Goal: Use online tool/utility: Utilize a website feature to perform a specific function

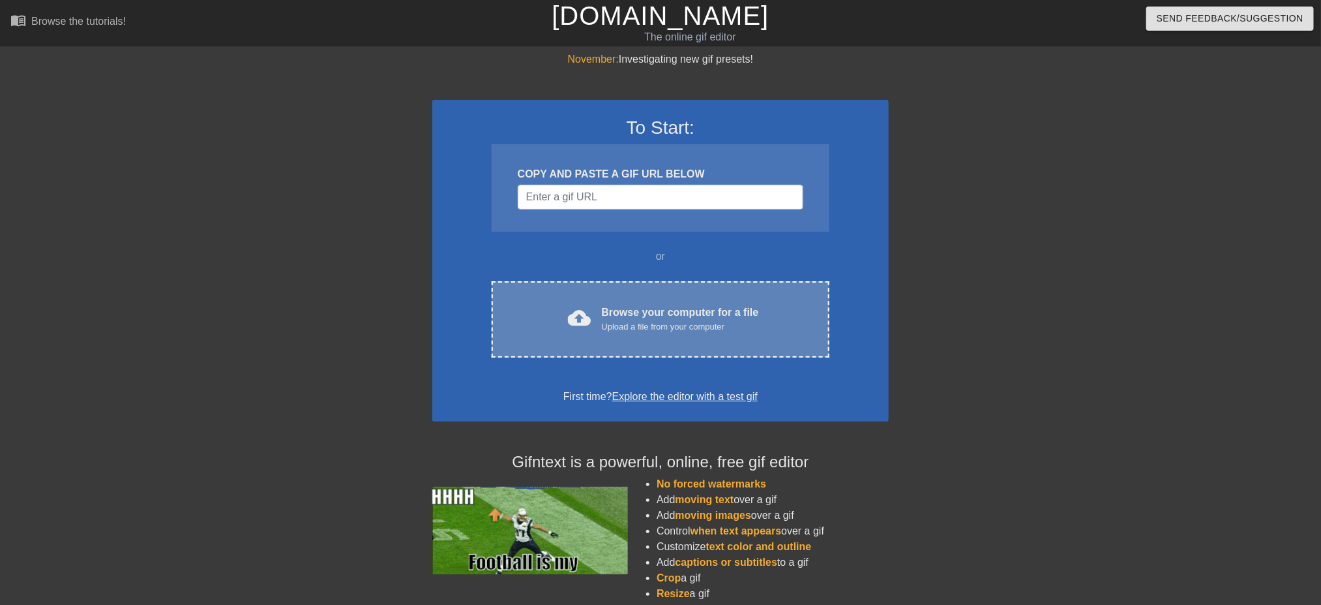
click at [682, 335] on div "cloud_upload Browse your computer for a file Upload a file from your computer C…" at bounding box center [661, 319] width 338 height 76
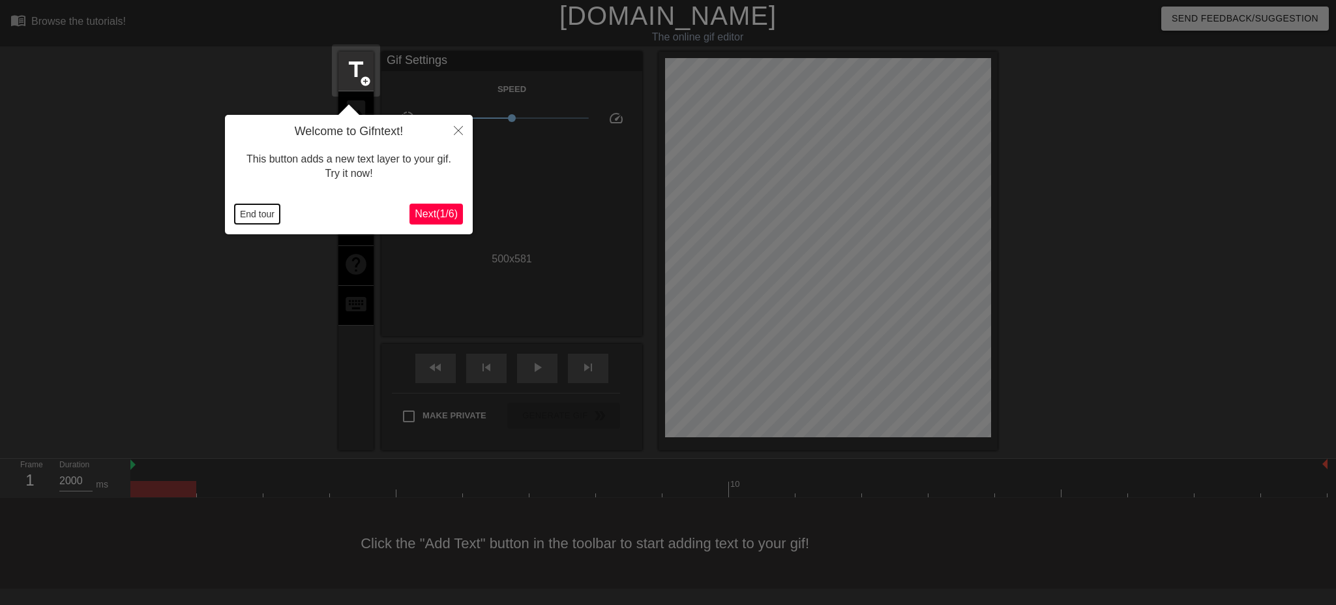
click at [248, 216] on button "End tour" at bounding box center [257, 214] width 45 height 20
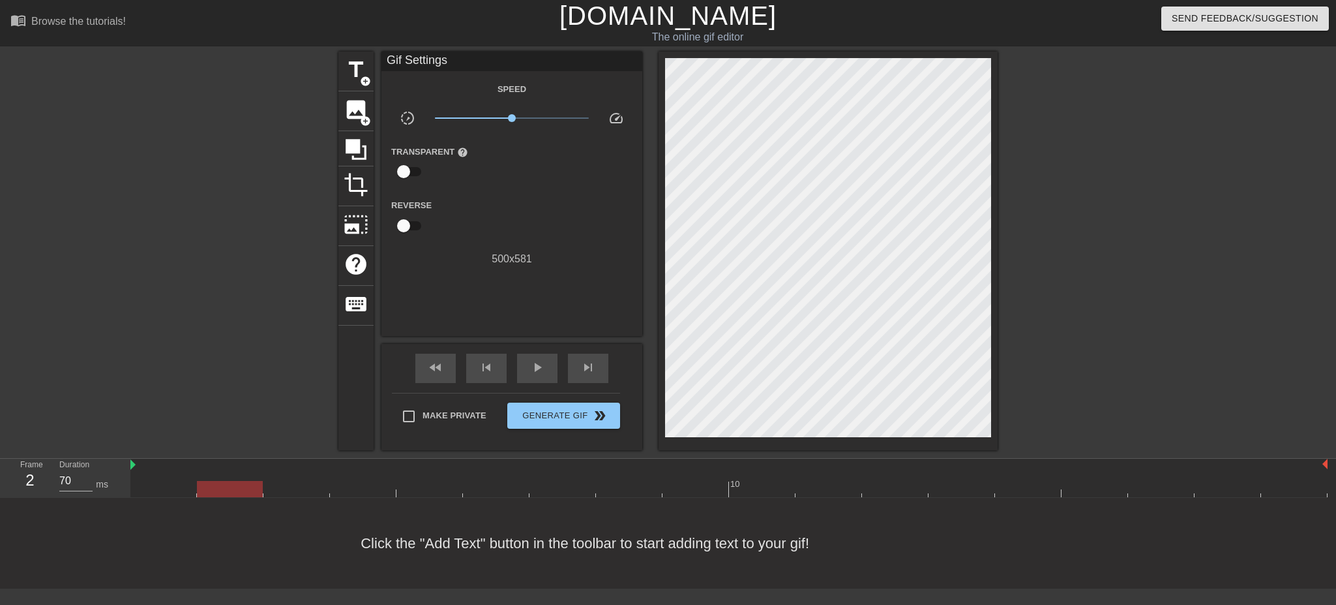
type input "2000"
click at [352, 114] on span "image" at bounding box center [356, 109] width 25 height 25
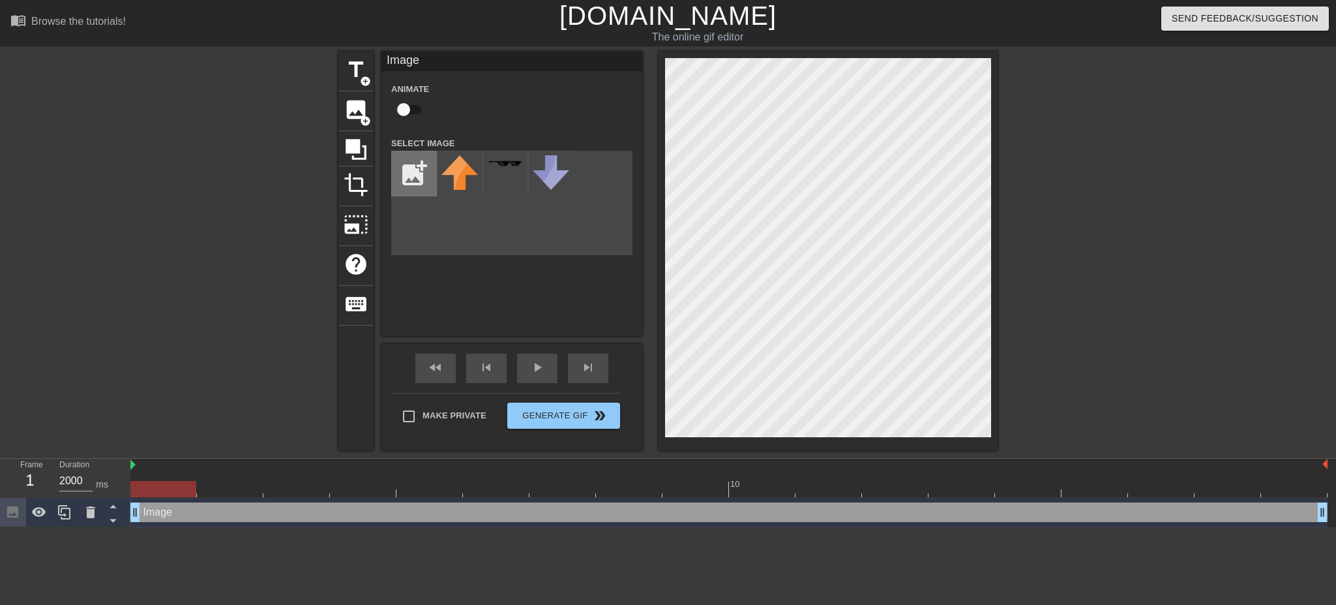
click at [417, 182] on input "file" at bounding box center [414, 173] width 44 height 44
type input "C:\fakepath\jZfIBKdm_400x400 (1).jpg"
click at [468, 165] on img at bounding box center [460, 173] width 37 height 37
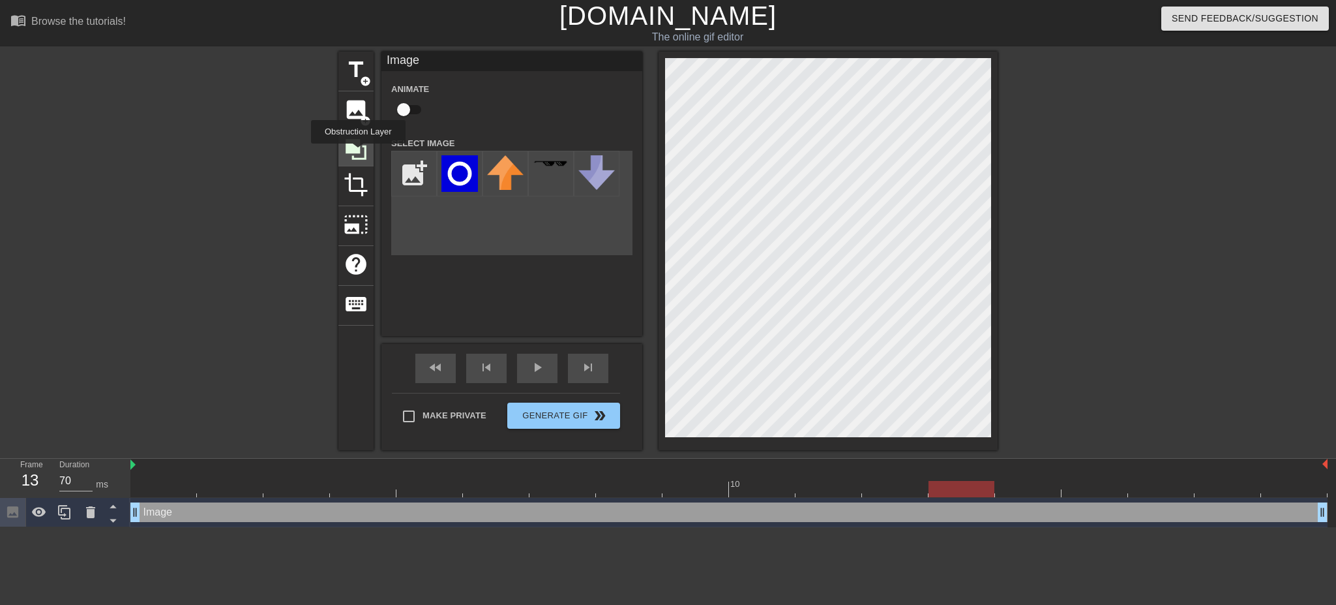
click at [358, 153] on icon at bounding box center [356, 149] width 21 height 21
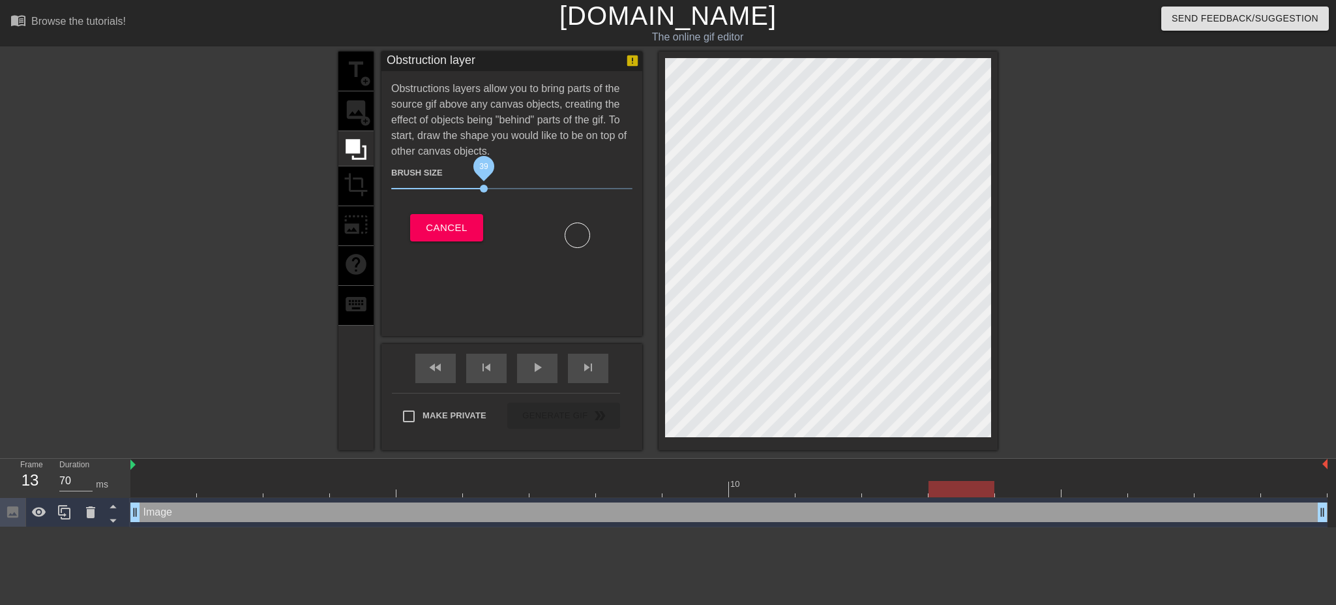
click at [483, 183] on span "39" at bounding box center [511, 189] width 241 height 16
drag, startPoint x: 530, startPoint y: 187, endPoint x: 616, endPoint y: 192, distance: 86.2
click at [615, 192] on span "90" at bounding box center [511, 189] width 241 height 16
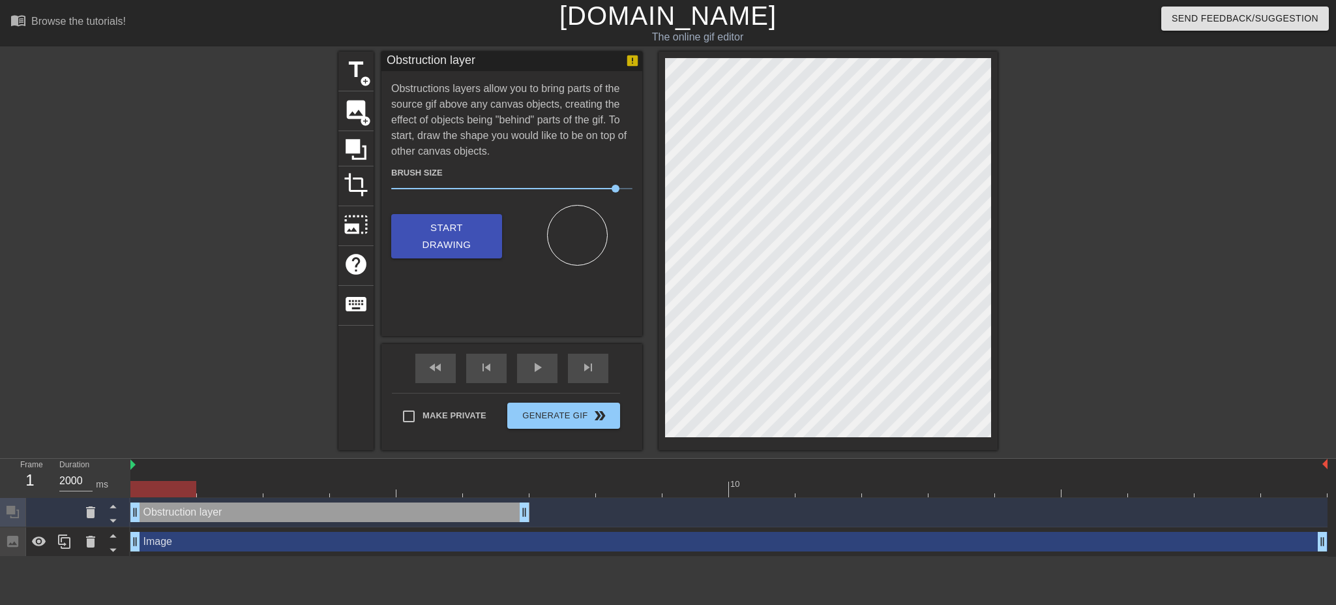
drag, startPoint x: 1024, startPoint y: 509, endPoint x: 153, endPoint y: 484, distance: 871.0
click at [153, 484] on div "10 Obstruction layer drag_handle drag_handle Image drag_handle drag_handle" at bounding box center [733, 507] width 1206 height 98
drag, startPoint x: 178, startPoint y: 491, endPoint x: 227, endPoint y: 451, distance: 63.5
click at [235, 458] on div "10" at bounding box center [728, 477] width 1197 height 38
click at [90, 518] on icon at bounding box center [90, 512] width 9 height 12
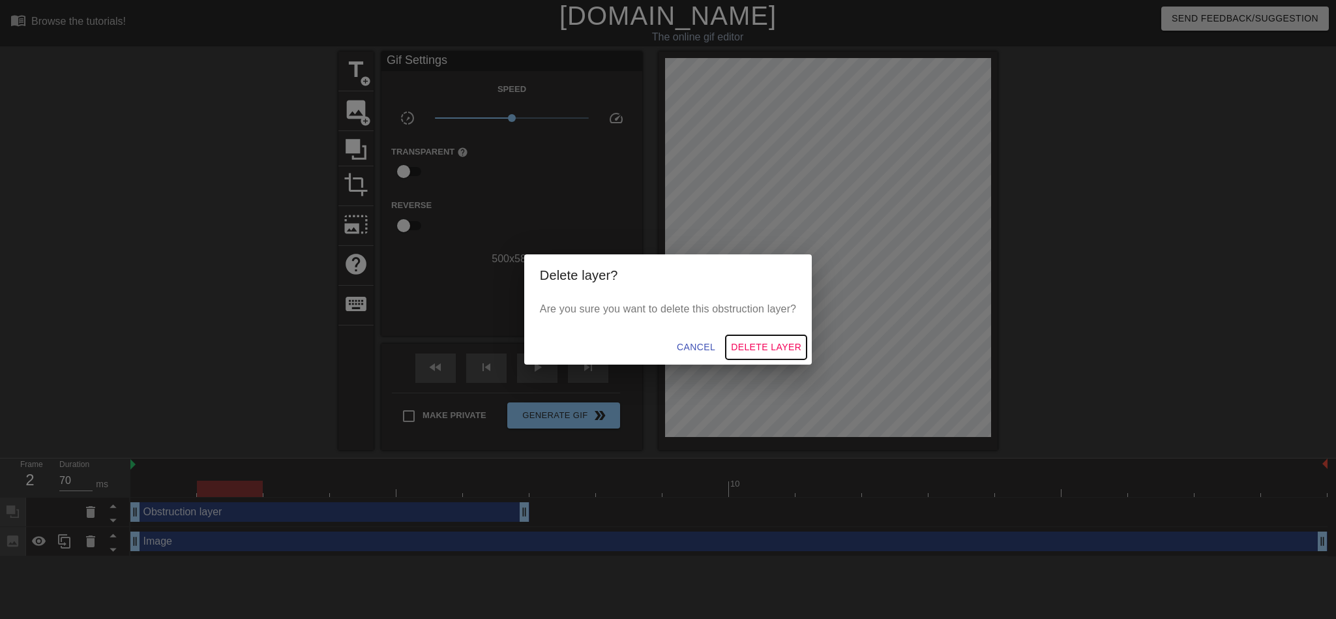
drag, startPoint x: 775, startPoint y: 341, endPoint x: 691, endPoint y: 331, distance: 84.8
click at [691, 331] on div "Cancel Delete Layer" at bounding box center [668, 347] width 288 height 35
click at [698, 349] on span "Cancel" at bounding box center [696, 347] width 38 height 16
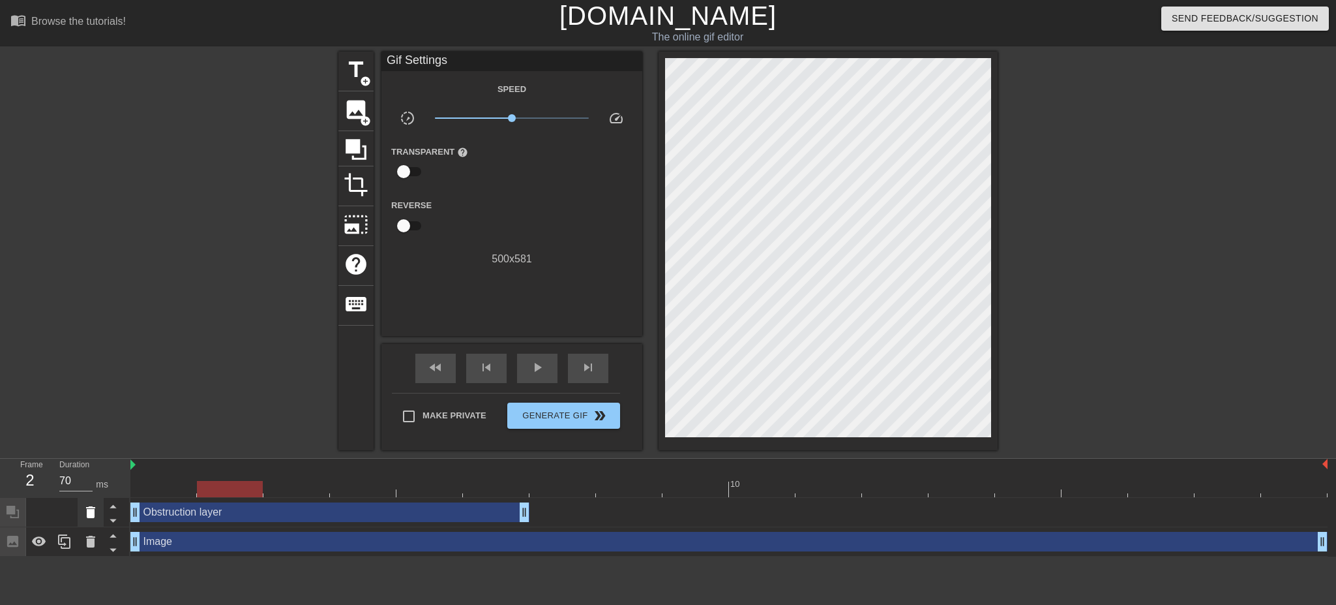
click at [83, 509] on icon at bounding box center [91, 512] width 16 height 16
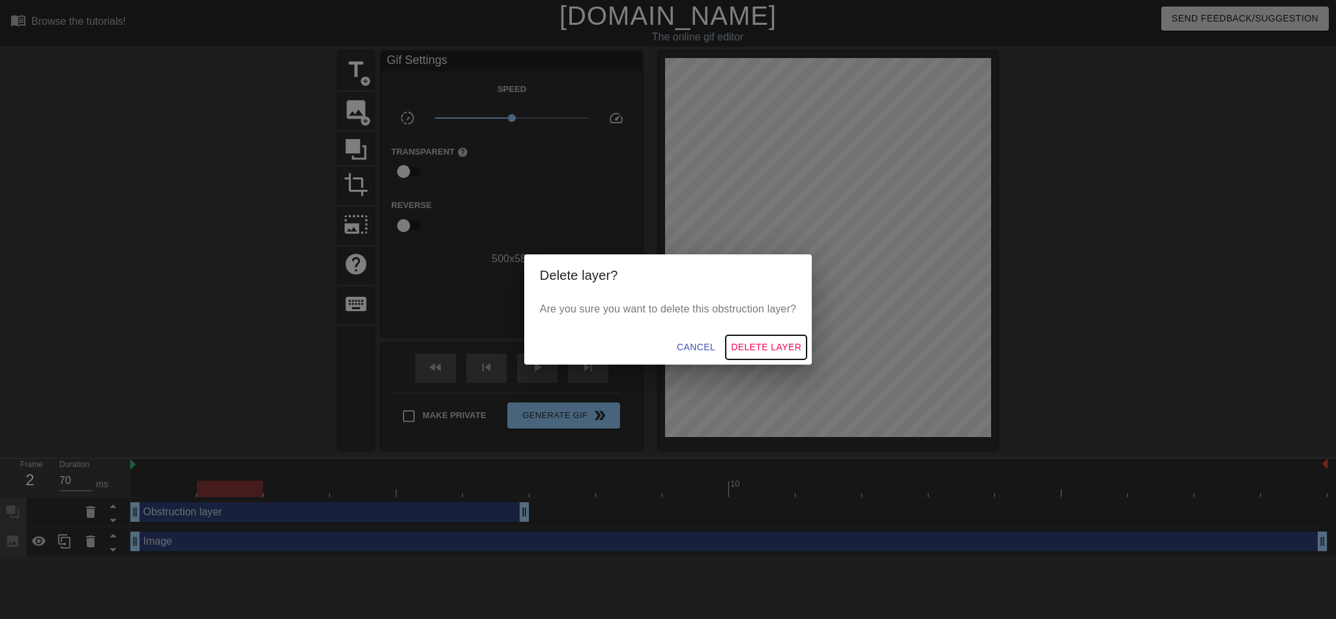
click at [785, 349] on span "Delete Layer" at bounding box center [766, 347] width 70 height 16
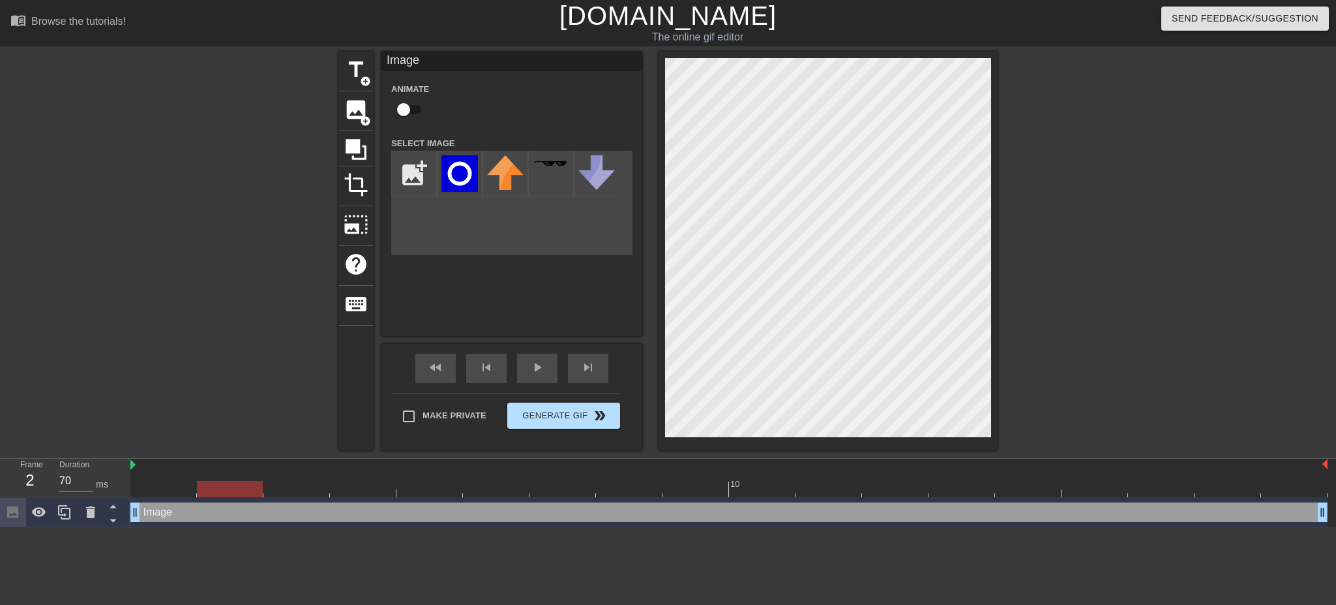
click at [993, 382] on div at bounding box center [828, 251] width 339 height 398
drag, startPoint x: 247, startPoint y: 485, endPoint x: 204, endPoint y: 496, distance: 44.3
click at [204, 496] on div at bounding box center [230, 489] width 66 height 16
click at [352, 145] on icon at bounding box center [356, 149] width 21 height 21
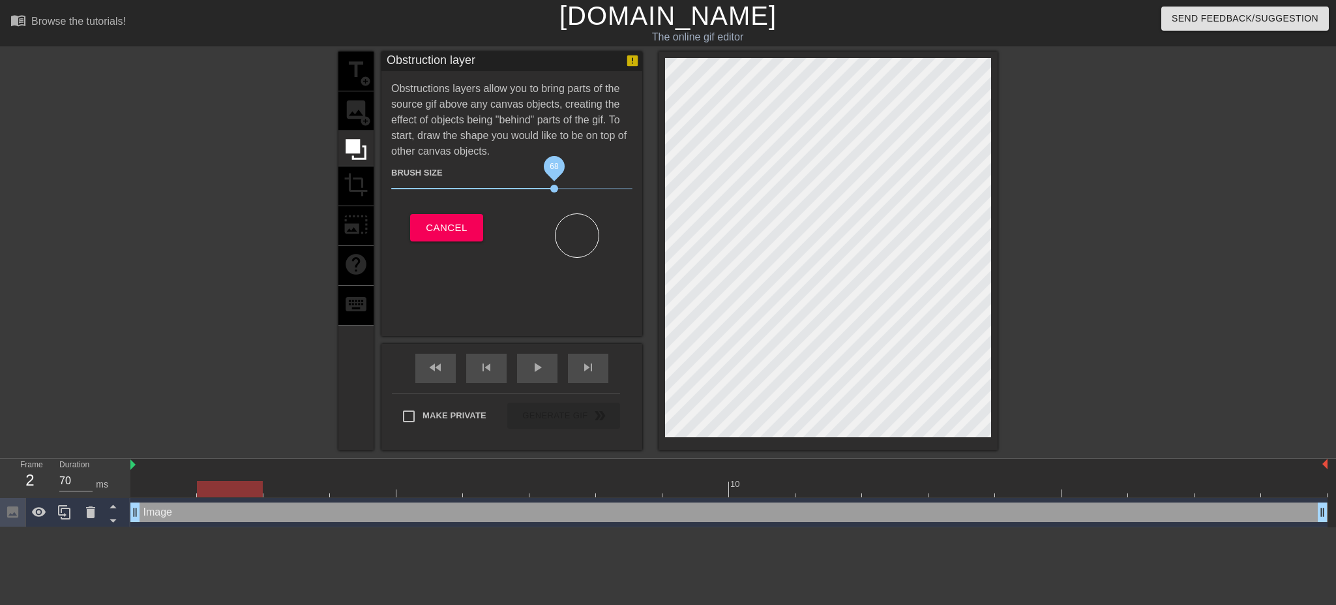
drag, startPoint x: 595, startPoint y: 184, endPoint x: 550, endPoint y: 188, distance: 45.2
click at [550, 188] on span "68" at bounding box center [511, 189] width 241 height 16
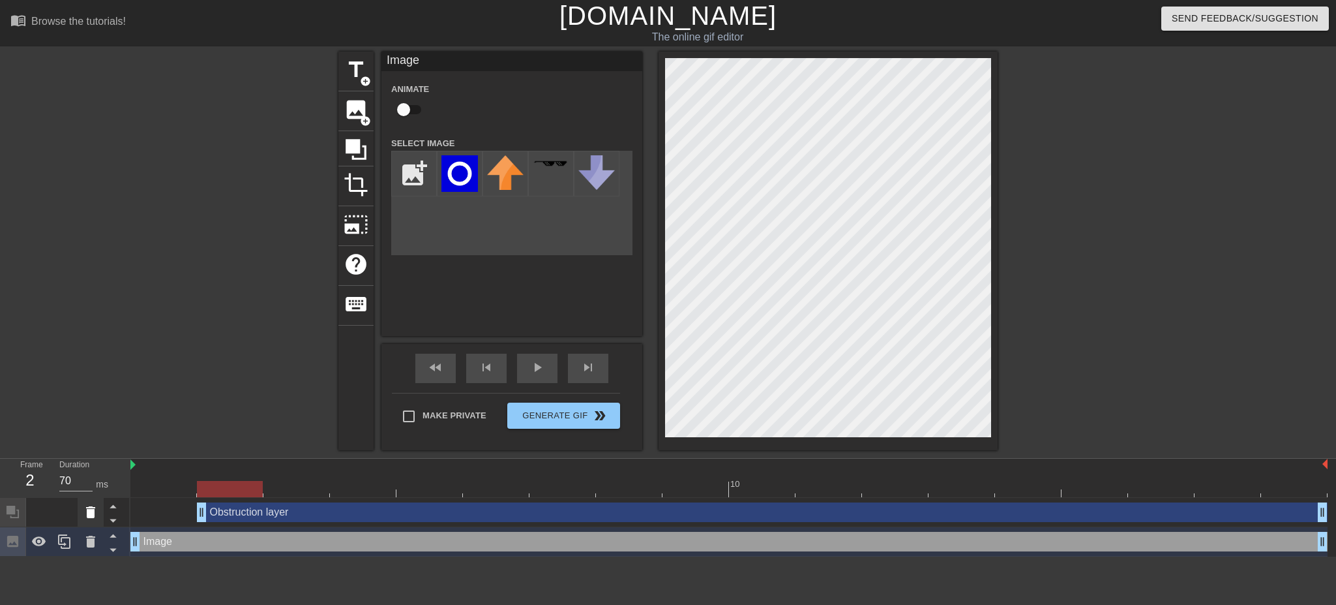
click at [94, 513] on icon at bounding box center [90, 512] width 9 height 12
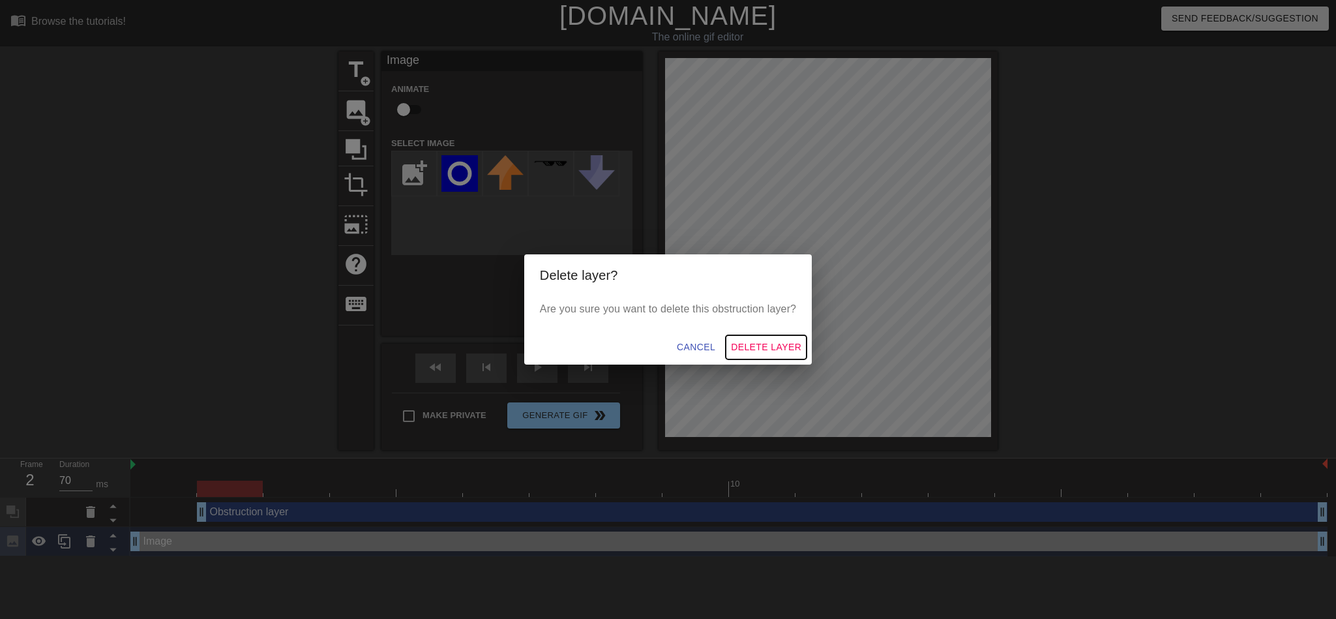
click at [766, 346] on span "Delete Layer" at bounding box center [766, 347] width 70 height 16
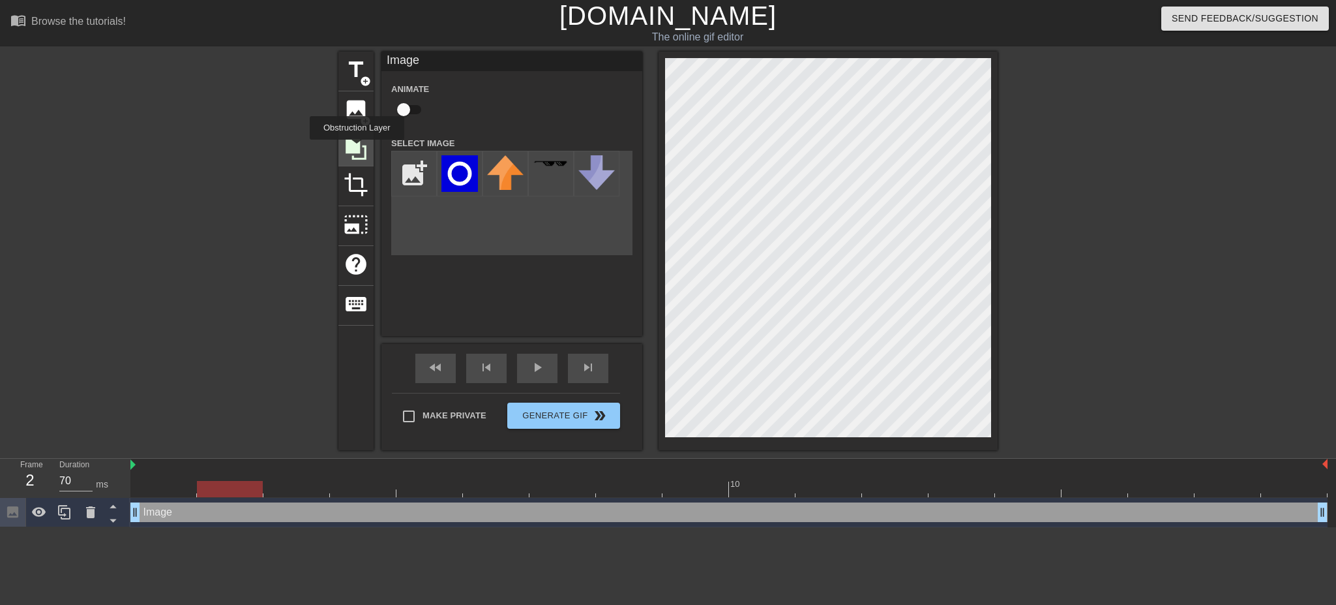
click at [357, 149] on icon at bounding box center [356, 149] width 21 height 21
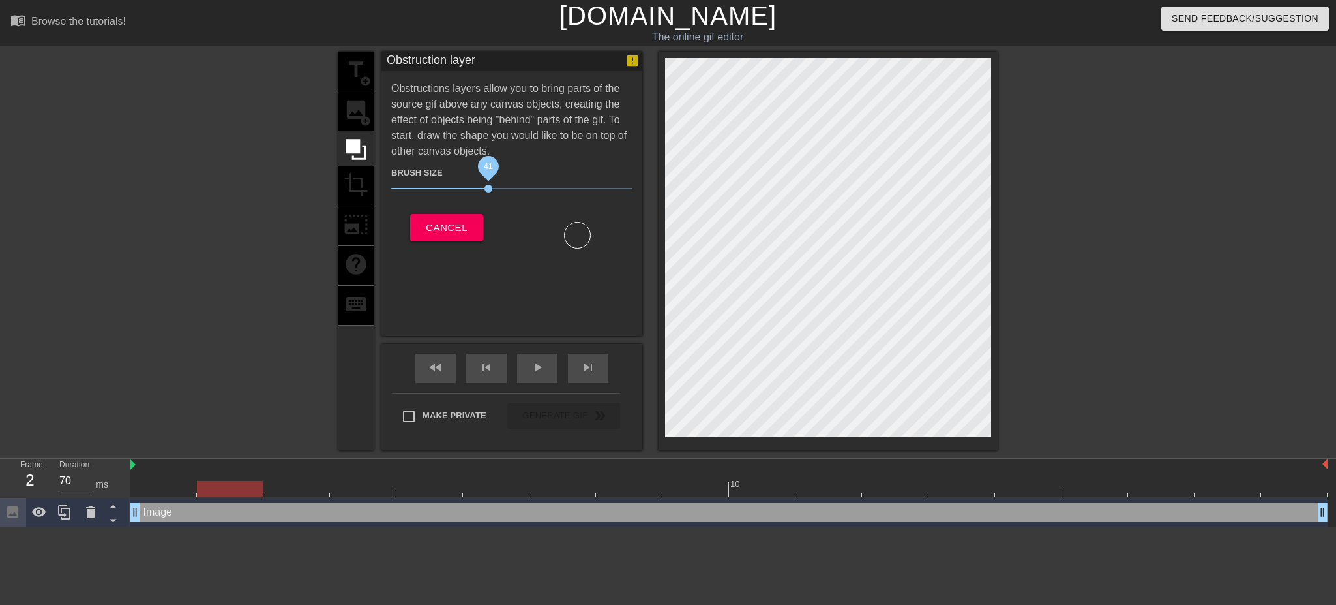
drag, startPoint x: 531, startPoint y: 186, endPoint x: 489, endPoint y: 187, distance: 41.7
click at [489, 187] on span "41" at bounding box center [511, 189] width 241 height 16
drag, startPoint x: 491, startPoint y: 188, endPoint x: 656, endPoint y: 183, distance: 165.1
click at [656, 183] on div "title add_circle image add_circle crop photo_size_select_large help keyboard Ob…" at bounding box center [667, 251] width 659 height 398
drag, startPoint x: 230, startPoint y: 488, endPoint x: 1004, endPoint y: 472, distance: 774.9
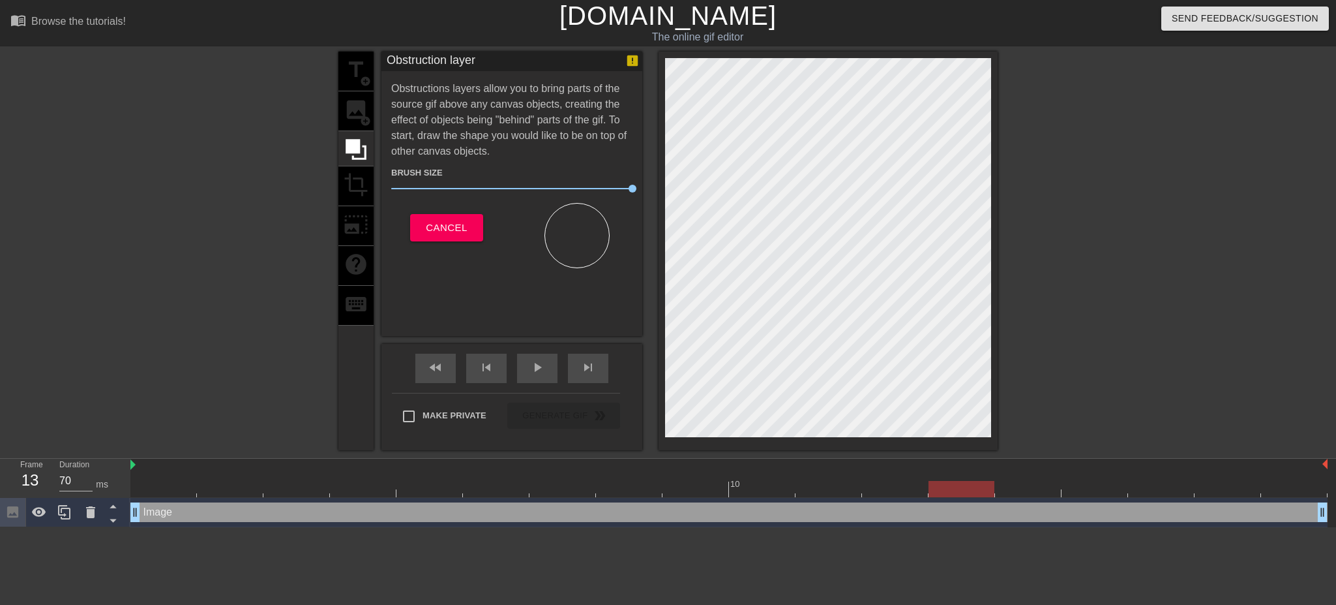
click at [1004, 472] on div "10" at bounding box center [728, 477] width 1197 height 38
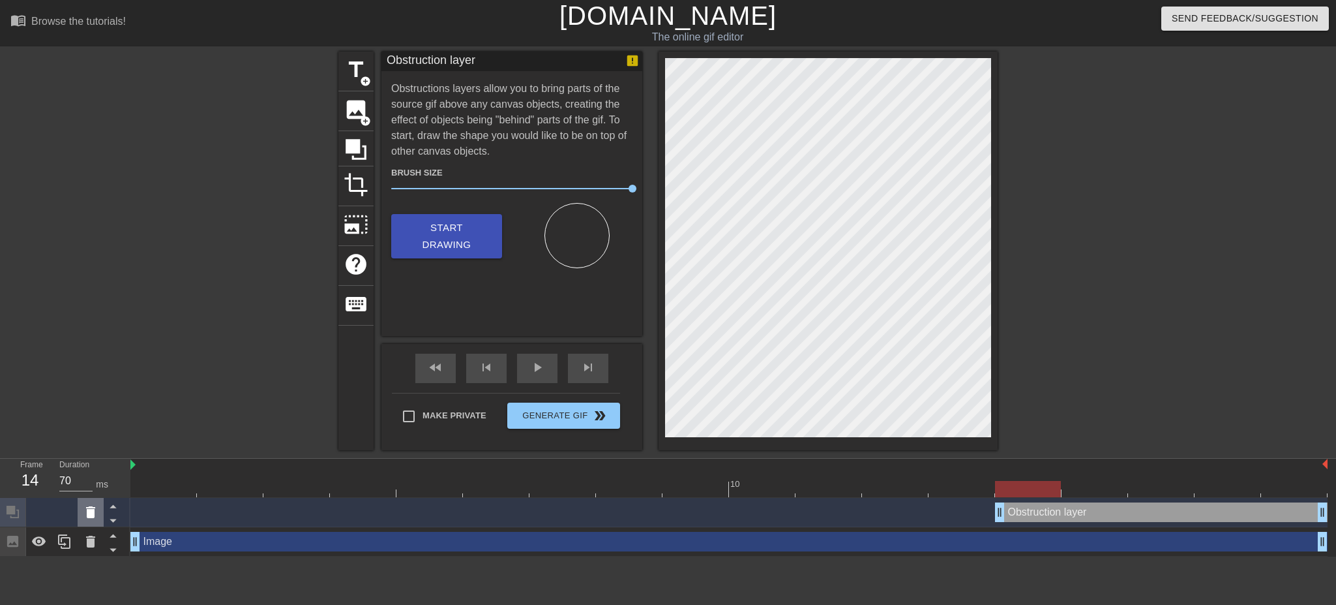
click at [93, 509] on icon at bounding box center [90, 512] width 9 height 12
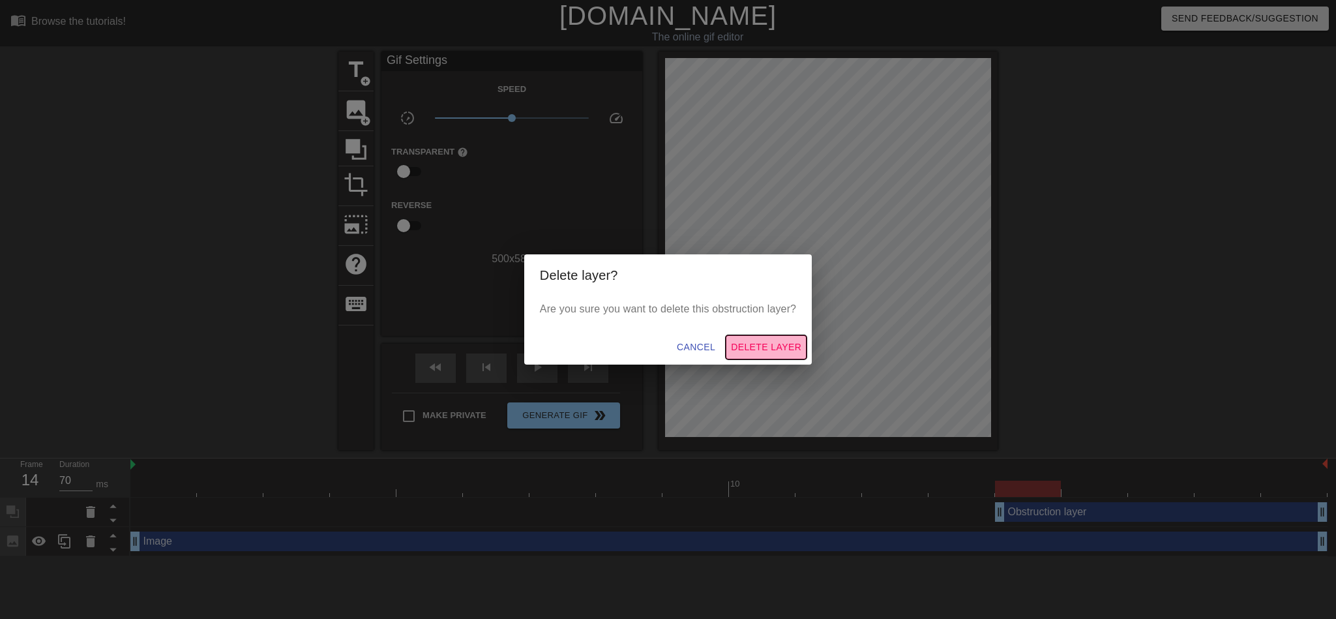
click at [777, 337] on button "Delete Layer" at bounding box center [766, 347] width 81 height 24
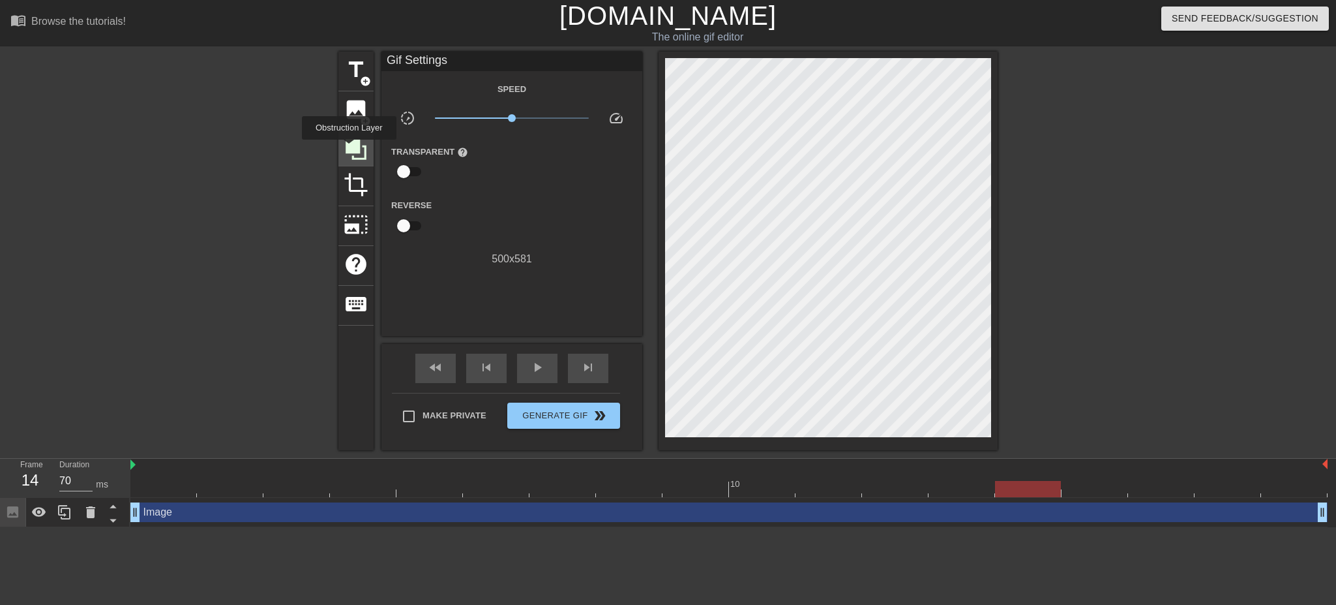
click at [349, 149] on icon at bounding box center [356, 149] width 21 height 21
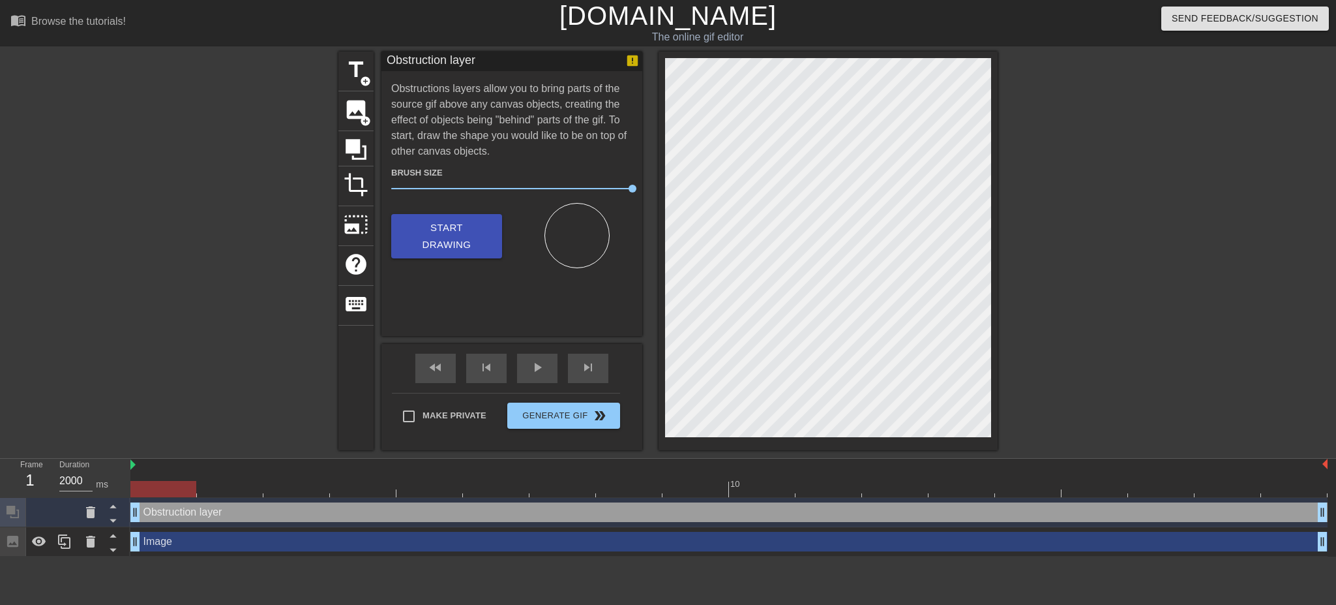
drag, startPoint x: 998, startPoint y: 511, endPoint x: 50, endPoint y: 494, distance: 949.1
click at [50, 494] on div "Frame 1 Duration 2000 ms 10 Obstruction layer drag_handle drag_handle Image dra…" at bounding box center [668, 507] width 1336 height 98
click at [198, 548] on div "Image drag_handle drag_handle" at bounding box center [728, 542] width 1197 height 20
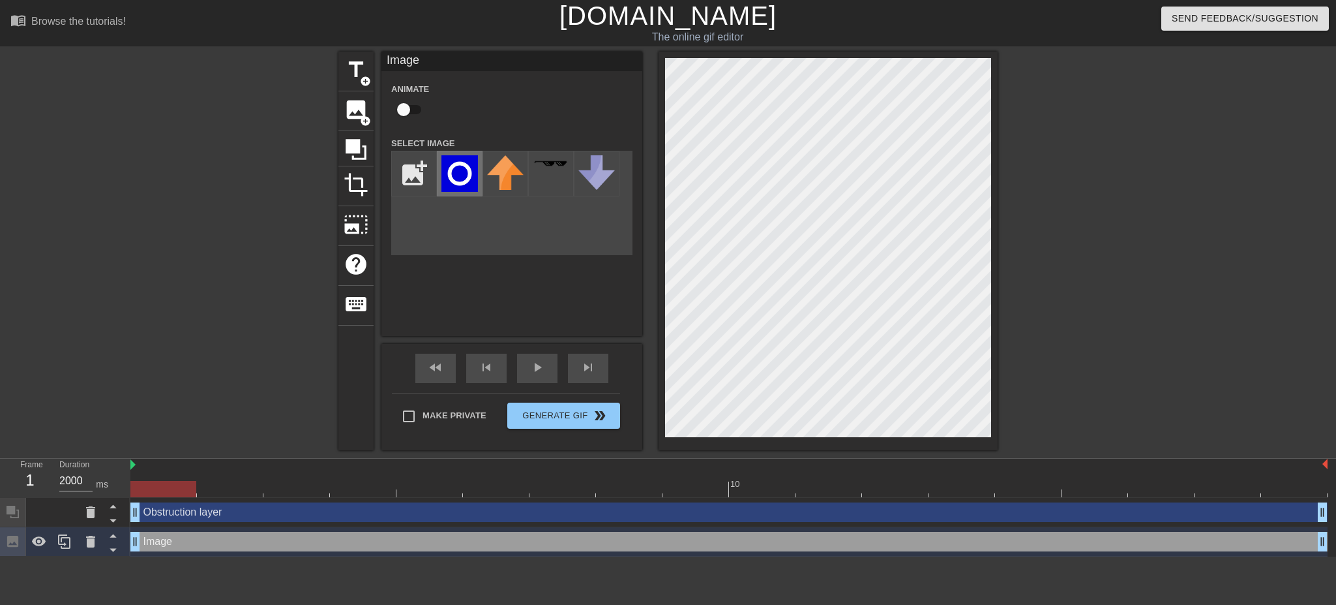
click at [443, 169] on img at bounding box center [460, 173] width 37 height 37
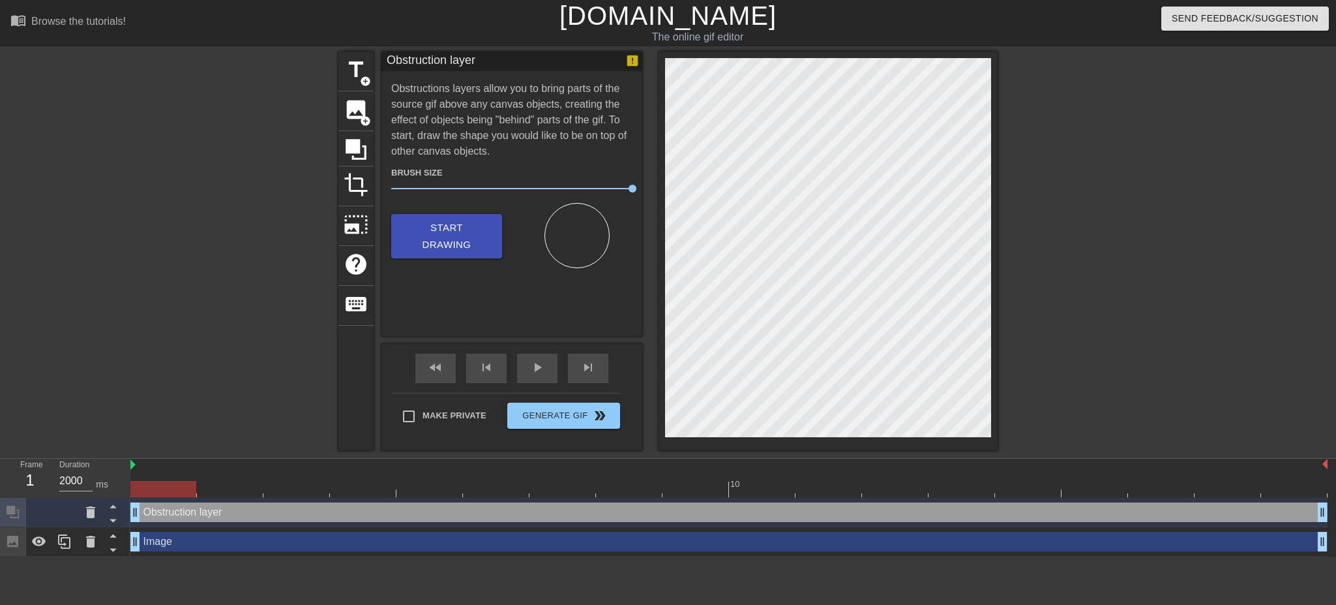
click at [263, 544] on div "Image drag_handle drag_handle" at bounding box center [728, 542] width 1197 height 20
click at [226, 542] on div "Image drag_handle drag_handle" at bounding box center [728, 542] width 1197 height 20
click at [257, 556] on div "Image drag_handle drag_handle" at bounding box center [728, 541] width 1197 height 29
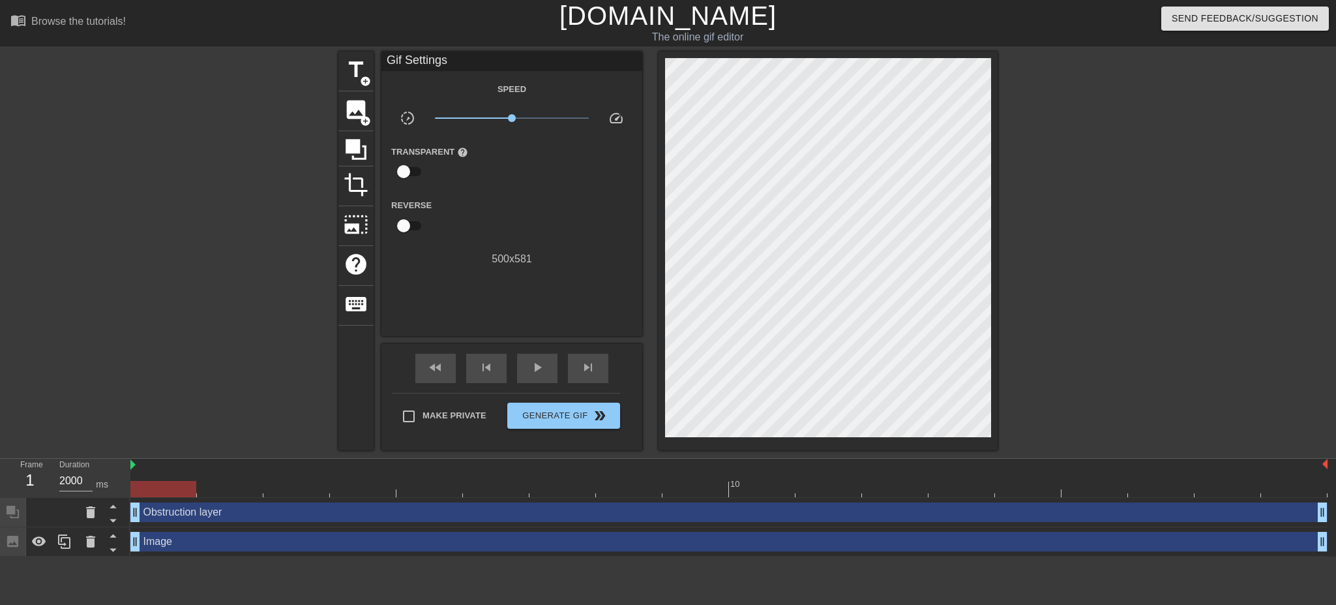
drag, startPoint x: 259, startPoint y: 543, endPoint x: 320, endPoint y: 550, distance: 61.1
click at [322, 548] on div "Image drag_handle drag_handle" at bounding box center [728, 542] width 1197 height 20
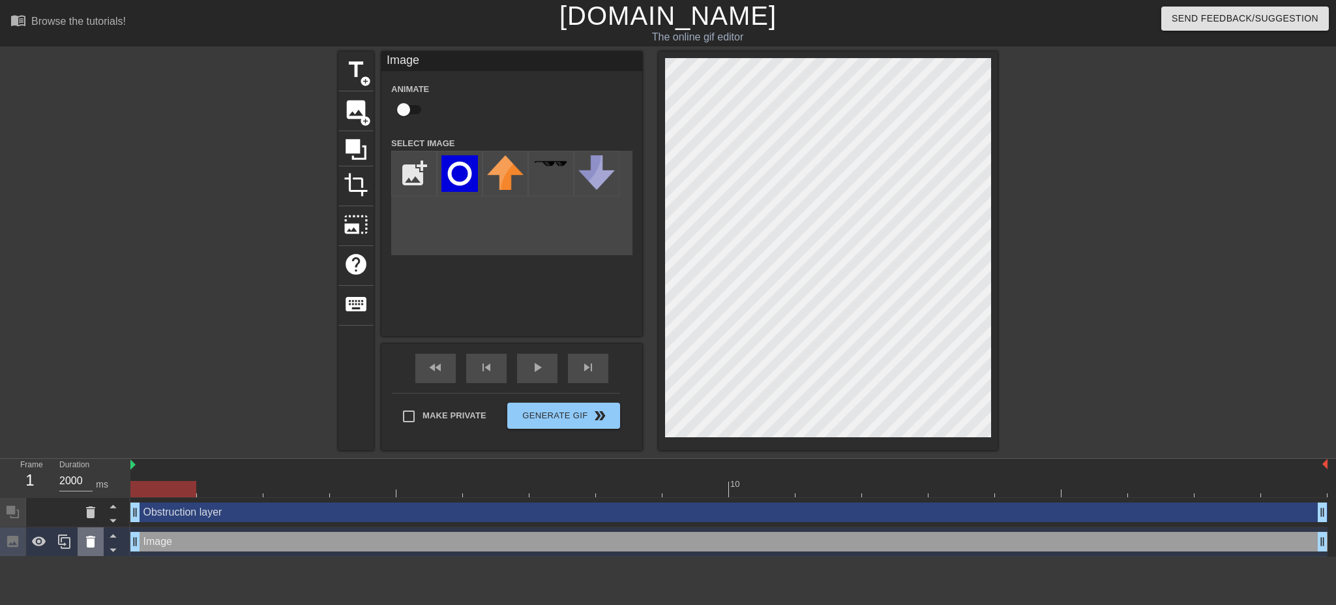
click at [98, 541] on icon at bounding box center [91, 541] width 16 height 16
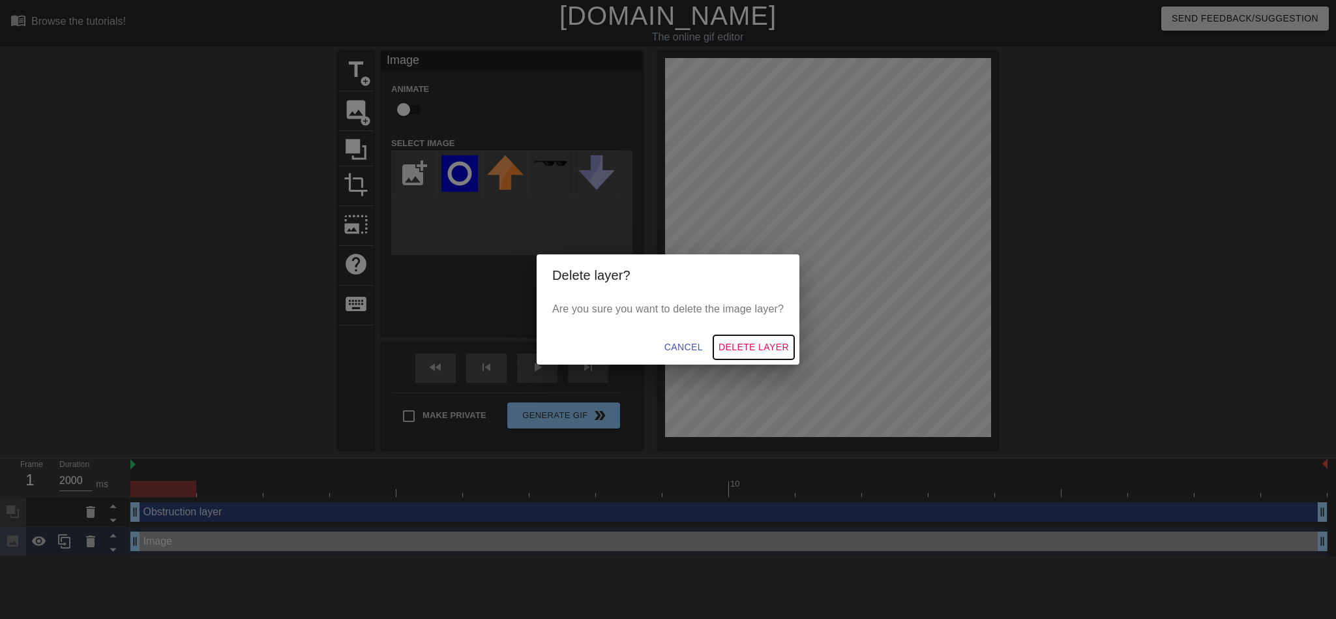
click at [760, 349] on span "Delete Layer" at bounding box center [754, 347] width 70 height 16
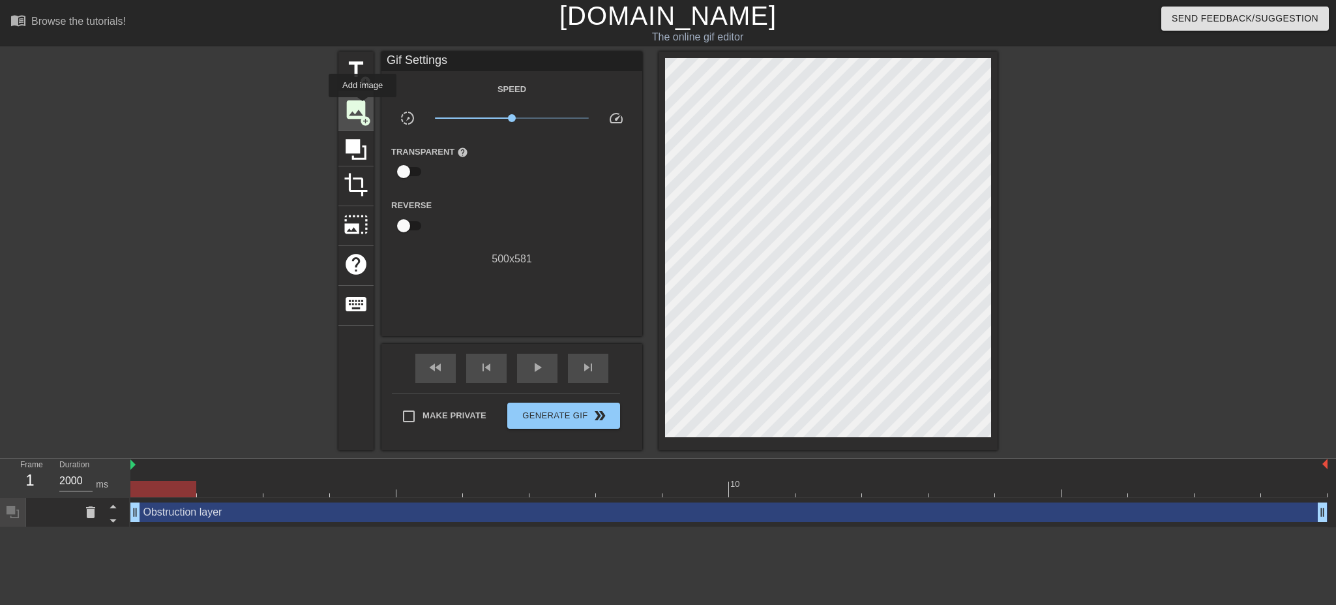
click at [363, 106] on span "image" at bounding box center [356, 109] width 25 height 25
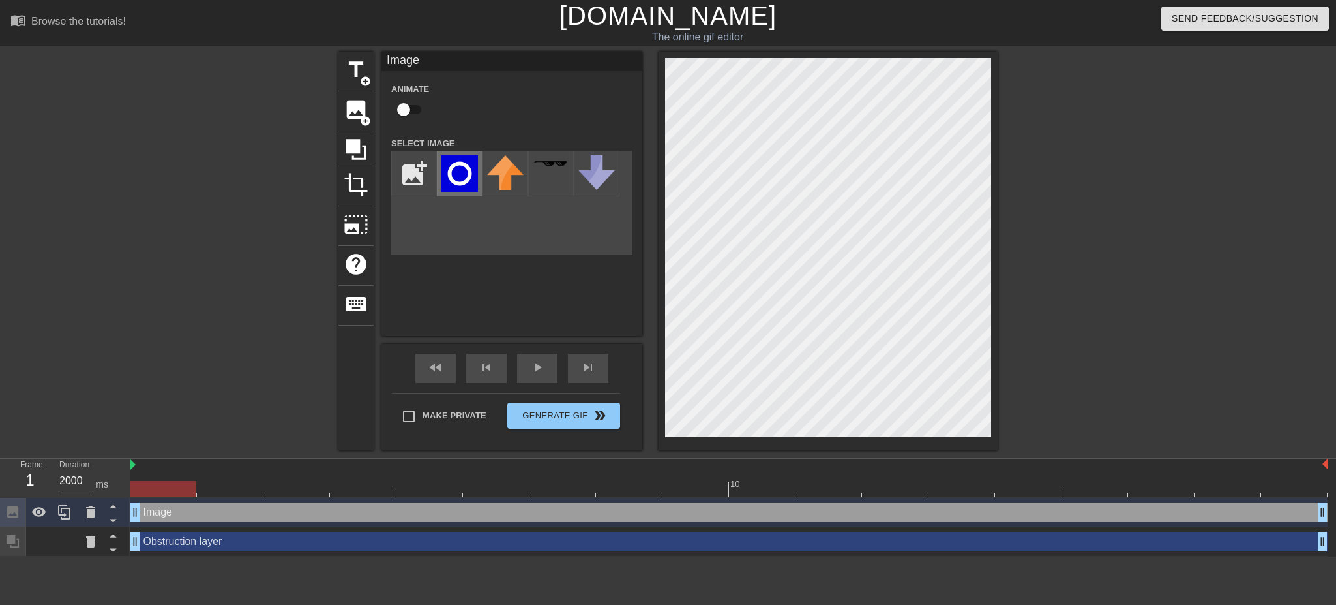
click at [462, 164] on img at bounding box center [460, 173] width 37 height 37
drag, startPoint x: 214, startPoint y: 543, endPoint x: 217, endPoint y: 511, distance: 31.5
click at [217, 511] on div "Image drag_handle drag_handle Obstruction layer drag_handle drag_handle" at bounding box center [733, 527] width 1206 height 59
click at [118, 539] on icon at bounding box center [113, 535] width 16 height 16
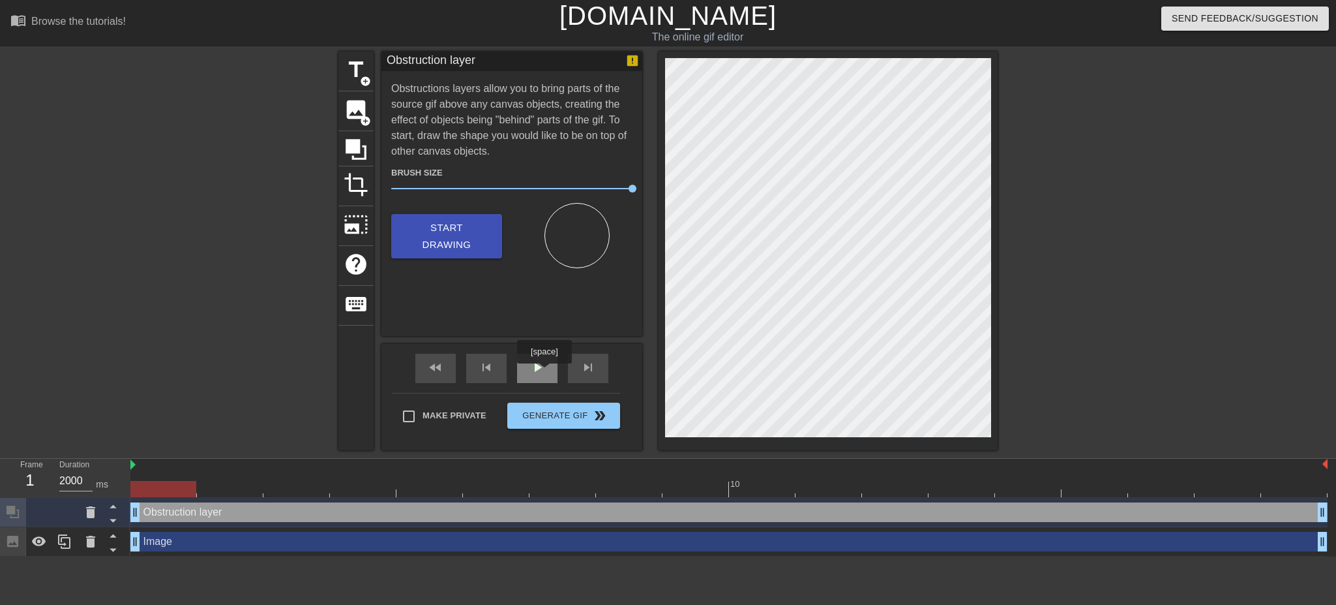
click at [544, 372] on span "play_arrow" at bounding box center [538, 367] width 16 height 16
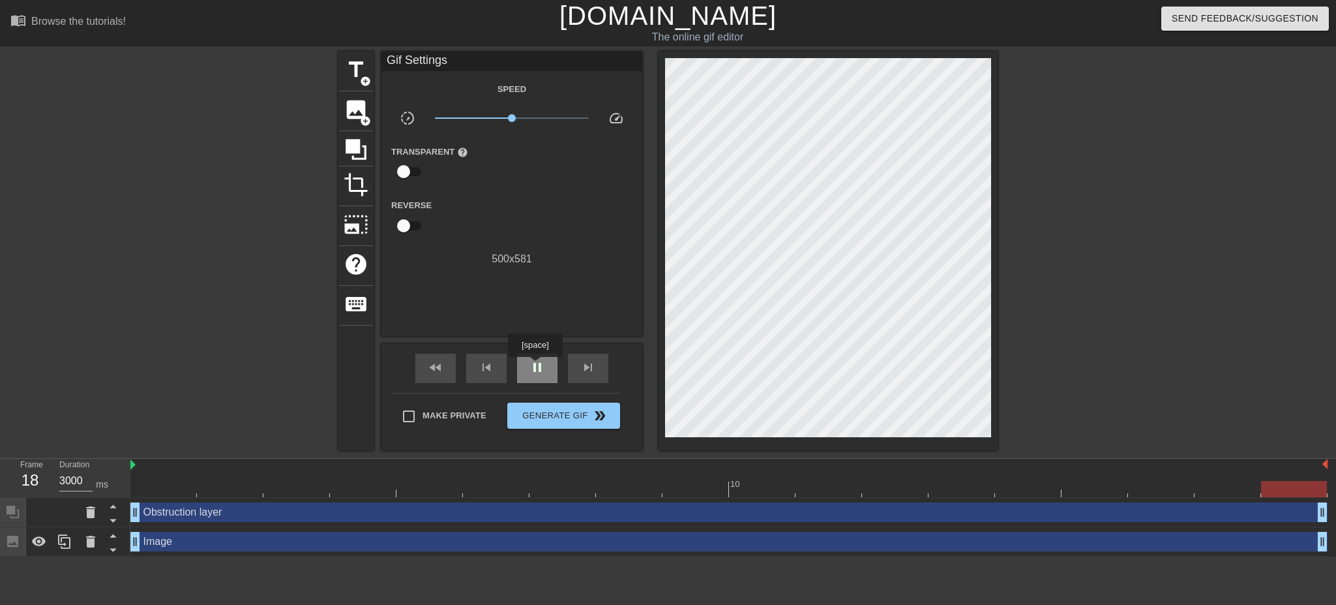
click at [535, 366] on span "pause" at bounding box center [538, 367] width 16 height 16
click at [536, 367] on span "play_arrow" at bounding box center [538, 367] width 16 height 16
click at [112, 533] on icon at bounding box center [113, 535] width 16 height 16
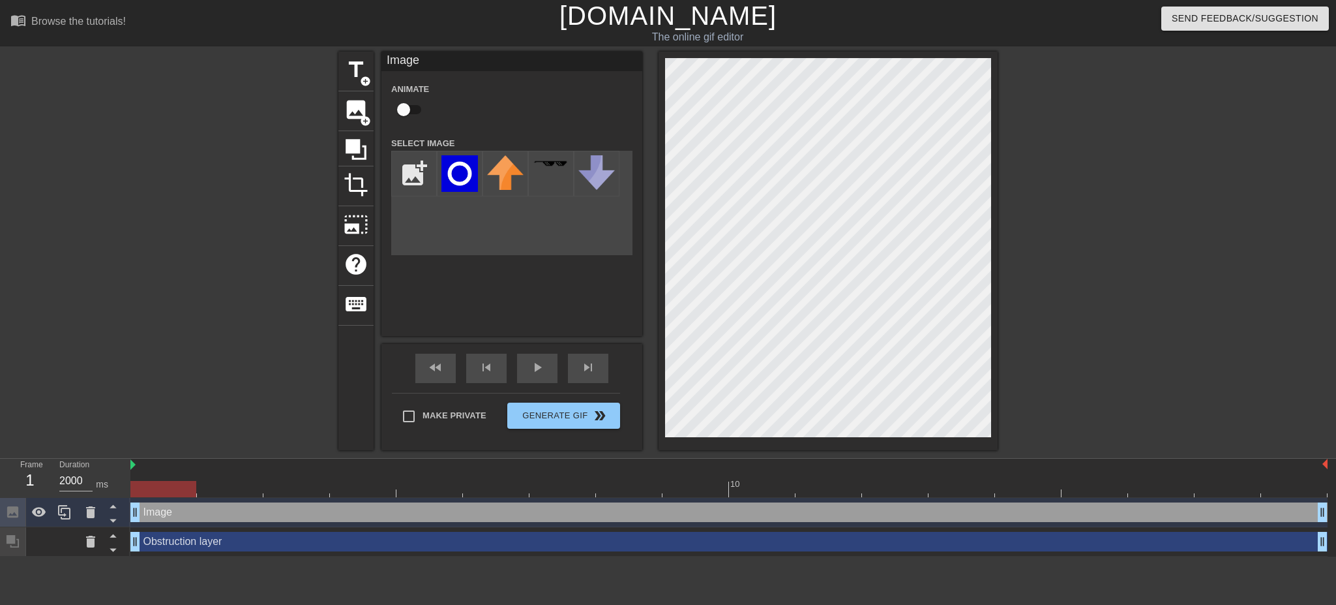
click at [995, 282] on div at bounding box center [828, 251] width 339 height 398
click at [360, 145] on icon at bounding box center [356, 149] width 21 height 21
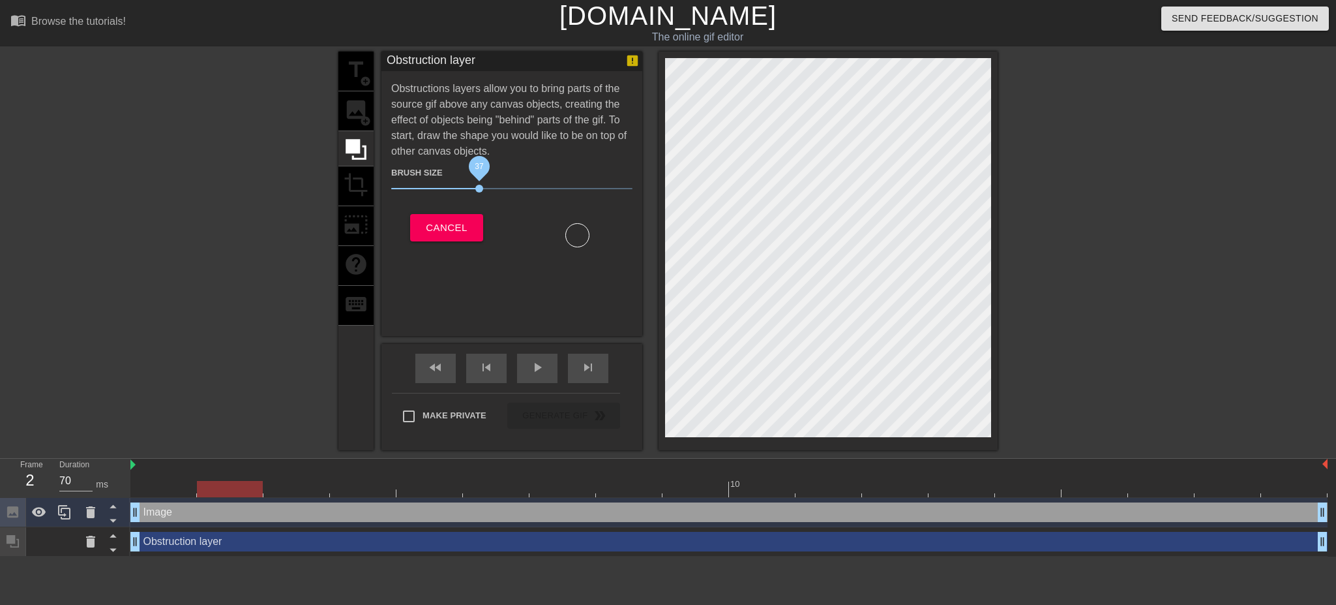
drag, startPoint x: 521, startPoint y: 188, endPoint x: 479, endPoint y: 186, distance: 41.8
click at [479, 186] on span "37" at bounding box center [511, 189] width 241 height 16
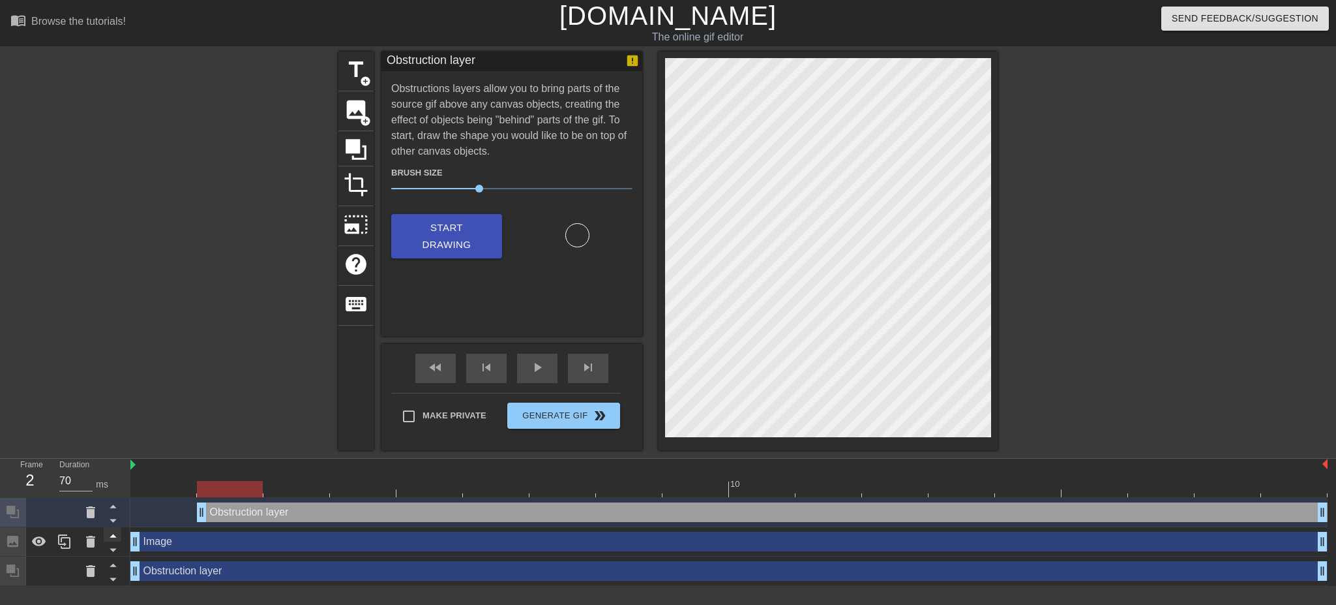
click at [105, 535] on icon at bounding box center [113, 535] width 16 height 16
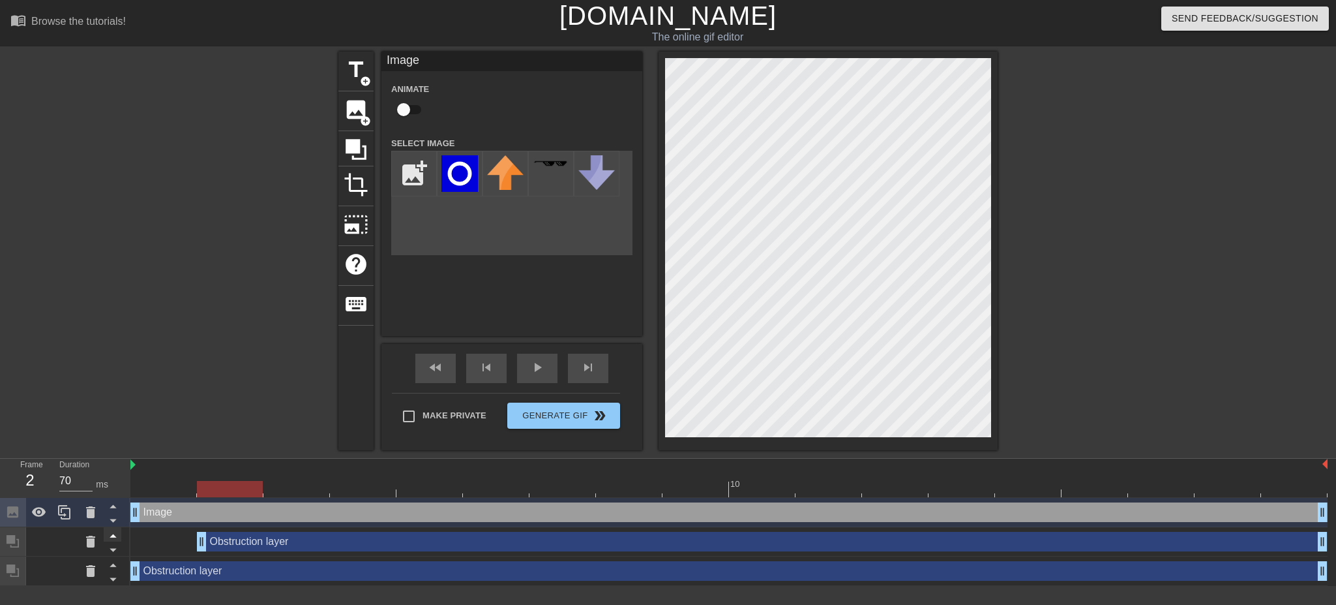
click at [117, 531] on icon at bounding box center [113, 535] width 16 height 16
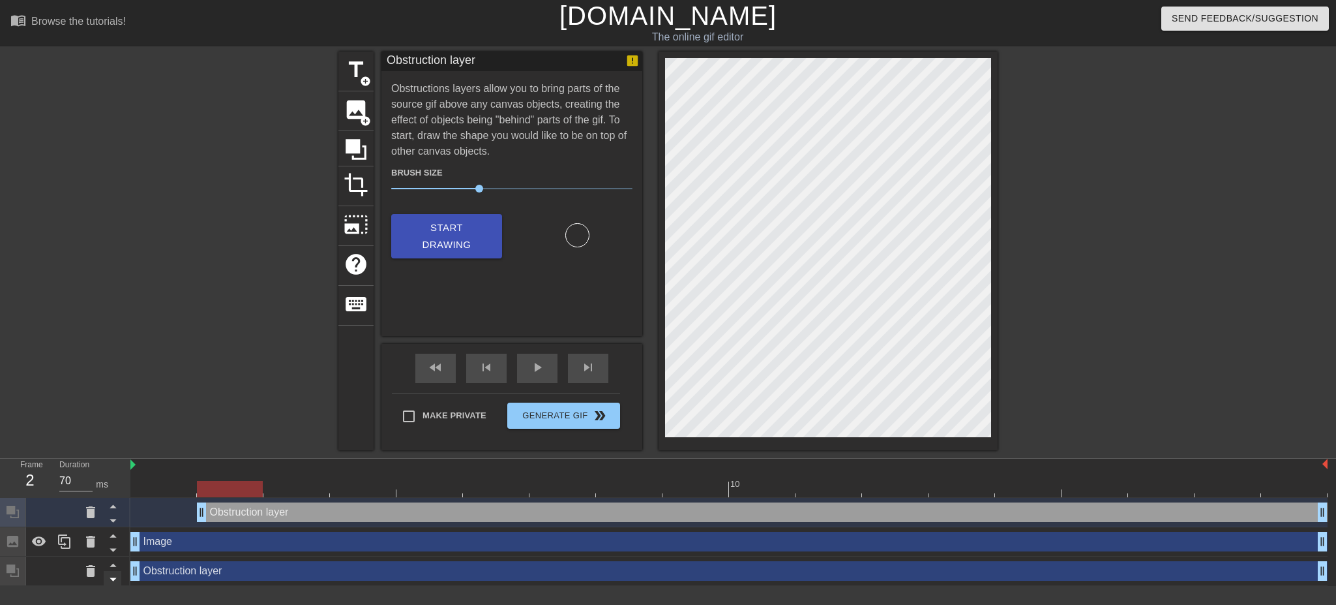
click at [114, 548] on icon at bounding box center [113, 549] width 16 height 16
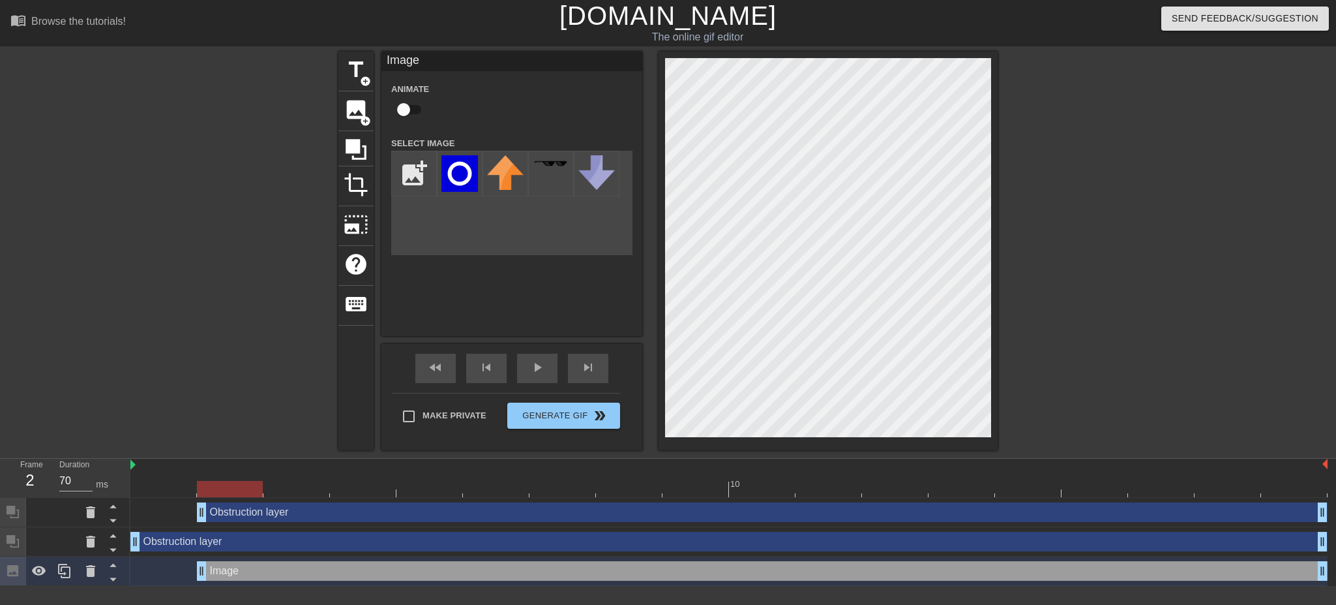
drag, startPoint x: 136, startPoint y: 572, endPoint x: 202, endPoint y: 580, distance: 66.3
click at [116, 564] on icon at bounding box center [113, 564] width 16 height 16
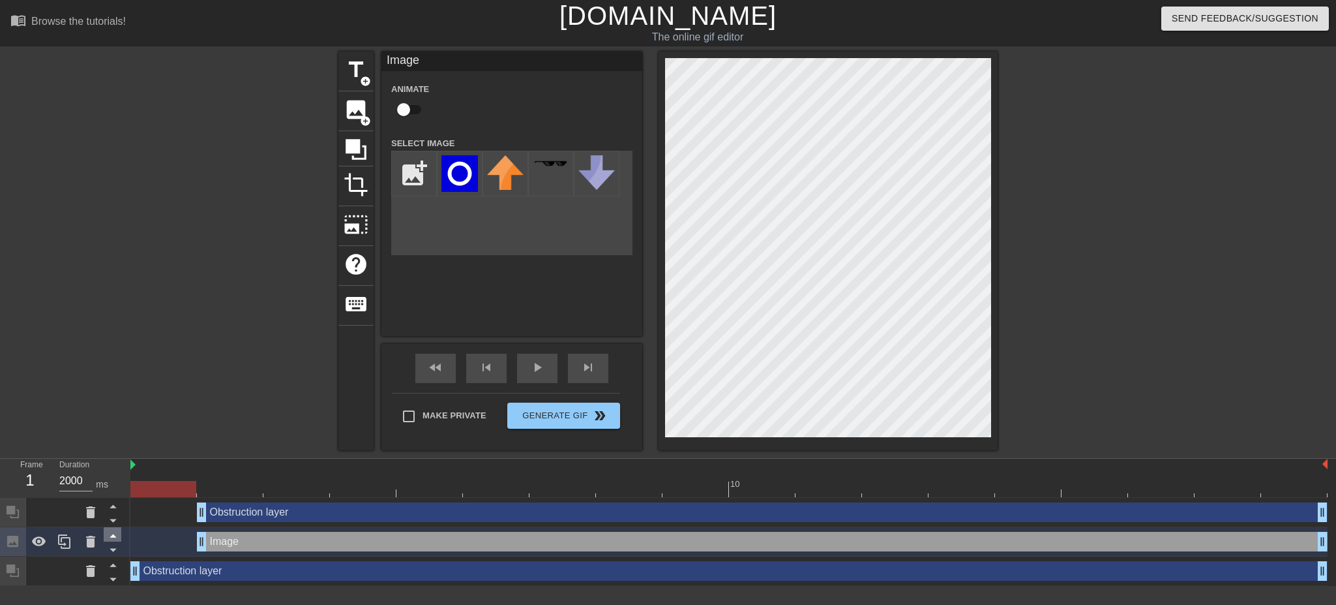
click at [116, 564] on icon at bounding box center [113, 564] width 16 height 16
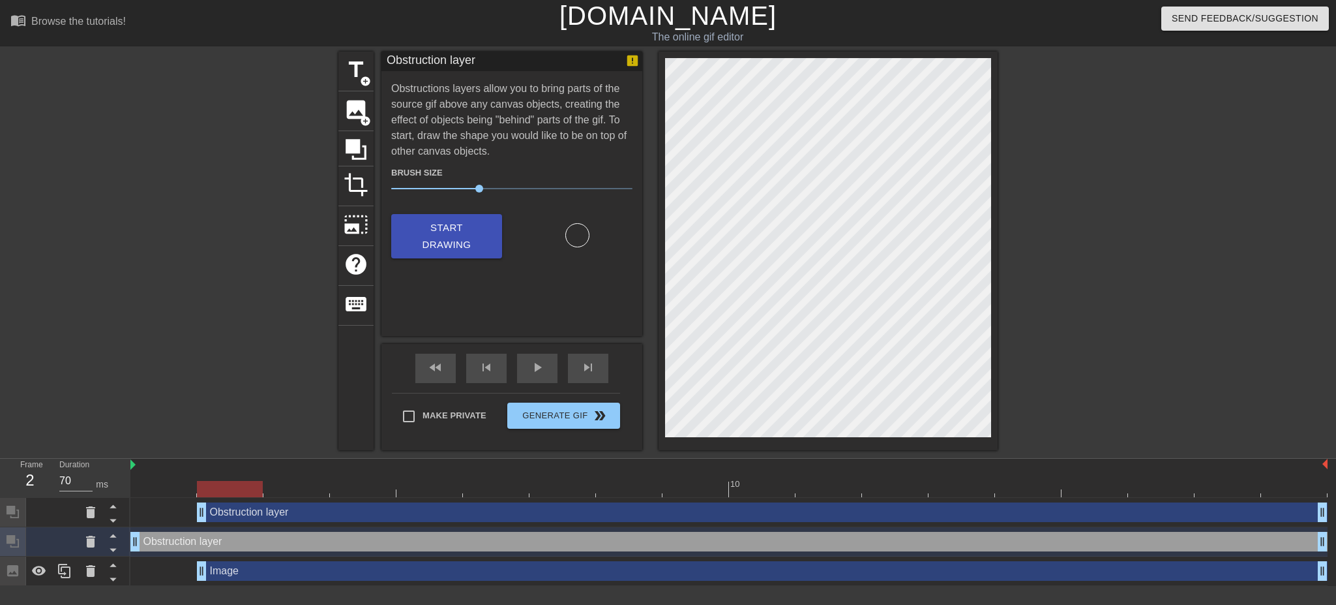
click at [245, 572] on div "Image drag_handle drag_handle" at bounding box center [762, 571] width 1131 height 20
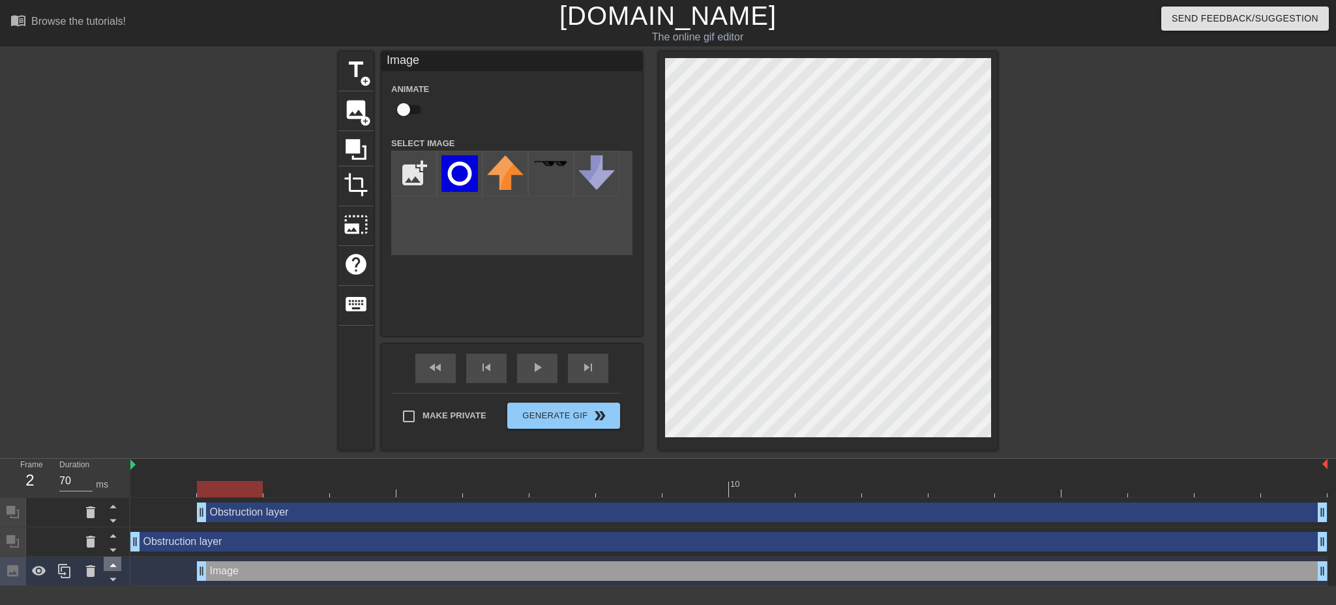
click at [112, 562] on icon at bounding box center [113, 564] width 16 height 16
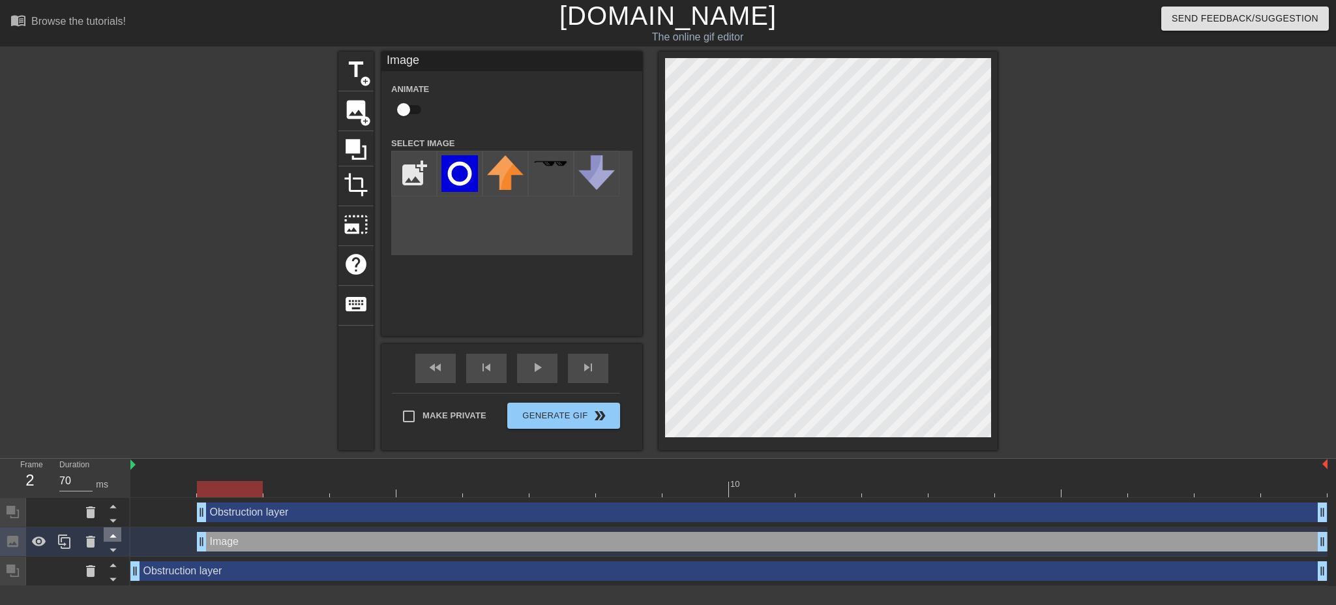
click at [114, 535] on icon at bounding box center [113, 535] width 16 height 16
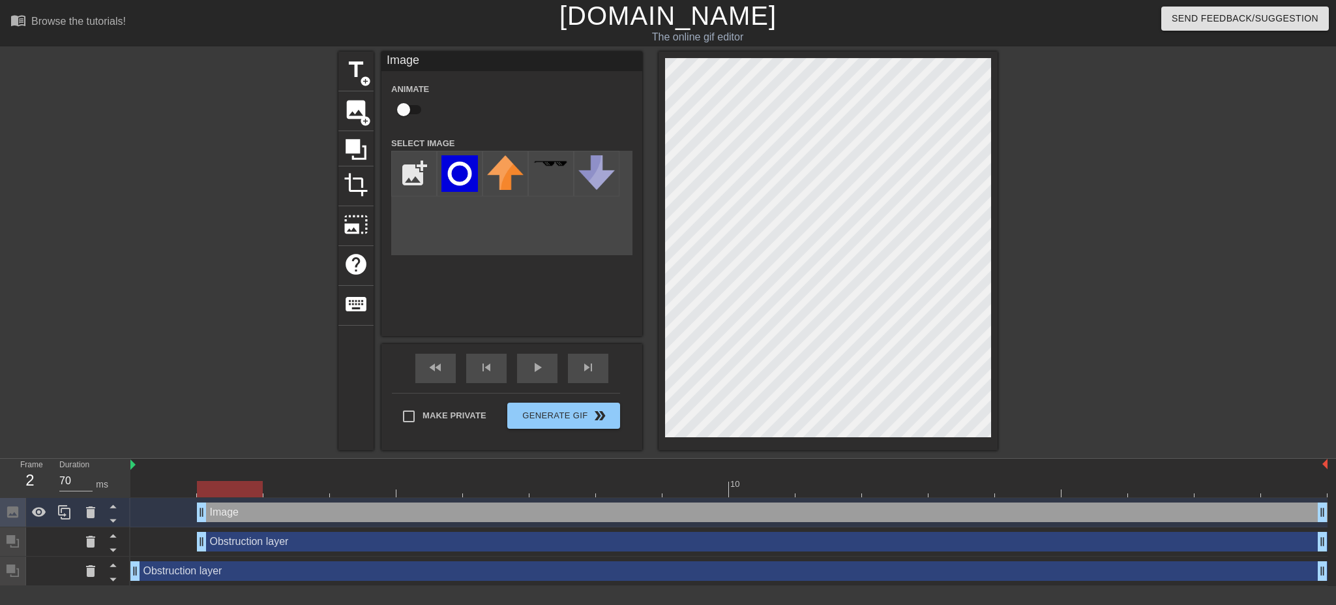
click at [1021, 394] on div "title add_circle image add_circle crop photo_size_select_large help keyboard Im…" at bounding box center [668, 251] width 1336 height 398
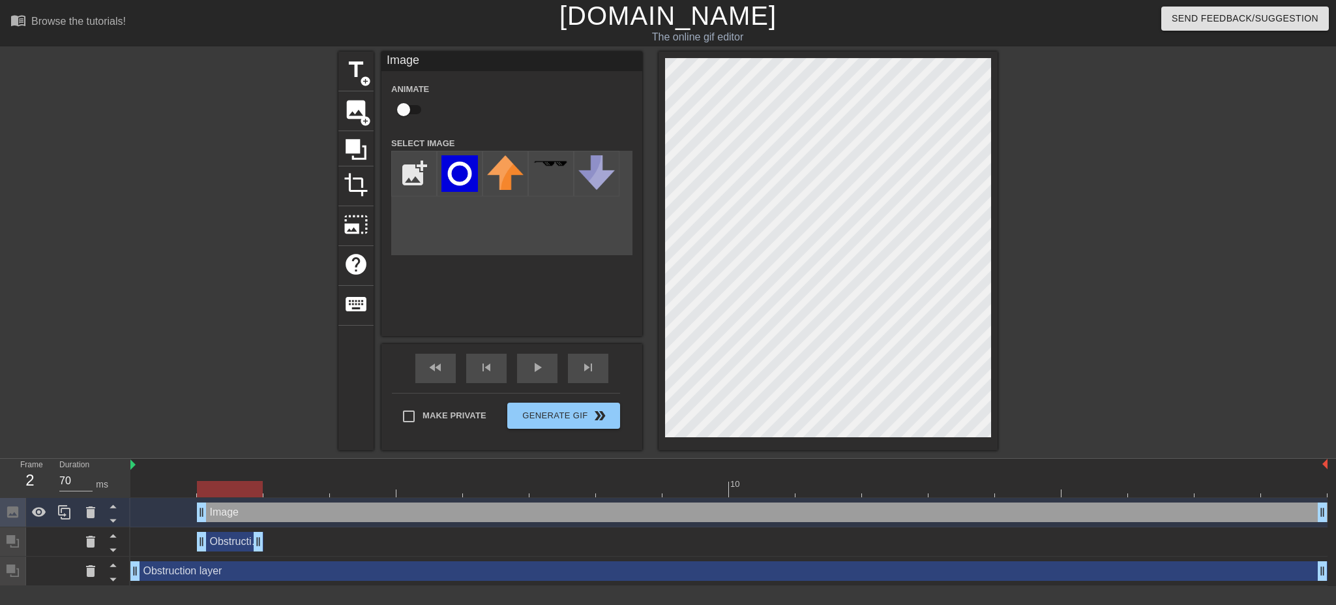
drag, startPoint x: 1323, startPoint y: 545, endPoint x: 258, endPoint y: 572, distance: 1064.7
click at [258, 572] on div "Image drag_handle drag_handle Obstruction layer drag_handle drag_handle Obstruc…" at bounding box center [733, 542] width 1206 height 88
click at [356, 153] on icon at bounding box center [356, 149] width 25 height 25
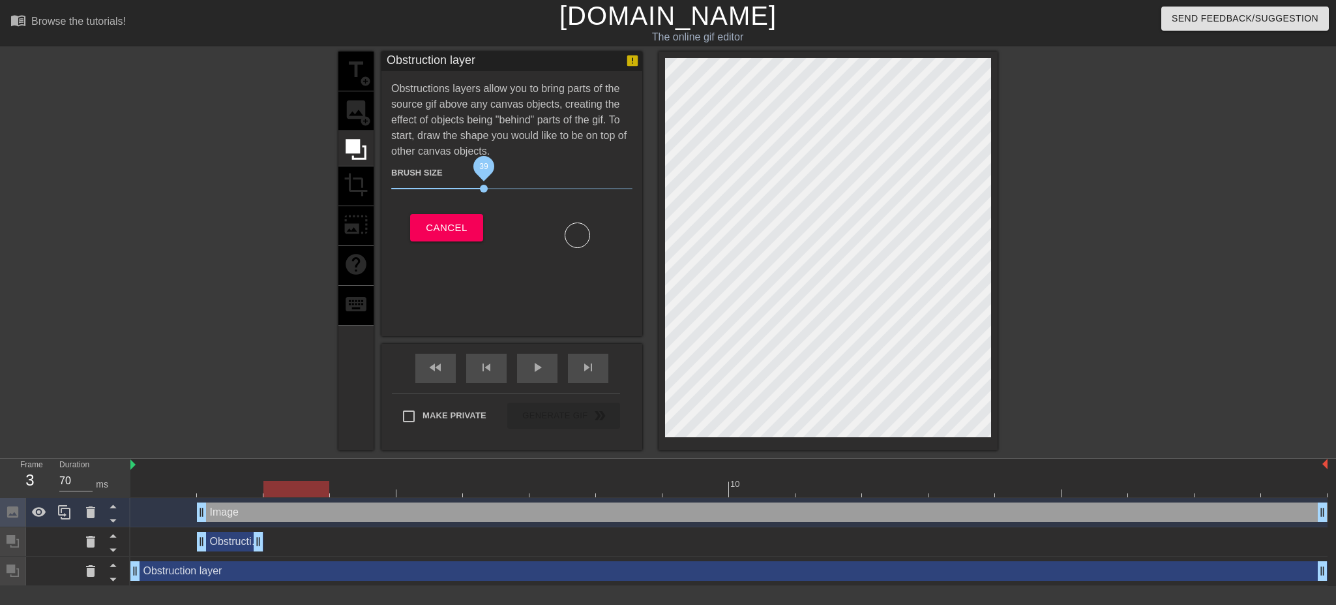
drag, startPoint x: 496, startPoint y: 187, endPoint x: 638, endPoint y: 235, distance: 150.1
click at [482, 186] on span "39" at bounding box center [511, 189] width 241 height 16
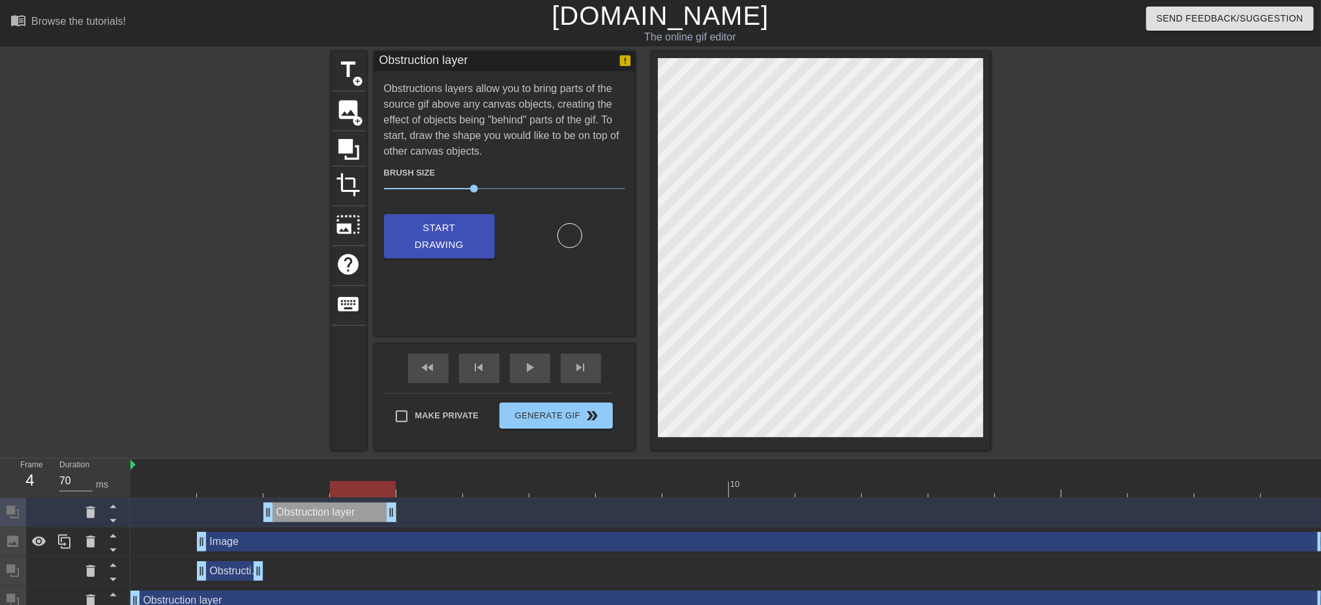
drag, startPoint x: 1317, startPoint y: 515, endPoint x: 386, endPoint y: 511, distance: 931.3
click at [352, 151] on icon at bounding box center [348, 149] width 21 height 21
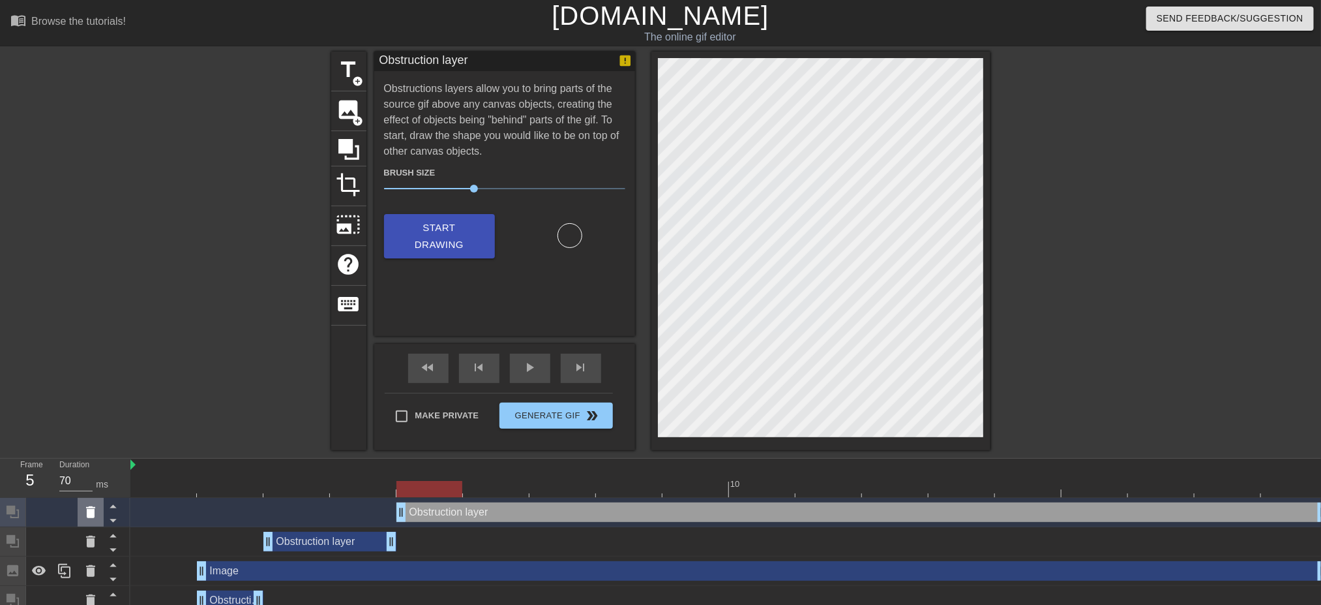
click at [98, 513] on div at bounding box center [91, 512] width 26 height 29
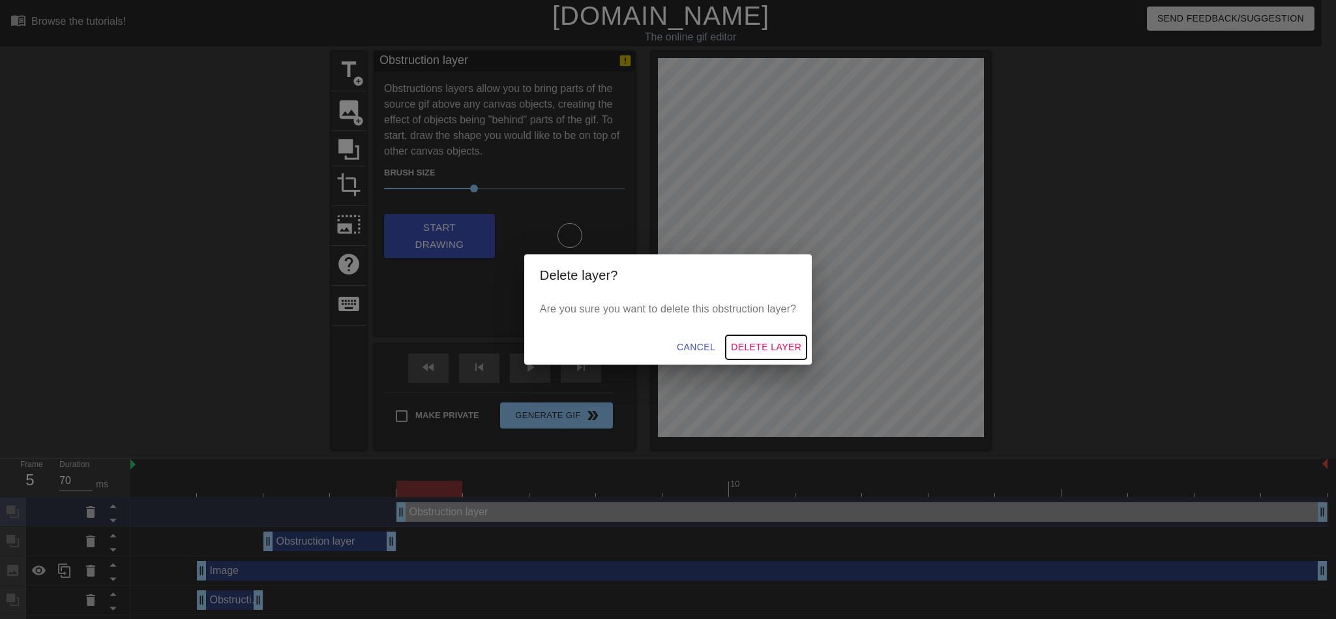
click at [792, 350] on span "Delete Layer" at bounding box center [766, 347] width 70 height 16
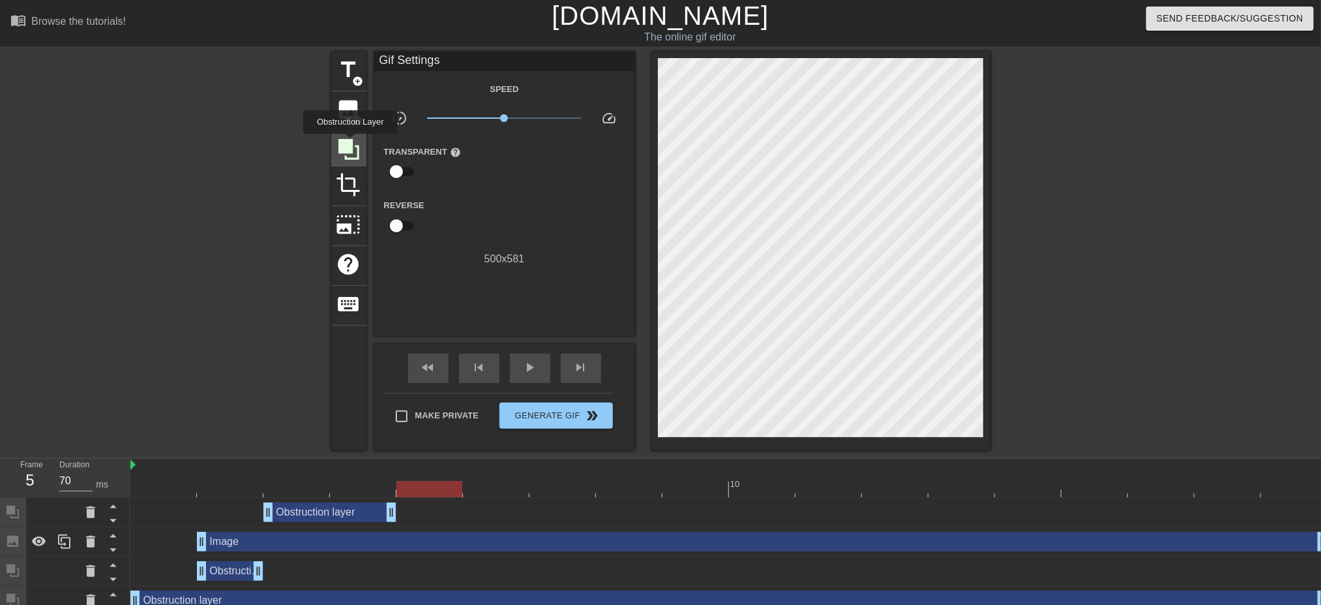
click at [350, 143] on icon at bounding box center [348, 149] width 21 height 21
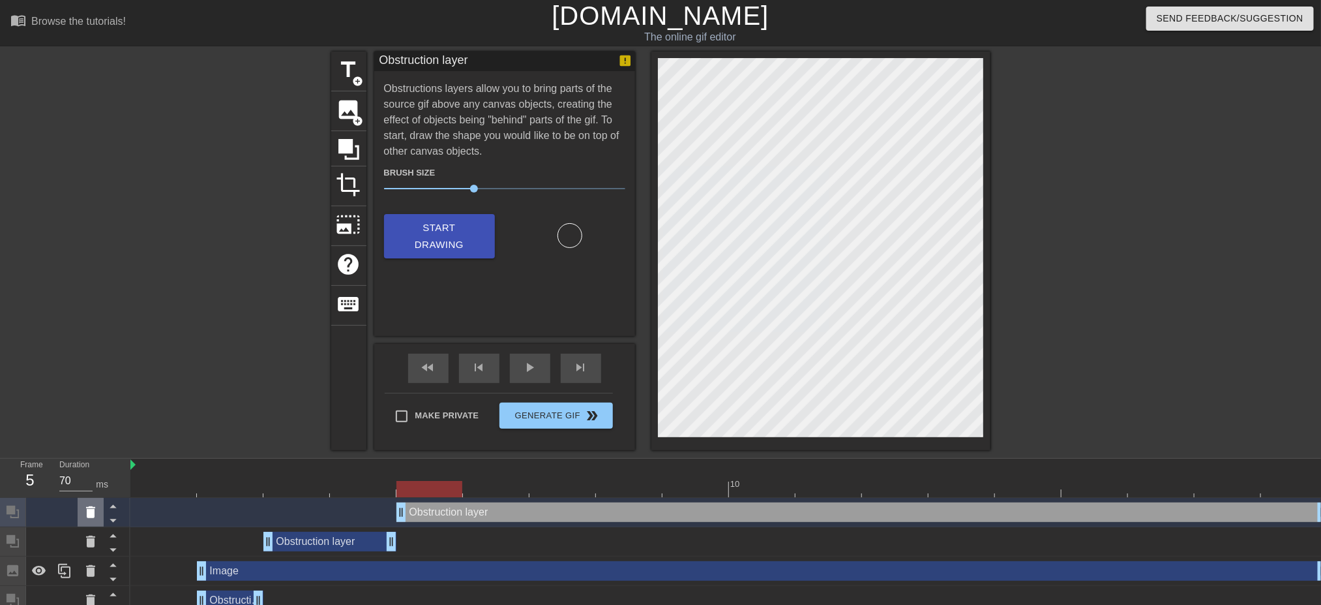
click at [84, 509] on icon at bounding box center [91, 512] width 16 height 16
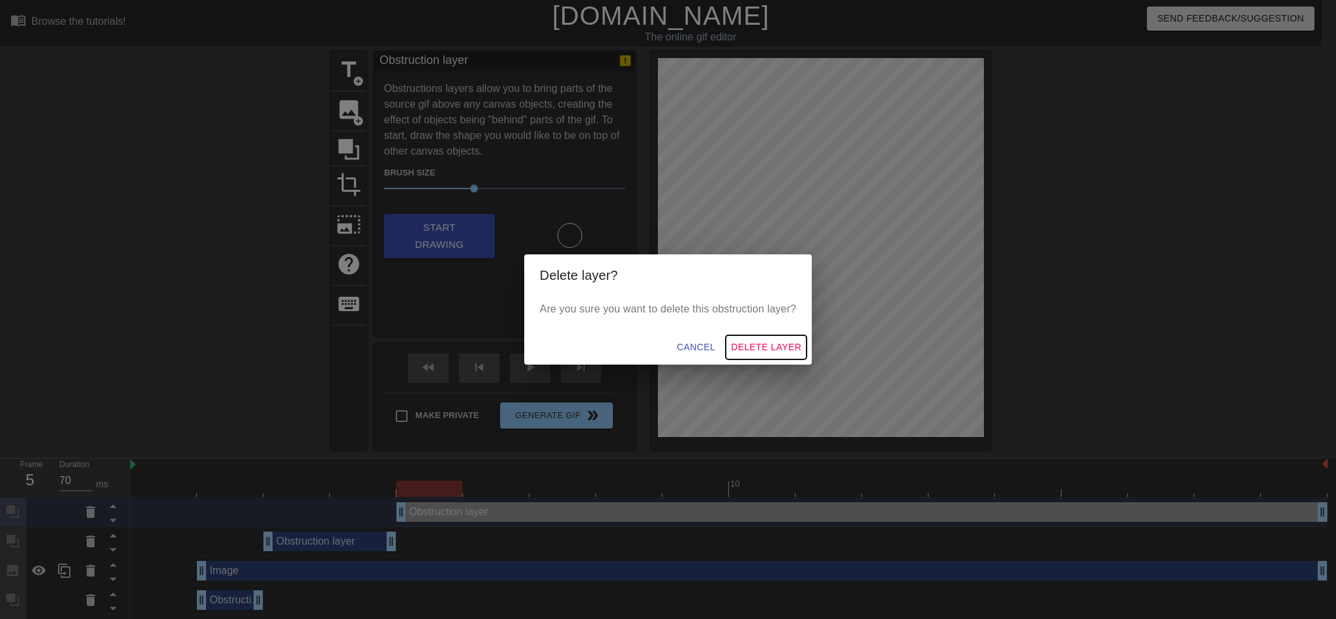
click at [791, 340] on span "Delete Layer" at bounding box center [766, 347] width 70 height 16
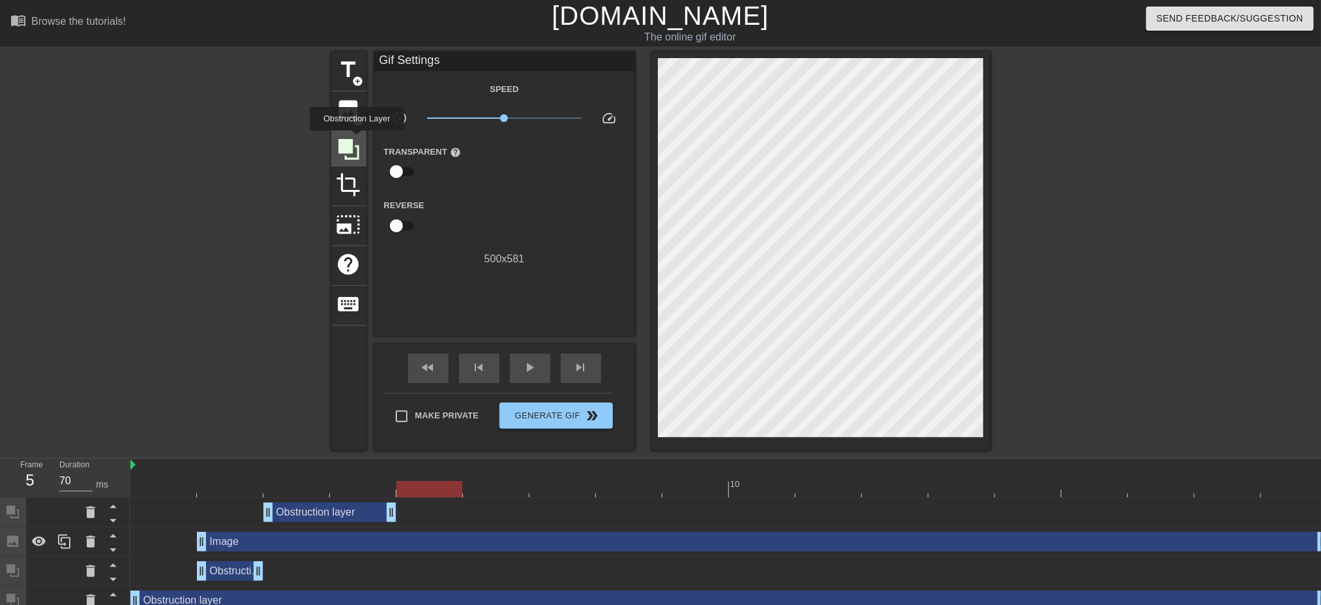
click at [357, 140] on icon at bounding box center [349, 149] width 25 height 25
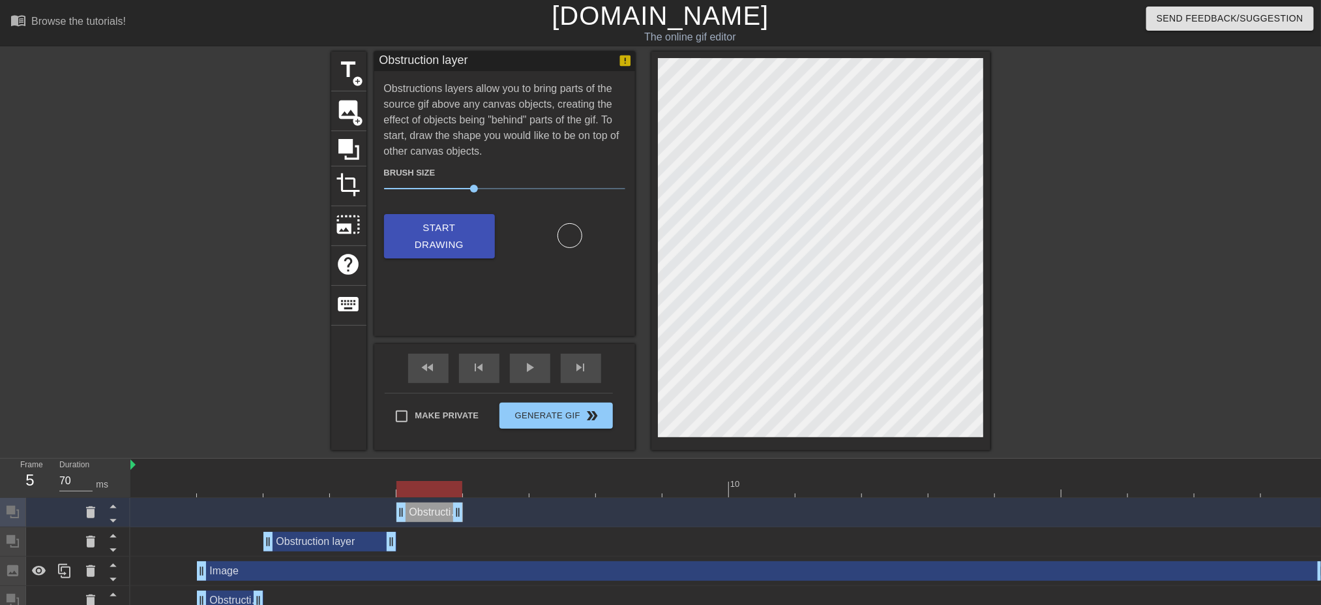
drag, startPoint x: 1319, startPoint y: 517, endPoint x: 466, endPoint y: 537, distance: 853.3
click at [466, 537] on div "Obstruction layer drag_handle drag_handle Obstruction layer drag_handle drag_ha…" at bounding box center [725, 571] width 1191 height 147
click at [348, 155] on icon at bounding box center [349, 149] width 25 height 25
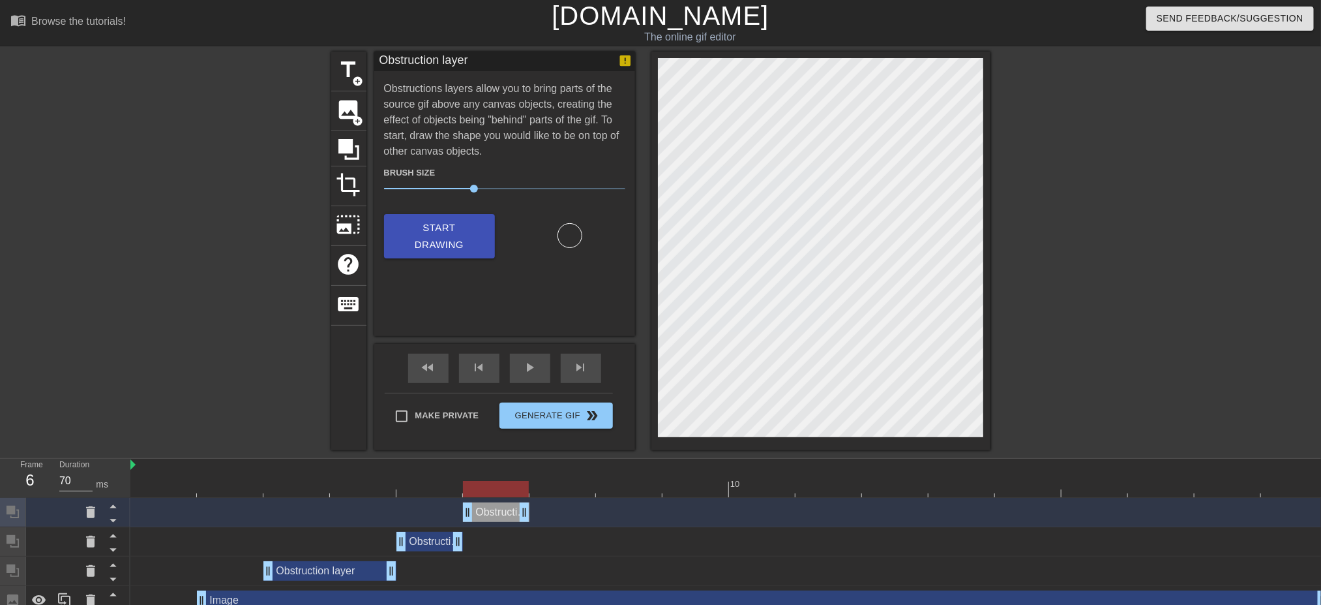
drag, startPoint x: 1319, startPoint y: 511, endPoint x: 520, endPoint y: 532, distance: 799.2
click at [520, 532] on div "Obstruction layer drag_handle drag_handle Obstruction layer drag_handle drag_ha…" at bounding box center [725, 586] width 1191 height 176
click at [354, 147] on icon at bounding box center [349, 149] width 25 height 25
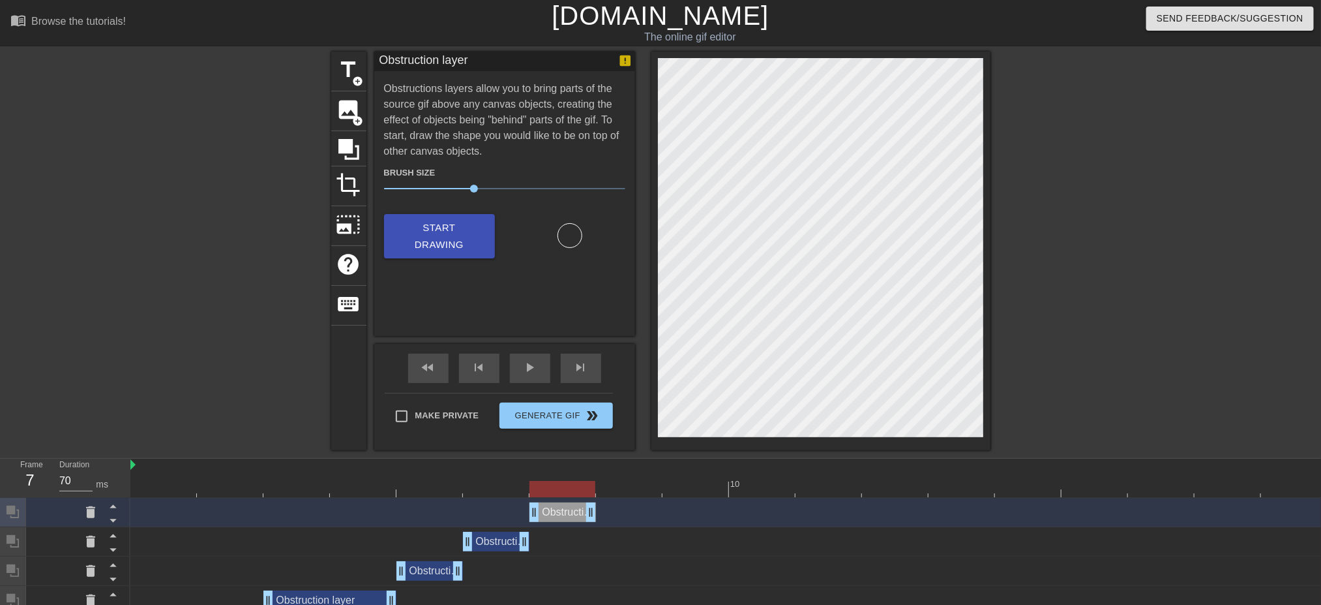
drag, startPoint x: 1315, startPoint y: 517, endPoint x: 579, endPoint y: 527, distance: 736.4
click at [579, 527] on div "Obstruction layer drag_handle drag_handle Obstruction layer drag_handle drag_ha…" at bounding box center [725, 600] width 1191 height 205
click at [350, 145] on icon at bounding box center [348, 149] width 21 height 21
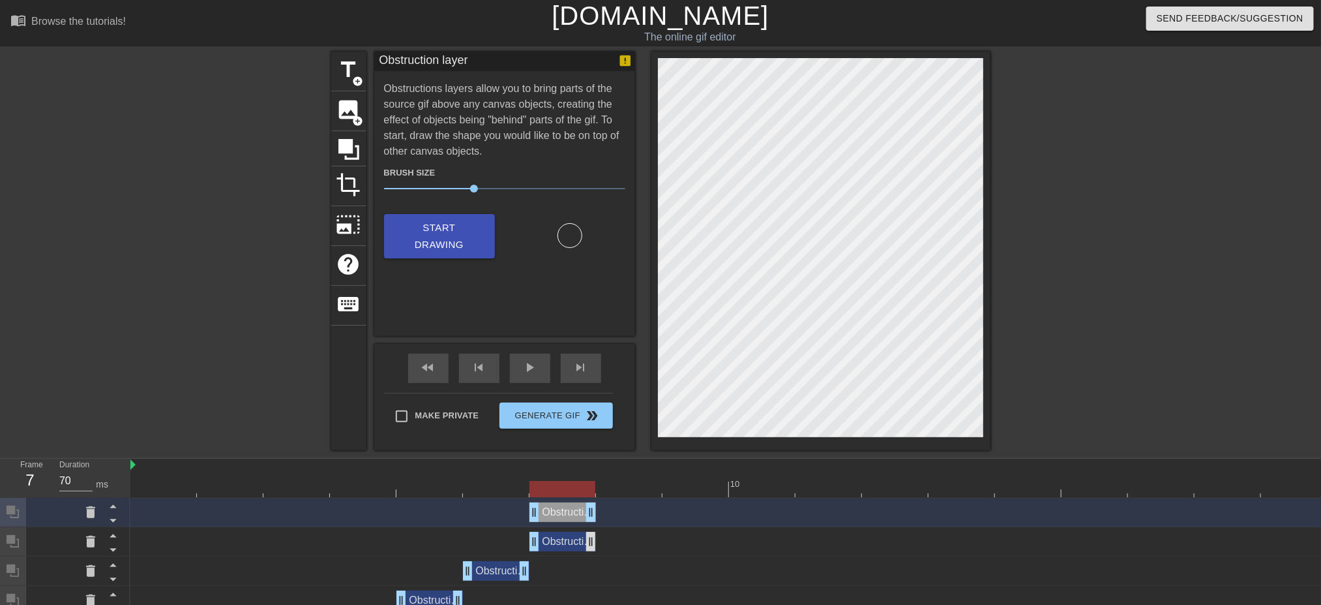
drag, startPoint x: 1317, startPoint y: 513, endPoint x: 588, endPoint y: 544, distance: 730.4
click at [588, 544] on div "Obstruction layer drag_handle drag_handle Obstruction layer drag_handle drag_ha…" at bounding box center [725, 615] width 1191 height 235
drag, startPoint x: 460, startPoint y: 188, endPoint x: 421, endPoint y: 188, distance: 39.1
click at [421, 188] on span "16" at bounding box center [504, 189] width 241 height 16
drag, startPoint x: 343, startPoint y: 142, endPoint x: 648, endPoint y: 192, distance: 309.4
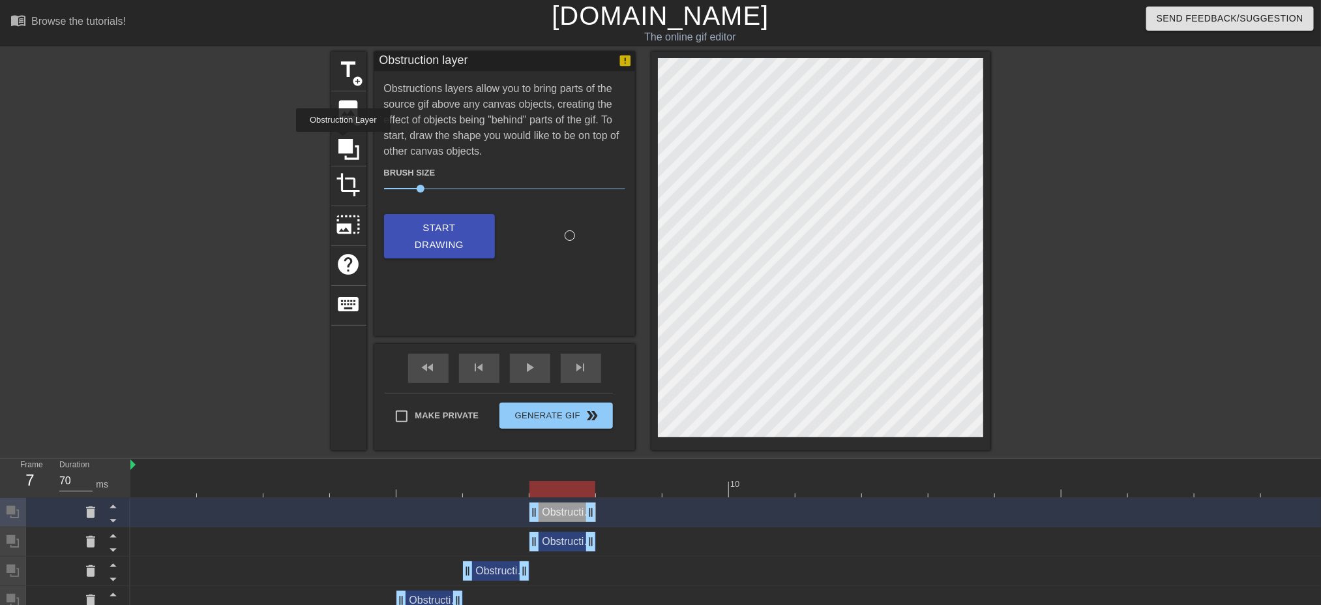
click at [344, 143] on icon at bounding box center [348, 149] width 21 height 21
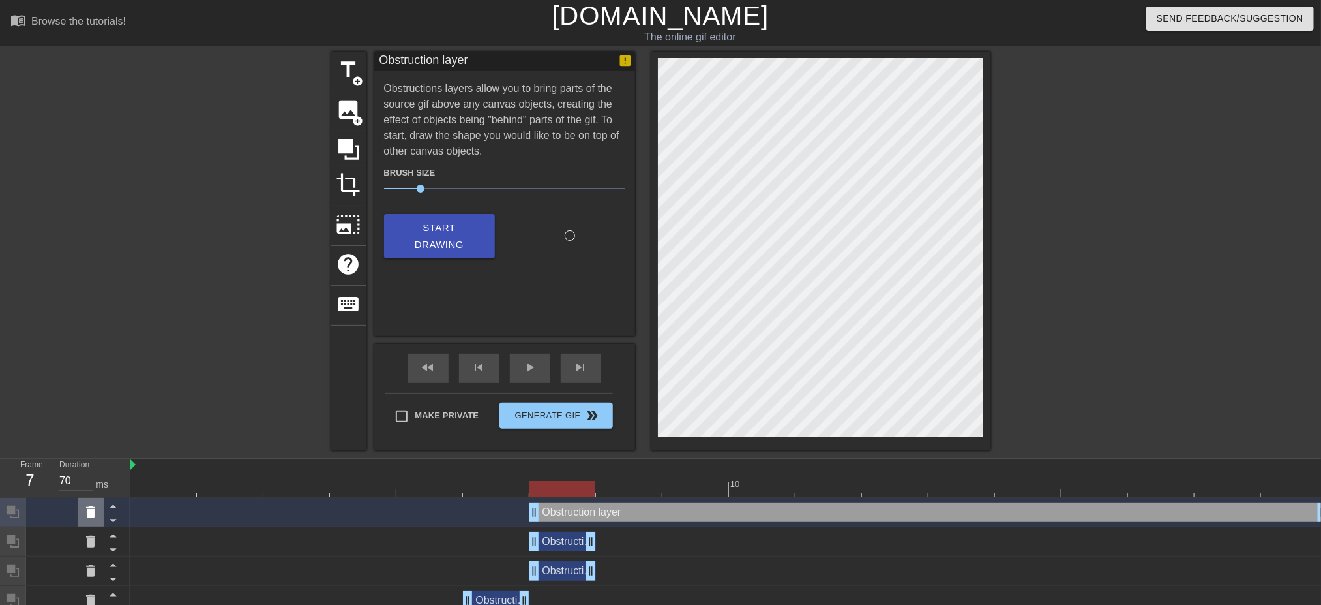
click at [93, 511] on icon at bounding box center [90, 512] width 9 height 12
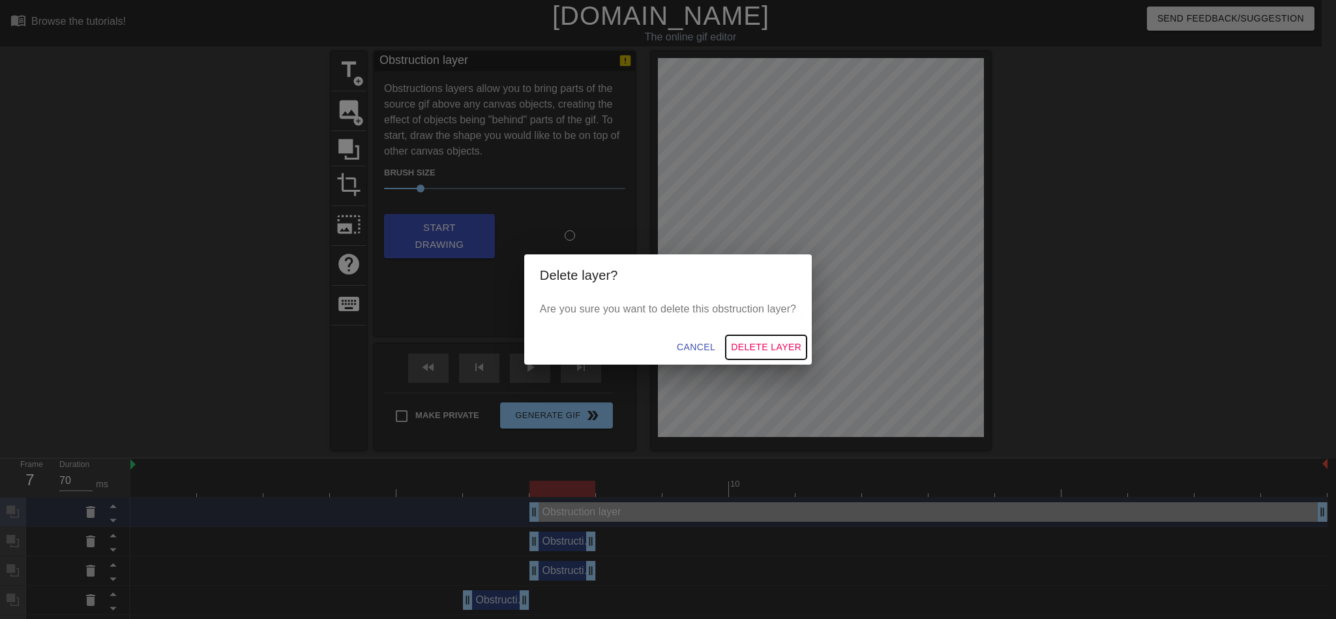
click at [762, 335] on button "Delete Layer" at bounding box center [766, 347] width 81 height 24
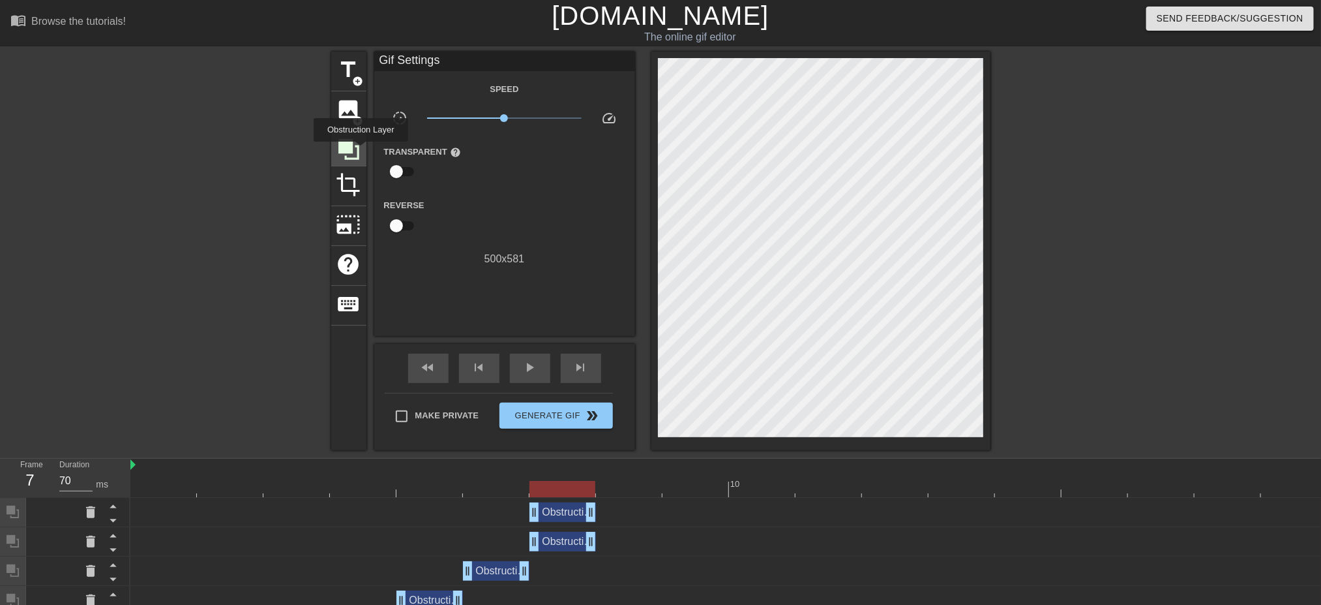
click at [353, 147] on icon at bounding box center [349, 149] width 25 height 25
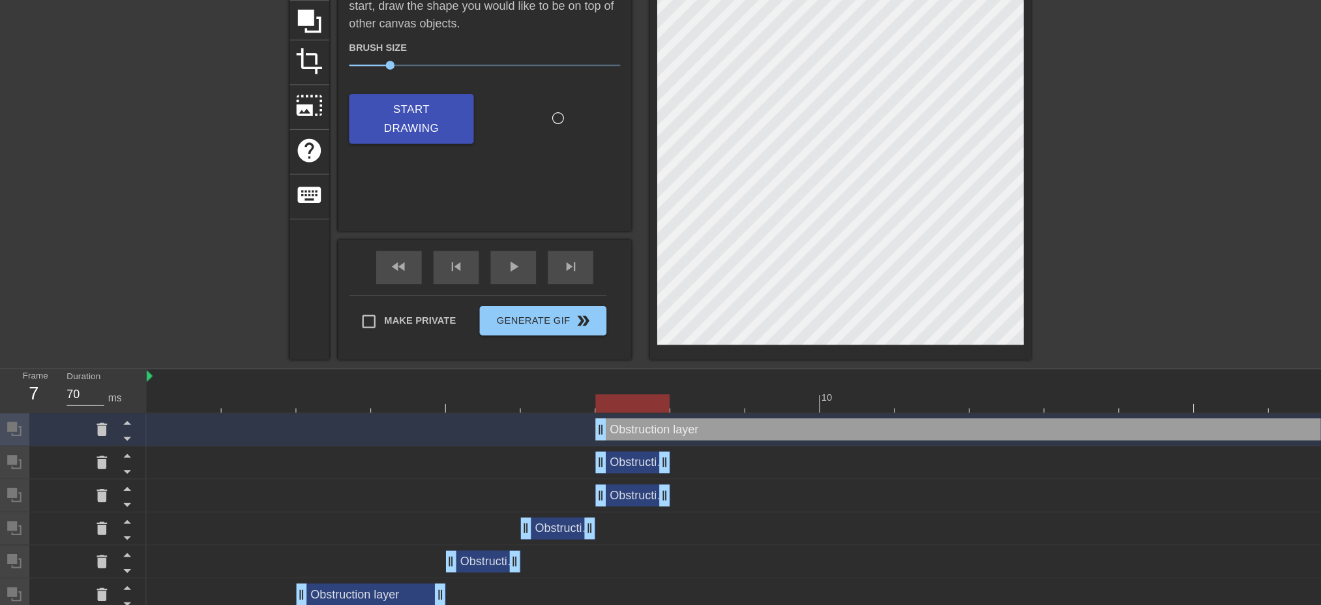
scroll to position [130, 0]
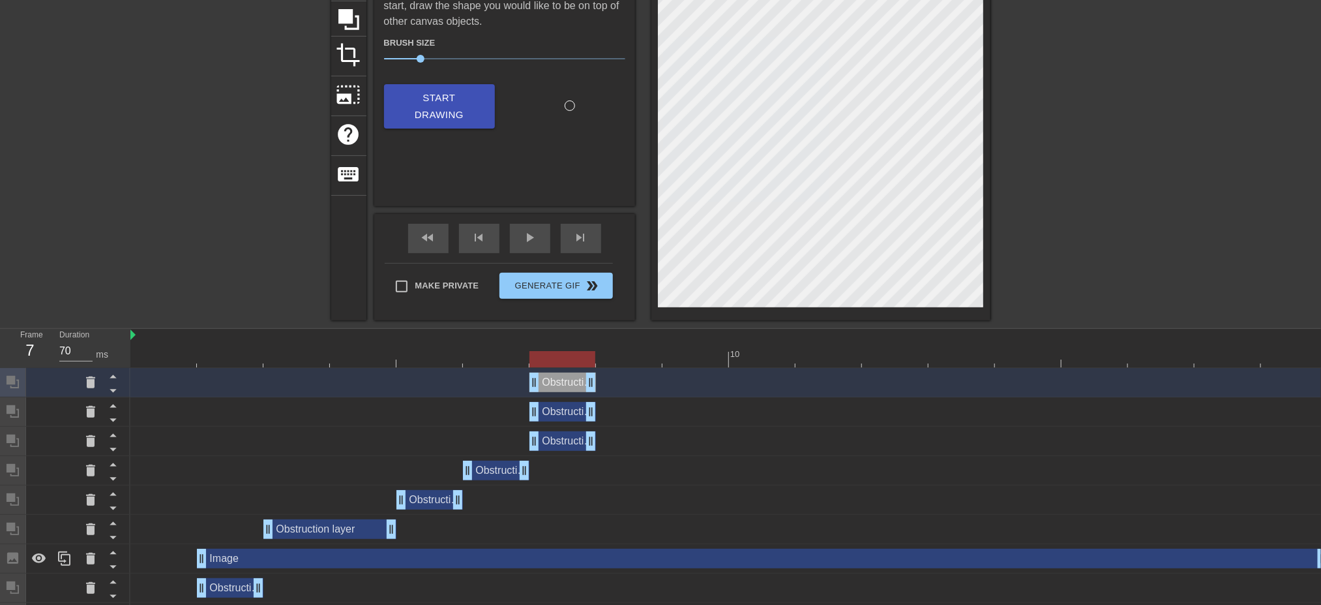
drag, startPoint x: 1319, startPoint y: 386, endPoint x: 584, endPoint y: 396, distance: 735.1
click at [584, 396] on div "Obstruction layer drag_handle drag_handle Obstruction layer drag_handle drag_ha…" at bounding box center [725, 500] width 1191 height 264
click at [354, 24] on icon at bounding box center [349, 19] width 25 height 25
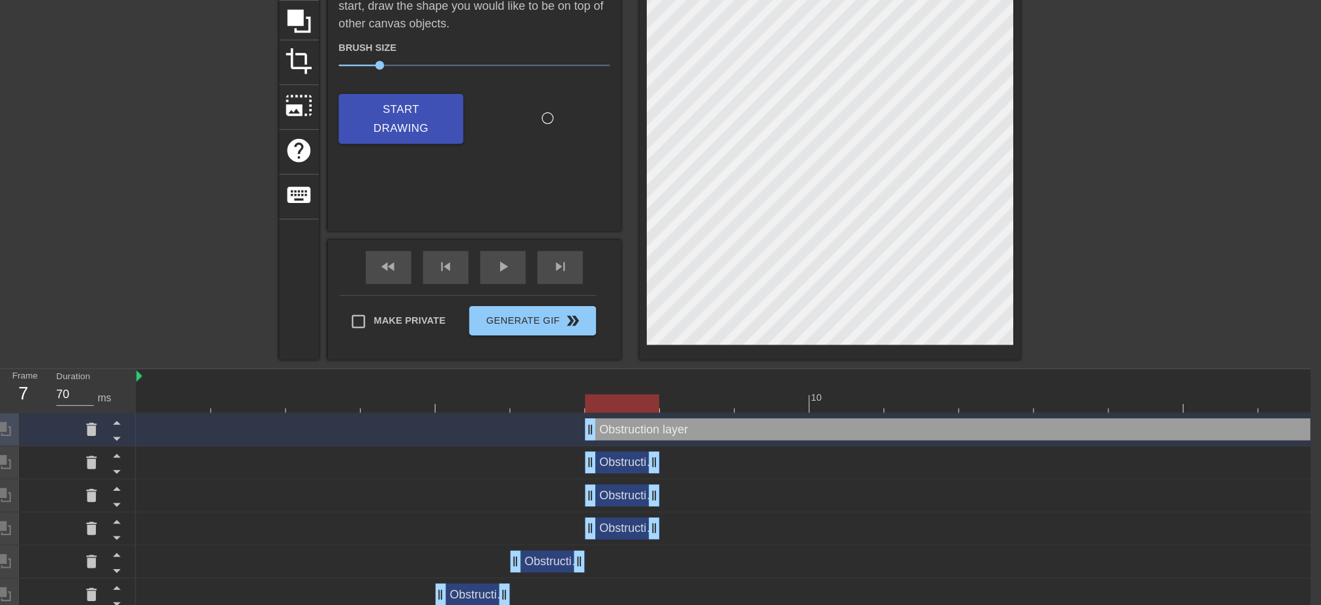
scroll to position [130, 10]
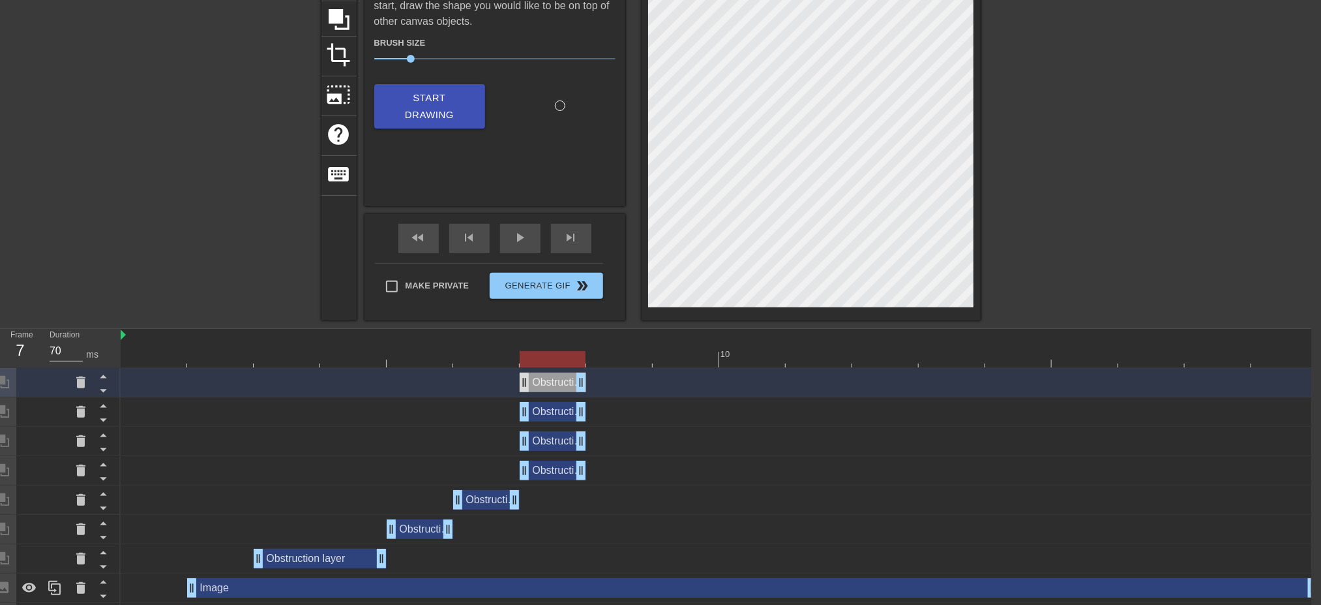
drag, startPoint x: 1313, startPoint y: 382, endPoint x: 523, endPoint y: 382, distance: 790.4
click at [333, 22] on icon at bounding box center [339, 19] width 21 height 21
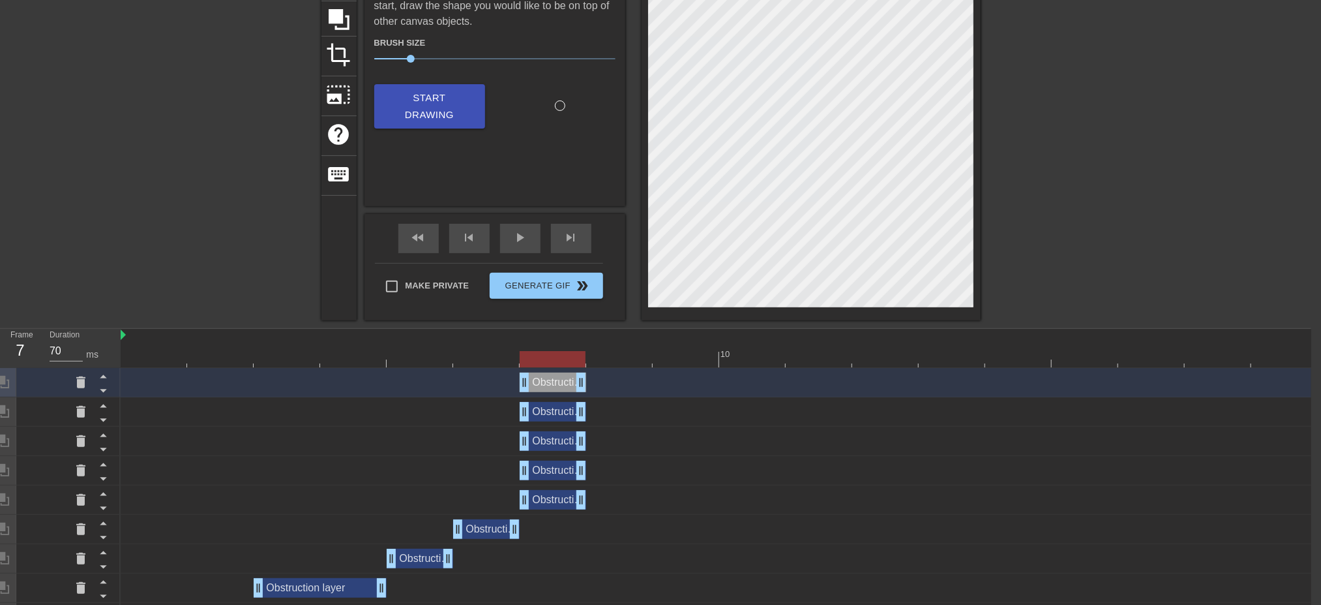
drag, startPoint x: 1312, startPoint y: 387, endPoint x: 570, endPoint y: 387, distance: 741.5
click at [343, 23] on icon at bounding box center [339, 19] width 25 height 25
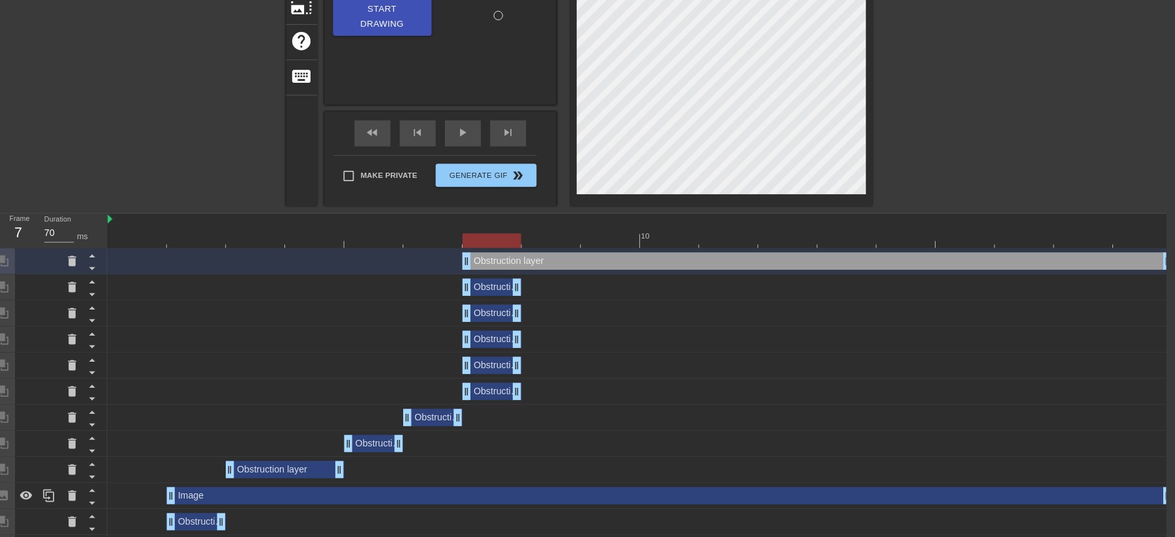
scroll to position [47, 10]
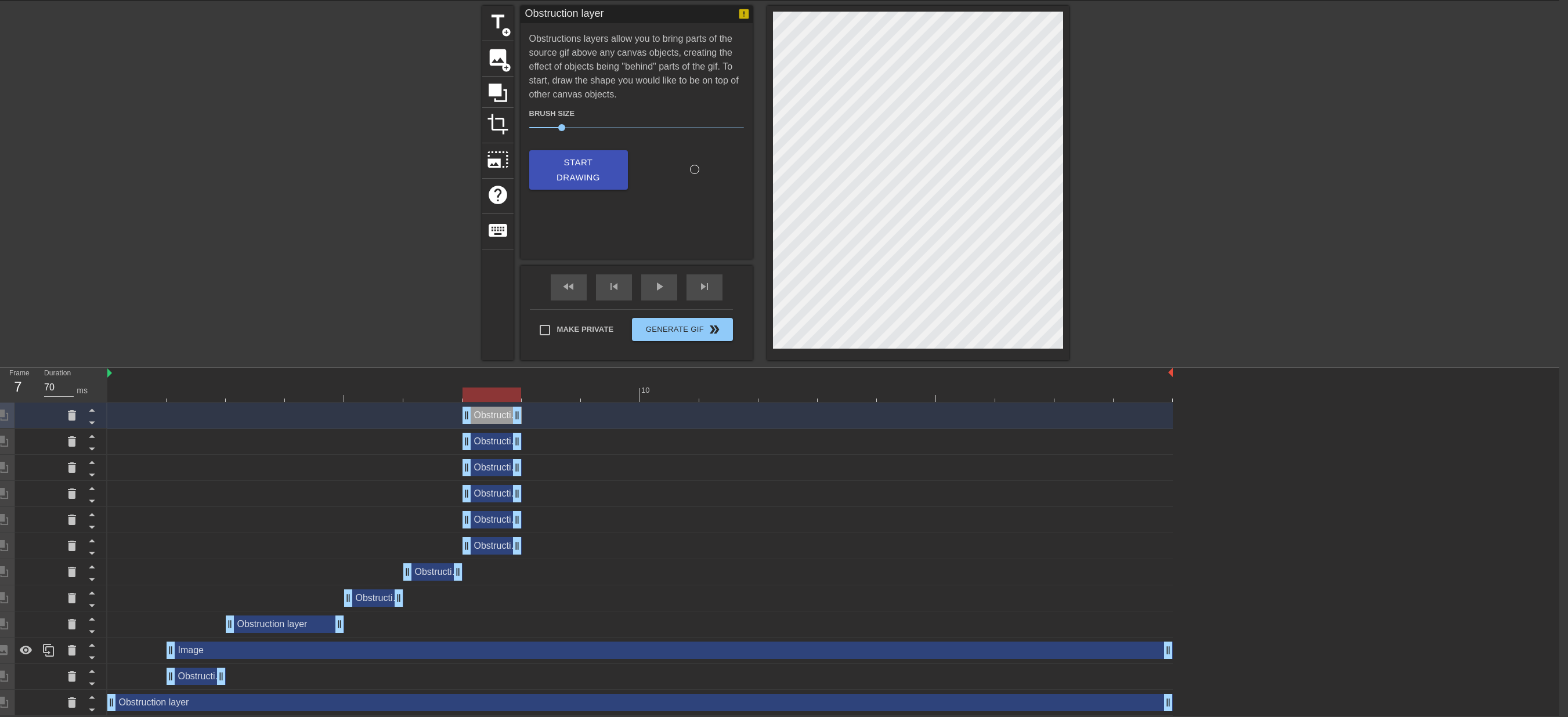
drag, startPoint x: 1166, startPoint y: 421, endPoint x: 499, endPoint y: 466, distance: 668.5
click at [453, 466] on div "Obstruction layer drag_handle drag_handle Obstruction layer drag_handle drag_ha…" at bounding box center [834, 560] width 1452 height 313
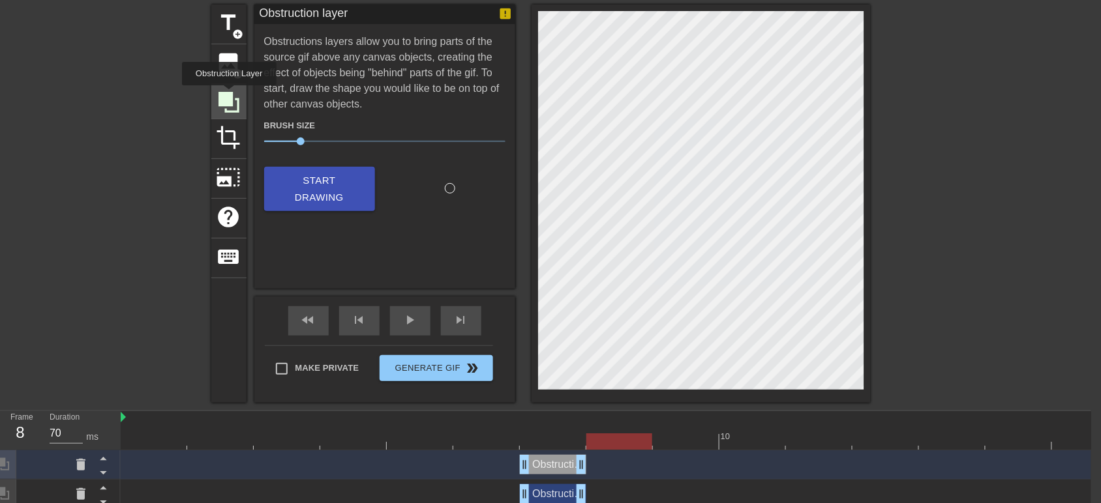
click at [229, 95] on icon at bounding box center [228, 102] width 21 height 21
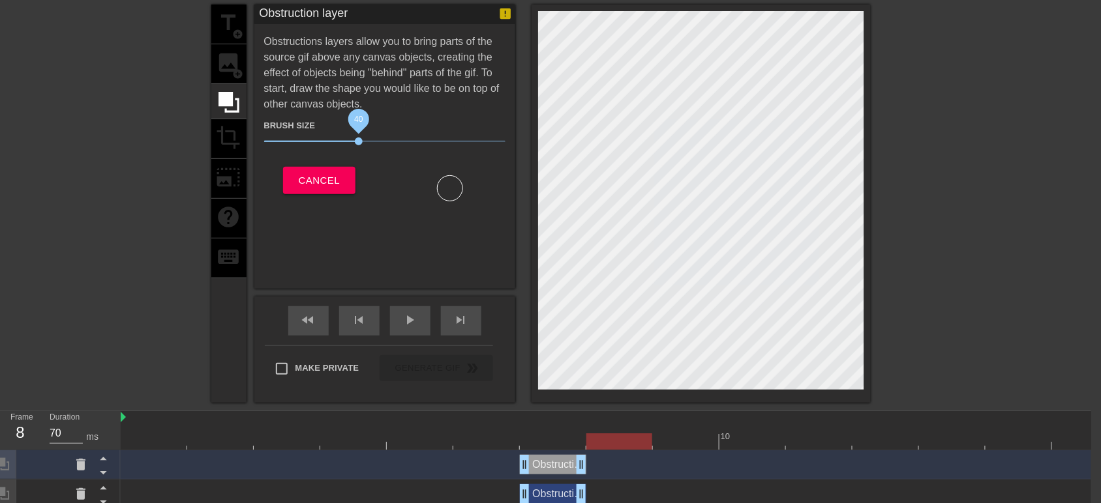
drag, startPoint x: 331, startPoint y: 137, endPoint x: 357, endPoint y: 144, distance: 27.7
click at [357, 144] on span "40" at bounding box center [384, 142] width 241 height 16
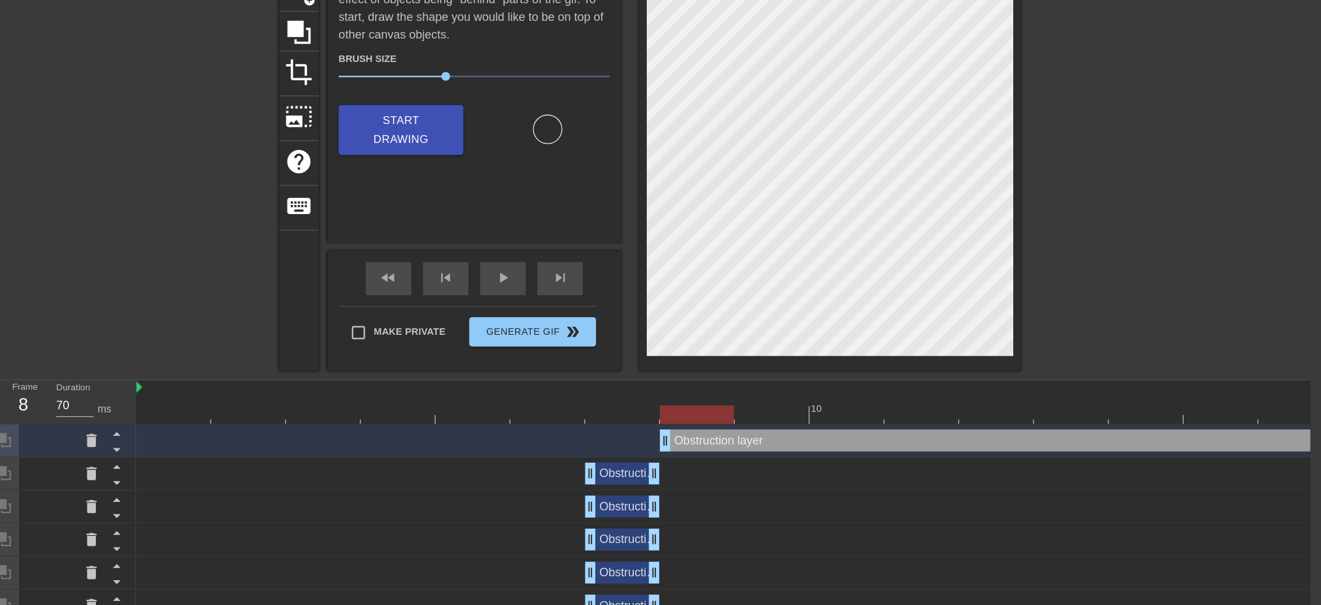
scroll to position [121, 10]
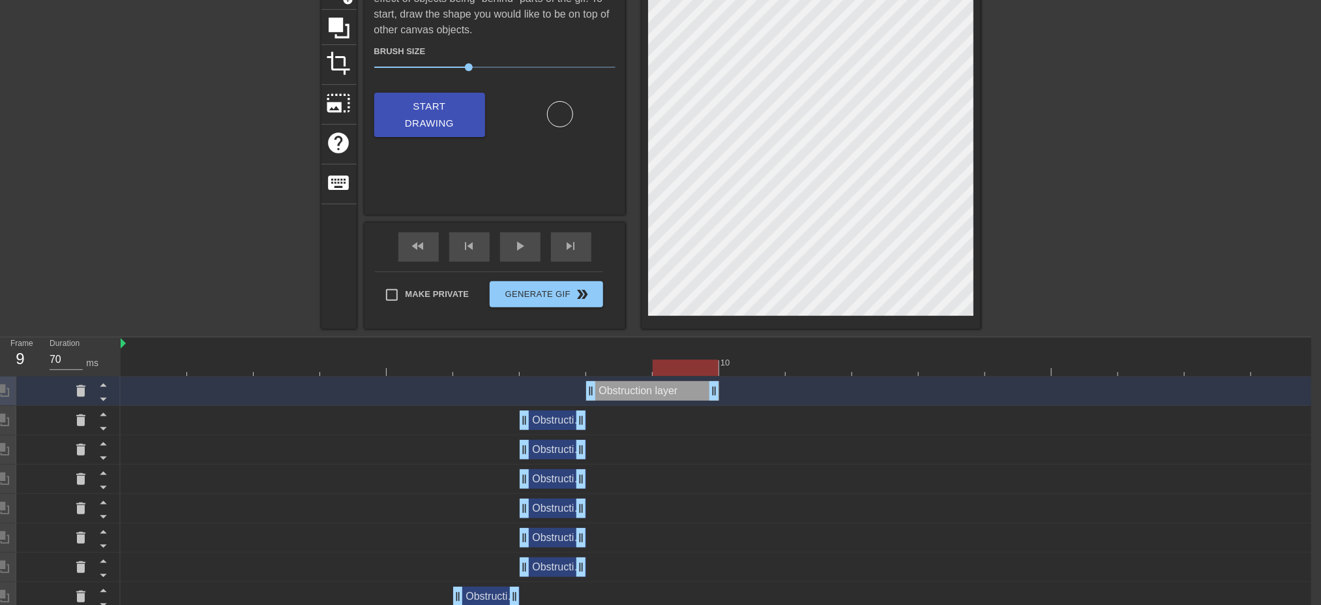
drag, startPoint x: 1312, startPoint y: 395, endPoint x: 449, endPoint y: 171, distance: 891.5
click at [698, 402] on div "Obstruction layer drag_handle drag_handle" at bounding box center [719, 390] width 1197 height 29
click at [347, 26] on icon at bounding box center [339, 28] width 21 height 21
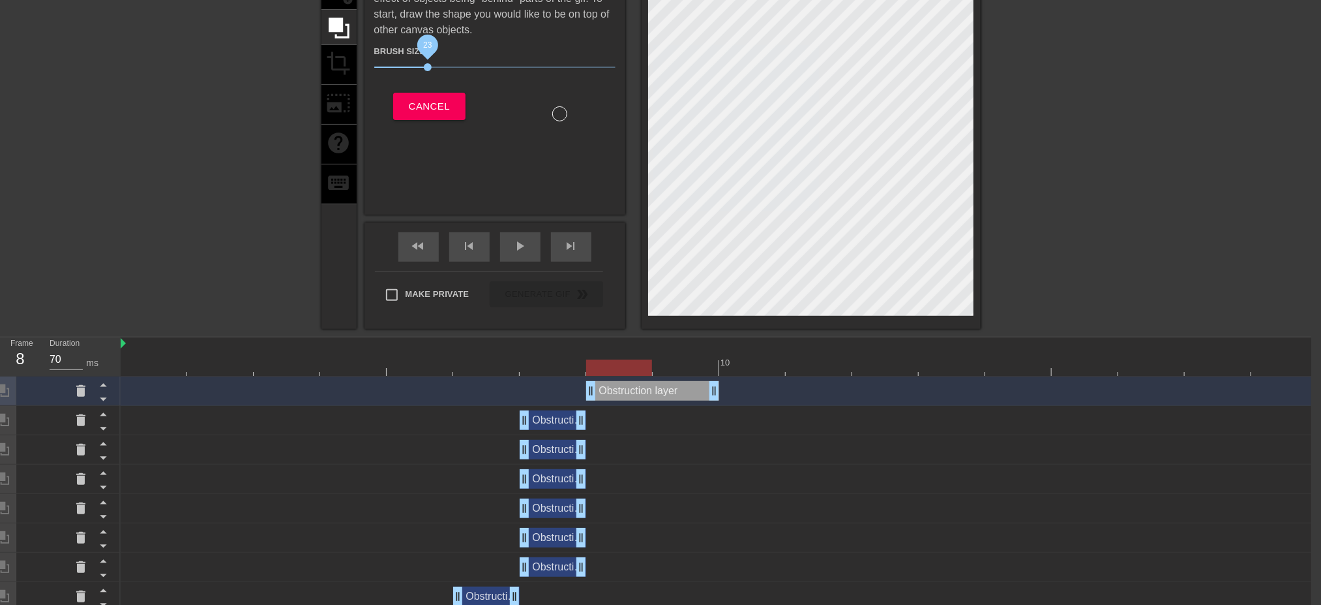
click at [428, 68] on span "23" at bounding box center [494, 67] width 241 height 16
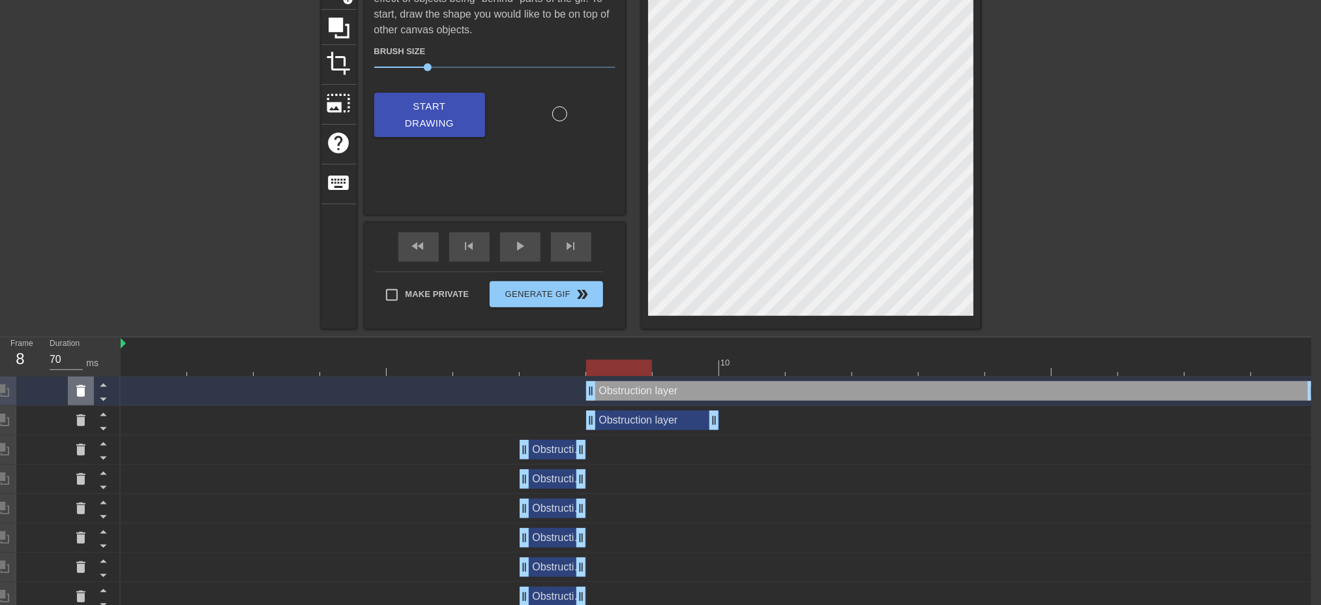
click at [84, 386] on icon at bounding box center [80, 391] width 9 height 12
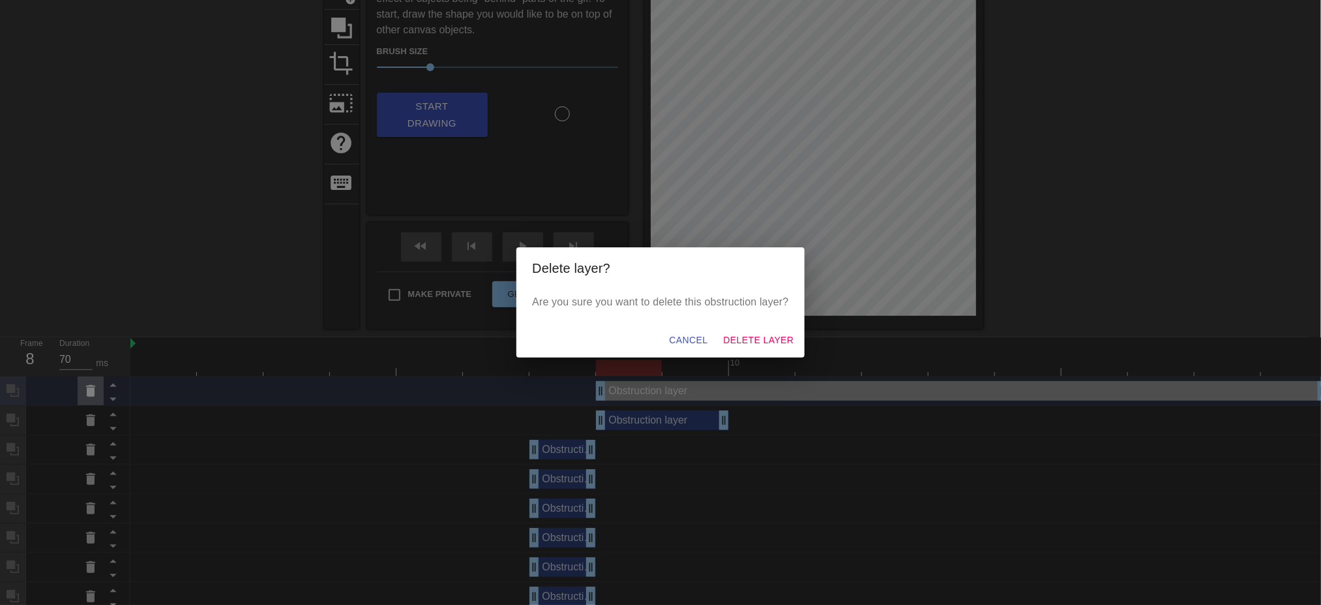
scroll to position [121, 0]
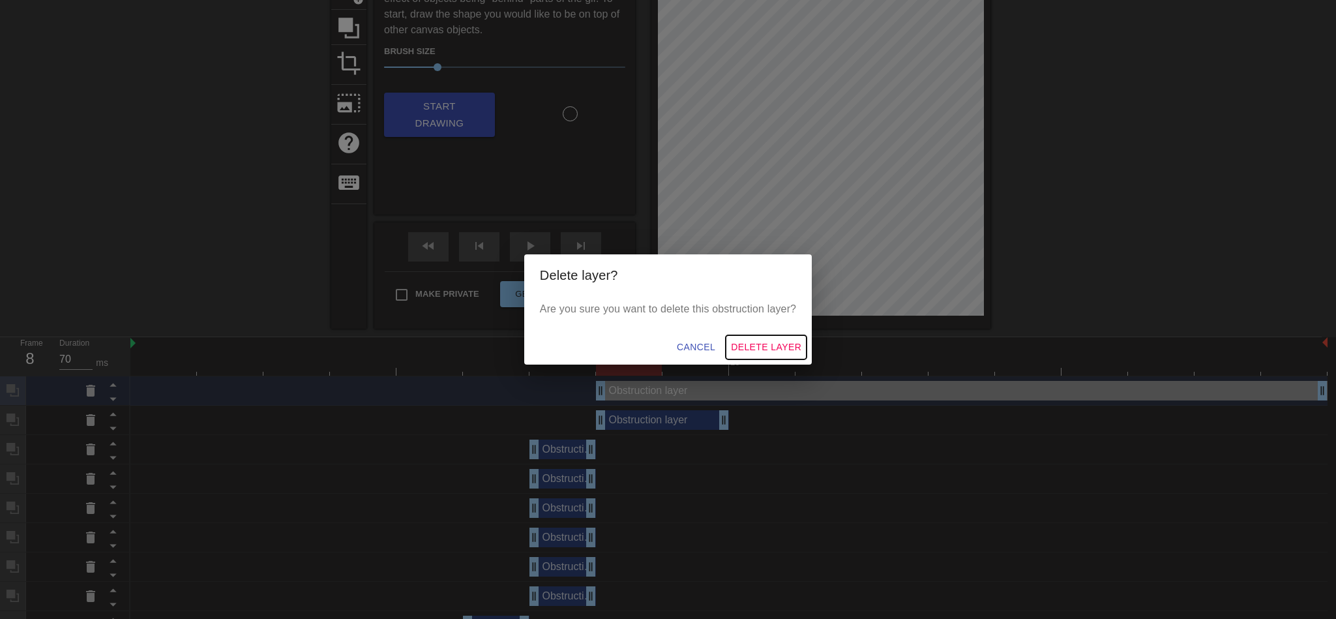
click at [788, 343] on span "Delete Layer" at bounding box center [766, 347] width 70 height 16
click at [788, 343] on div at bounding box center [728, 343] width 1197 height 13
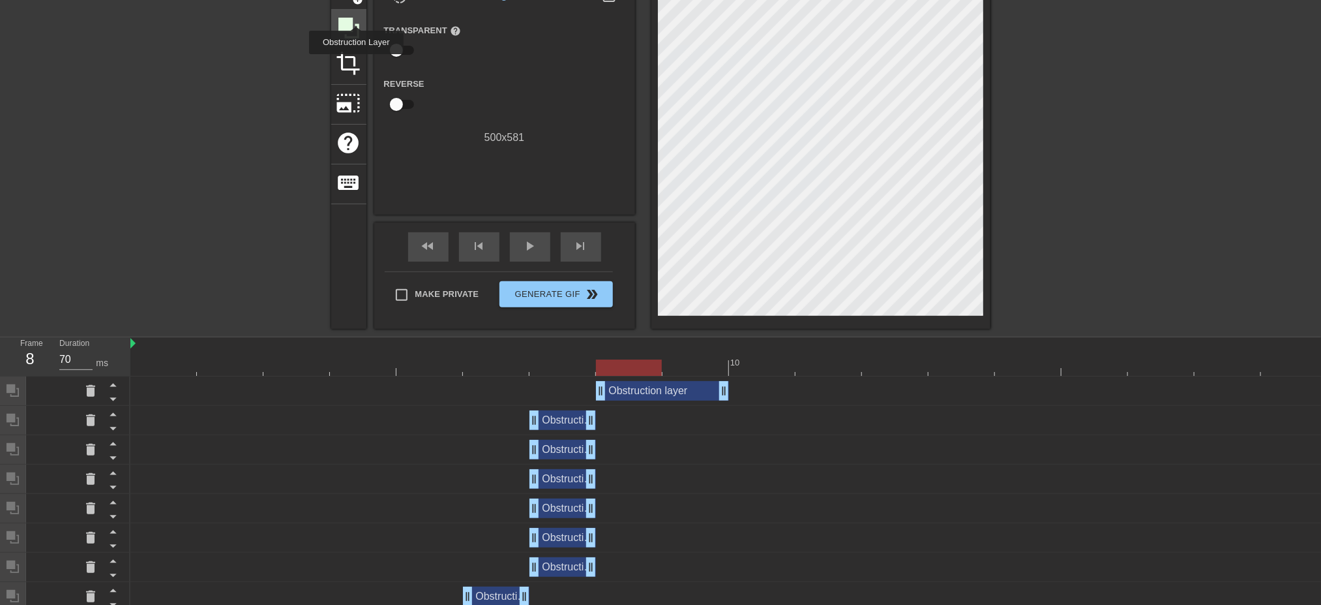
click at [356, 16] on icon at bounding box center [349, 28] width 25 height 25
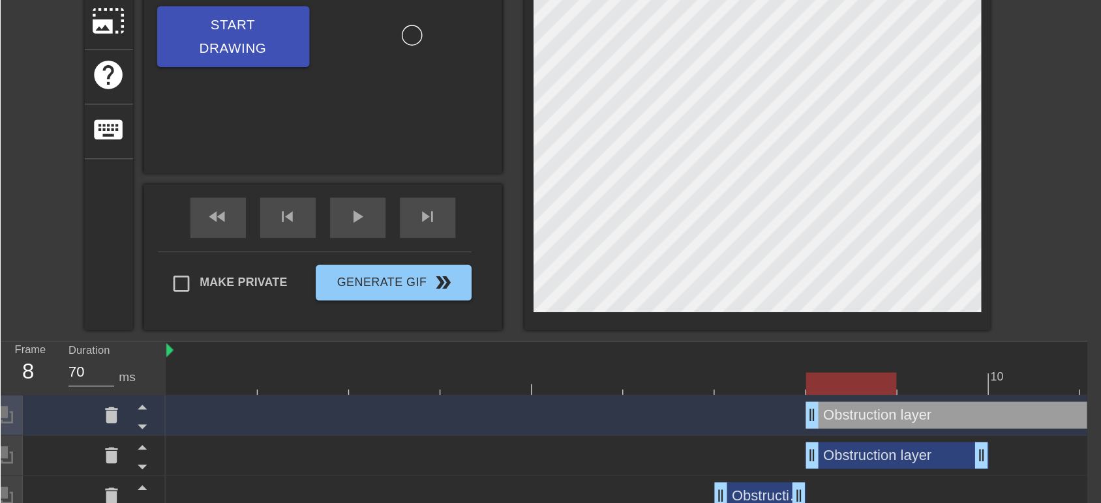
scroll to position [210, 10]
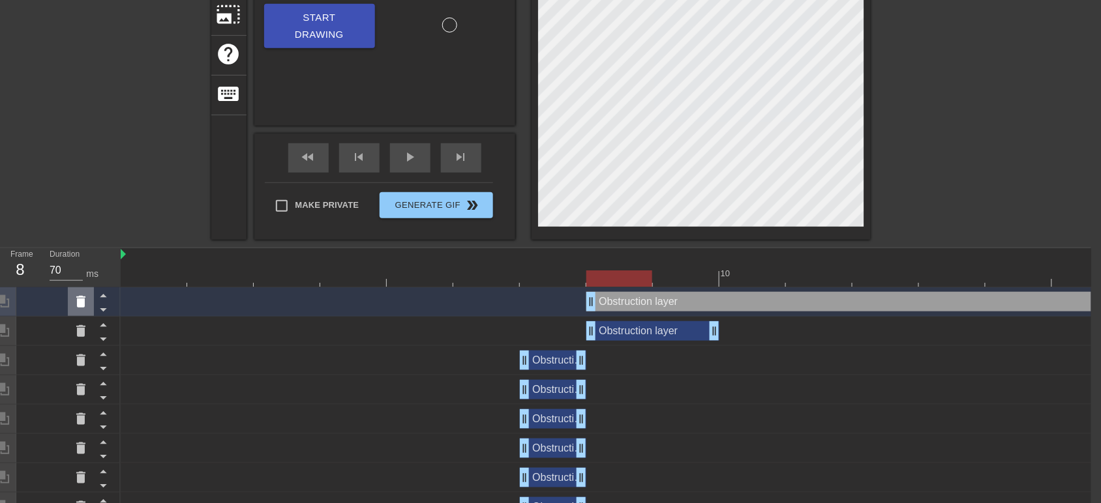
click at [85, 301] on icon at bounding box center [81, 302] width 16 height 16
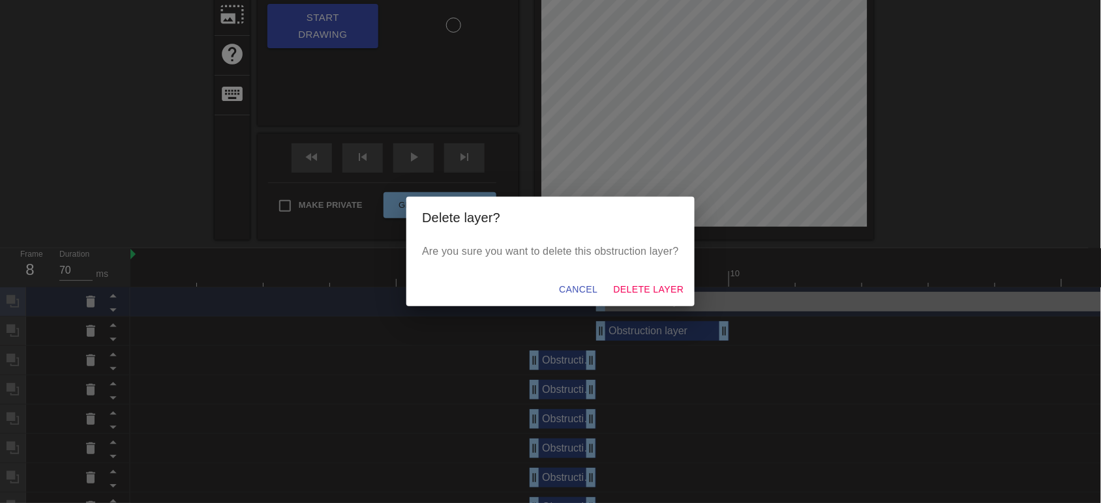
scroll to position [210, 0]
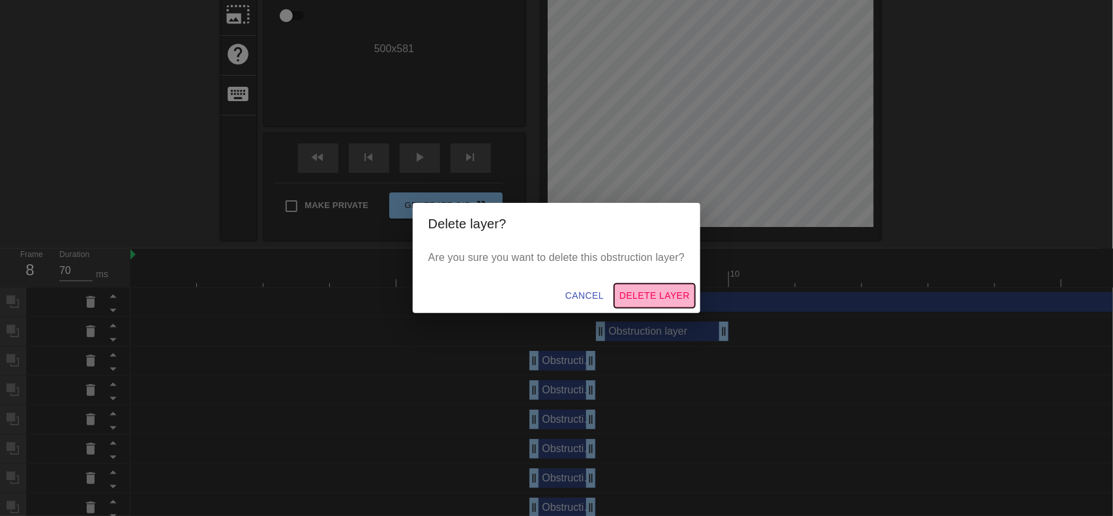
click at [659, 295] on span "Delete Layer" at bounding box center [655, 296] width 70 height 16
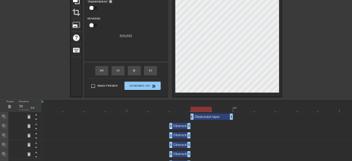
scroll to position [0, 0]
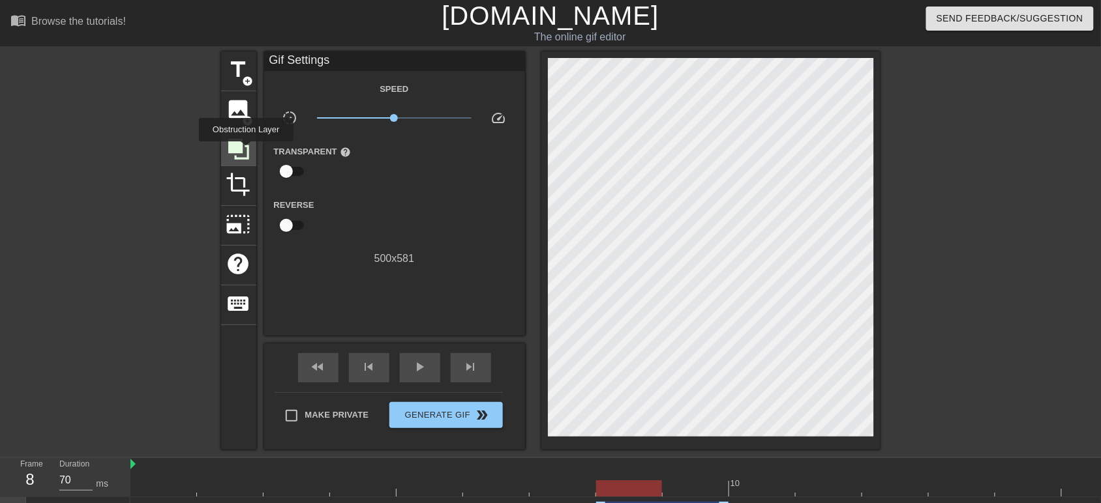
click at [245, 149] on icon at bounding box center [238, 149] width 25 height 25
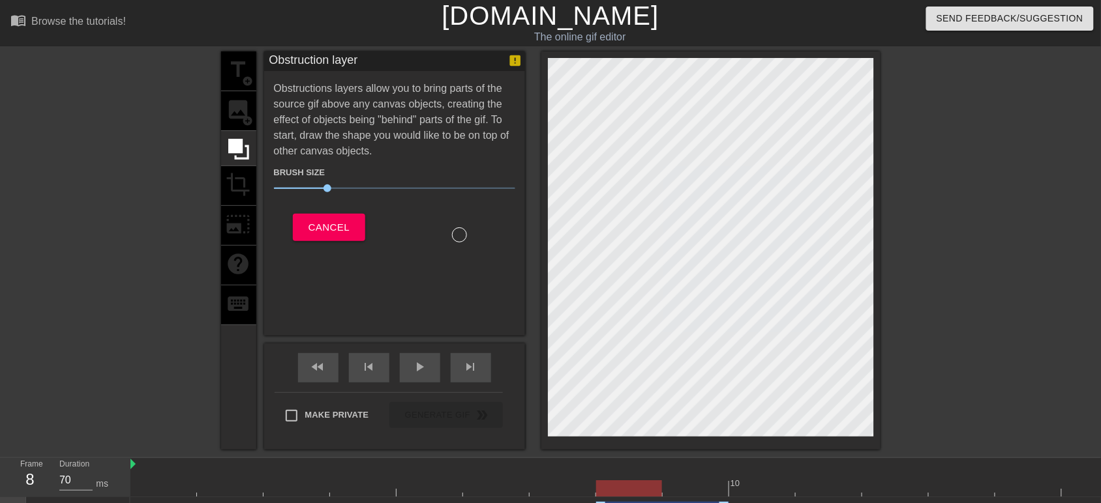
click at [312, 190] on span "23" at bounding box center [394, 189] width 241 height 16
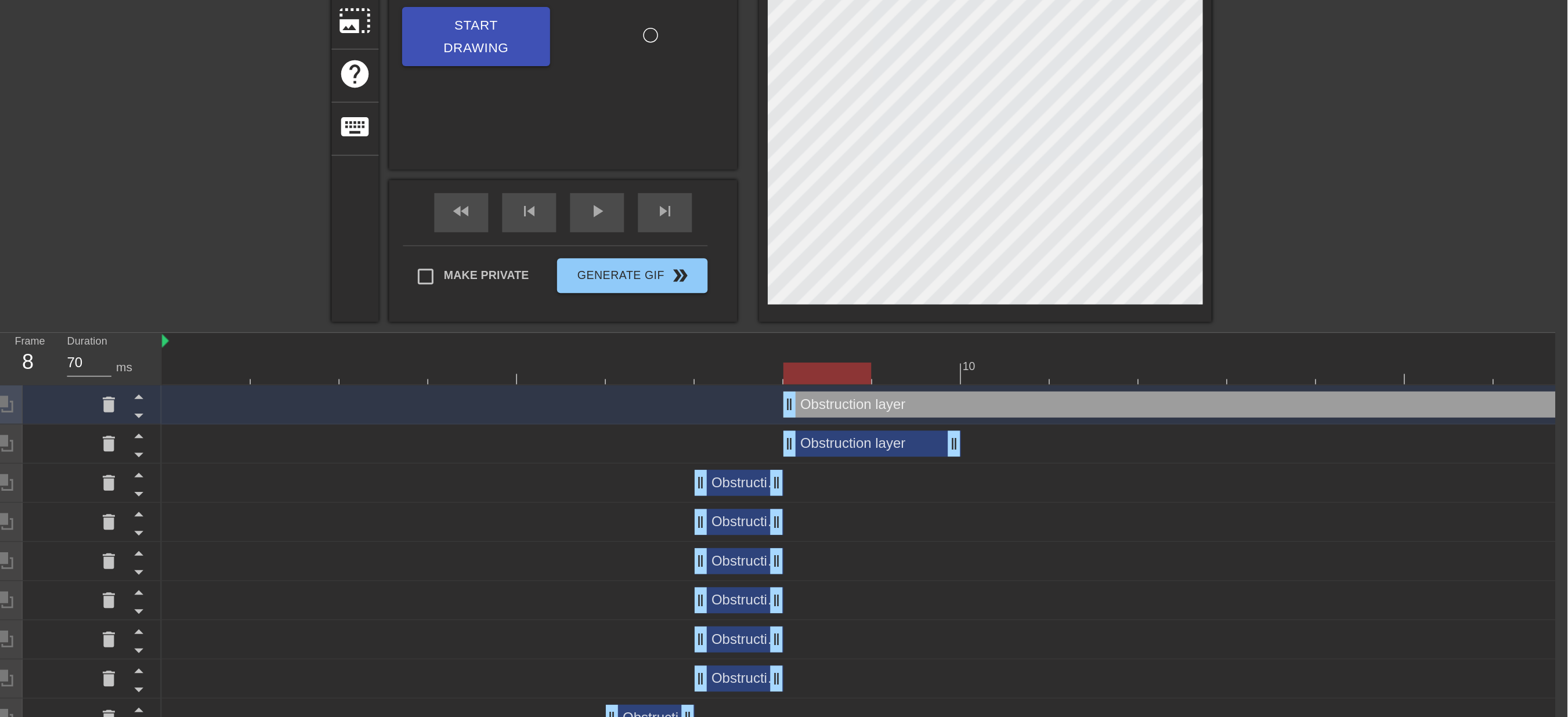
scroll to position [94, 9]
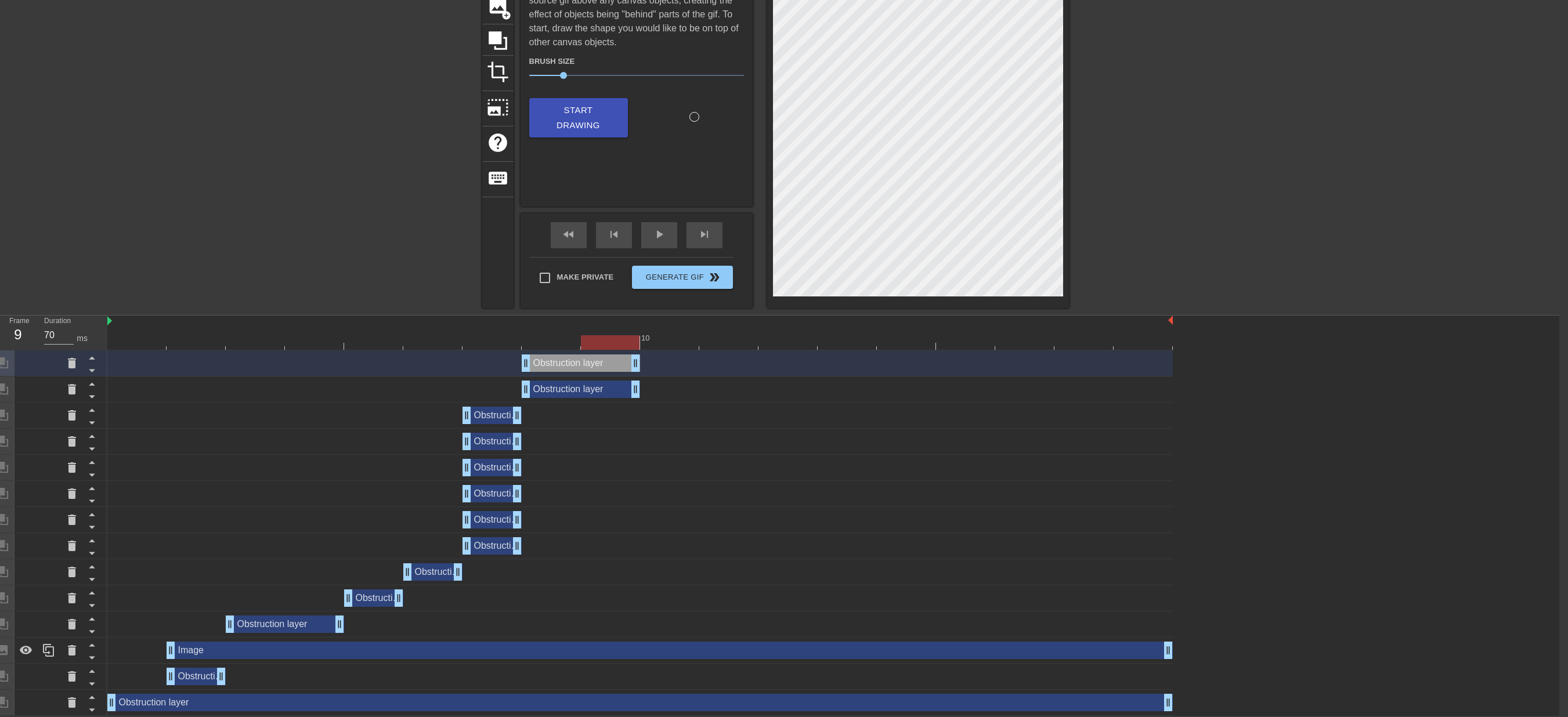
drag, startPoint x: 1168, startPoint y: 367, endPoint x: 603, endPoint y: 361, distance: 565.0
click at [638, 381] on div "Obstruction layer drag_handle drag_handle Obstruction layer drag_handle drag_ha…" at bounding box center [834, 533] width 1452 height 366
click at [493, 38] on icon at bounding box center [497, 40] width 19 height 19
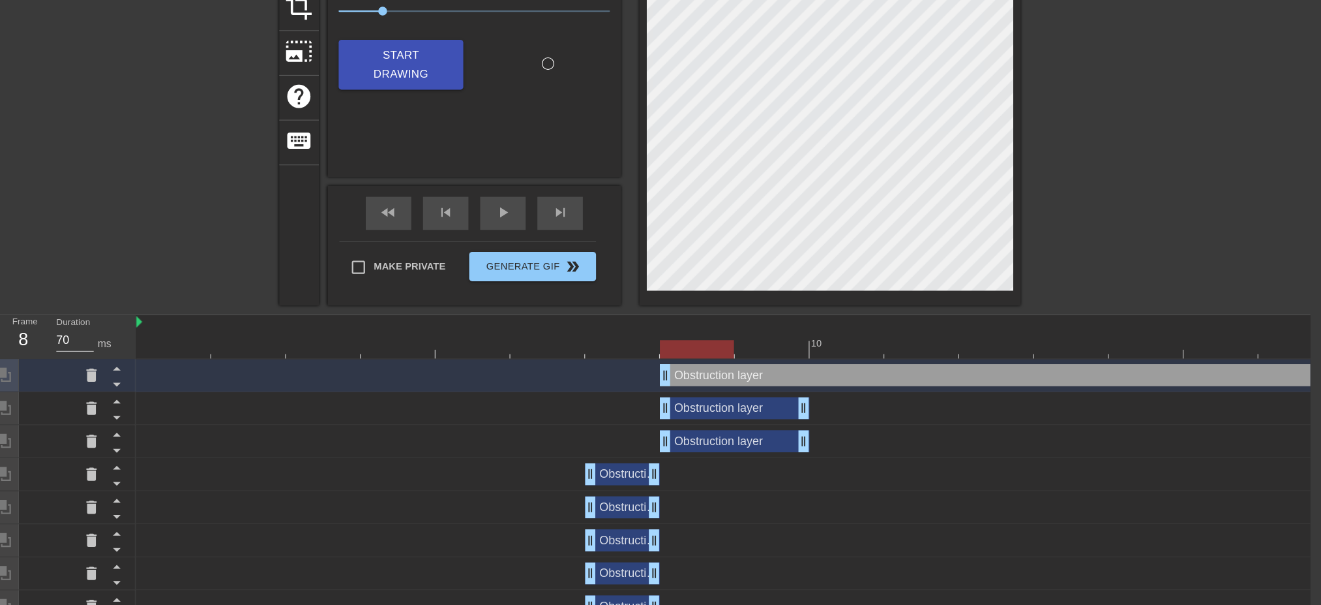
scroll to position [179, 10]
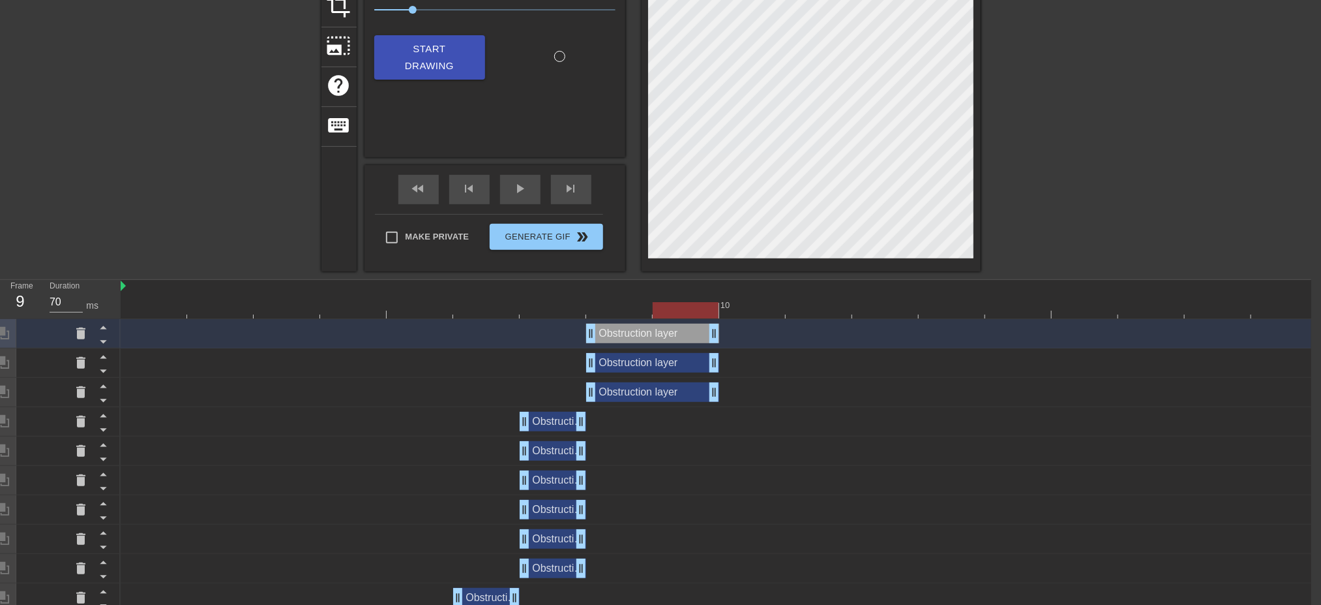
drag, startPoint x: 1315, startPoint y: 340, endPoint x: 352, endPoint y: 322, distance: 962.8
click at [724, 356] on div "Obstruction layer drag_handle drag_handle Obstruction layer drag_handle drag_ha…" at bounding box center [716, 539] width 1191 height 440
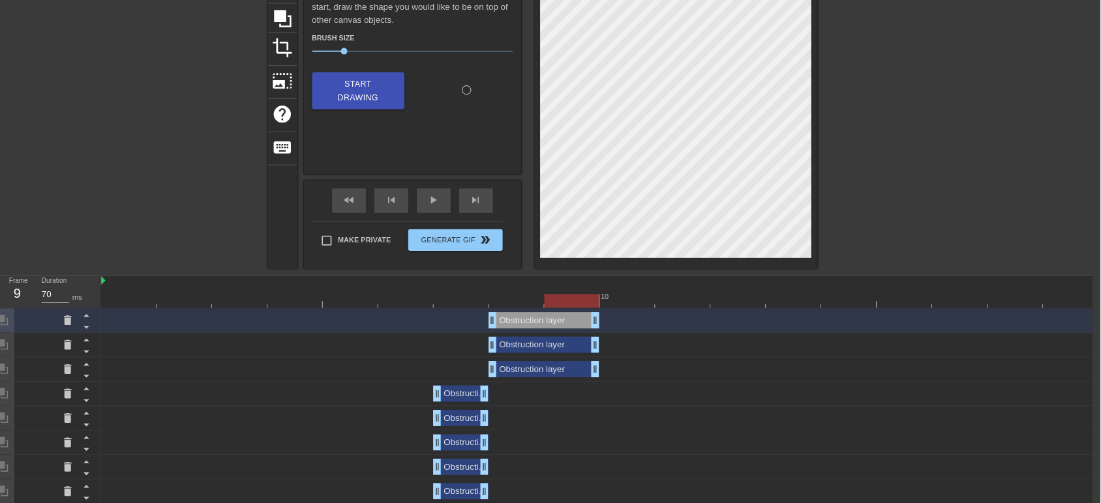
scroll to position [0, 10]
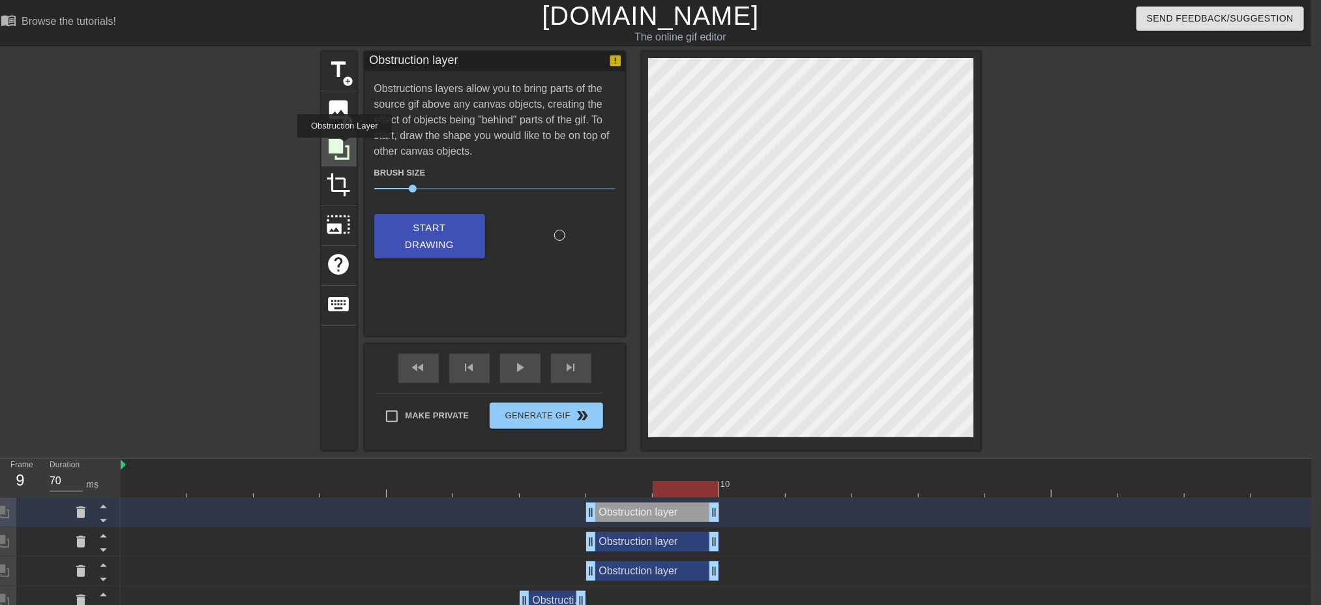
click at [343, 147] on icon at bounding box center [339, 149] width 25 height 25
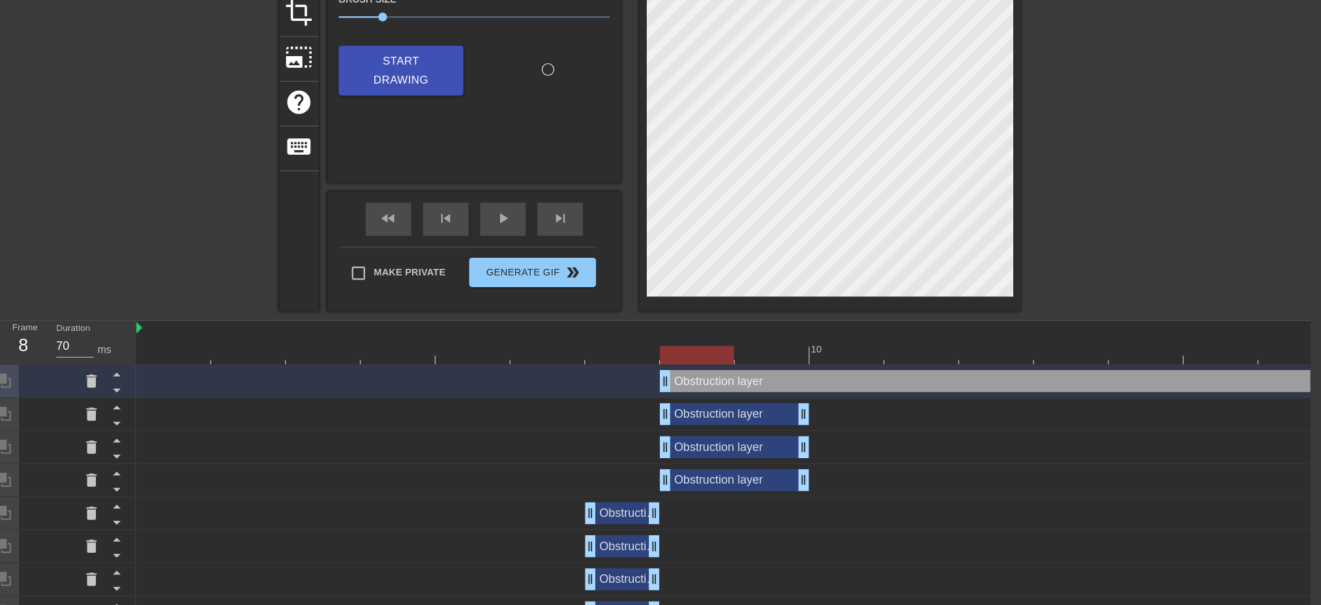
scroll to position [174, 10]
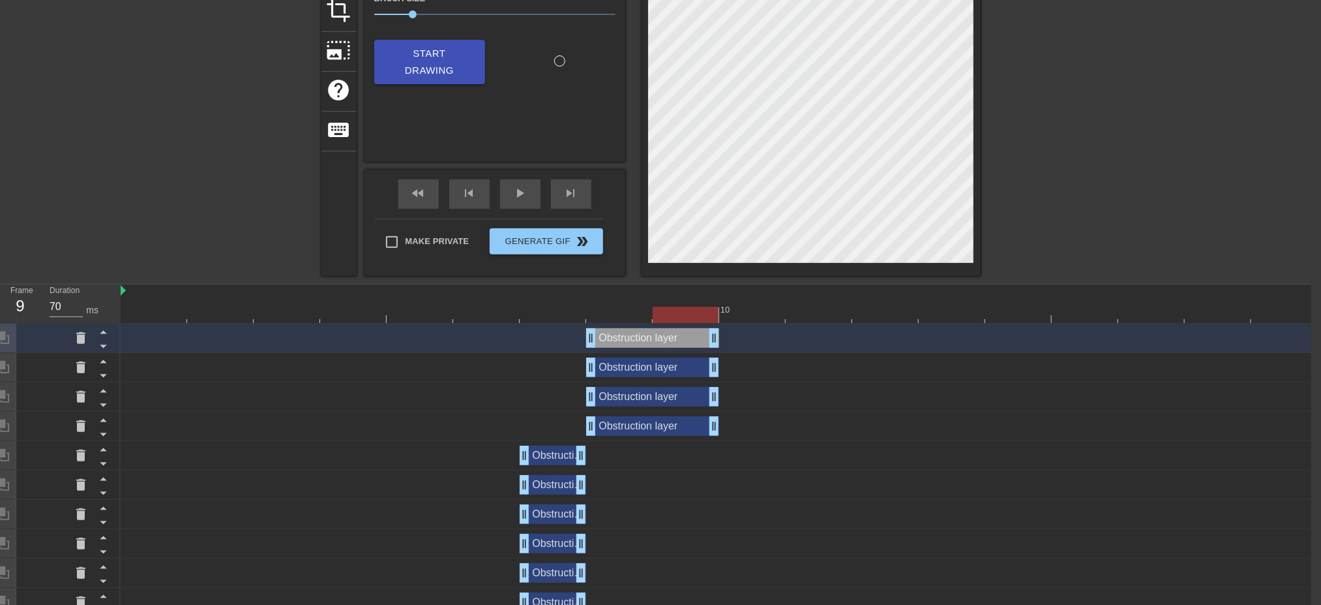
drag, startPoint x: 1308, startPoint y: 340, endPoint x: 714, endPoint y: 355, distance: 593.6
click at [714, 355] on div "Obstruction layer drag_handle drag_handle Obstruction layer drag_handle drag_ha…" at bounding box center [716, 558] width 1191 height 470
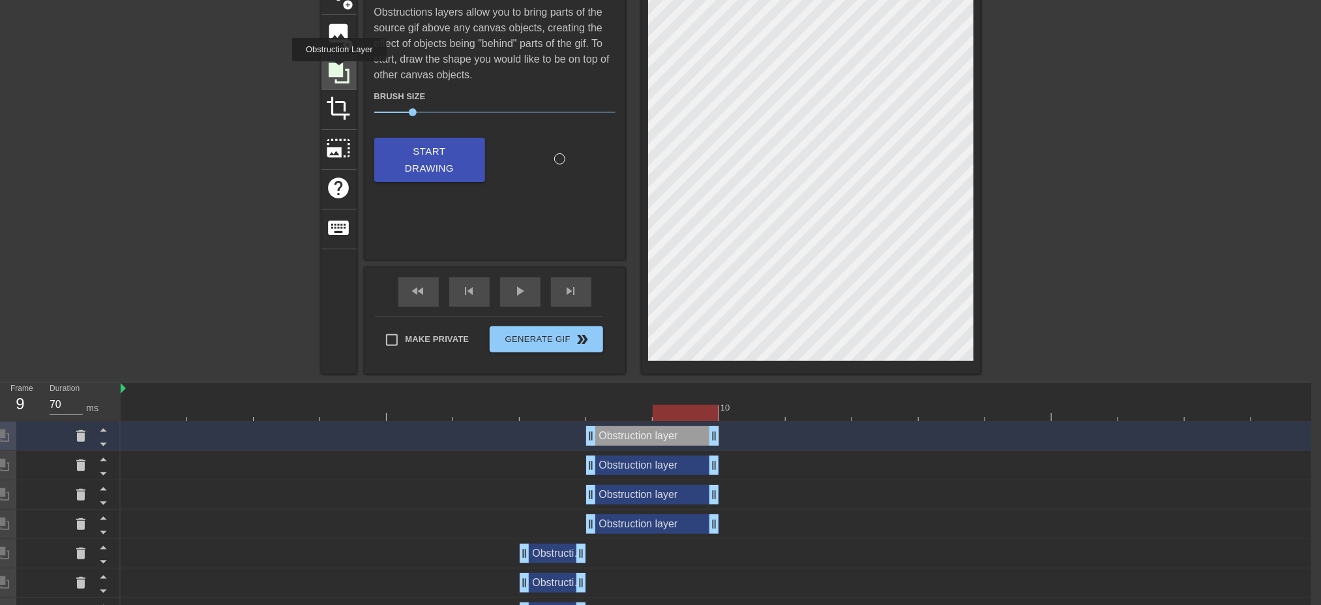
click at [339, 70] on icon at bounding box center [339, 73] width 21 height 21
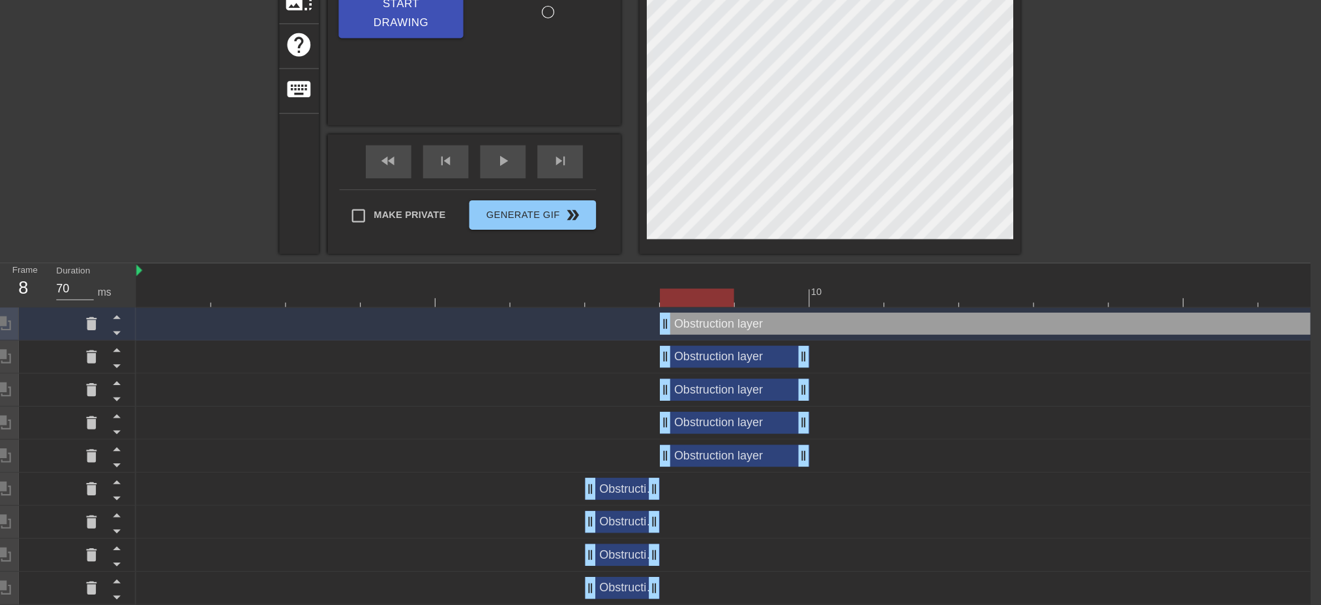
scroll to position [224, 10]
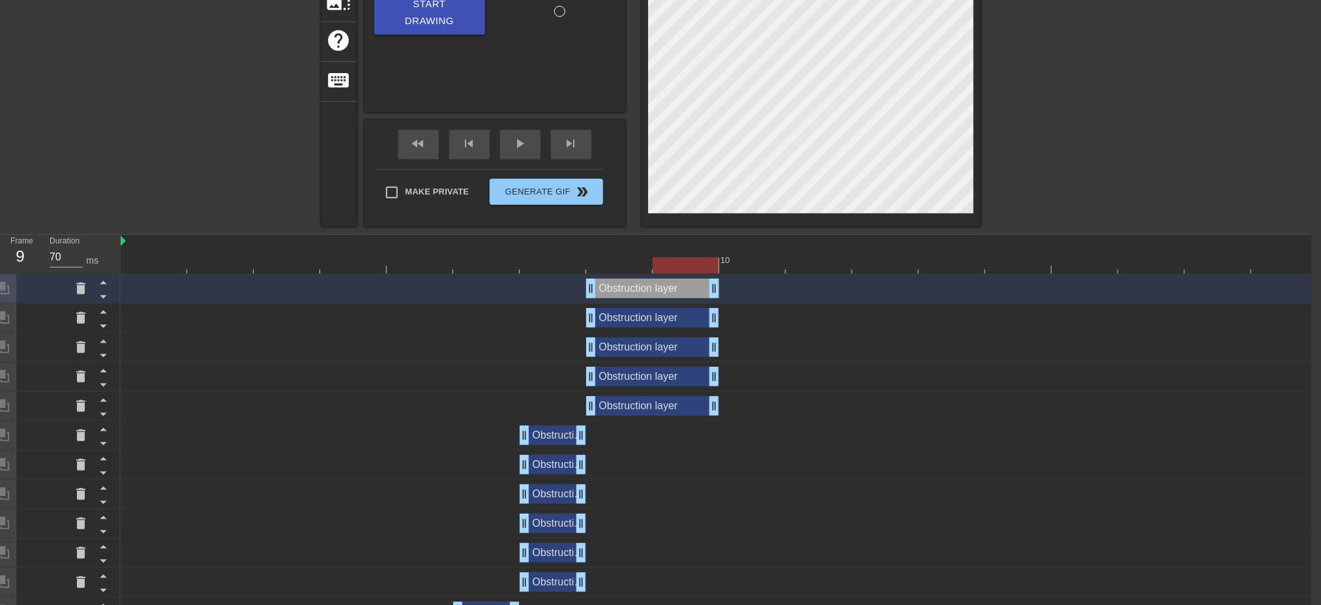
drag, startPoint x: 1317, startPoint y: 292, endPoint x: 689, endPoint y: 282, distance: 628.1
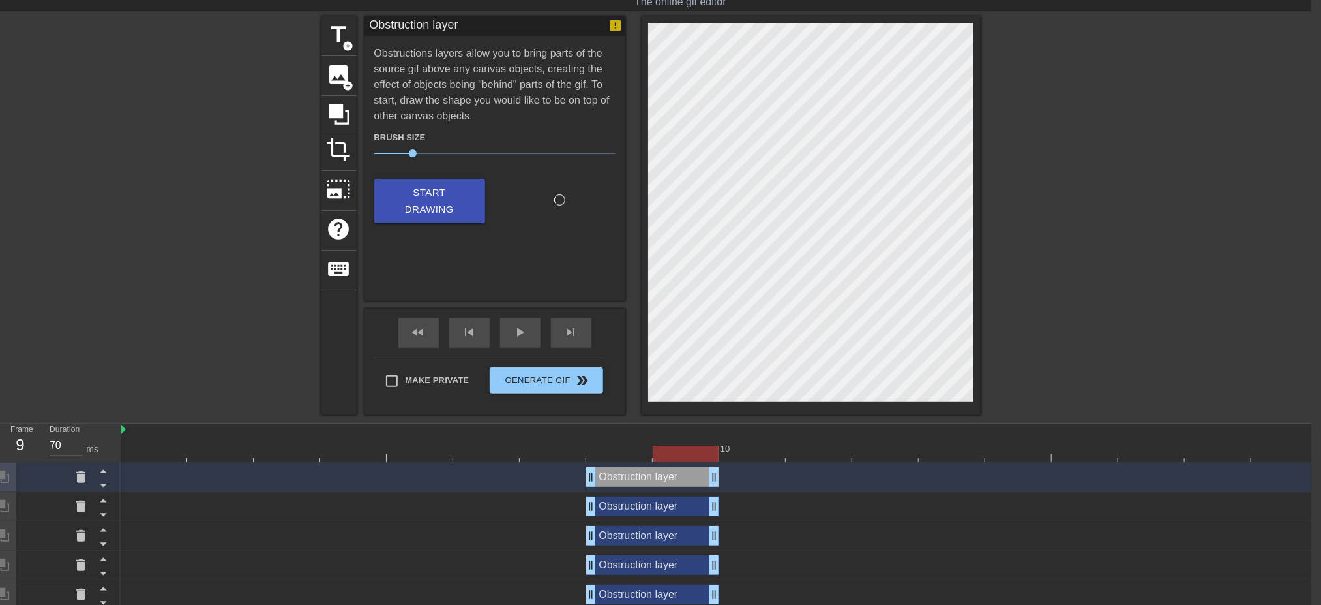
scroll to position [28, 10]
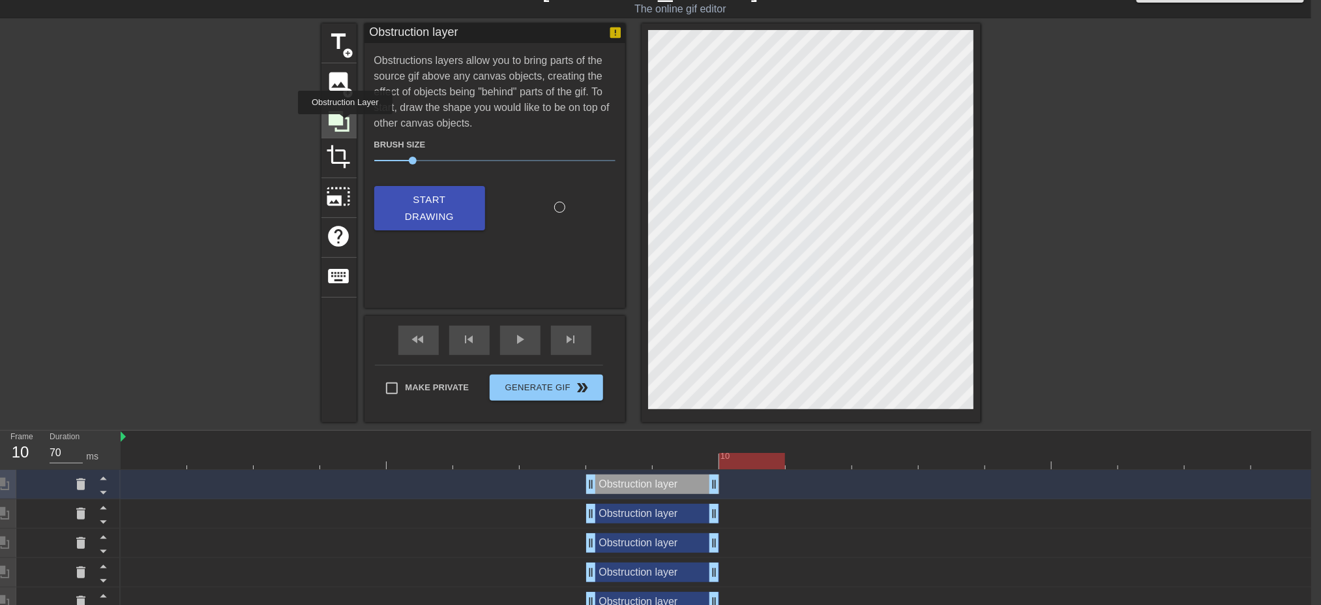
click at [344, 123] on icon at bounding box center [339, 121] width 25 height 25
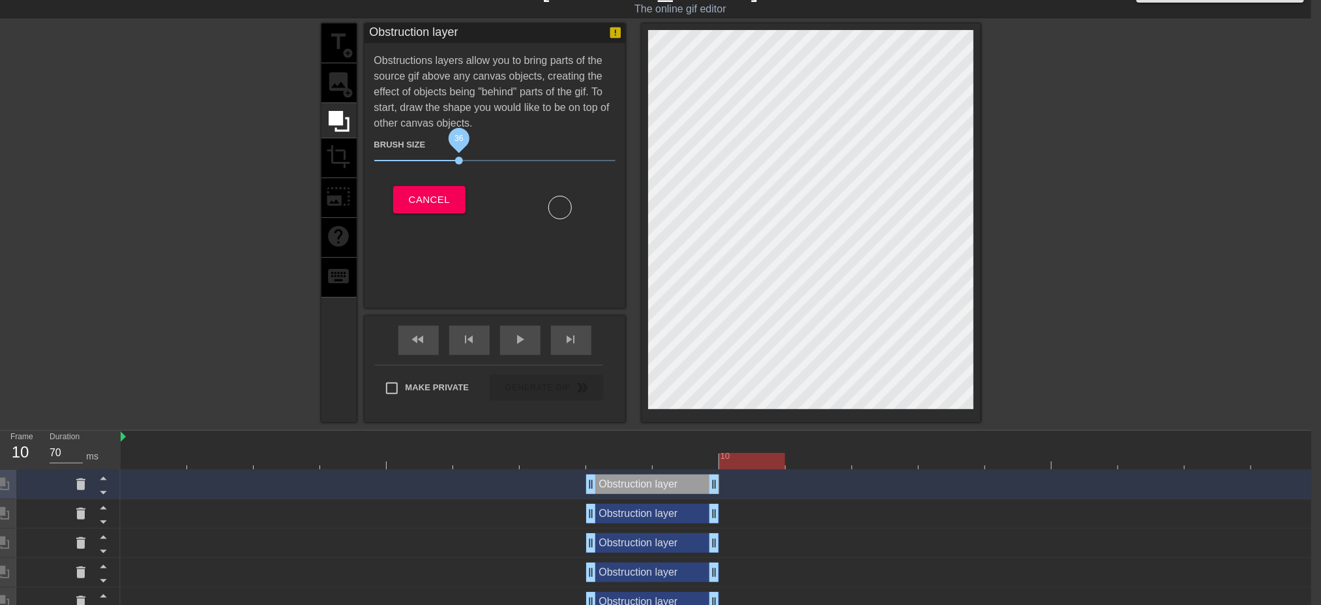
drag, startPoint x: 427, startPoint y: 153, endPoint x: 458, endPoint y: 165, distance: 34.3
click at [458, 165] on span "36" at bounding box center [494, 161] width 241 height 16
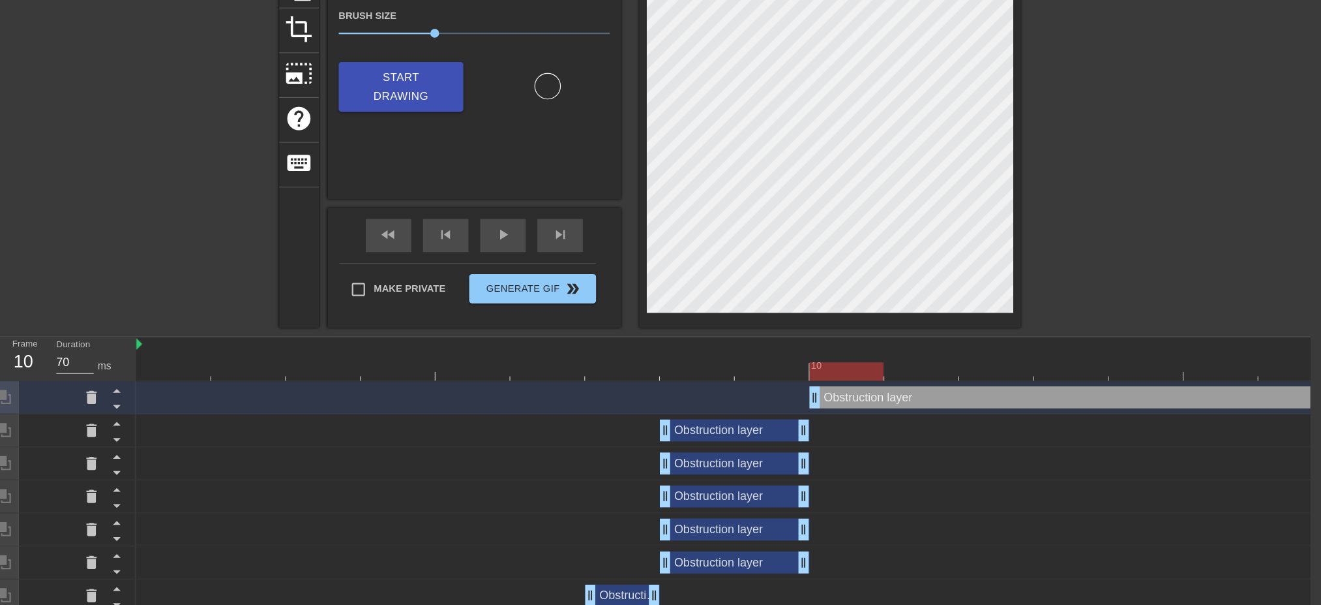
scroll to position [159, 10]
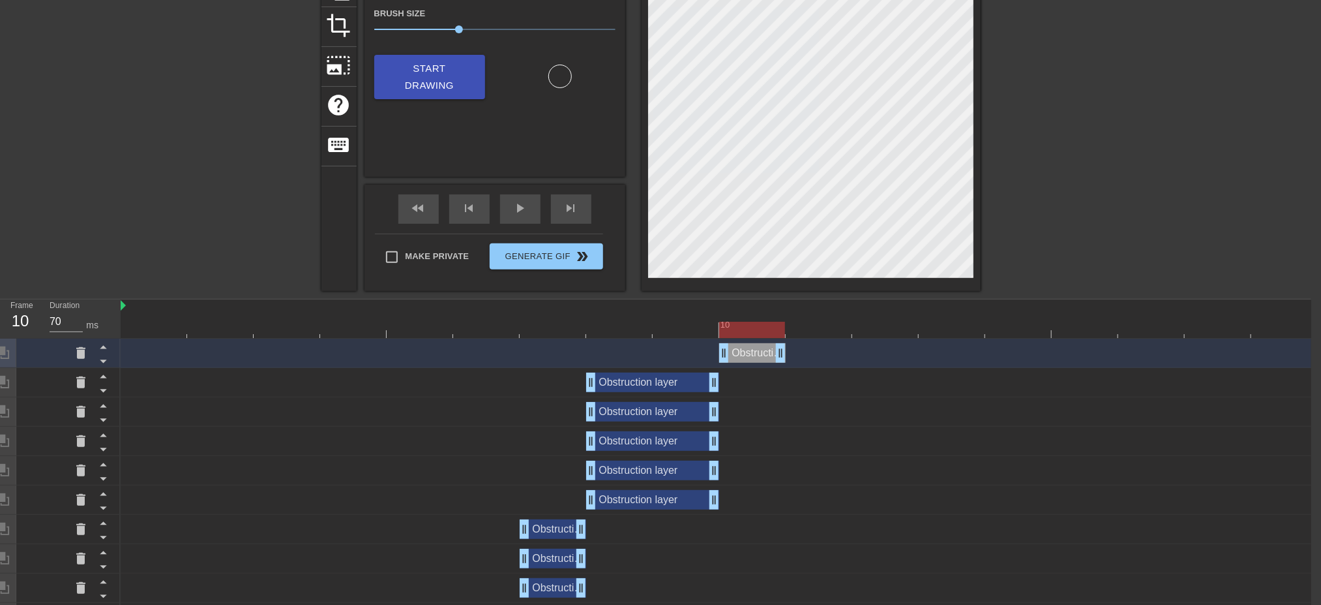
drag, startPoint x: 1312, startPoint y: 354, endPoint x: 791, endPoint y: 411, distance: 523.5
click at [791, 411] on div "Obstruction layer drag_handle drag_handle Obstruction layer drag_handle drag_ha…" at bounding box center [716, 602] width 1191 height 528
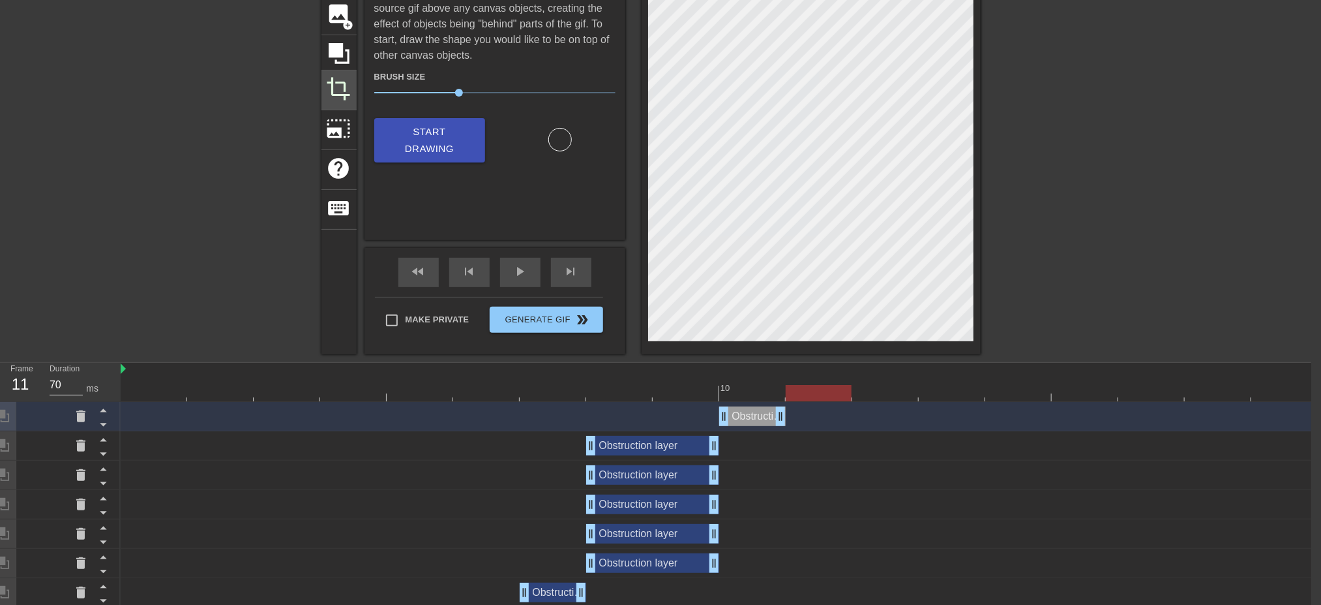
scroll to position [61, 10]
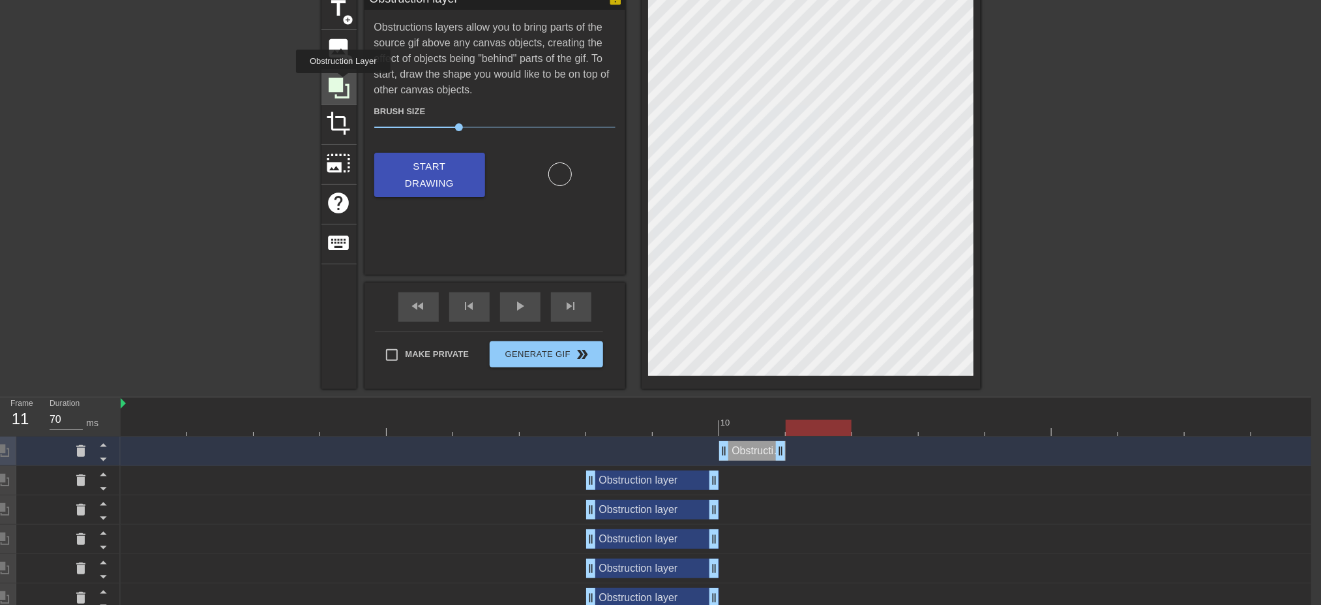
click at [343, 82] on icon at bounding box center [339, 88] width 25 height 25
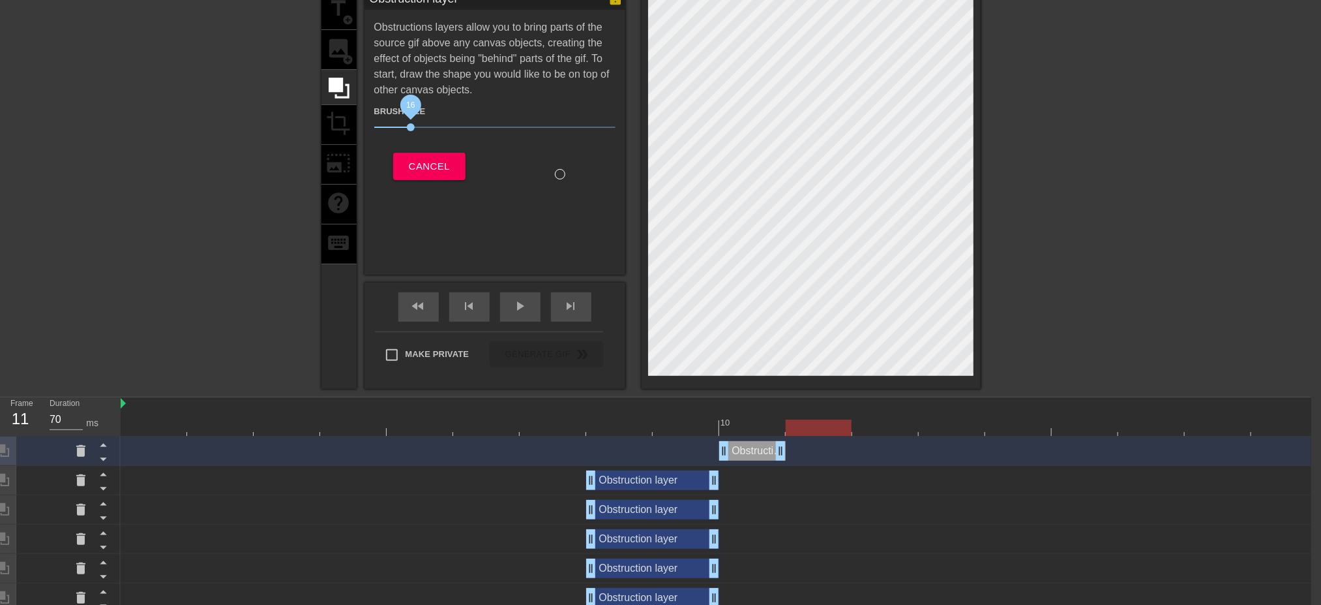
drag, startPoint x: 439, startPoint y: 125, endPoint x: 411, endPoint y: 122, distance: 28.2
click at [411, 122] on span "16" at bounding box center [494, 127] width 241 height 16
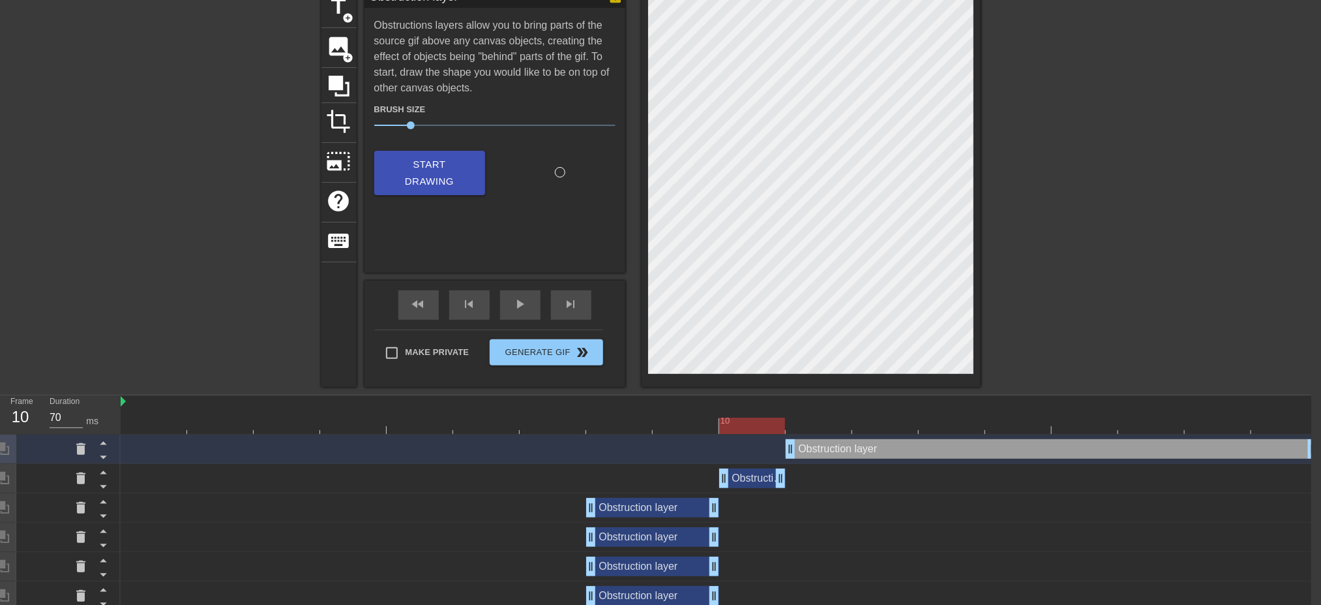
scroll to position [98, 10]
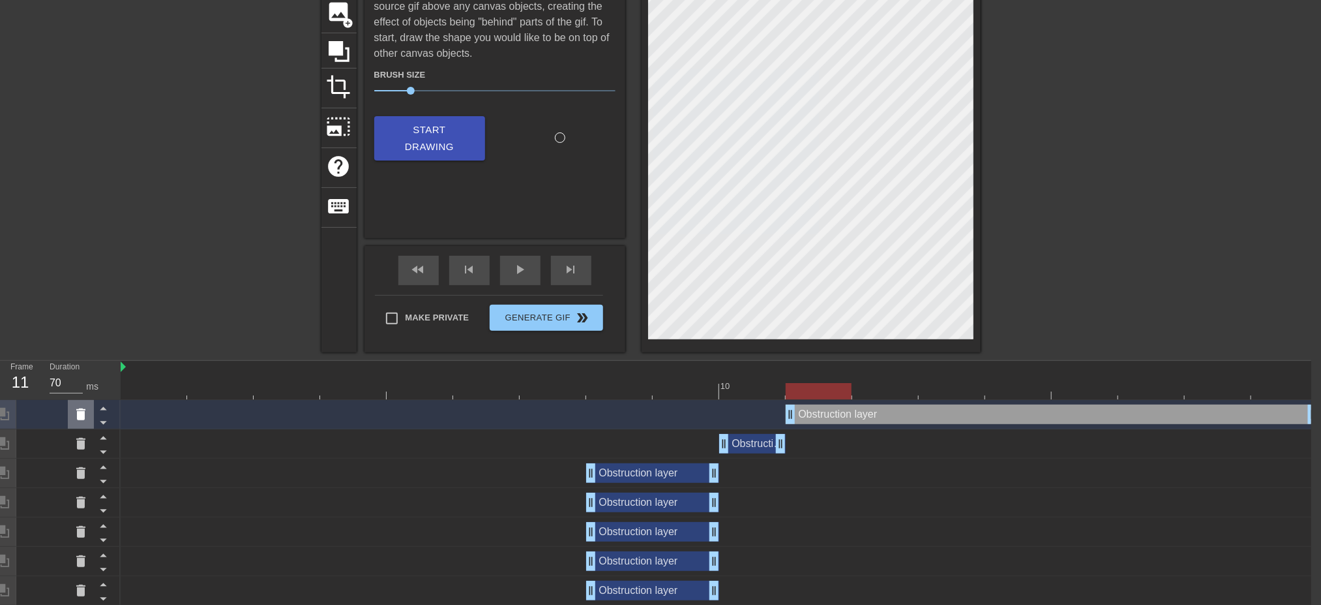
click at [74, 406] on div at bounding box center [81, 414] width 26 height 29
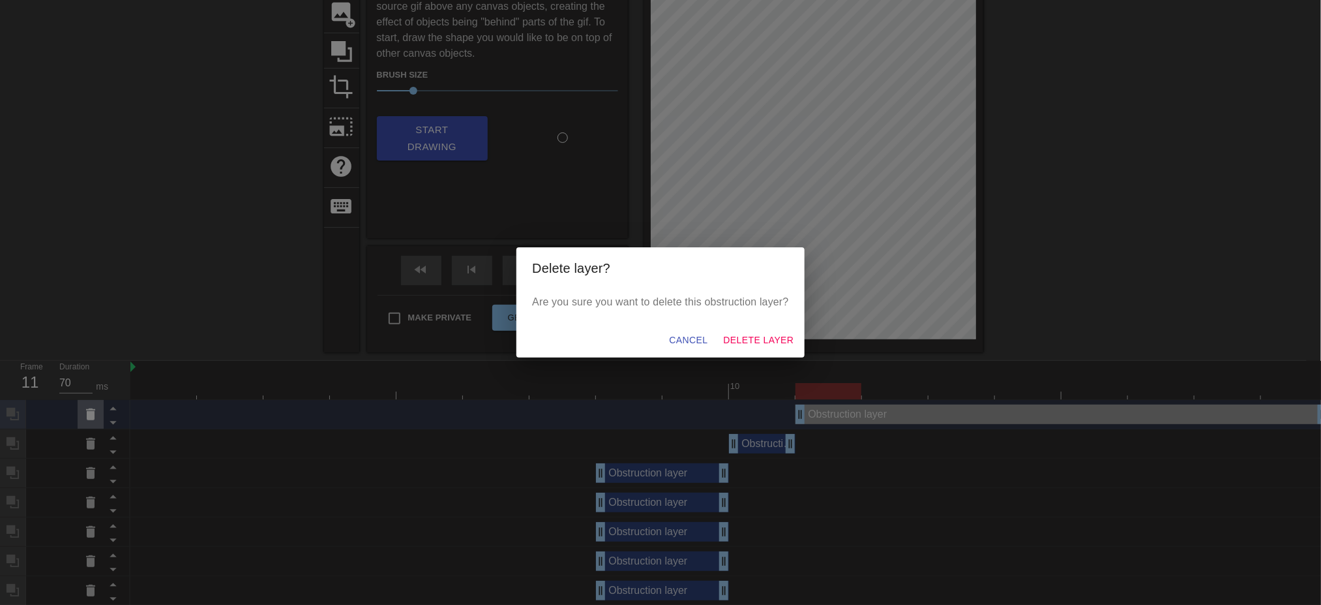
scroll to position [98, 0]
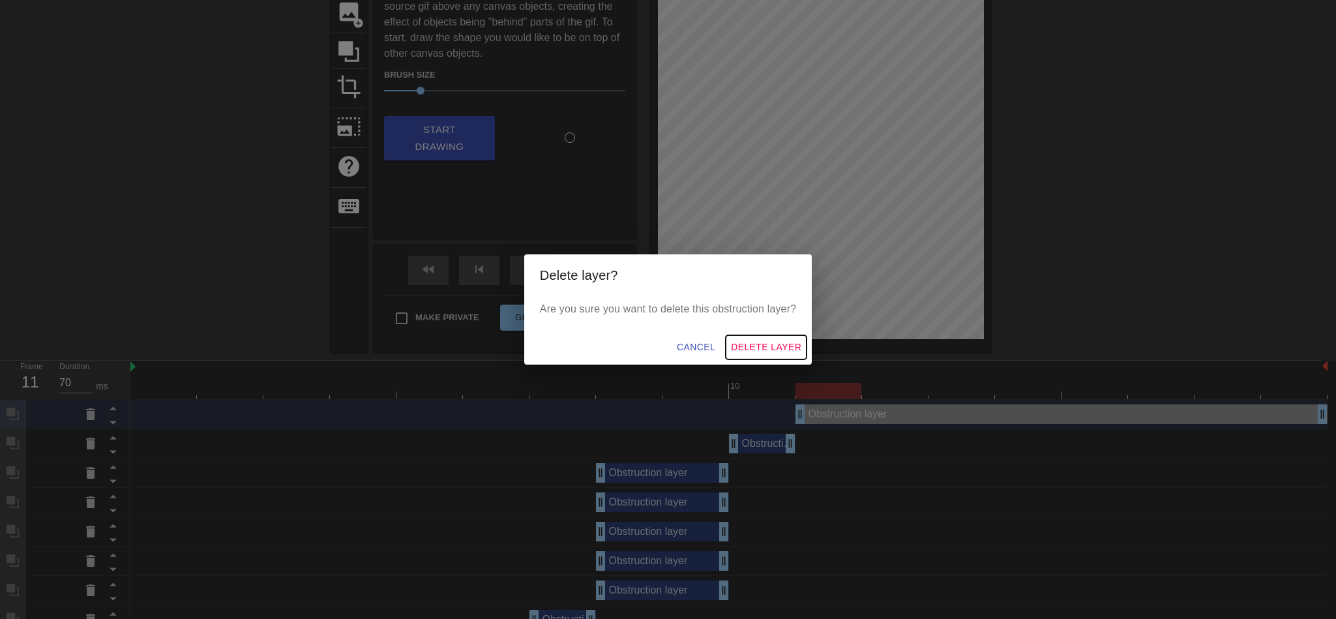
click at [777, 346] on span "Delete Layer" at bounding box center [766, 347] width 70 height 16
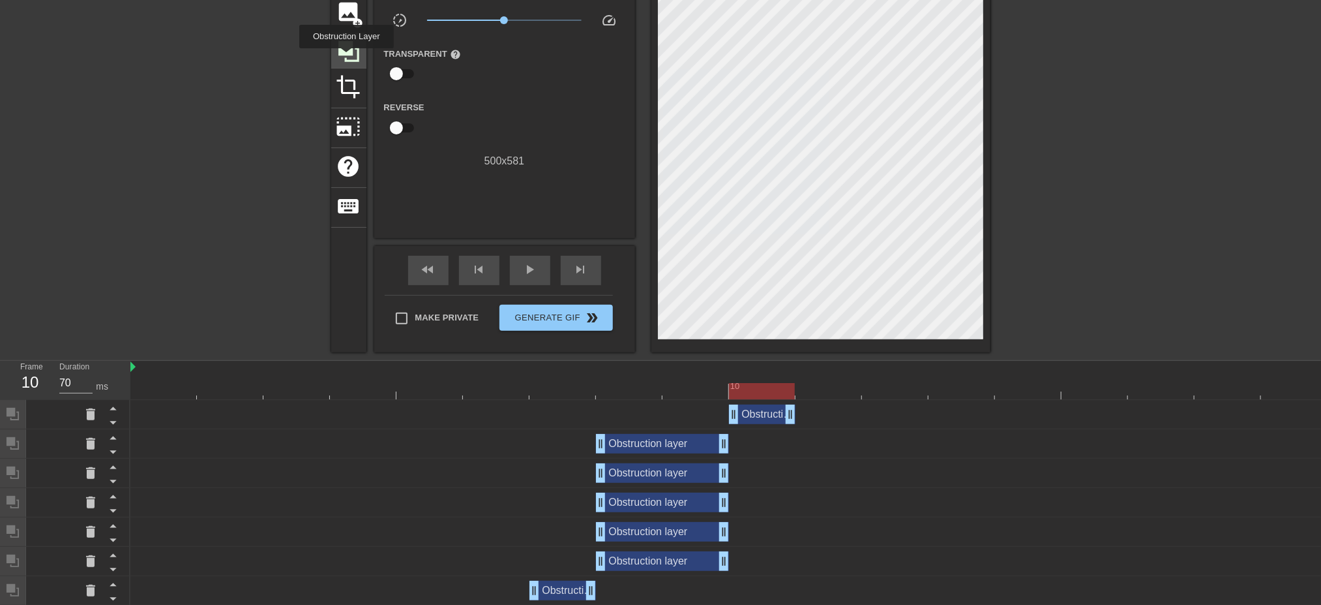
click at [346, 57] on icon at bounding box center [348, 51] width 21 height 21
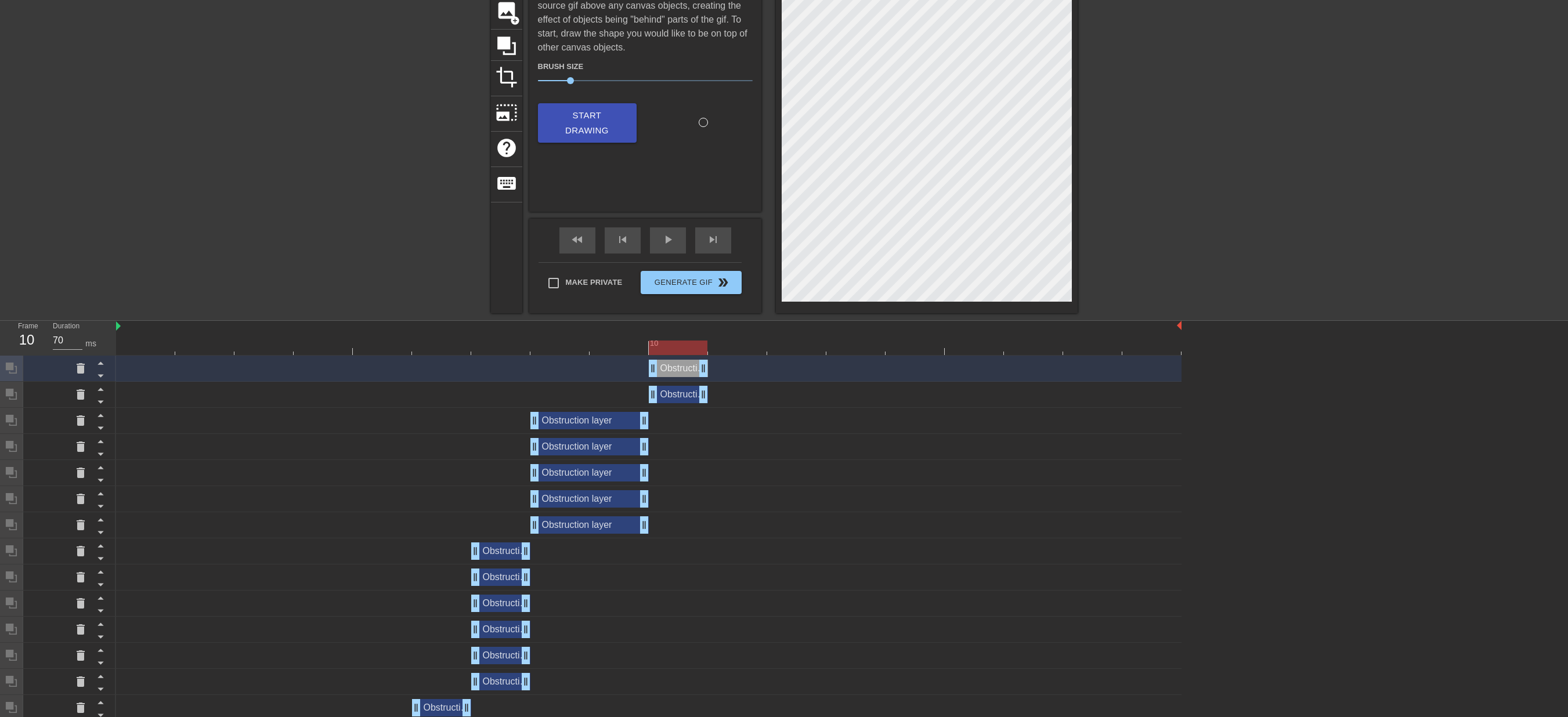
drag, startPoint x: 1175, startPoint y: 373, endPoint x: 693, endPoint y: 399, distance: 482.7
click at [693, 399] on div "Obstruction layer drag_handle drag_handle Obstruction layer drag_handle drag_ha…" at bounding box center [842, 604] width 1452 height 496
click at [507, 41] on icon at bounding box center [506, 45] width 19 height 19
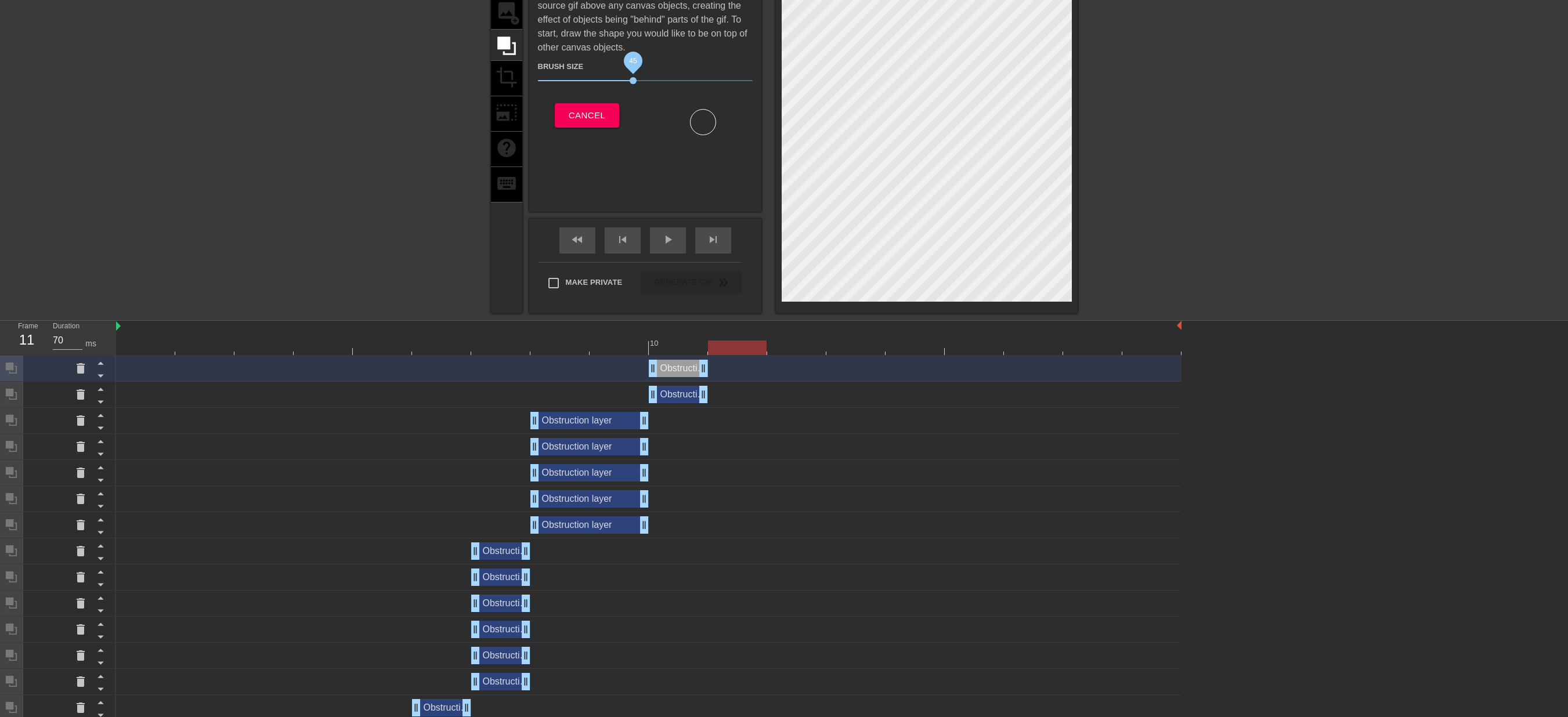
drag, startPoint x: 618, startPoint y: 76, endPoint x: 649, endPoint y: 86, distance: 32.6
click at [649, 86] on span "45" at bounding box center [645, 81] width 214 height 14
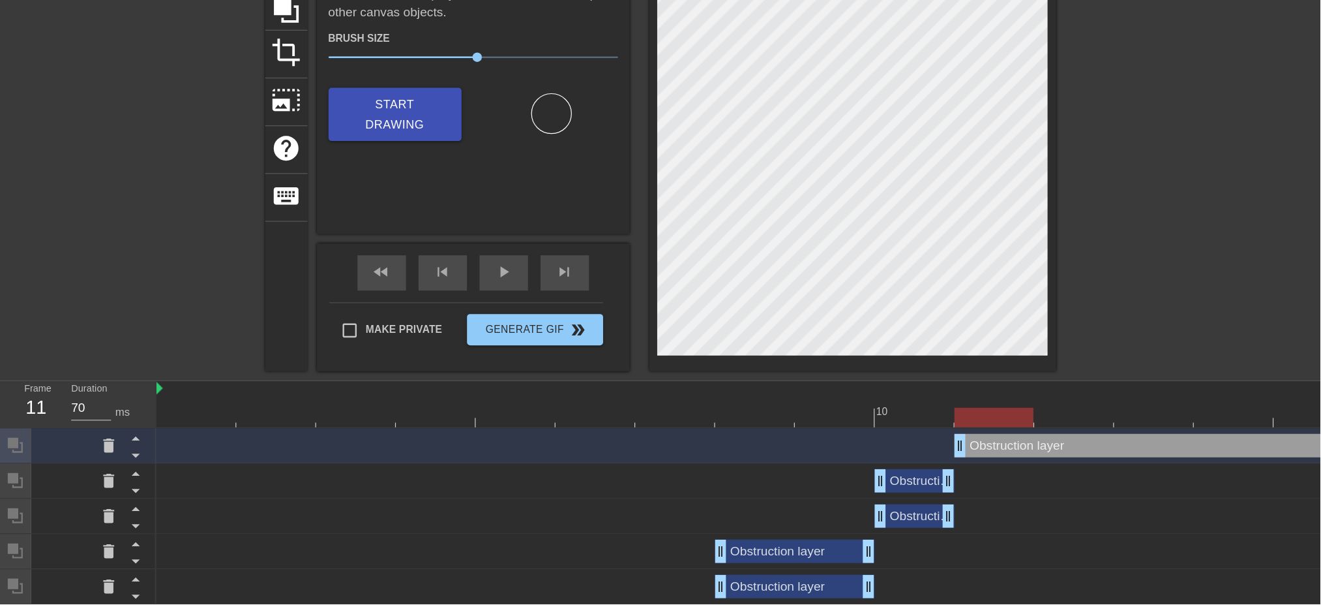
scroll to position [141, 0]
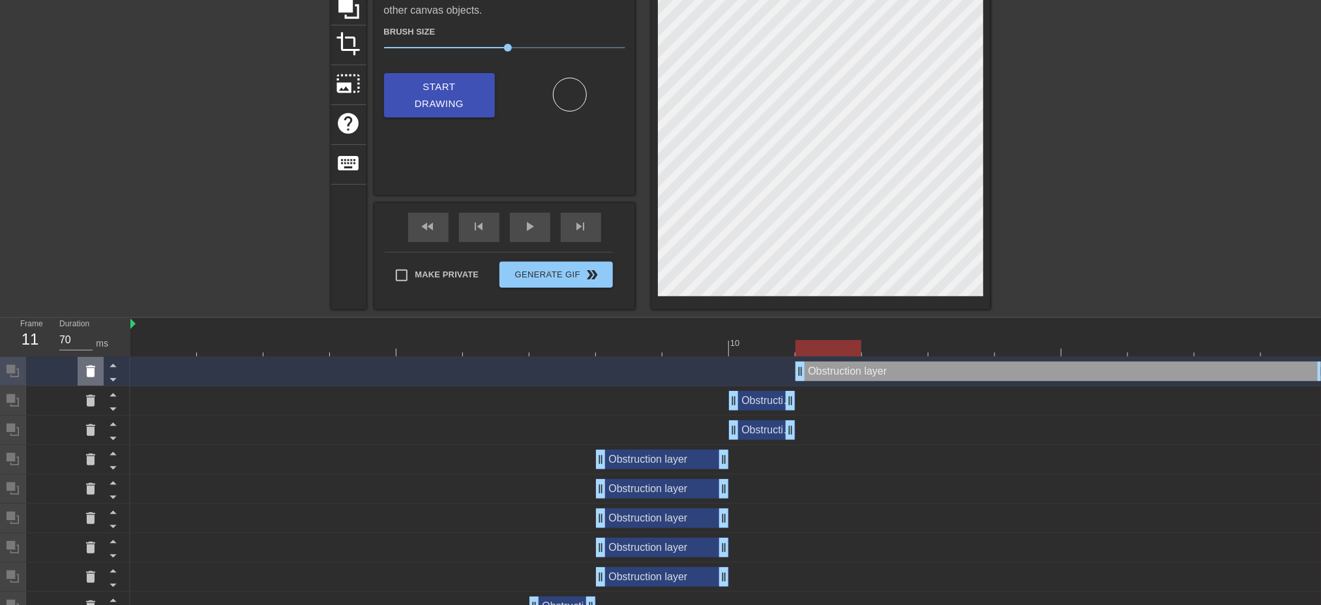
click at [86, 366] on icon at bounding box center [91, 371] width 16 height 16
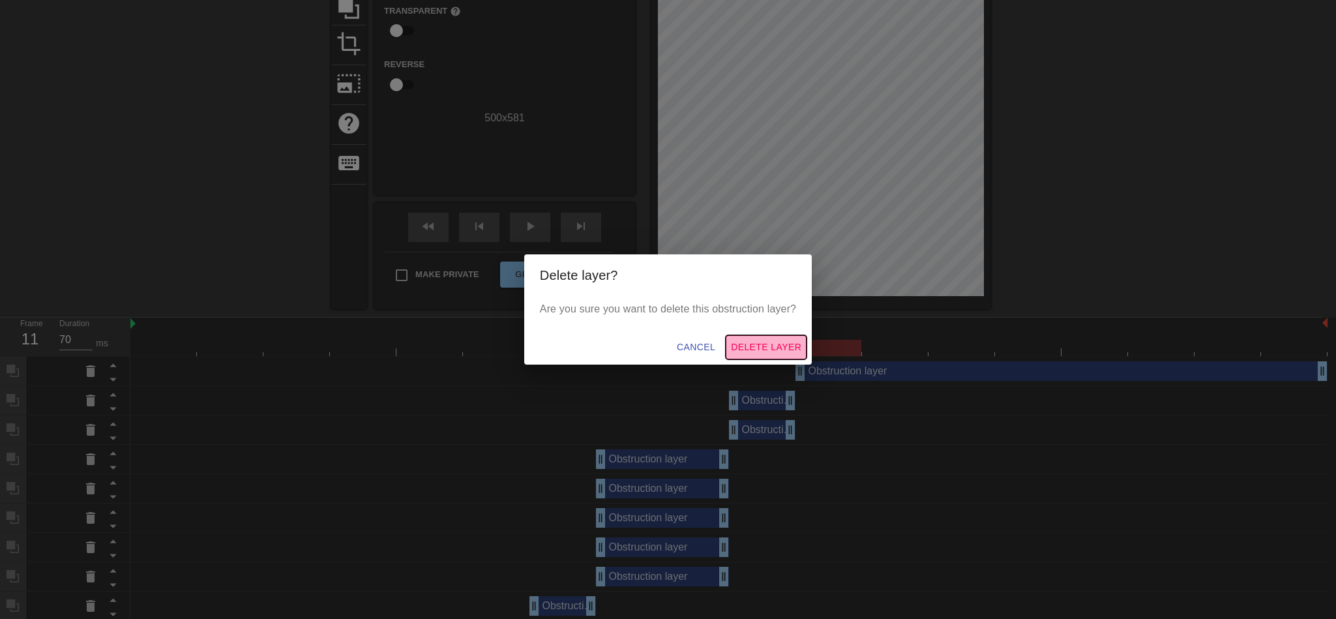
click at [785, 339] on span "Delete Layer" at bounding box center [766, 347] width 70 height 16
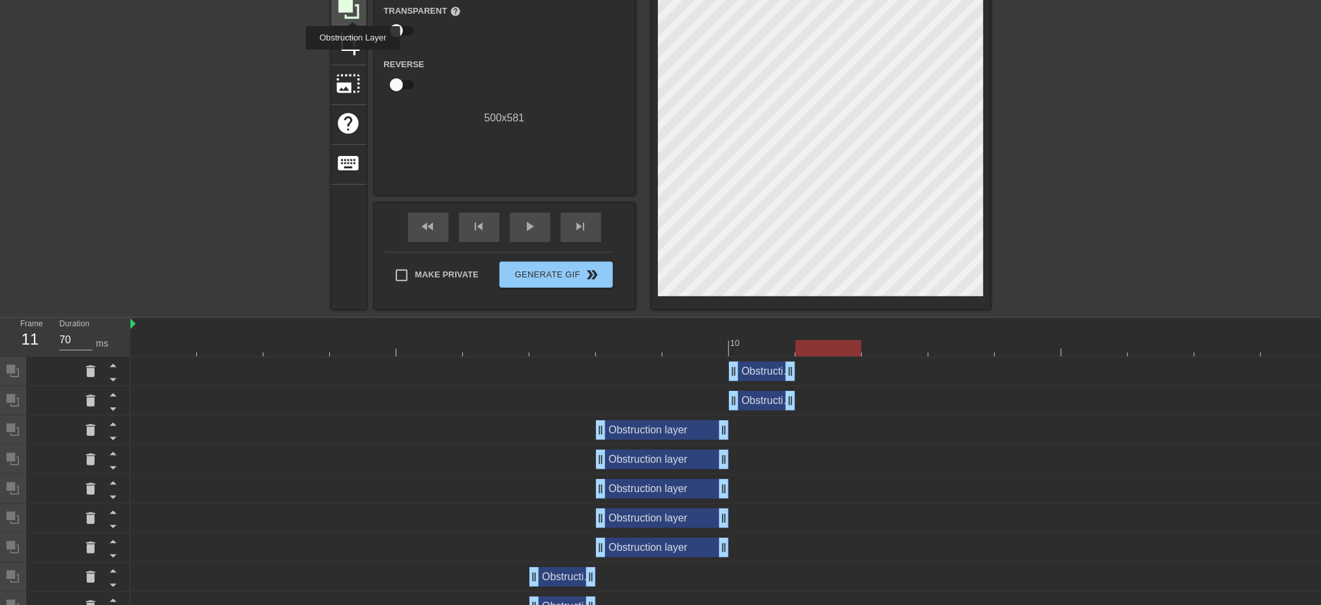
click at [353, 10] on icon at bounding box center [349, 8] width 25 height 25
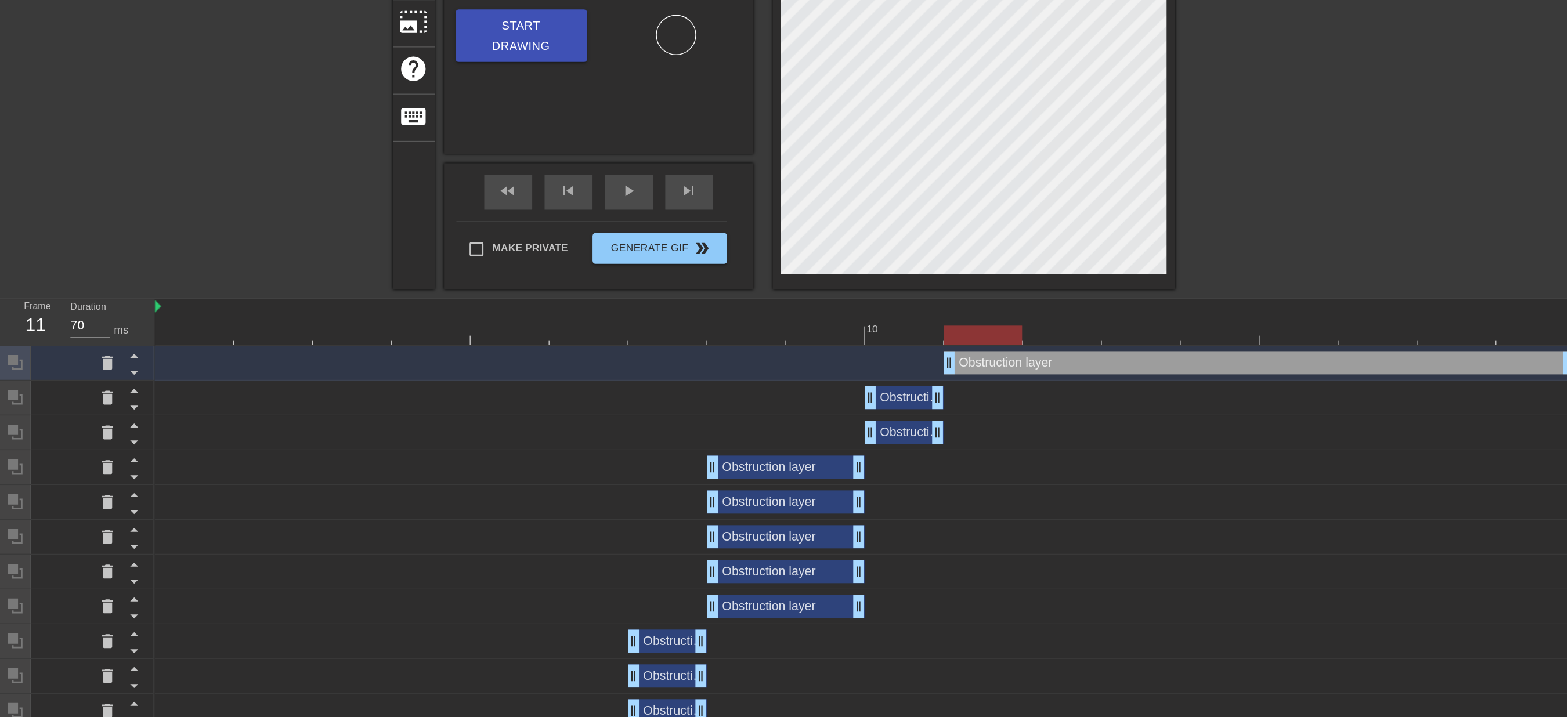
scroll to position [183, 0]
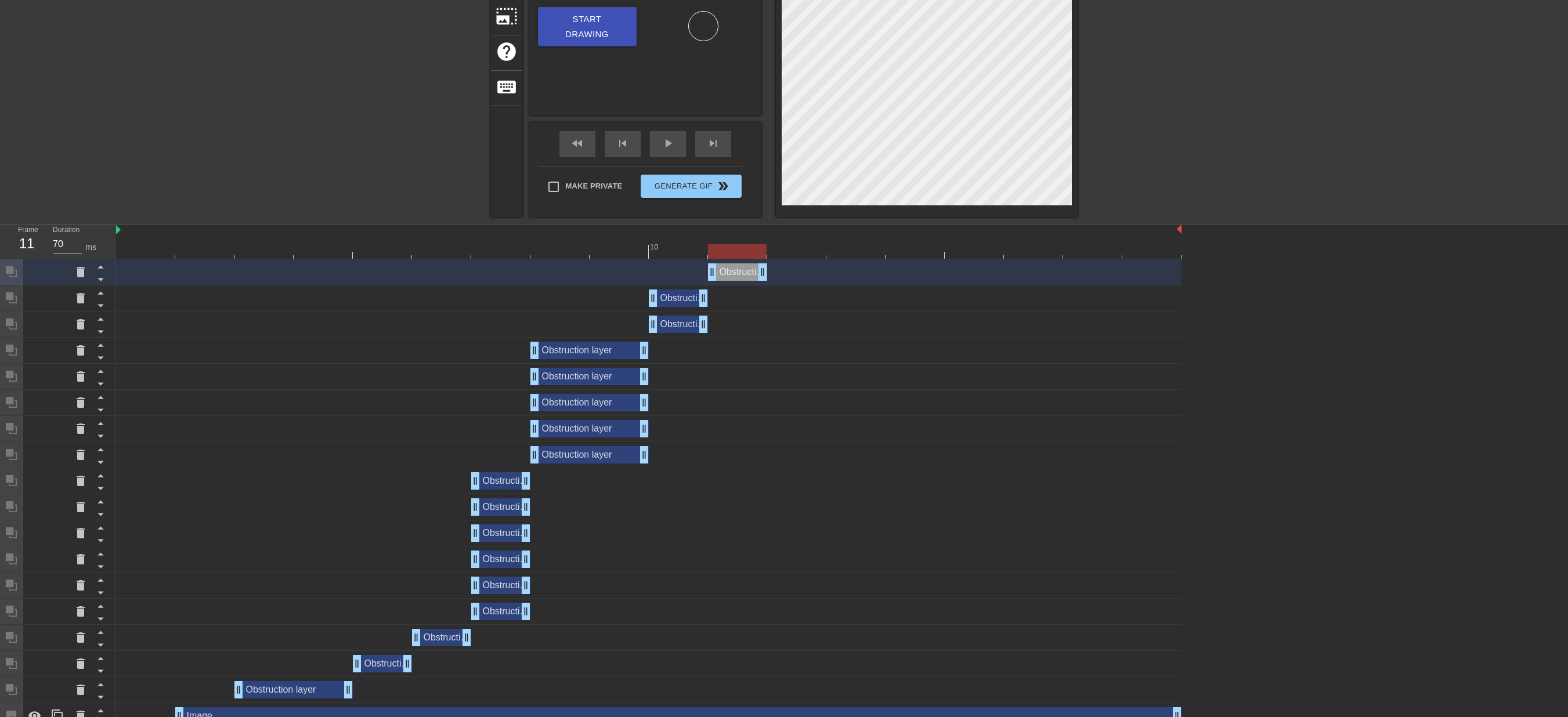
drag, startPoint x: 1176, startPoint y: 275, endPoint x: 755, endPoint y: 278, distance: 421.0
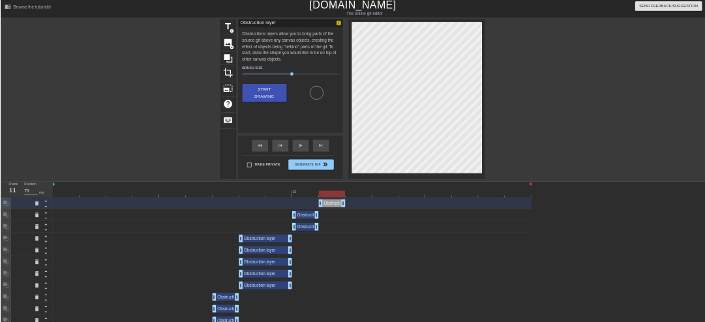
scroll to position [0, 0]
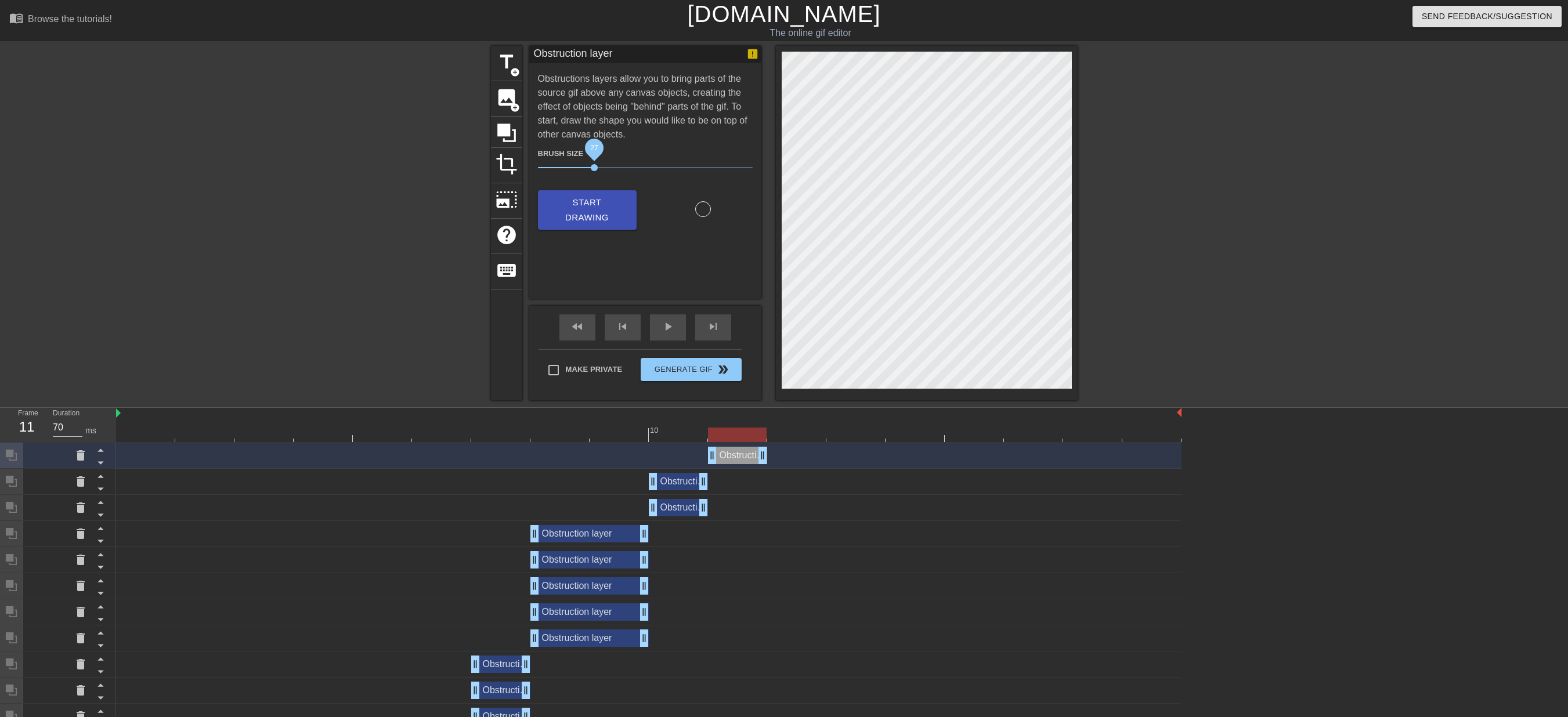
click at [594, 169] on span "27" at bounding box center [645, 168] width 214 height 14
click at [508, 130] on icon at bounding box center [506, 133] width 19 height 19
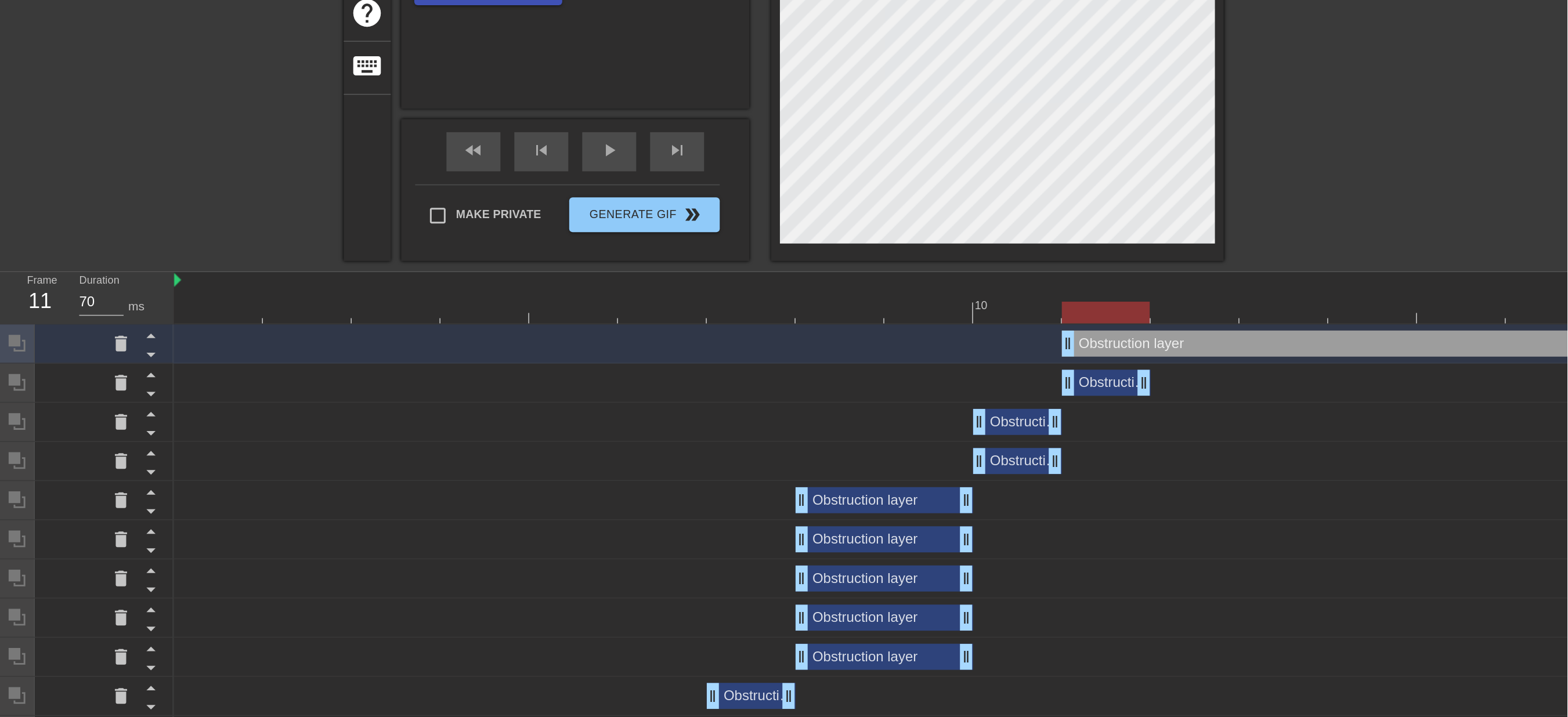
scroll to position [226, 0]
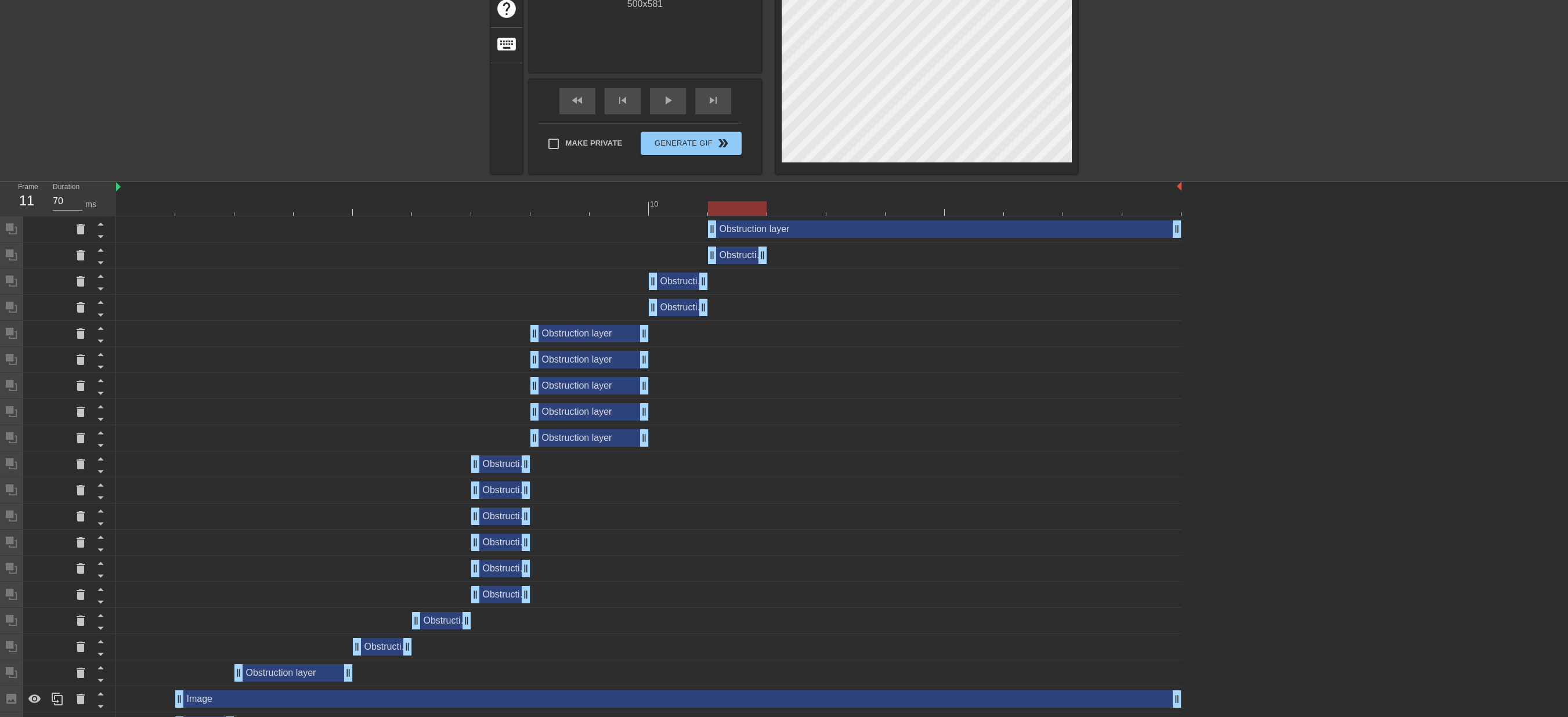
click at [1176, 233] on div "Obstruction layer drag_handle drag_handle Obstruction layer drag_handle drag_ha…" at bounding box center [842, 490] width 1452 height 548
drag, startPoint x: 1175, startPoint y: 231, endPoint x: 771, endPoint y: 253, distance: 404.6
click at [771, 253] on div "Obstruction layer drag_handle drag_handle Obstruction layer drag_handle drag_ha…" at bounding box center [842, 490] width 1452 height 548
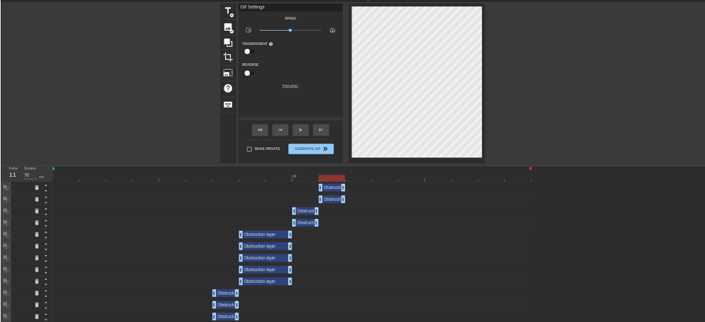
scroll to position [0, 0]
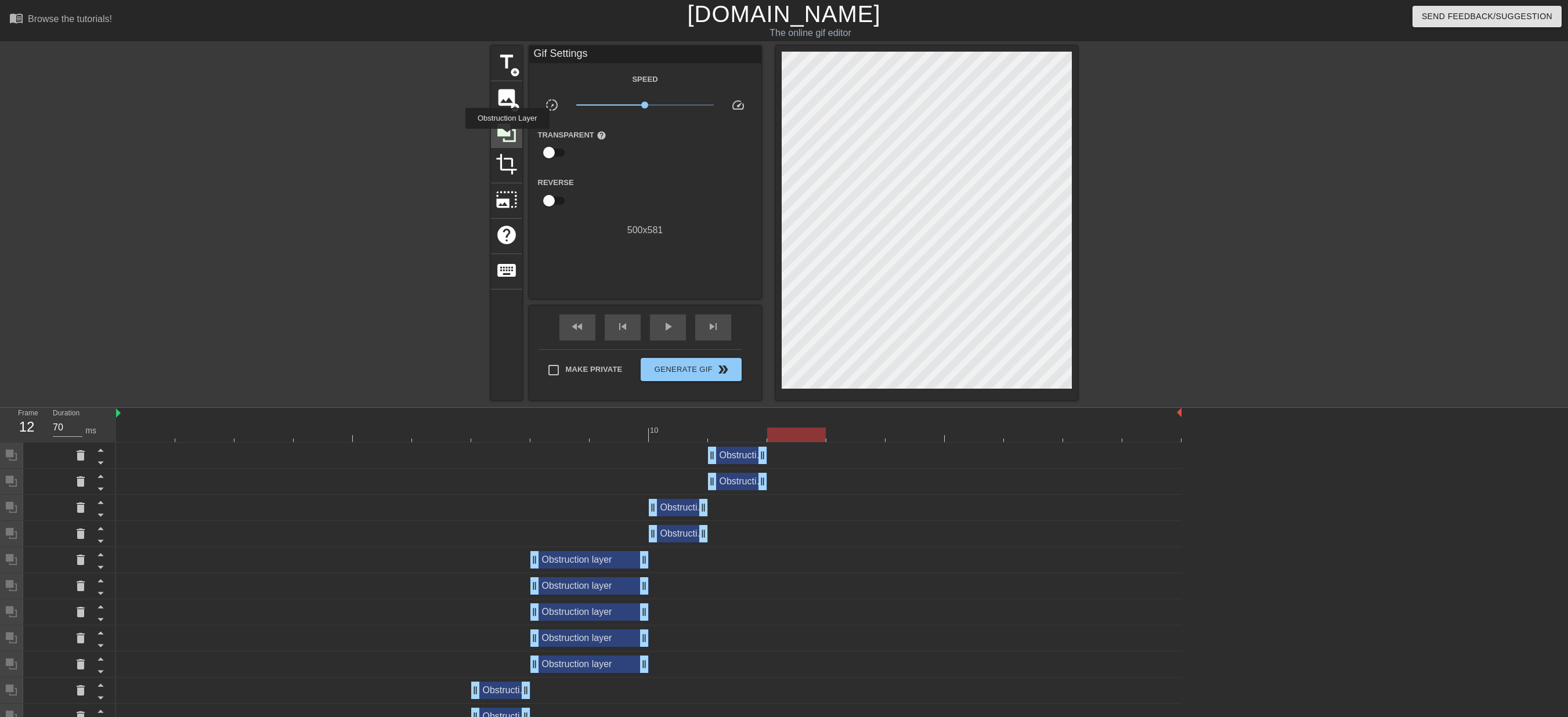
click at [507, 137] on icon at bounding box center [506, 133] width 22 height 22
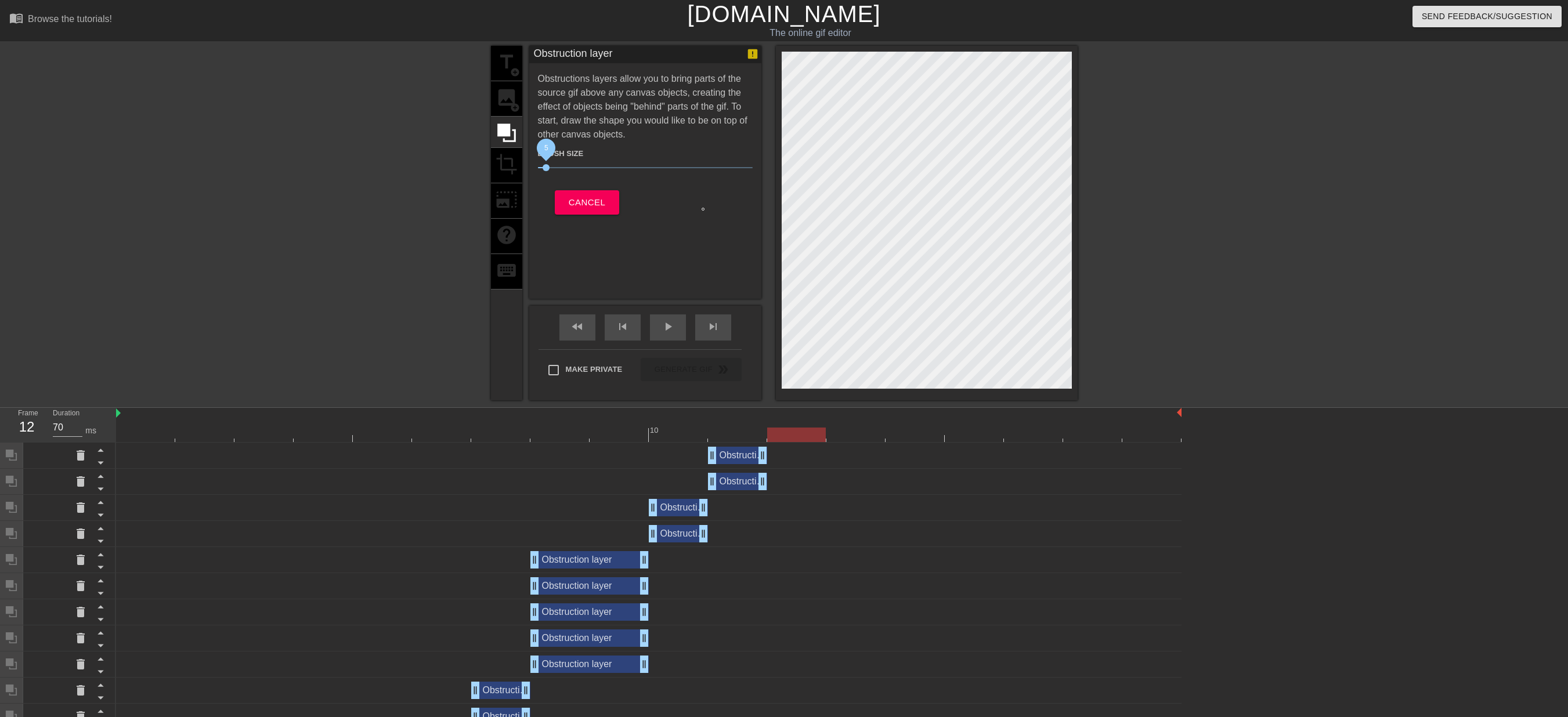
drag, startPoint x: 556, startPoint y: 168, endPoint x: 546, endPoint y: 166, distance: 10.2
click at [546, 166] on span "5" at bounding box center [645, 168] width 214 height 14
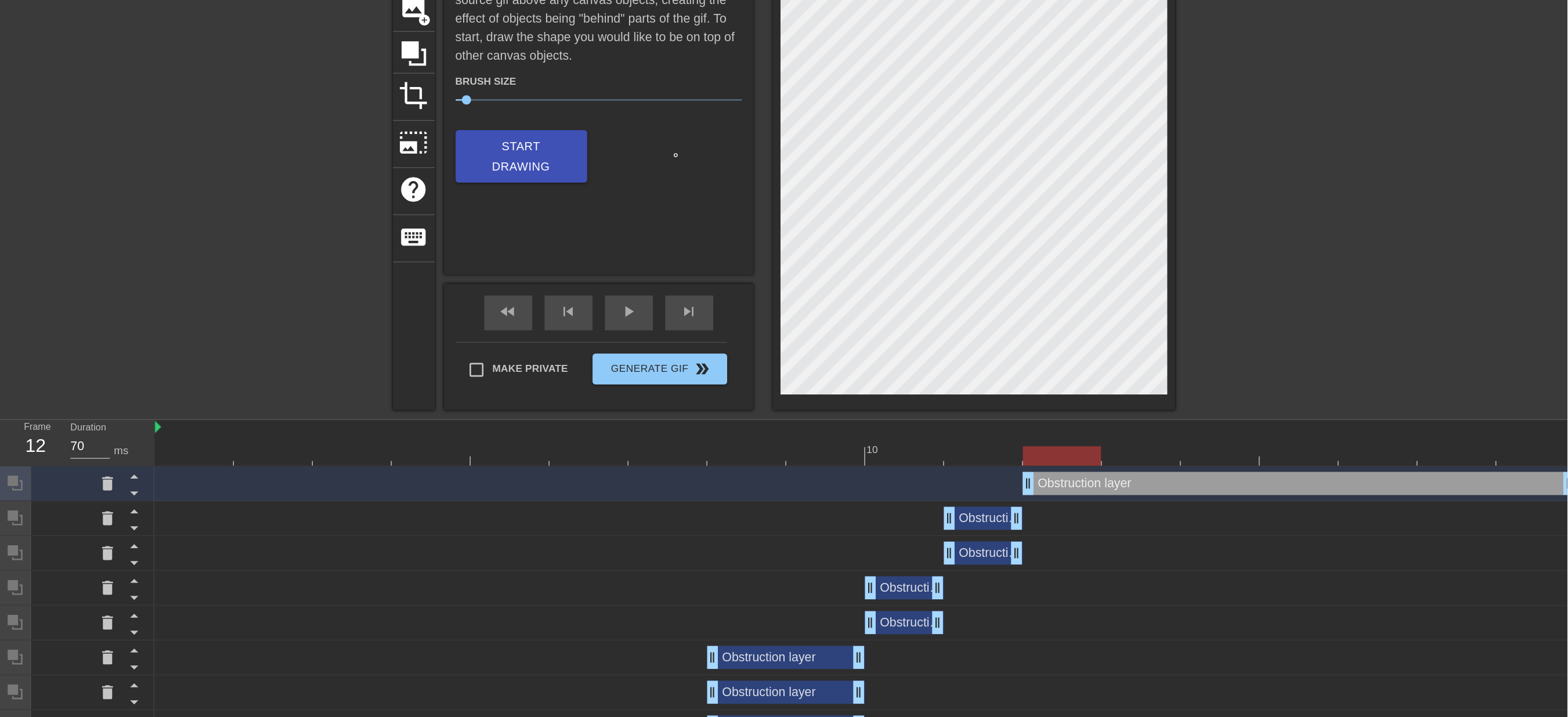
scroll to position [93, 0]
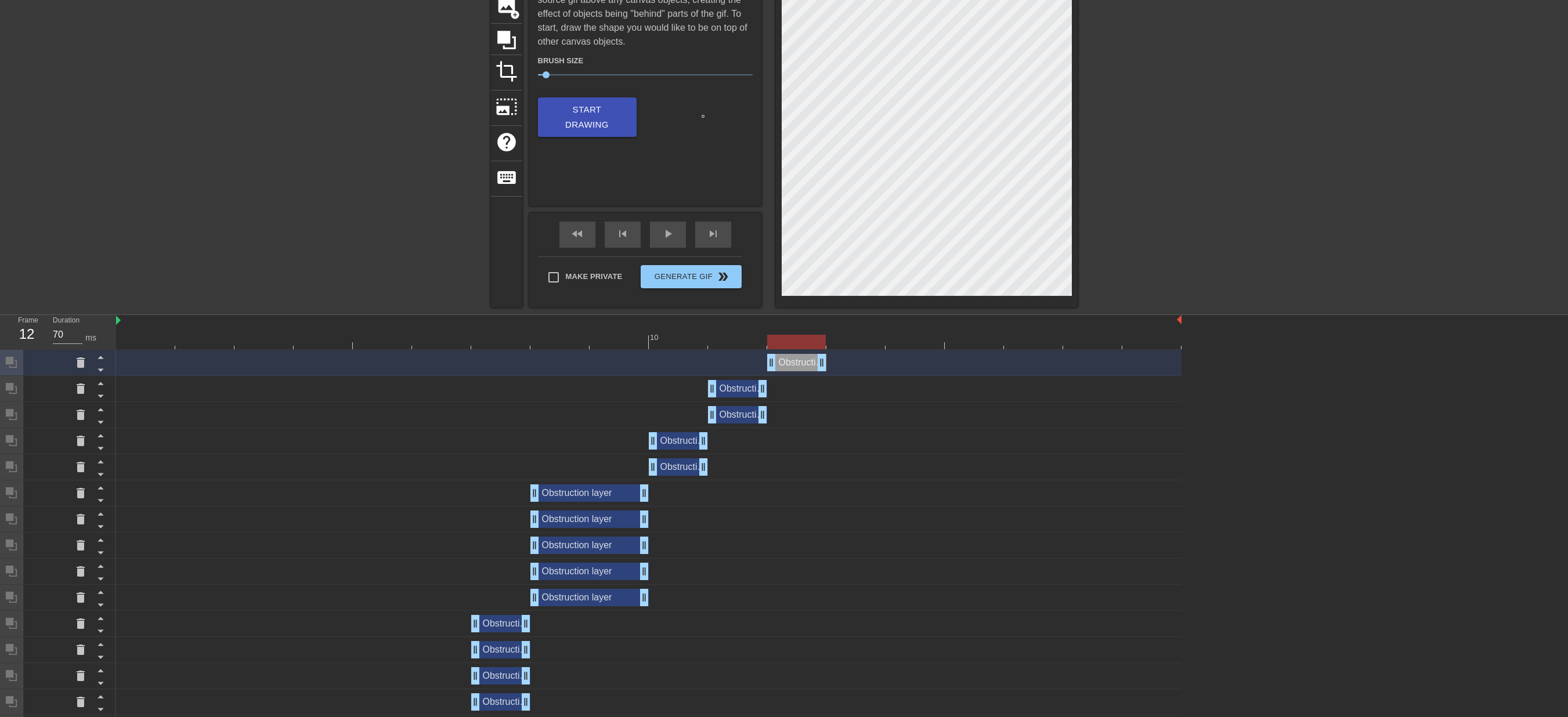
drag, startPoint x: 1179, startPoint y: 358, endPoint x: 824, endPoint y: 381, distance: 355.7
click at [824, 381] on div "Obstruction layer drag_handle drag_handle Obstruction layer drag_handle drag_ha…" at bounding box center [842, 637] width 1452 height 575
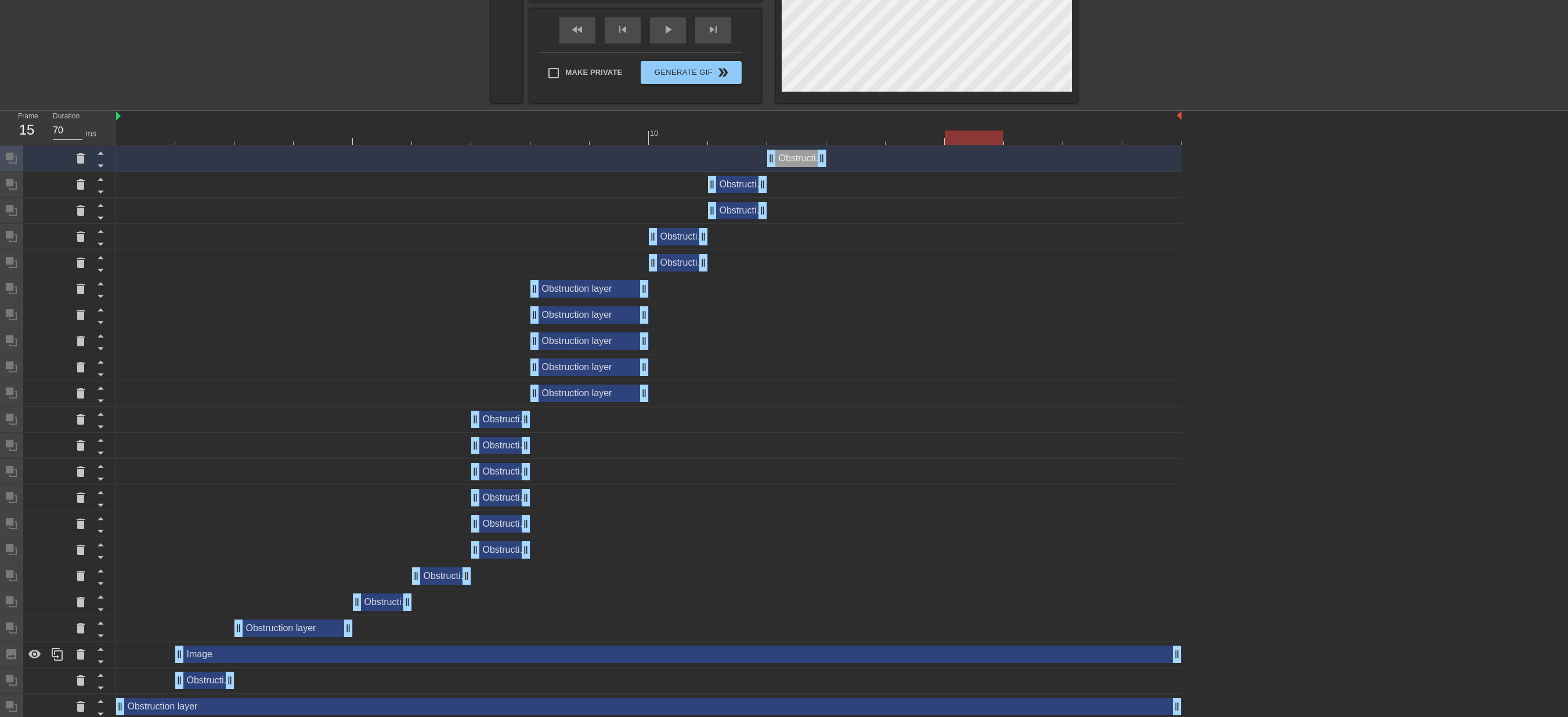
scroll to position [302, 0]
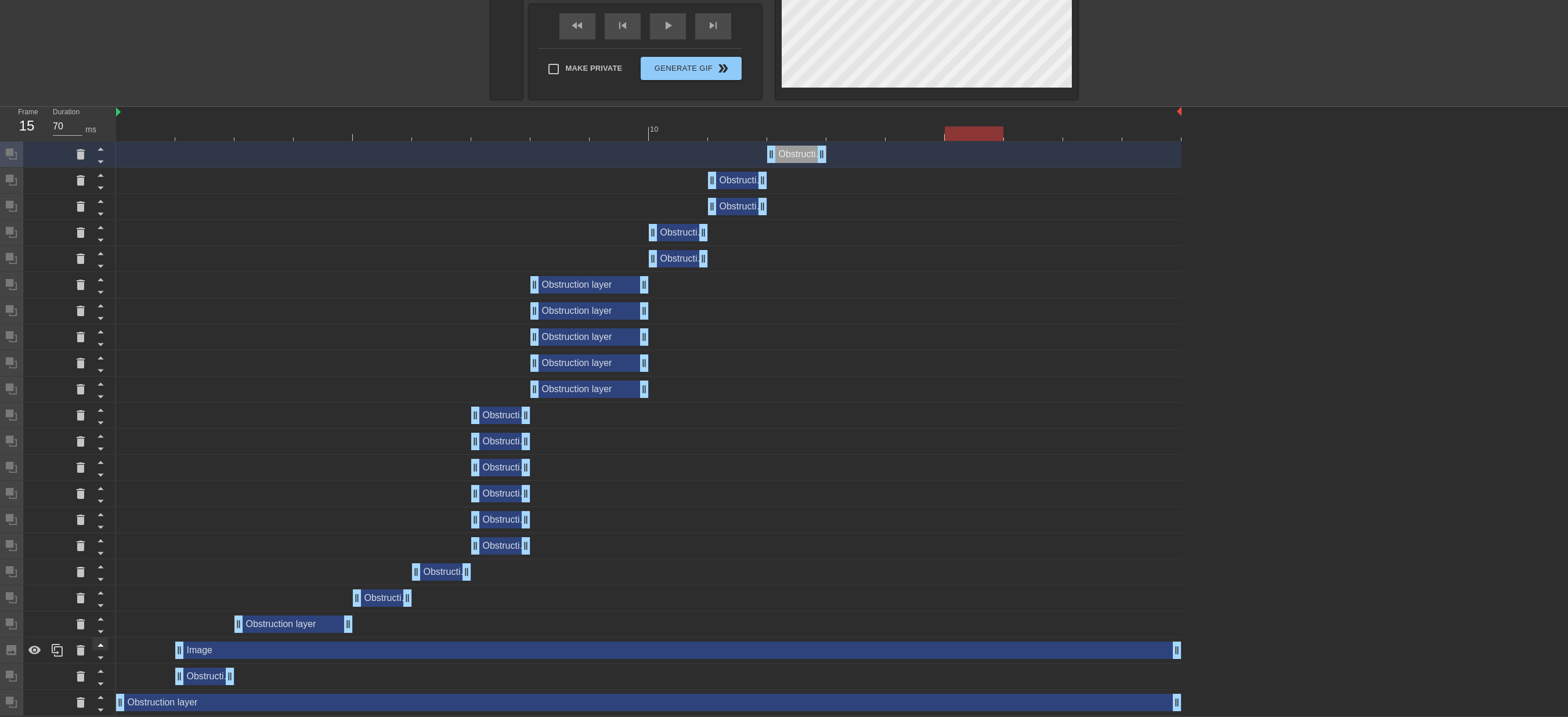
click at [101, 537] on icon at bounding box center [101, 645] width 14 height 14
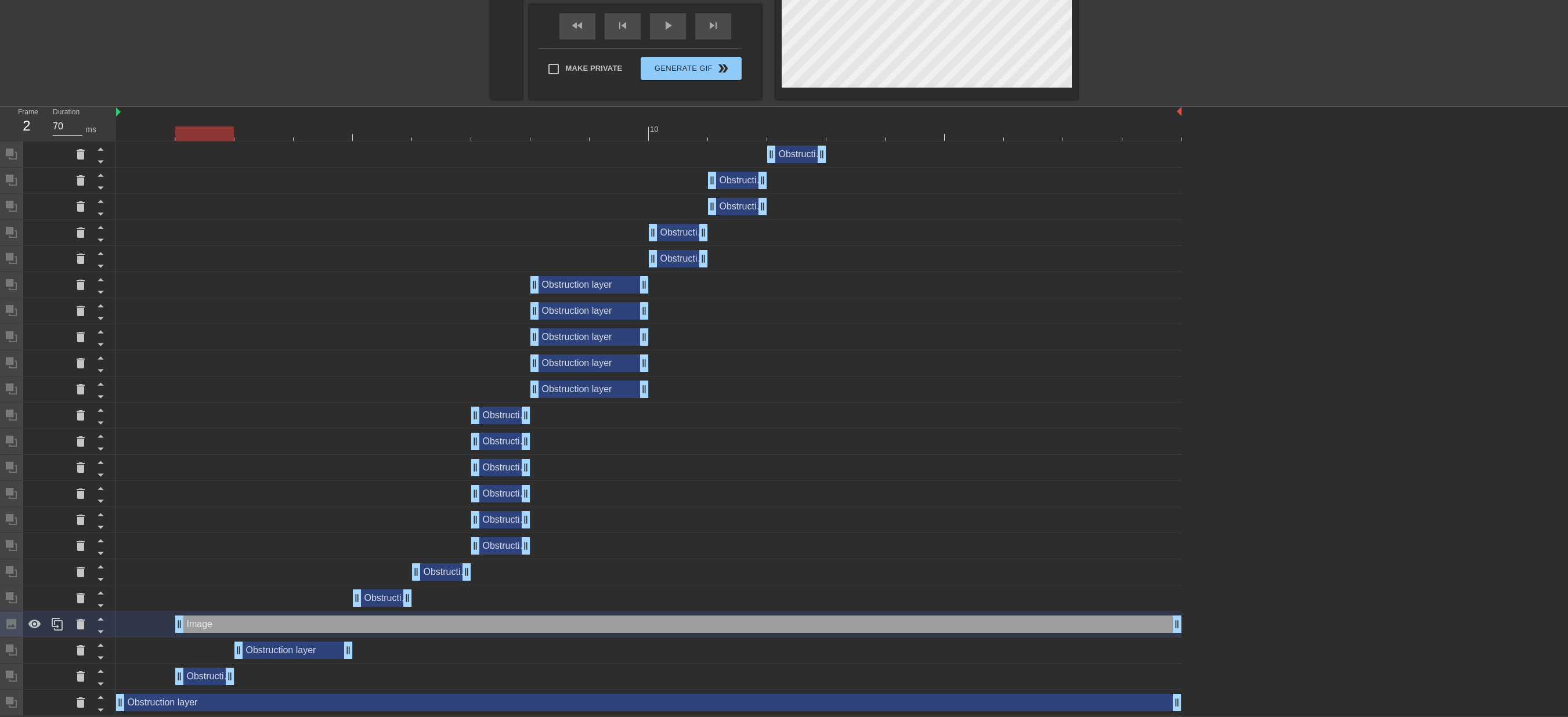
drag, startPoint x: 199, startPoint y: 624, endPoint x: 222, endPoint y: 501, distance: 125.1
click at [222, 501] on div "Obstruction layer drag_handle drag_handle Obstruction layer drag_handle drag_ha…" at bounding box center [842, 429] width 1452 height 575
click at [96, 537] on icon at bounding box center [101, 618] width 14 height 14
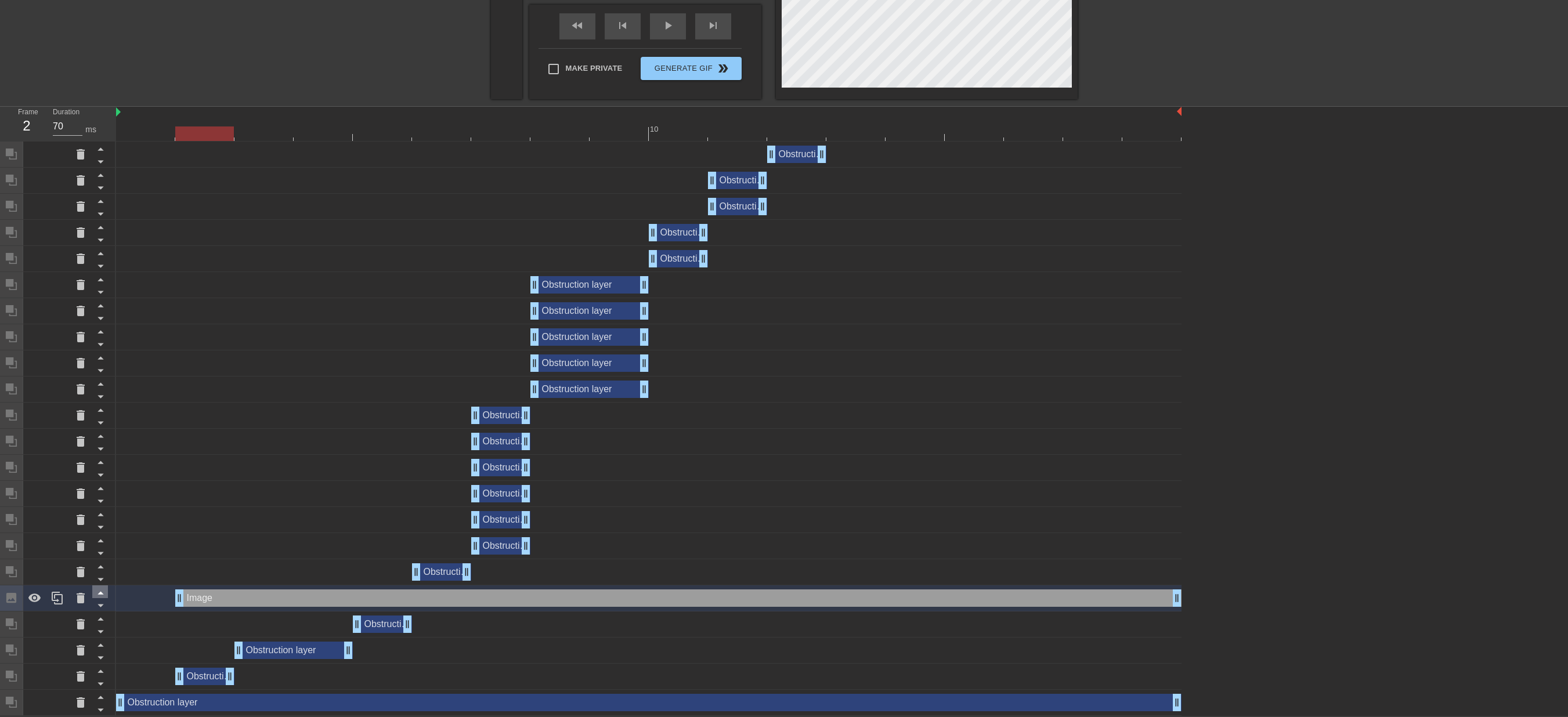
click at [104, 537] on icon at bounding box center [101, 592] width 14 height 14
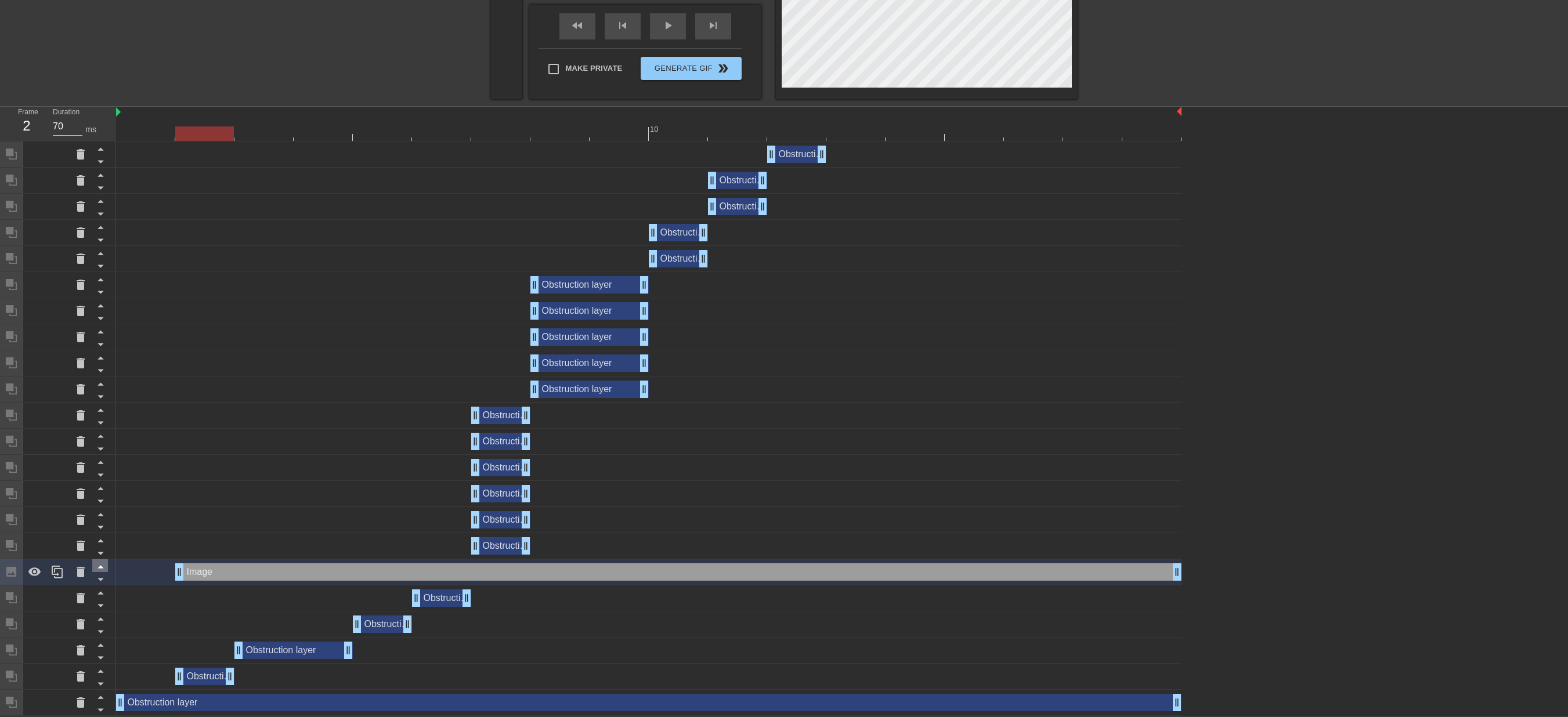
click at [100, 537] on icon at bounding box center [101, 567] width 14 height 14
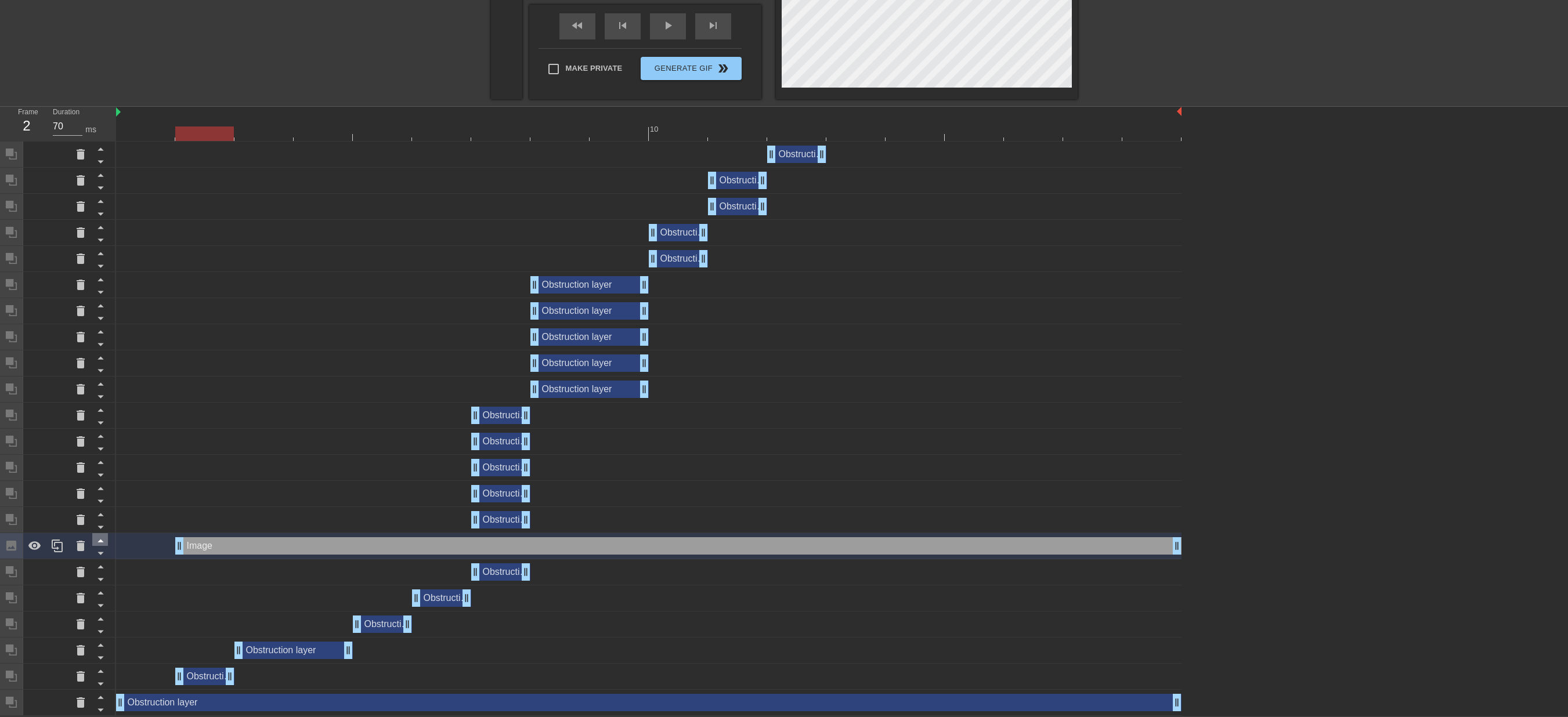
click at [101, 537] on icon at bounding box center [101, 540] width 14 height 14
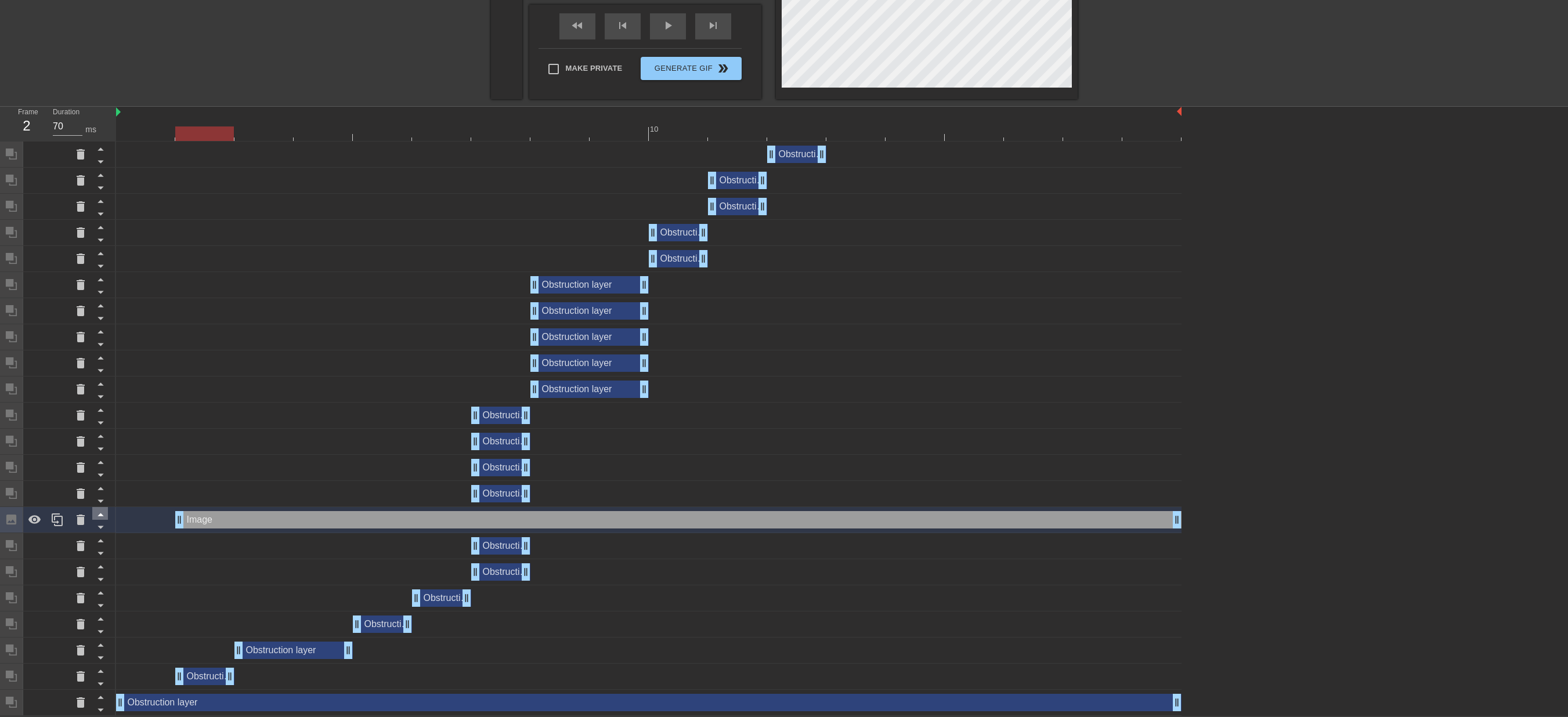
click at [99, 514] on icon at bounding box center [101, 514] width 14 height 14
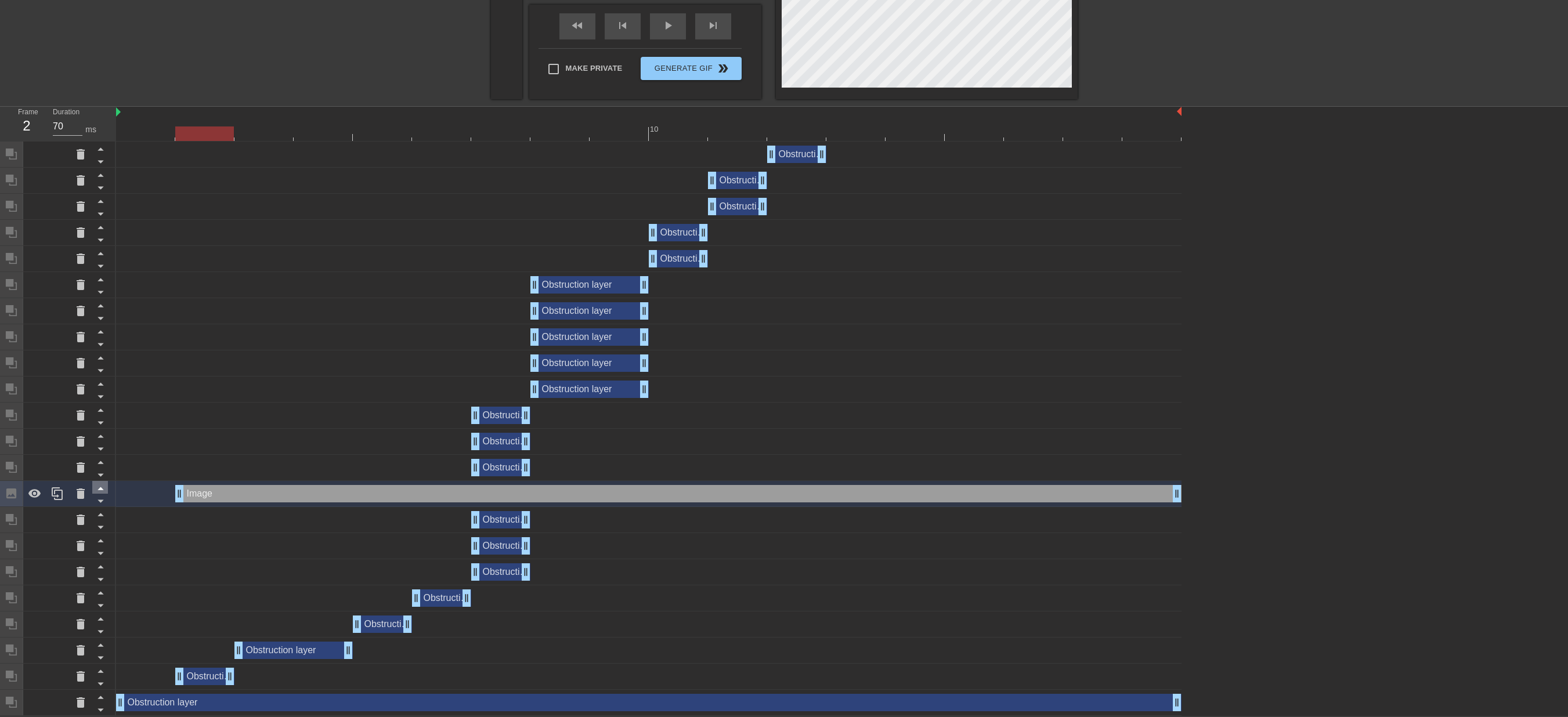
click at [96, 484] on icon at bounding box center [101, 488] width 14 height 14
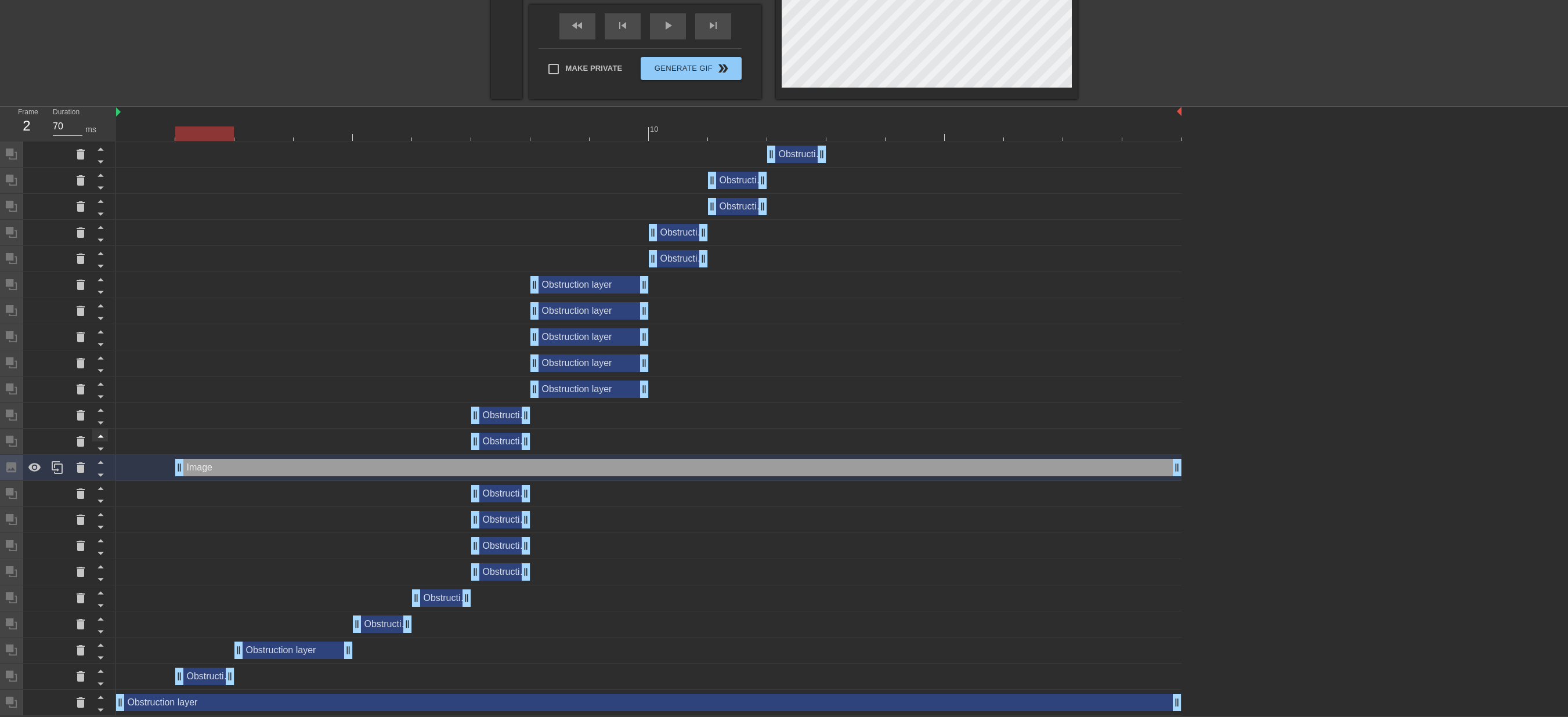
click at [103, 457] on icon at bounding box center [101, 462] width 14 height 14
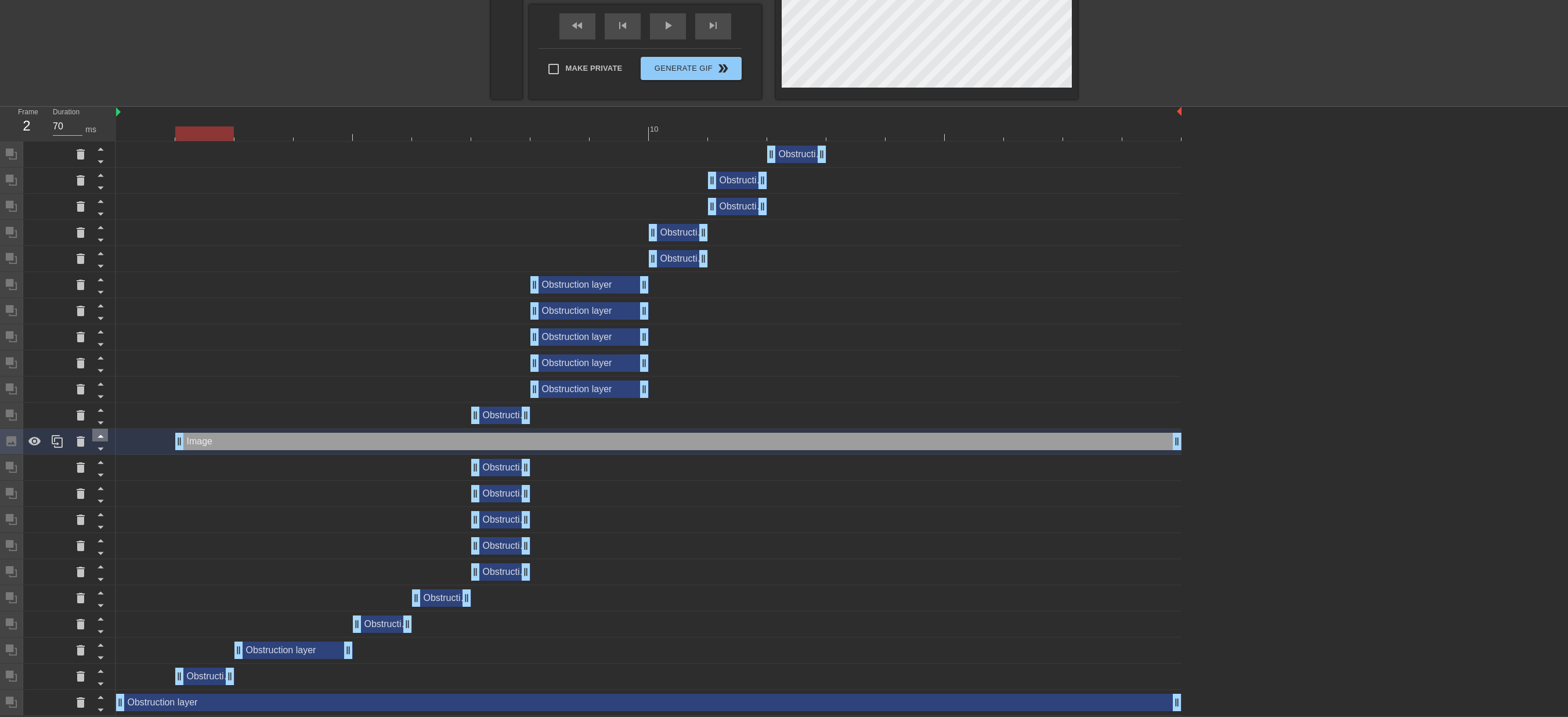
click at [103, 434] on icon at bounding box center [101, 436] width 14 height 14
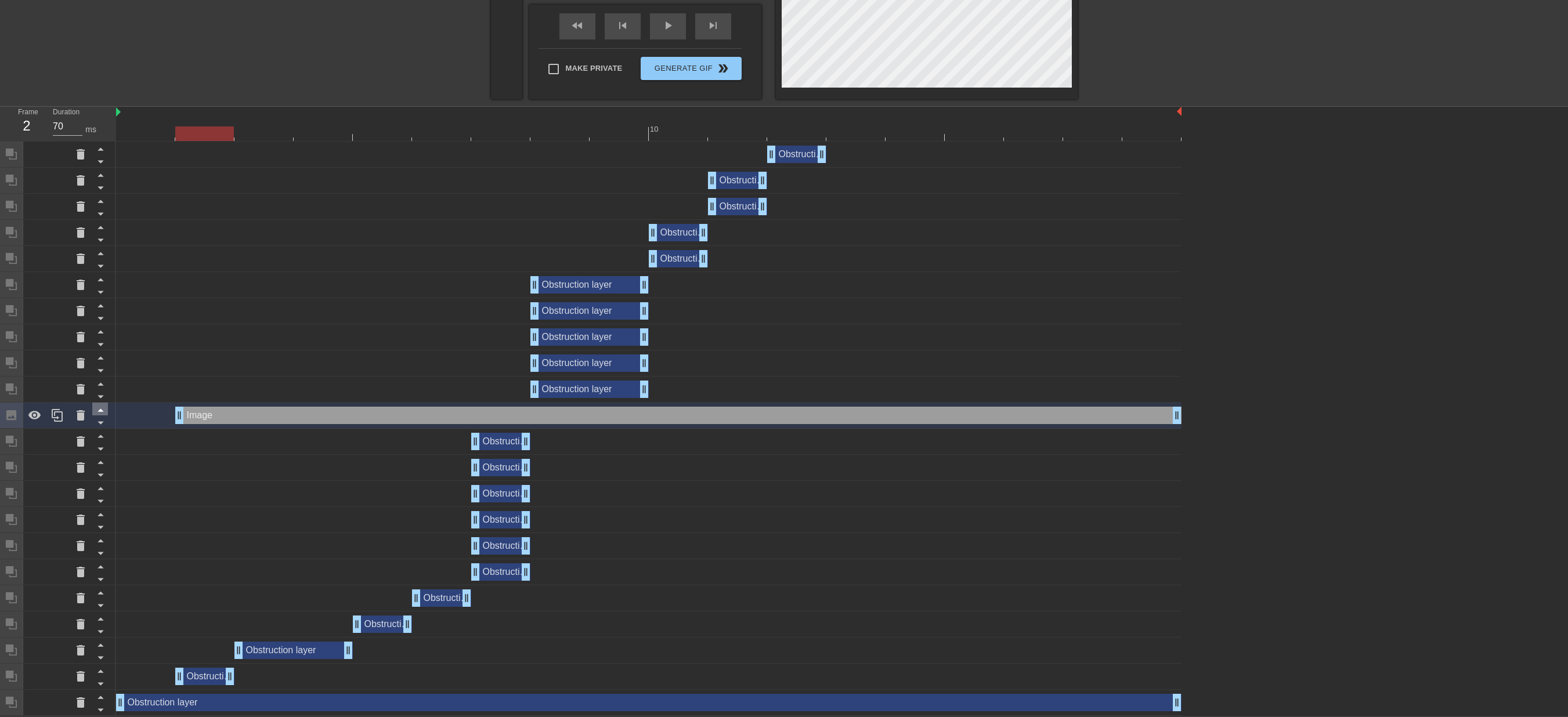
click at [103, 411] on icon at bounding box center [101, 410] width 14 height 14
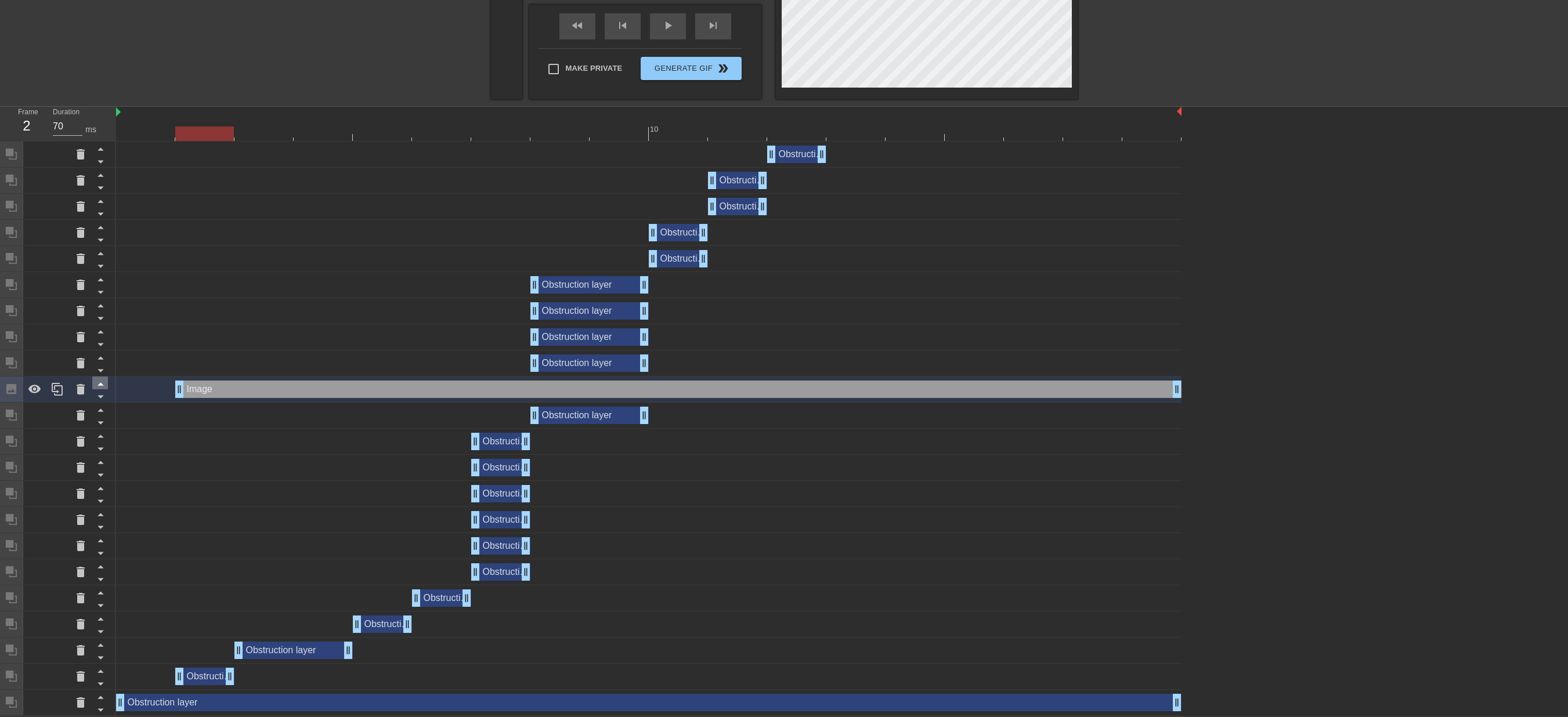
click at [106, 377] on icon at bounding box center [101, 383] width 14 height 14
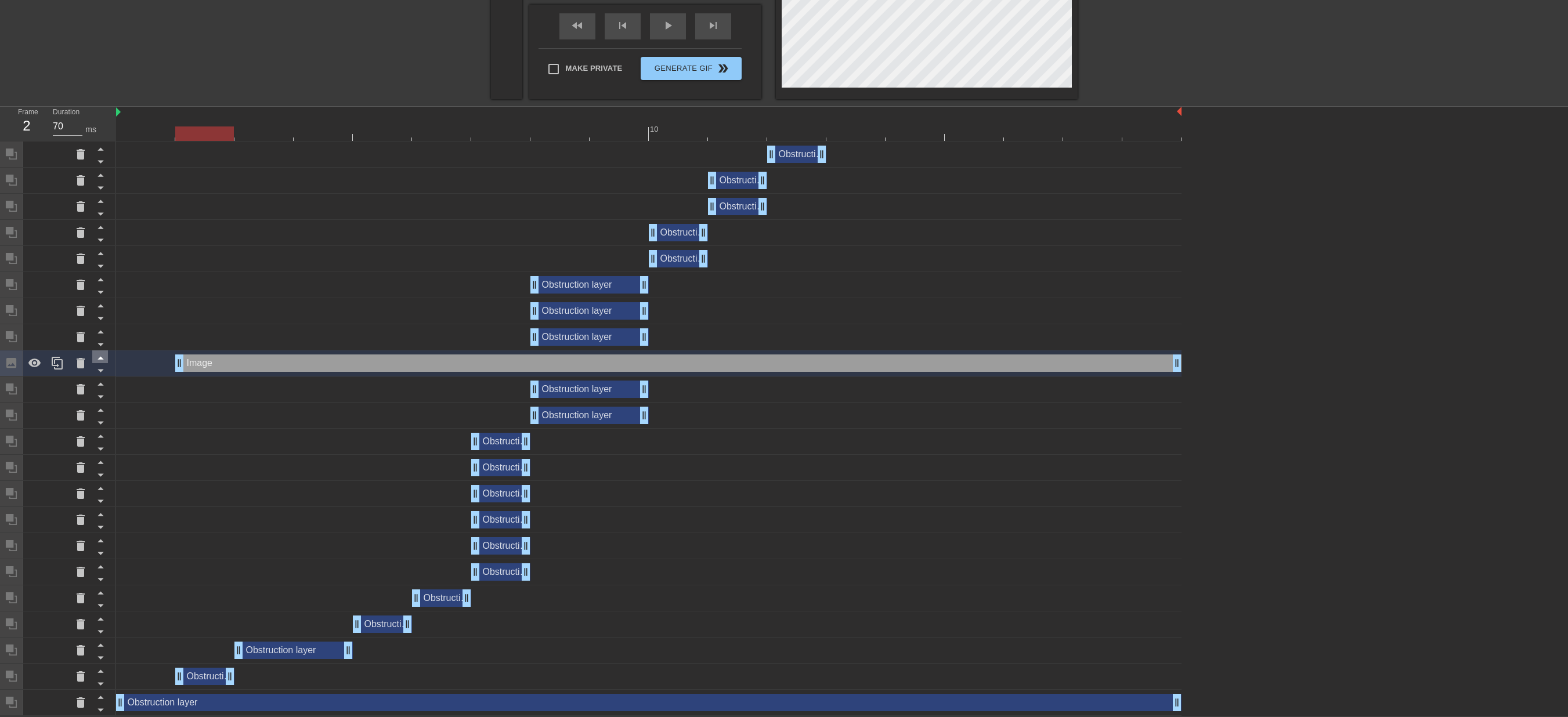
click at [106, 358] on icon at bounding box center [101, 358] width 14 height 14
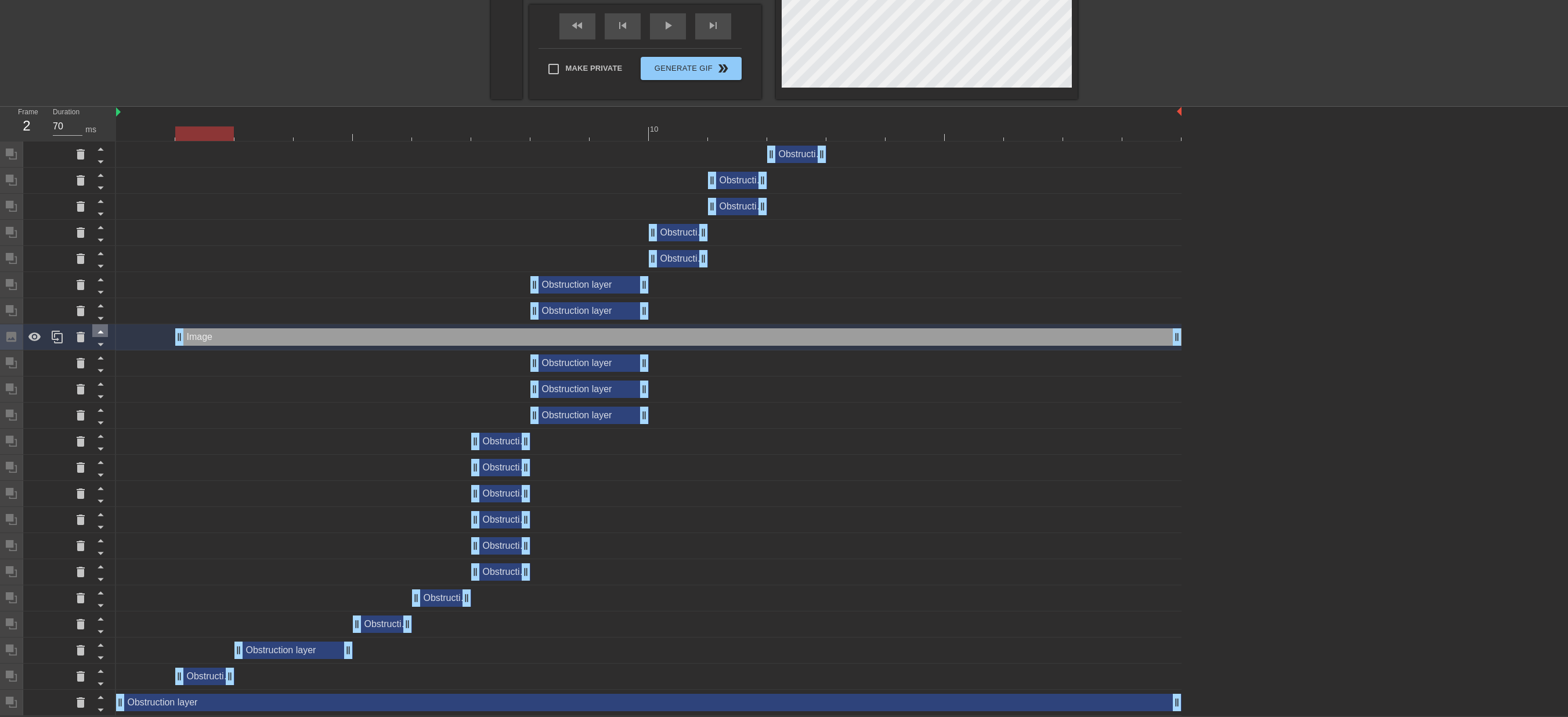
click at [102, 329] on icon at bounding box center [101, 332] width 14 height 14
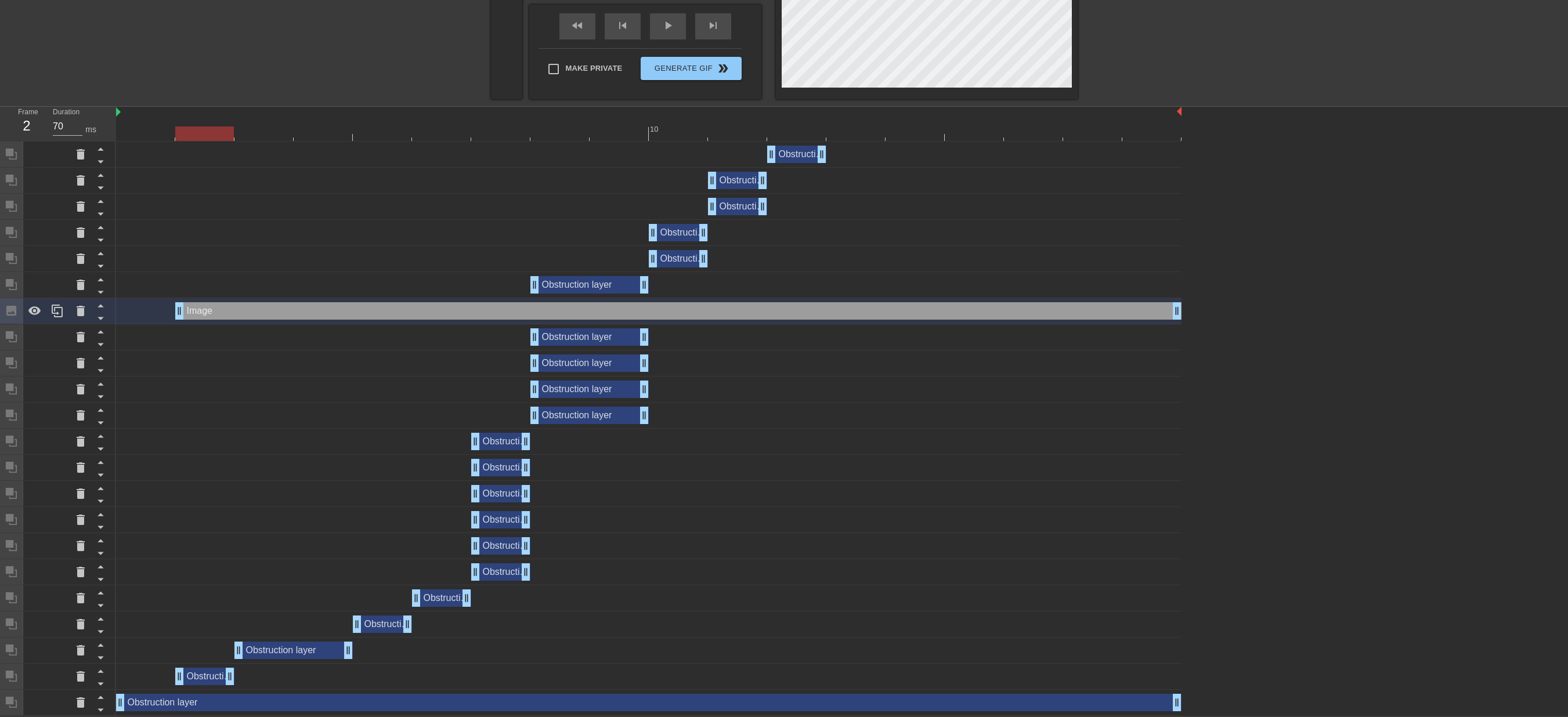
scroll to position [71, 0]
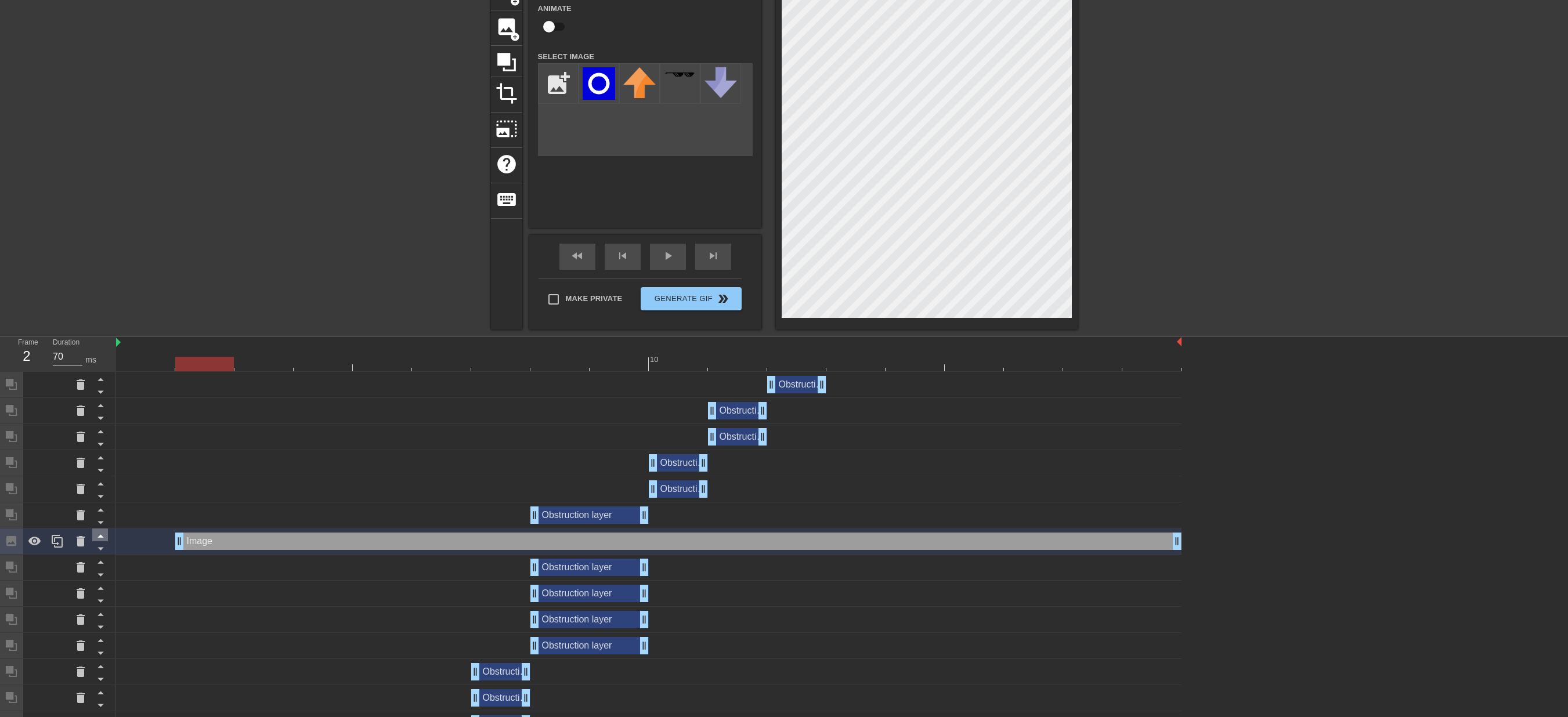
click at [99, 533] on icon at bounding box center [101, 536] width 14 height 14
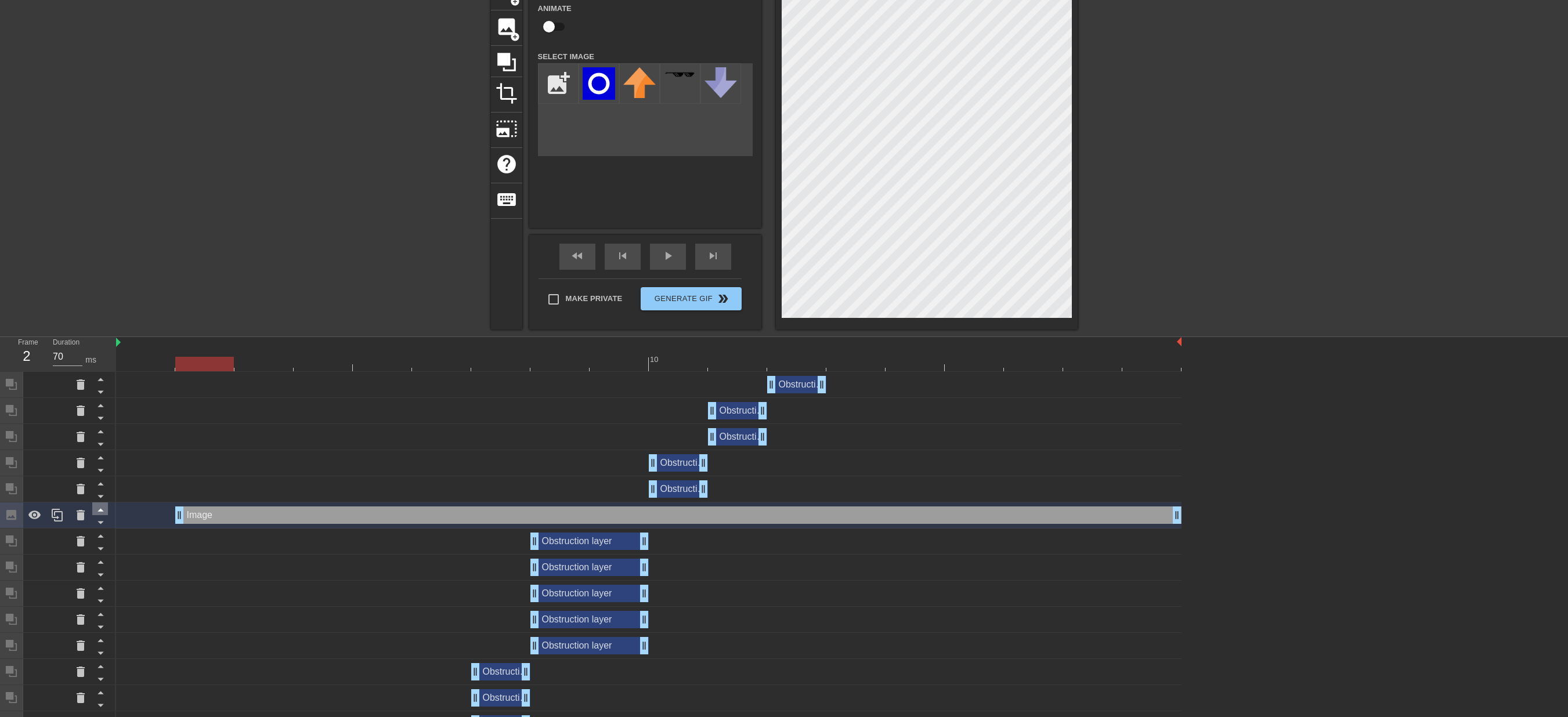
click at [100, 506] on icon at bounding box center [101, 510] width 14 height 14
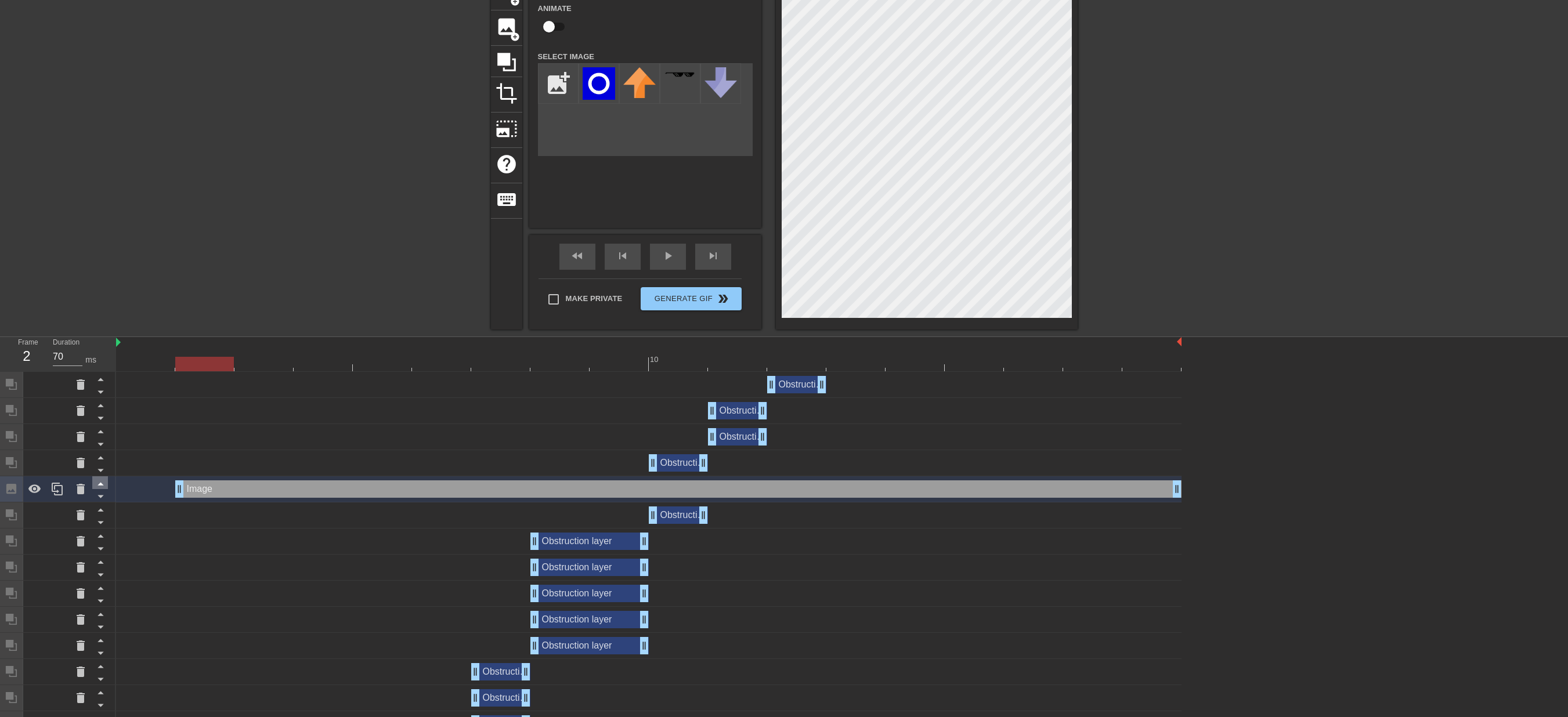
click at [104, 483] on icon at bounding box center [101, 483] width 14 height 14
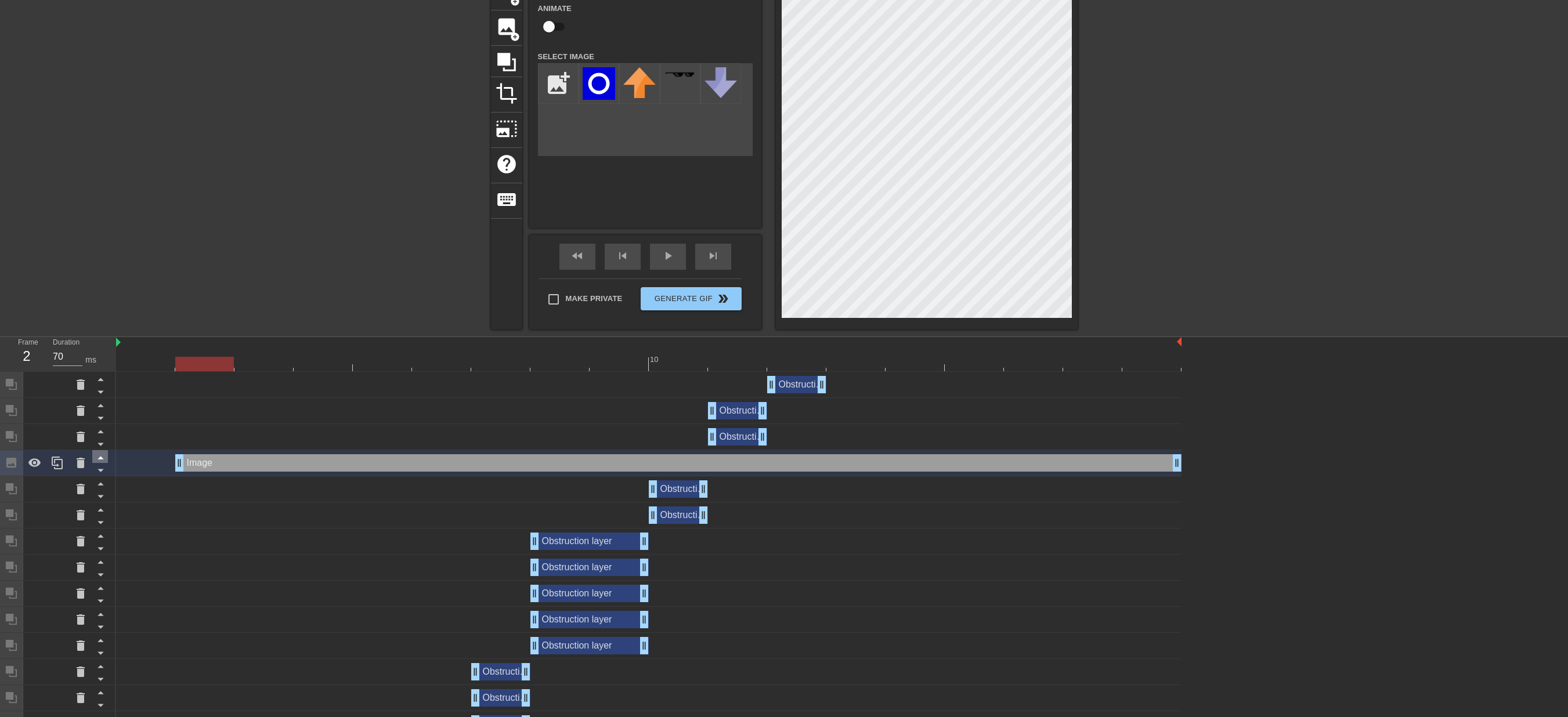
click at [100, 450] on div at bounding box center [101, 456] width 16 height 12
click at [100, 454] on icon at bounding box center [101, 457] width 14 height 14
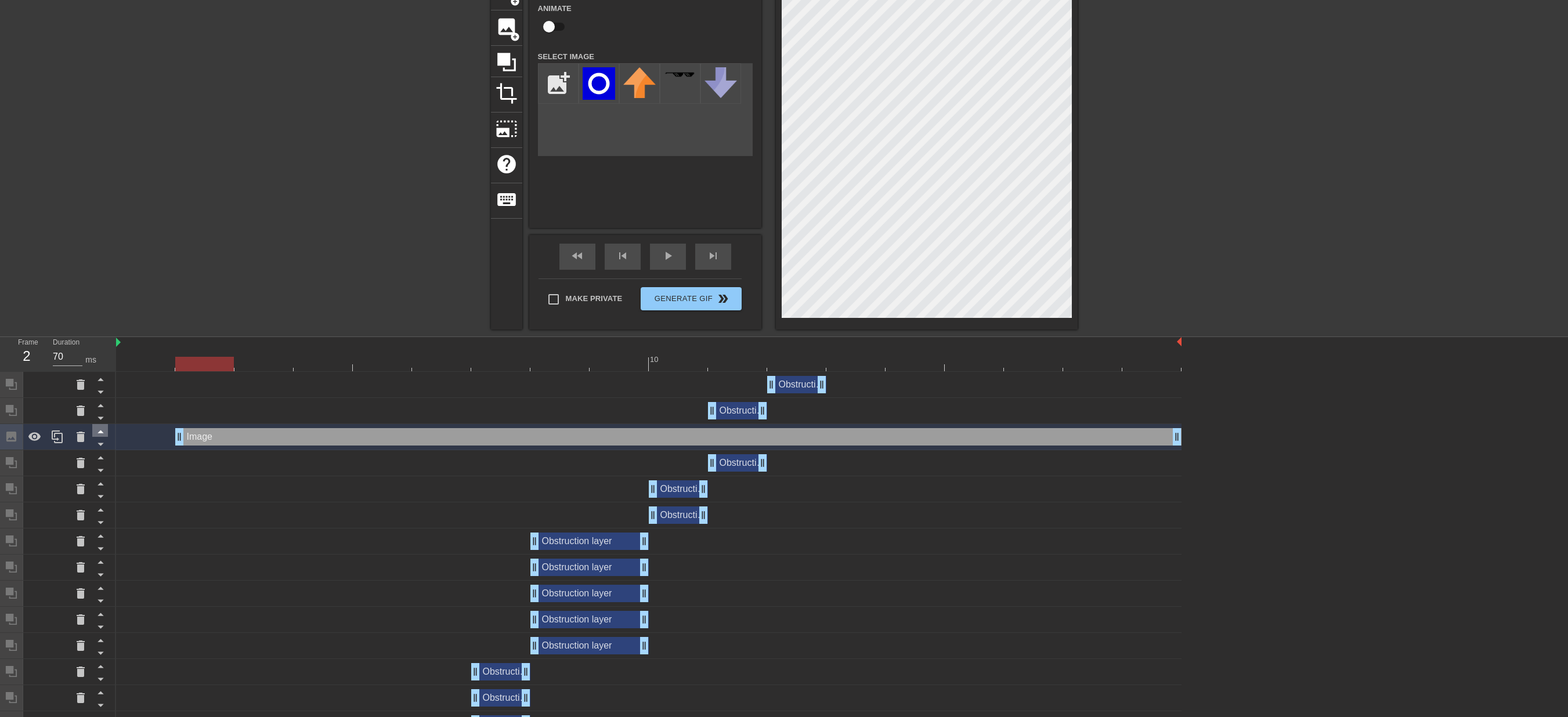
click at [102, 431] on icon at bounding box center [101, 431] width 14 height 14
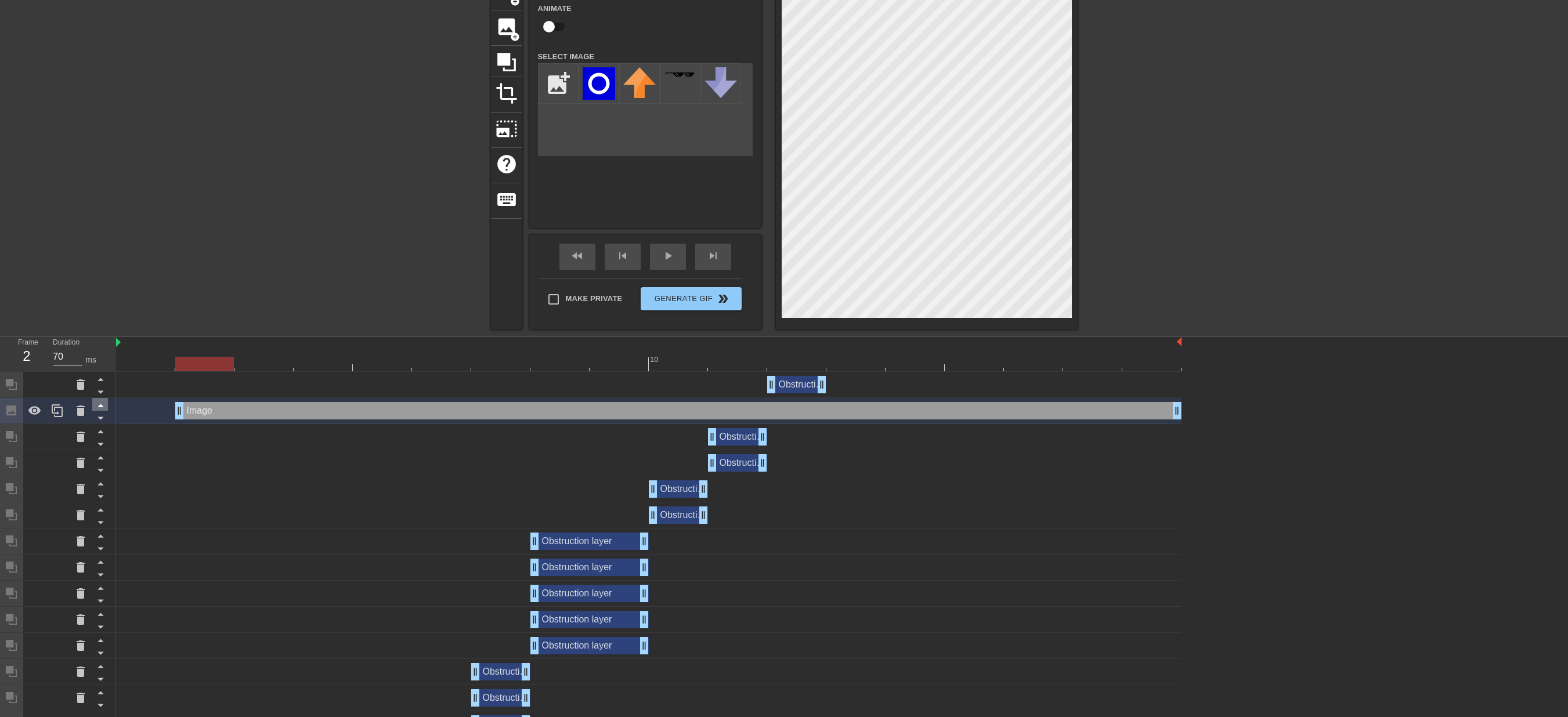
click at [99, 404] on icon at bounding box center [101, 405] width 14 height 14
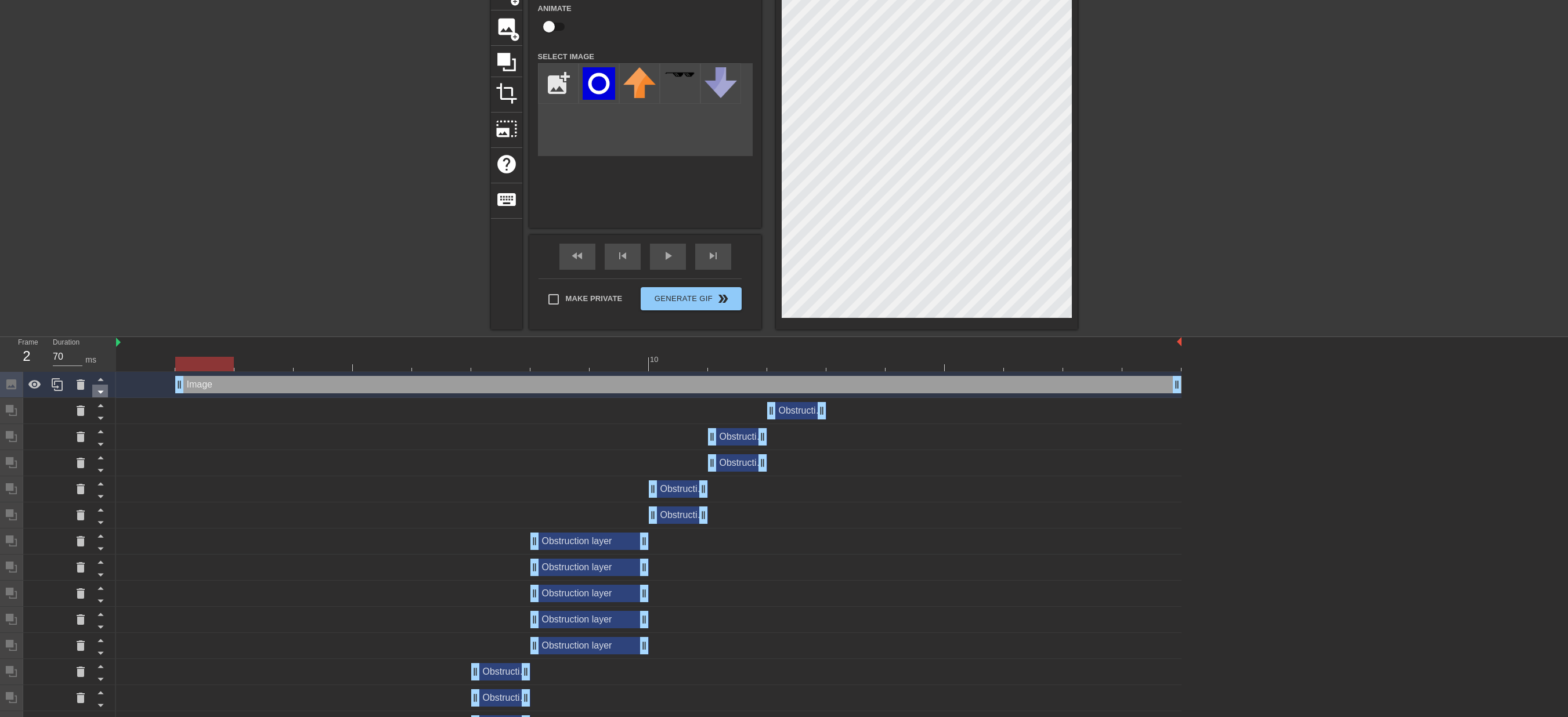
click at [103, 393] on icon at bounding box center [101, 391] width 14 height 14
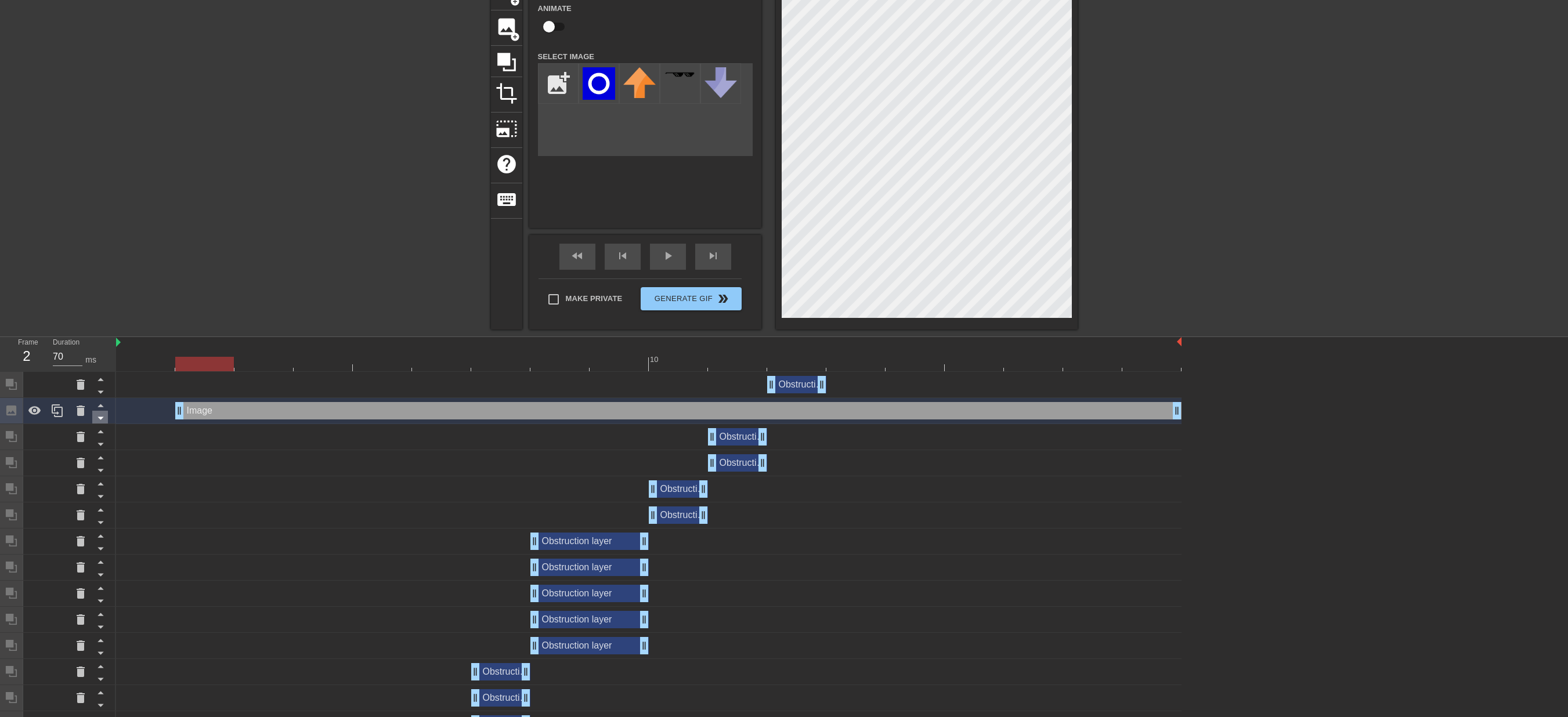
click at [103, 411] on div at bounding box center [101, 417] width 16 height 12
click at [102, 418] on icon at bounding box center [101, 418] width 14 height 14
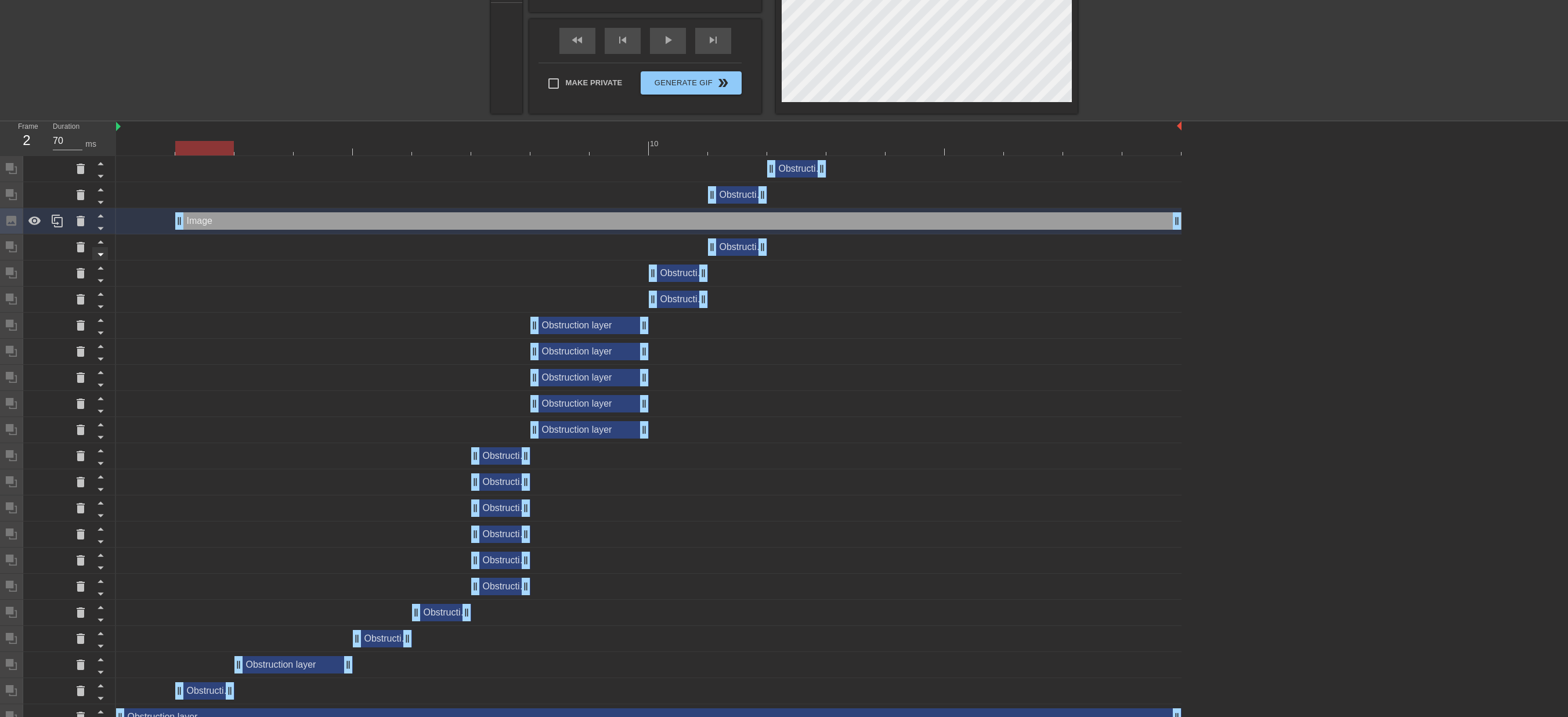
scroll to position [302, 0]
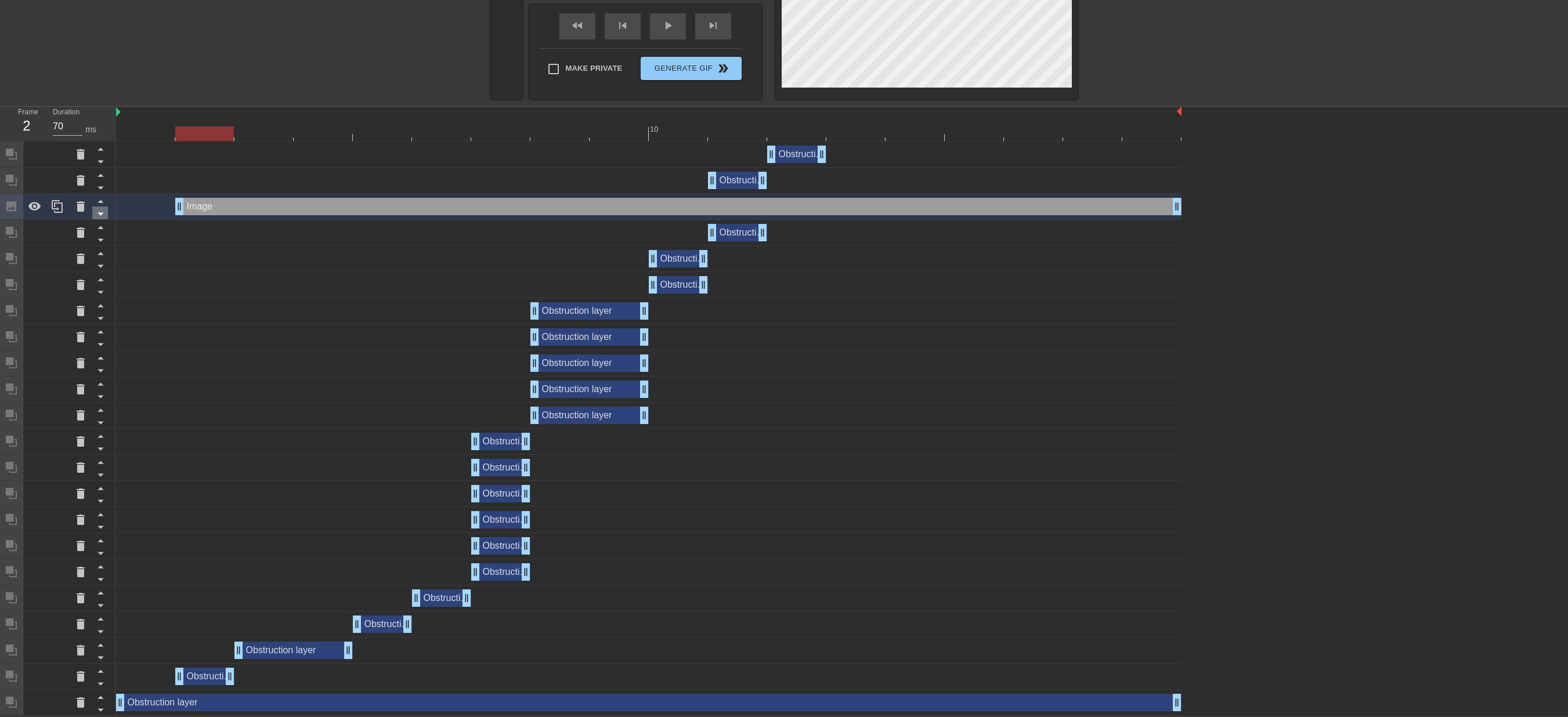
click at [104, 211] on icon at bounding box center [101, 213] width 14 height 14
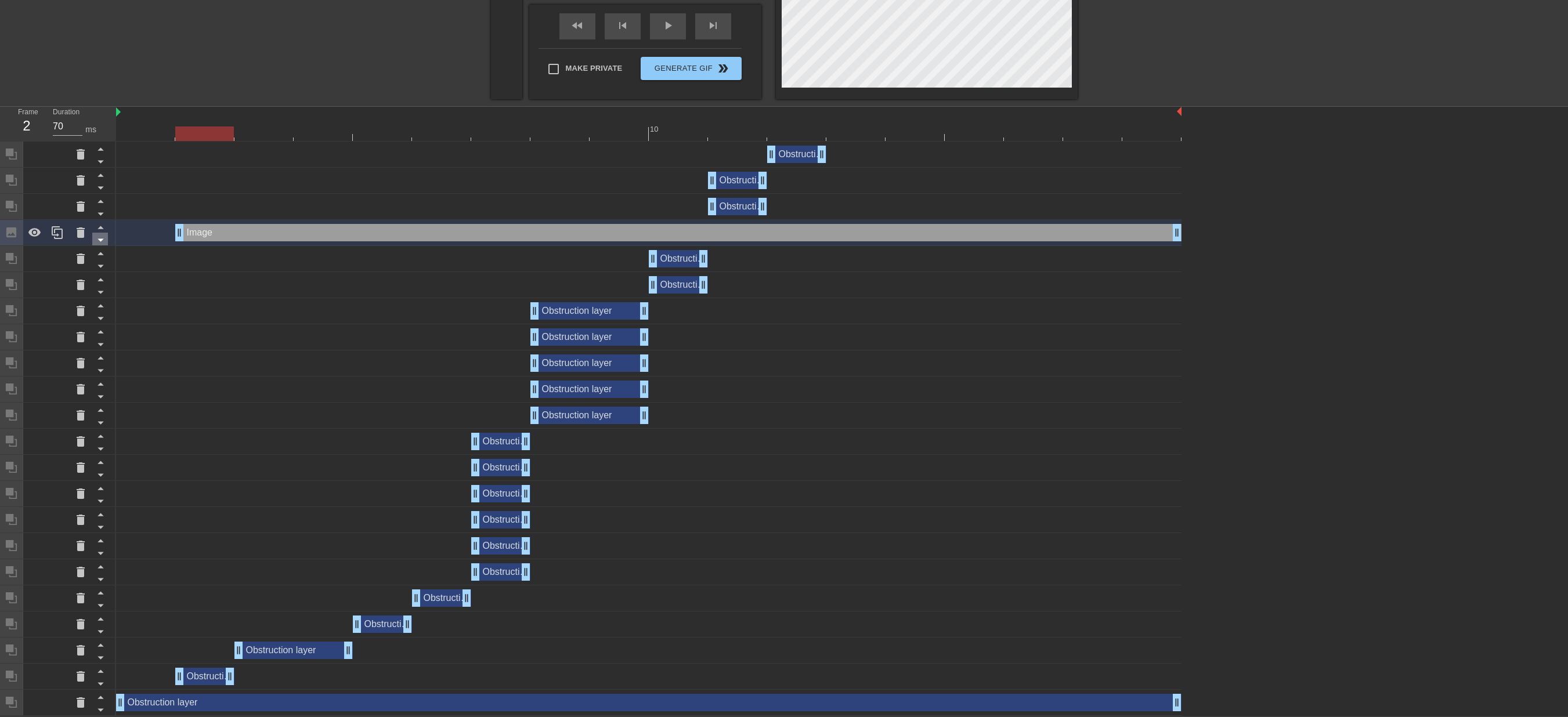
click at [101, 240] on icon at bounding box center [101, 240] width 6 height 3
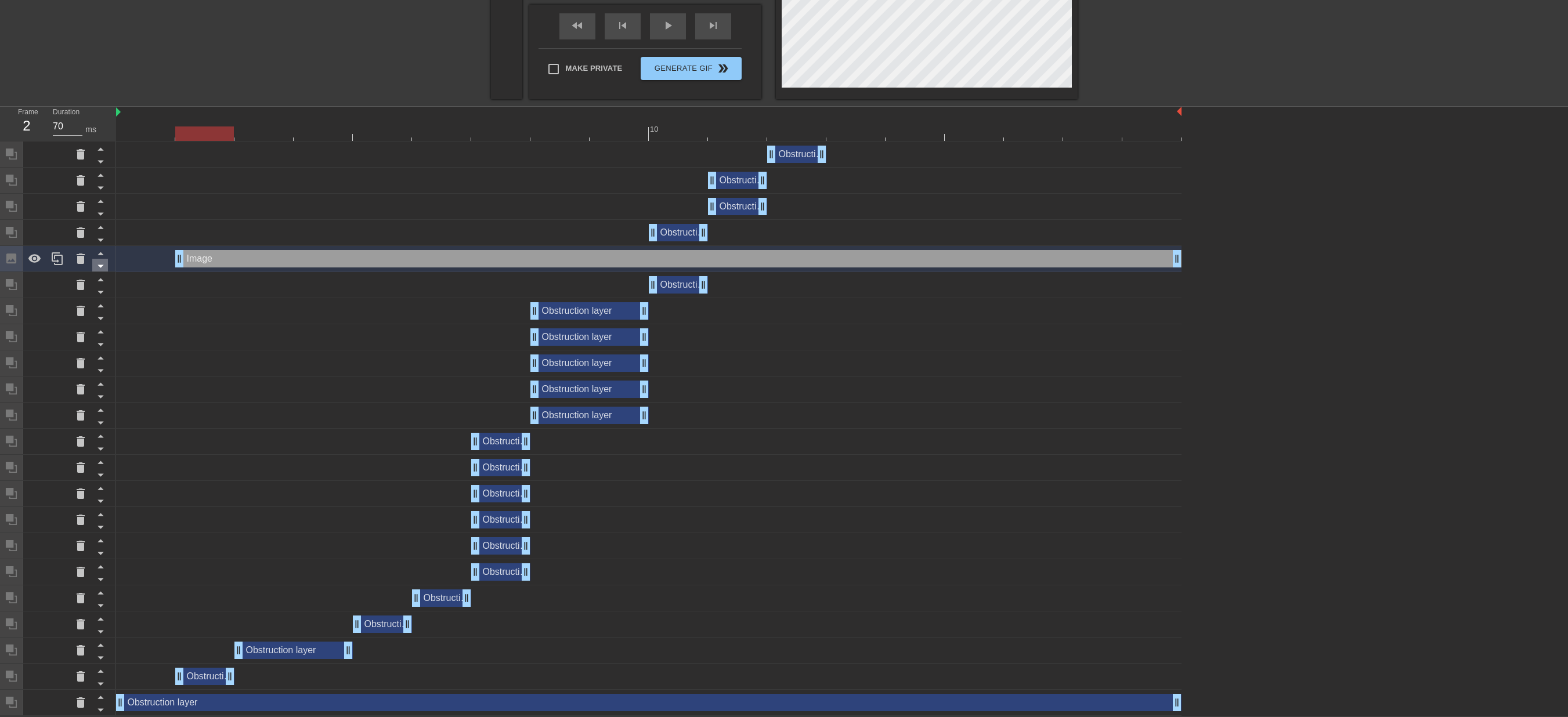
click at [104, 267] on icon at bounding box center [101, 266] width 14 height 14
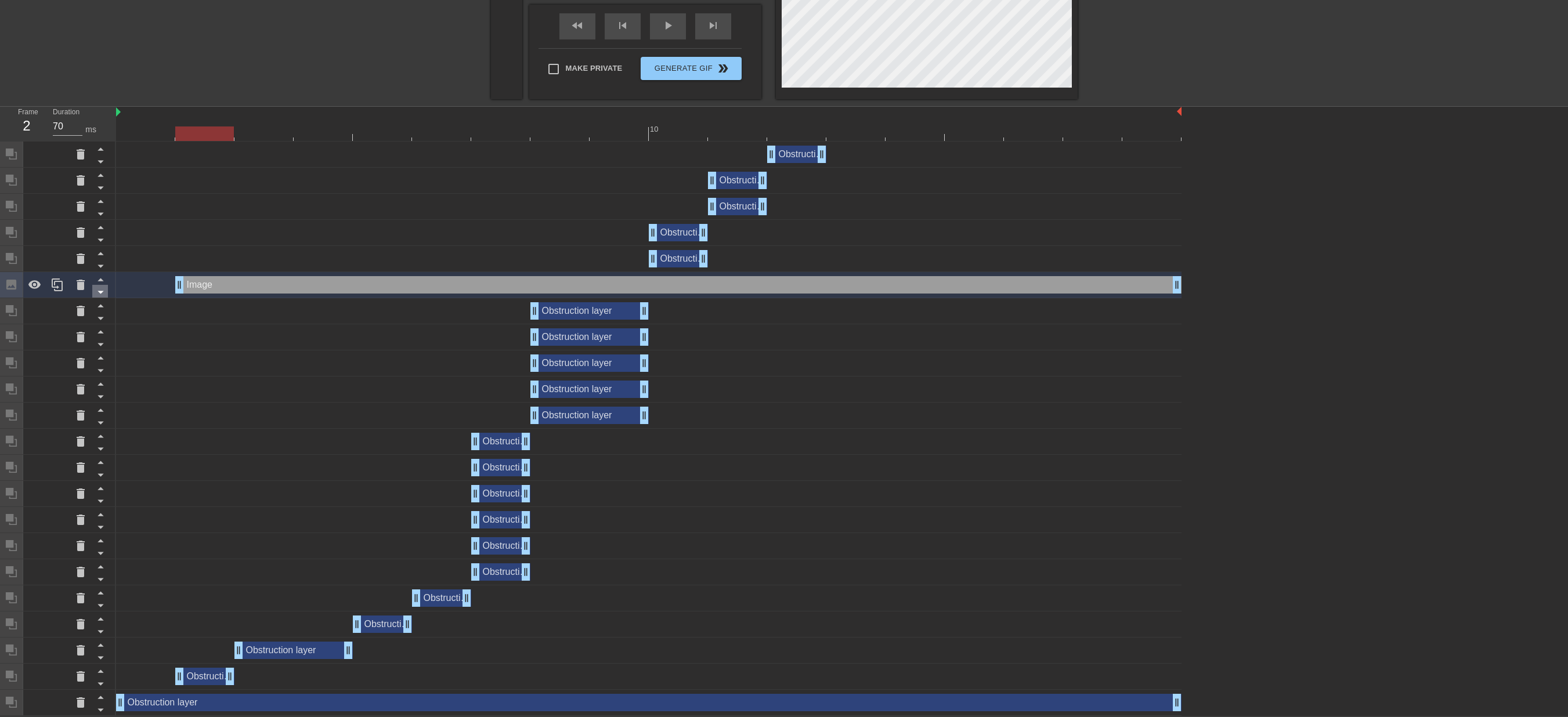
click at [100, 293] on icon at bounding box center [101, 292] width 6 height 3
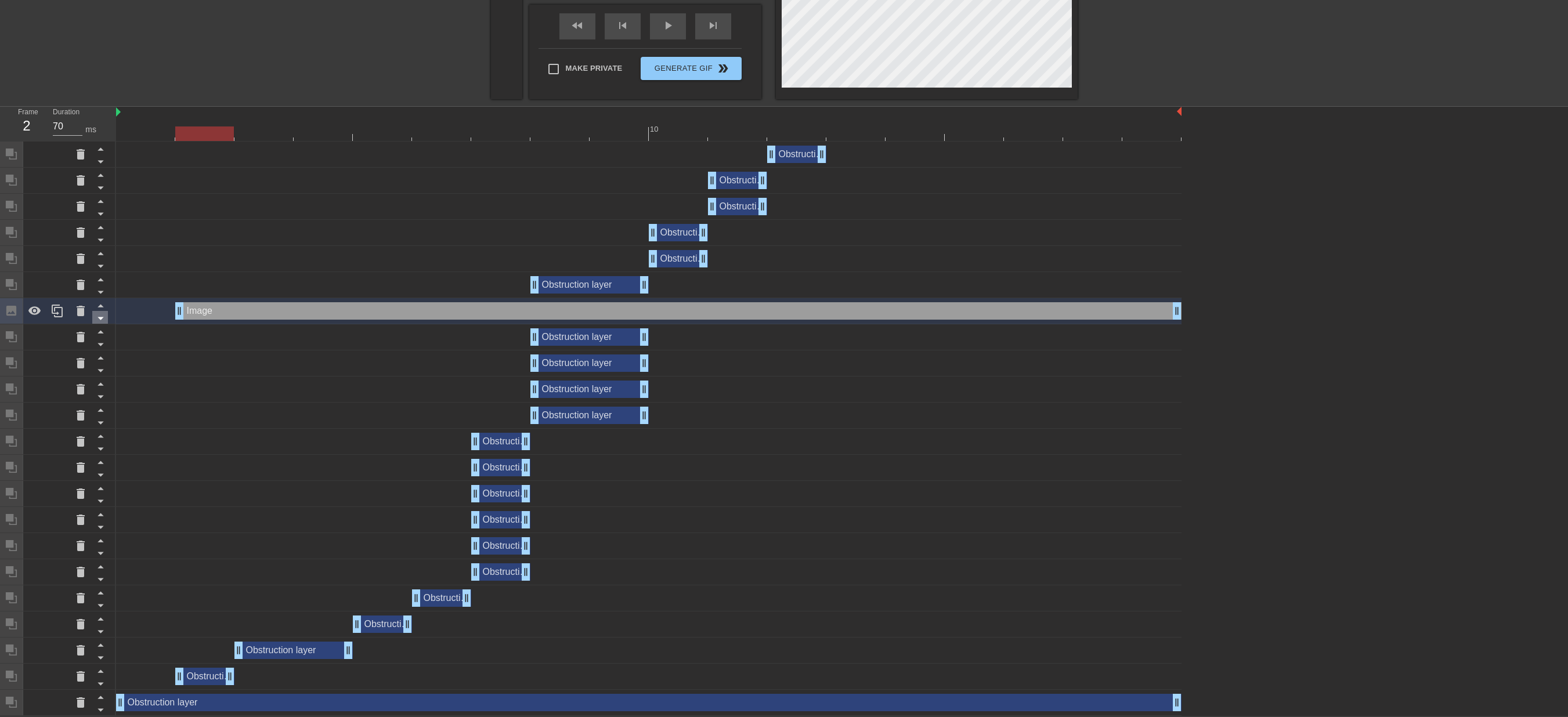
click at [98, 317] on icon at bounding box center [101, 318] width 14 height 14
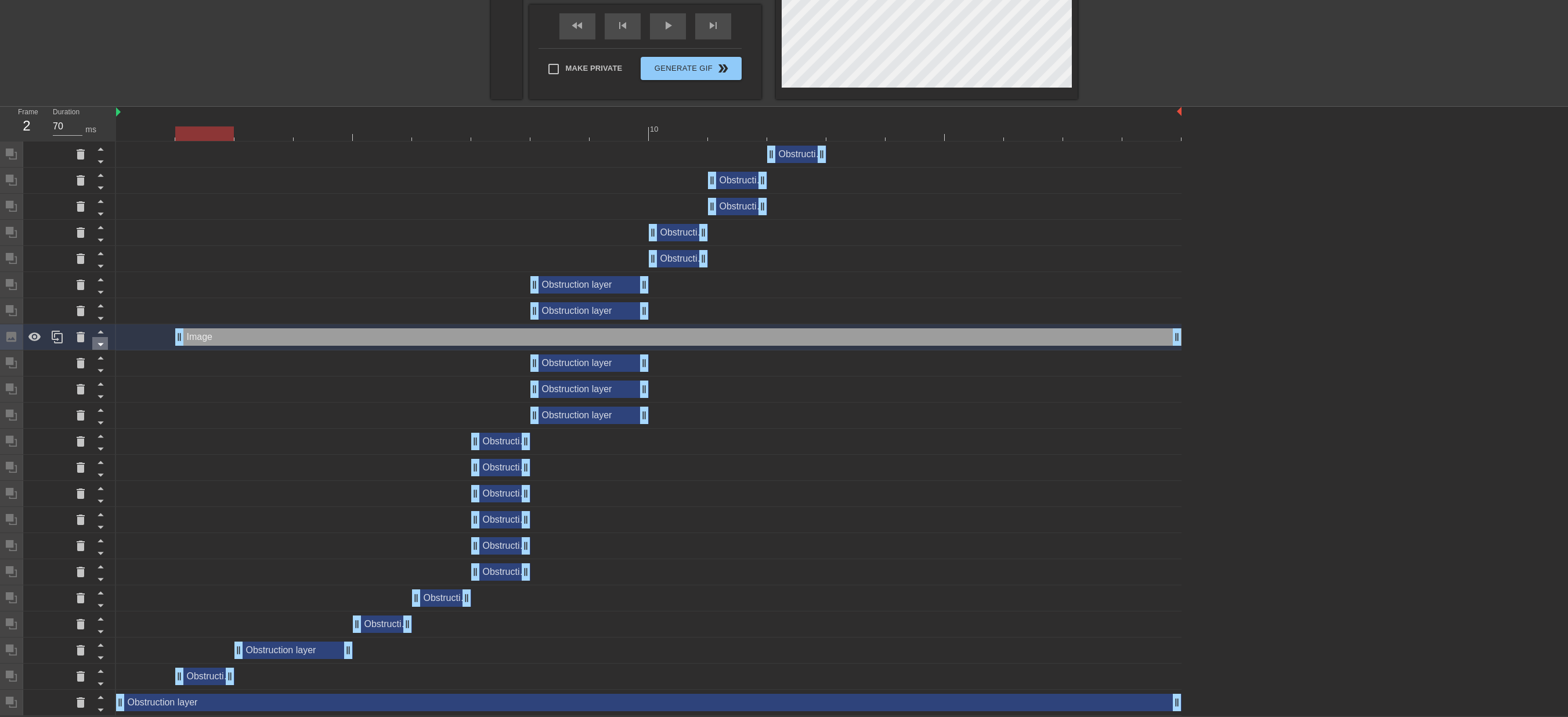
click at [106, 346] on icon at bounding box center [101, 344] width 14 height 14
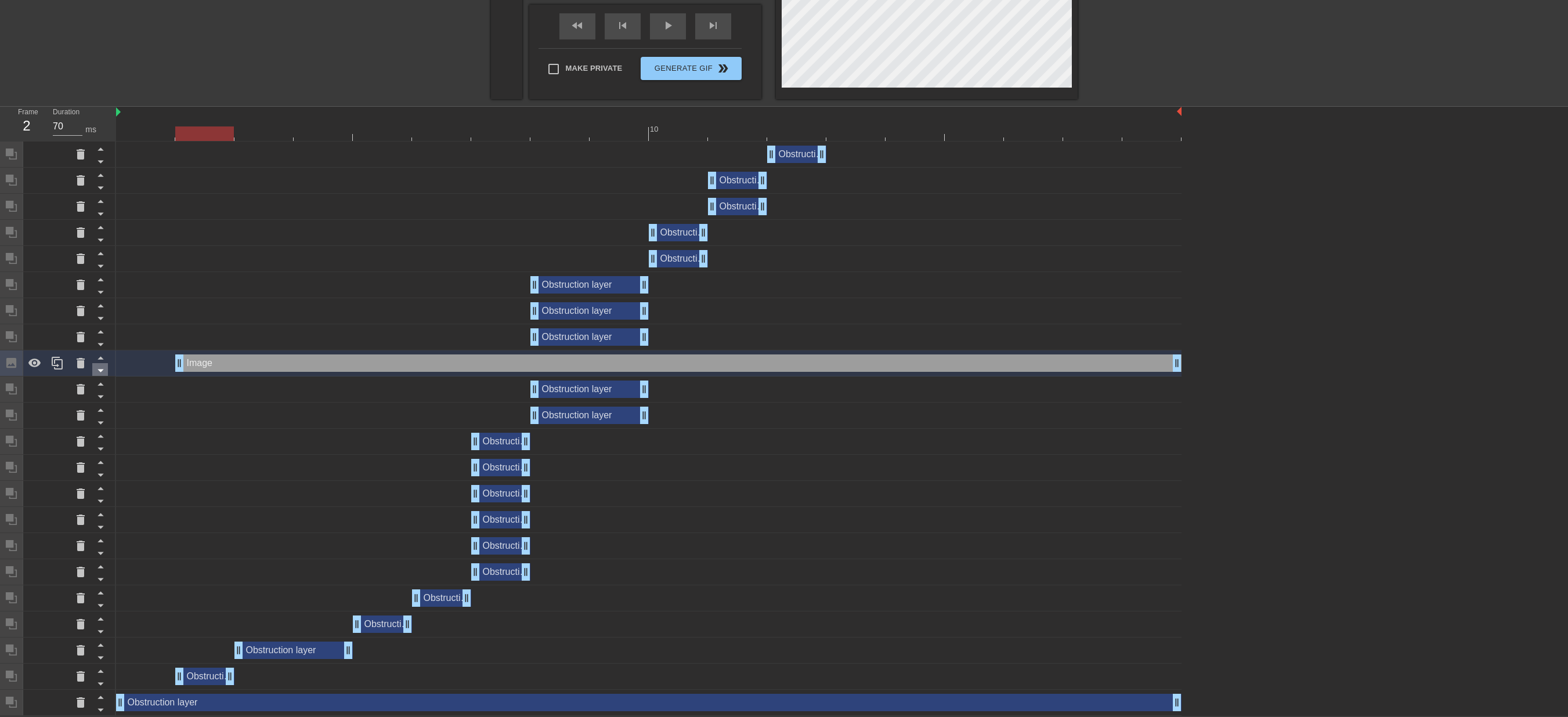
click at [106, 369] on icon at bounding box center [101, 370] width 14 height 14
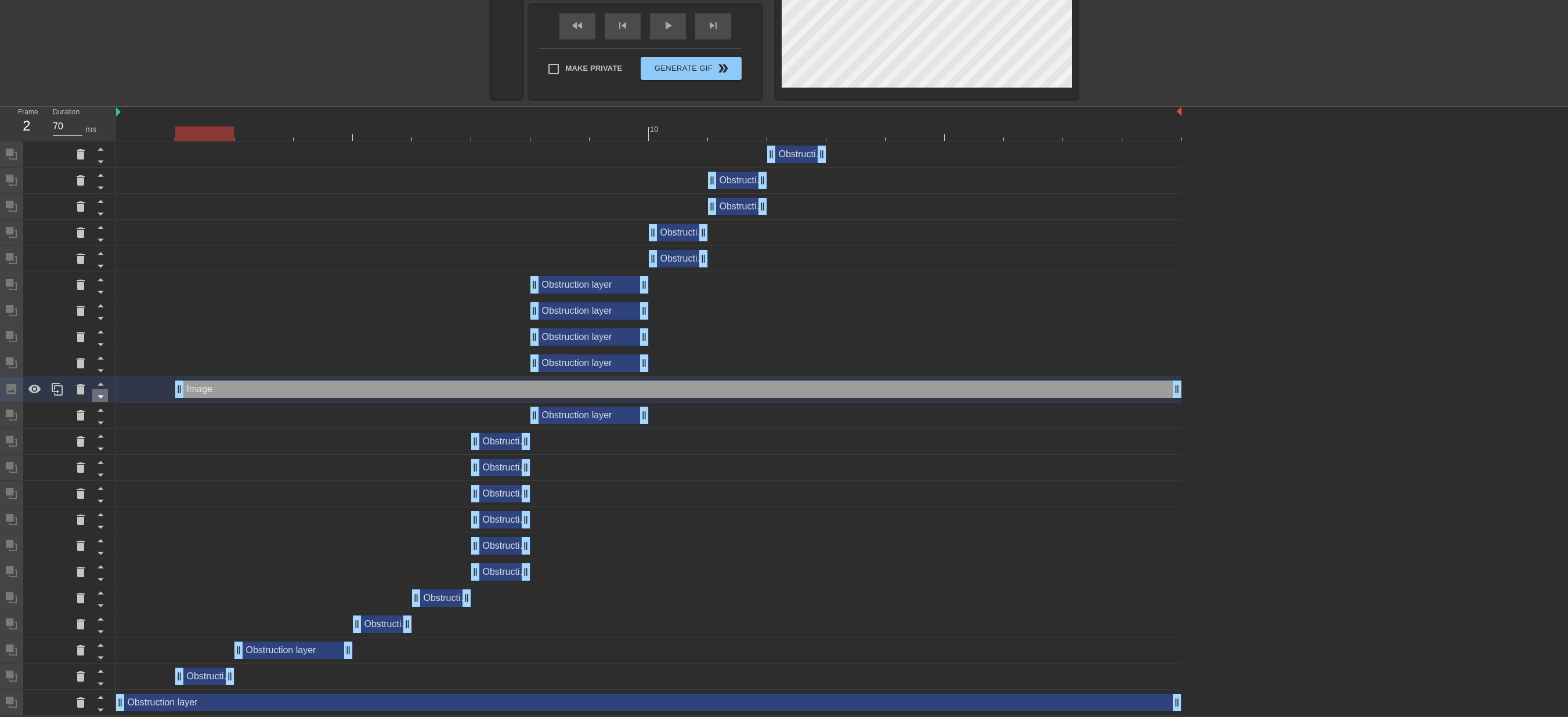
click at [100, 394] on icon at bounding box center [101, 397] width 14 height 14
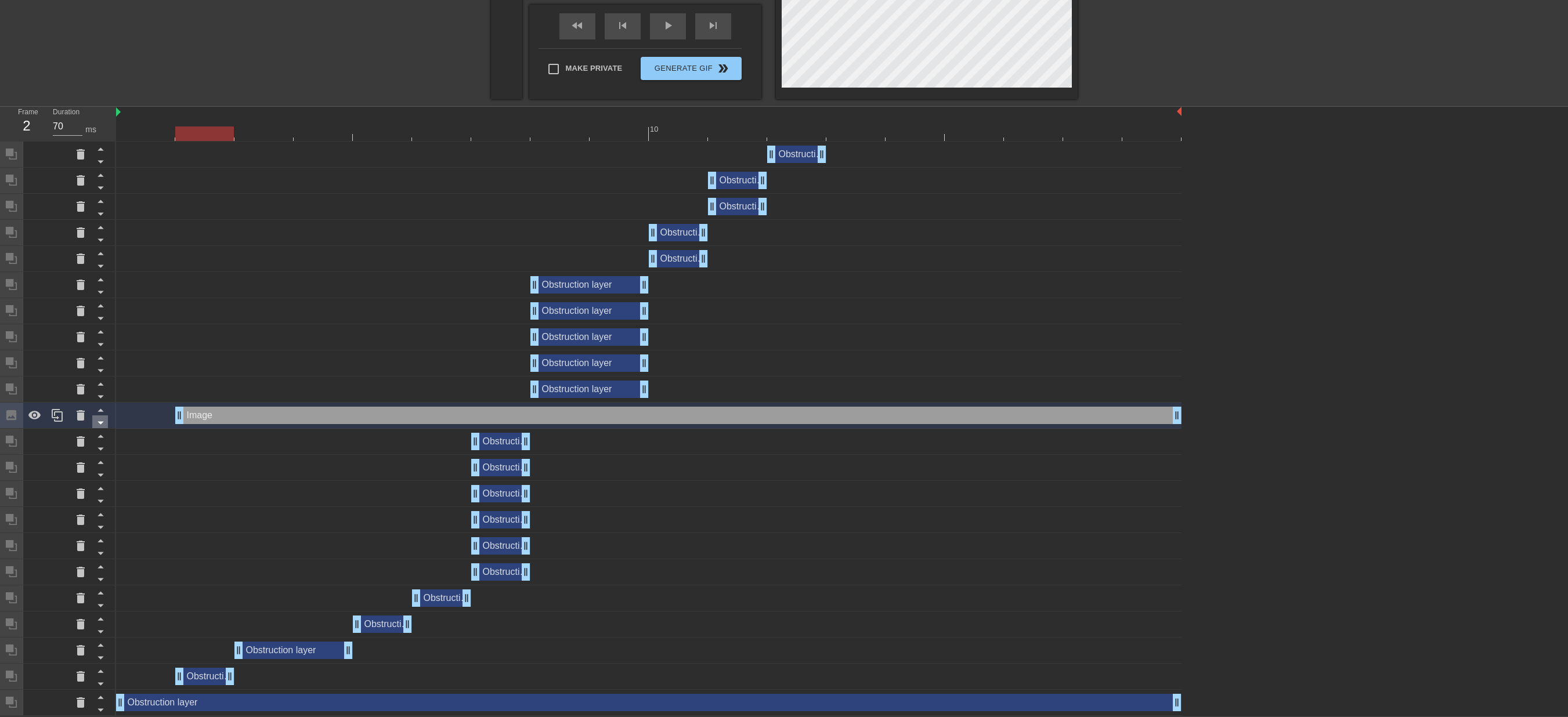
click at [102, 422] on icon at bounding box center [101, 423] width 6 height 3
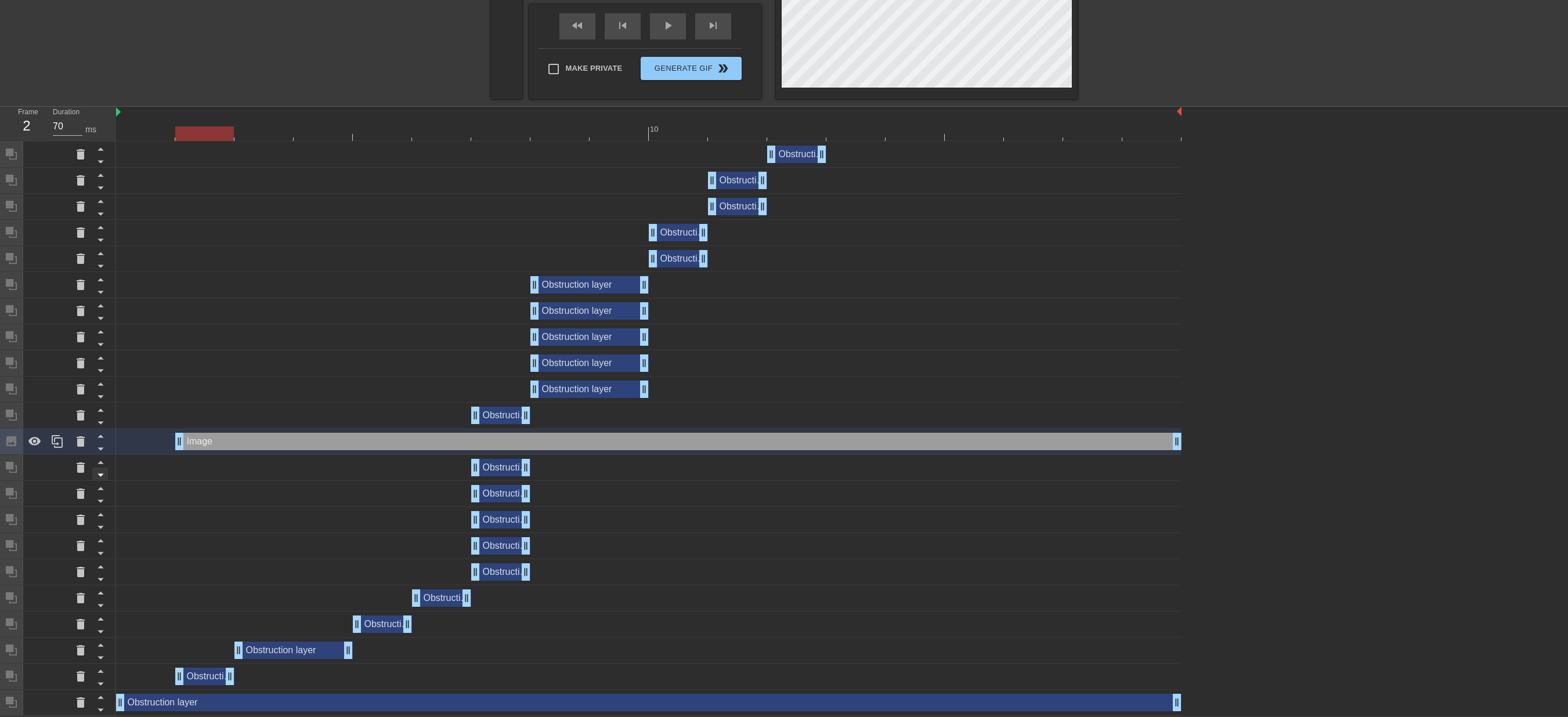
click at [103, 445] on icon at bounding box center [101, 448] width 14 height 14
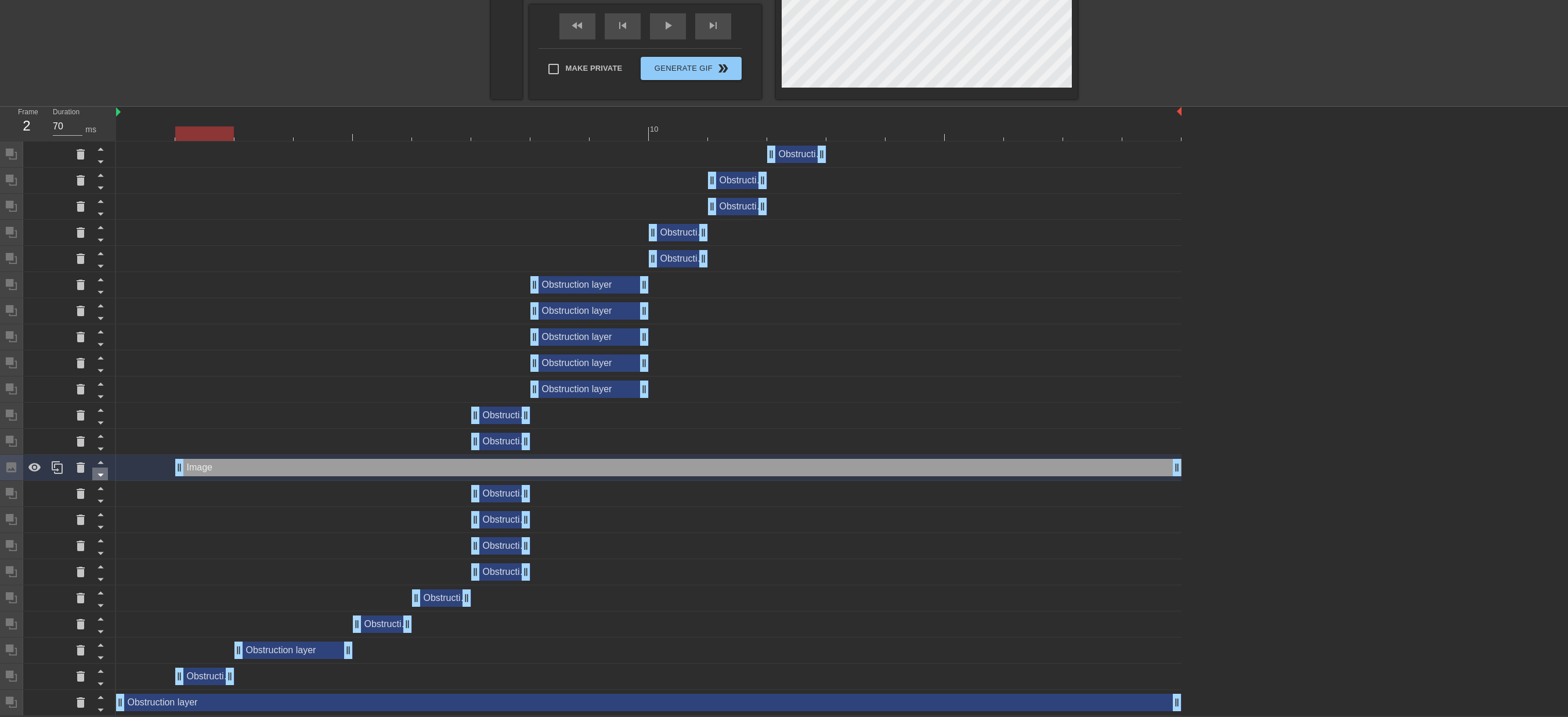
click at [100, 474] on icon at bounding box center [101, 475] width 6 height 3
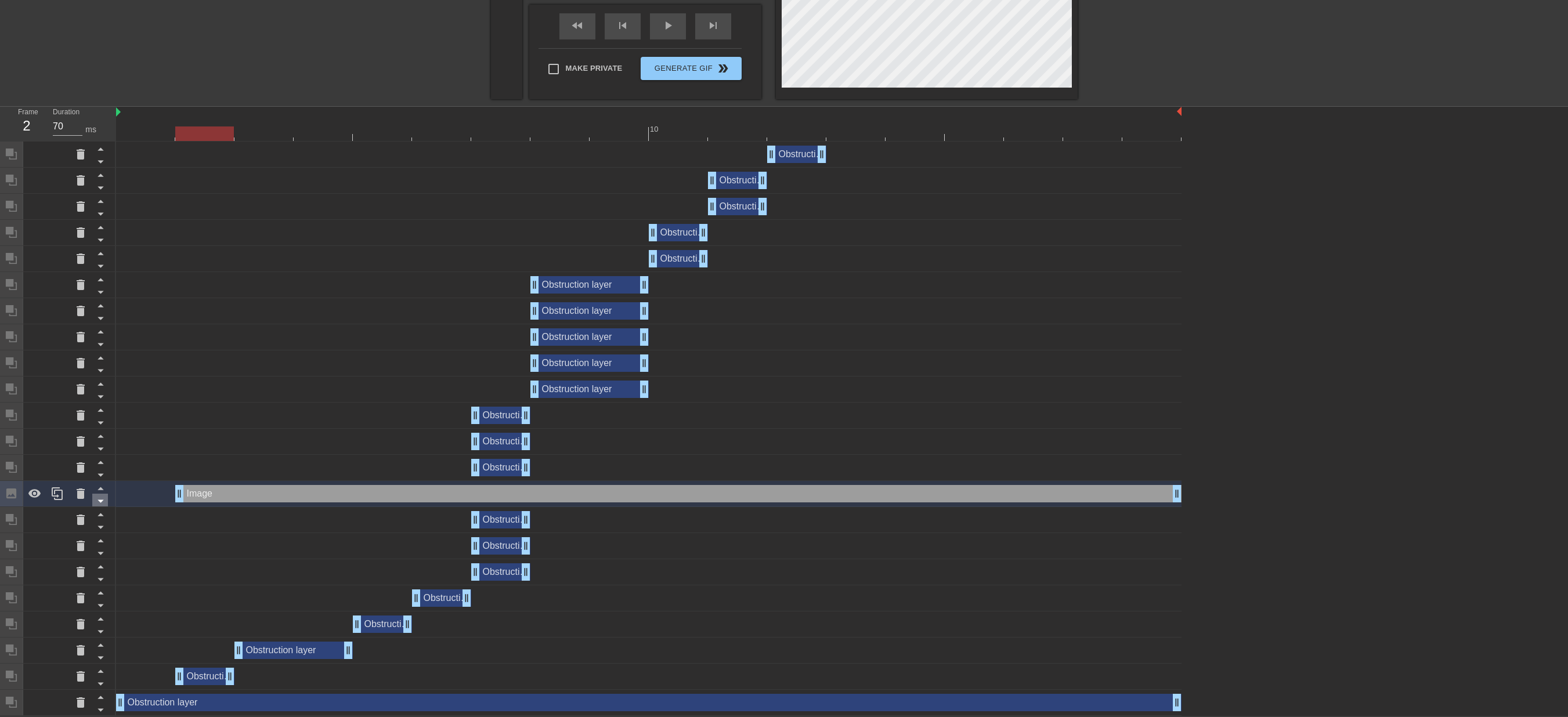
click at [106, 495] on icon at bounding box center [101, 501] width 14 height 14
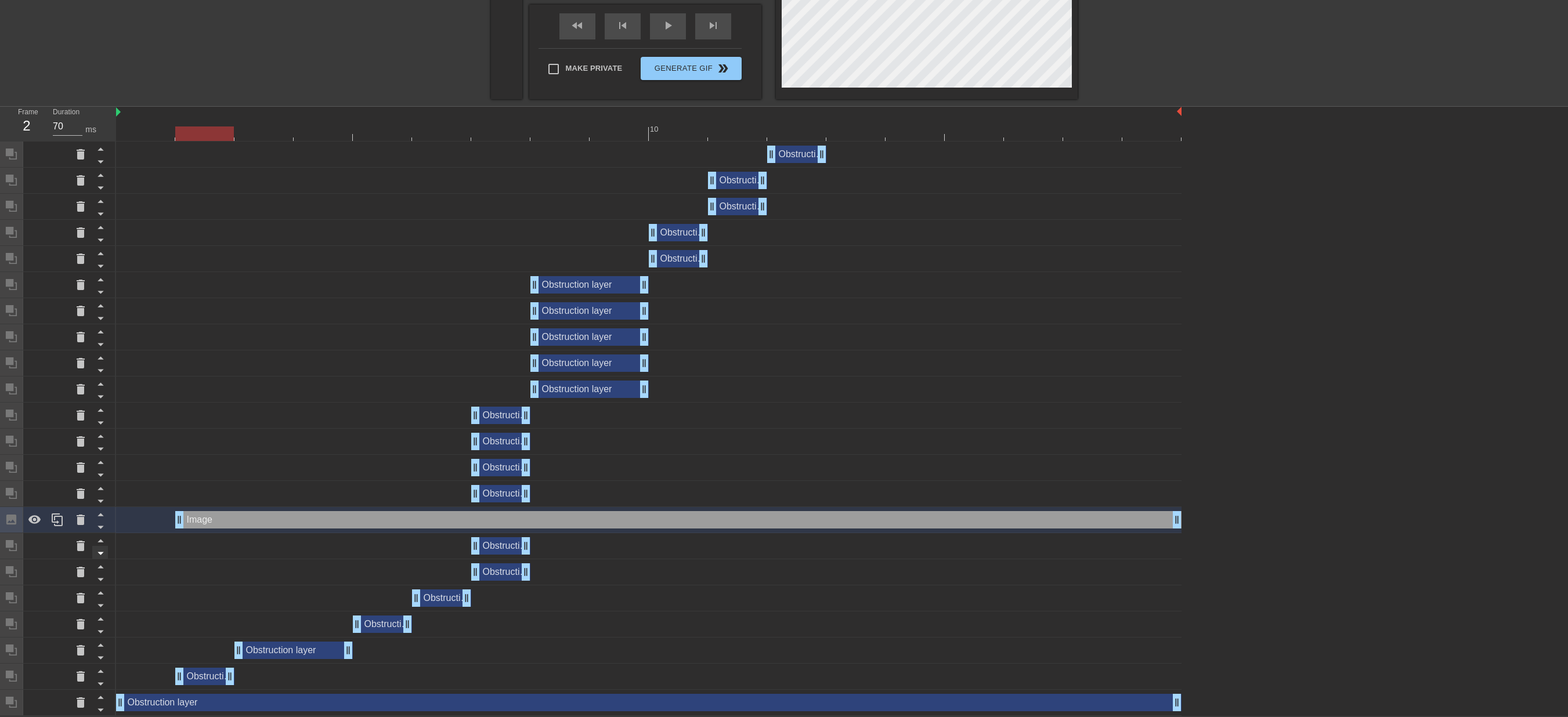
click at [101, 527] on icon at bounding box center [101, 528] width 6 height 3
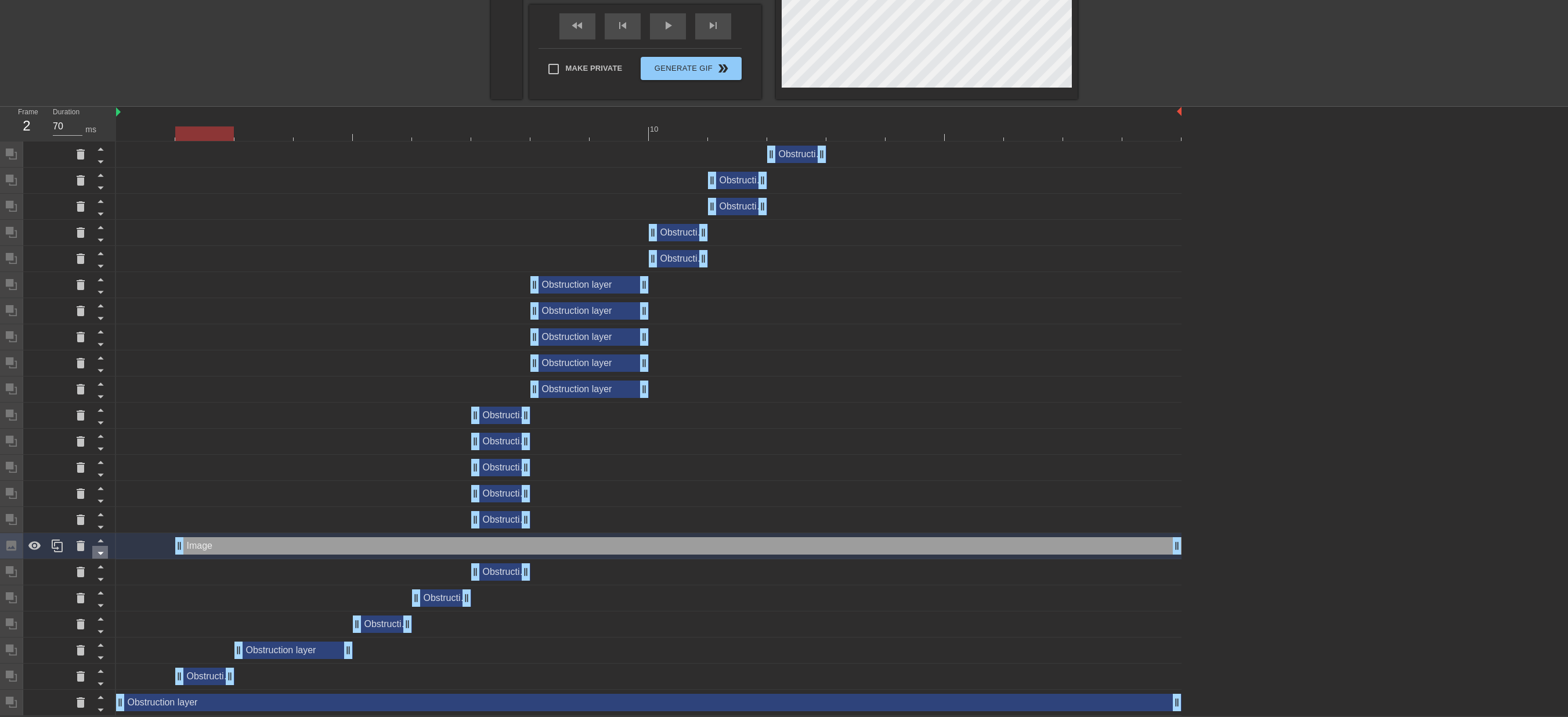
click at [103, 537] on icon at bounding box center [101, 553] width 14 height 14
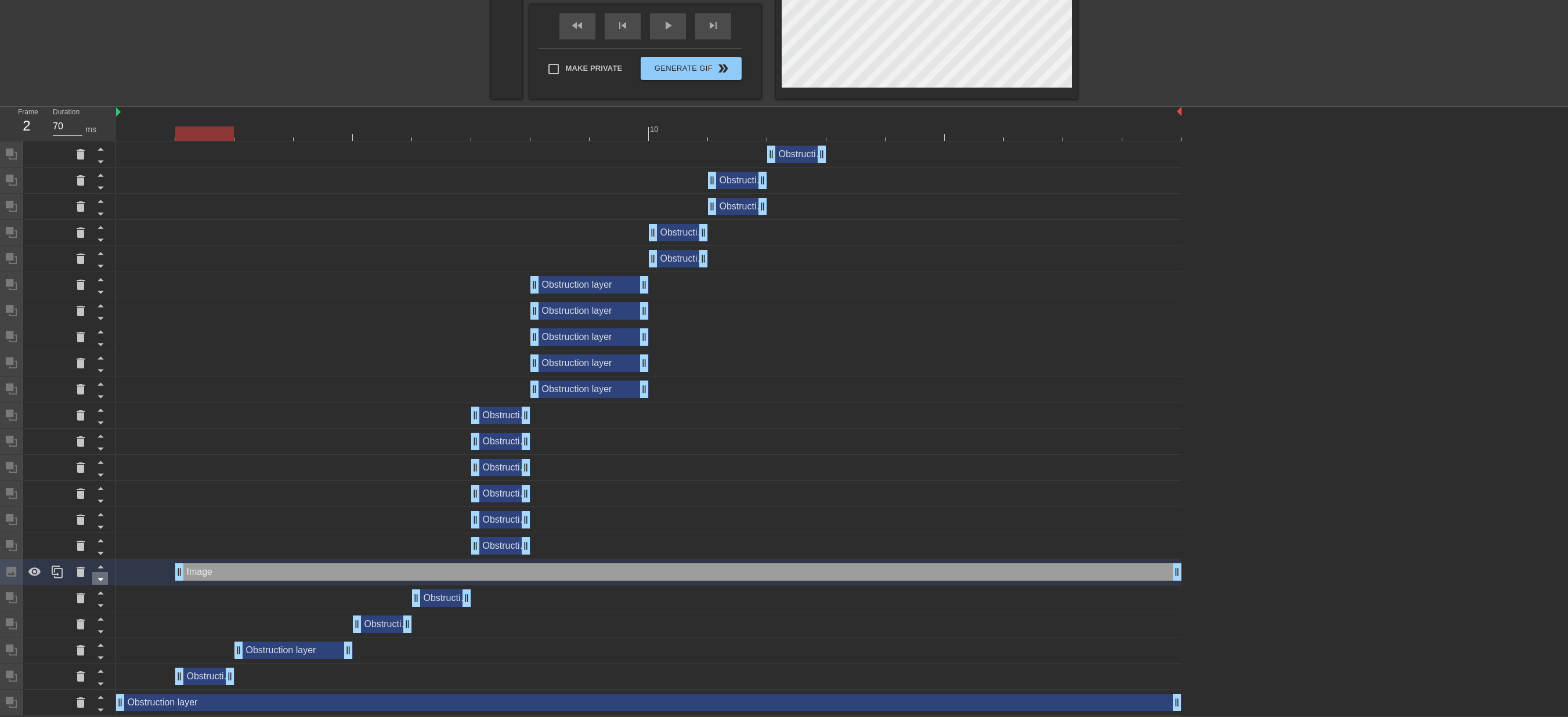
click at [103, 537] on icon at bounding box center [101, 579] width 14 height 14
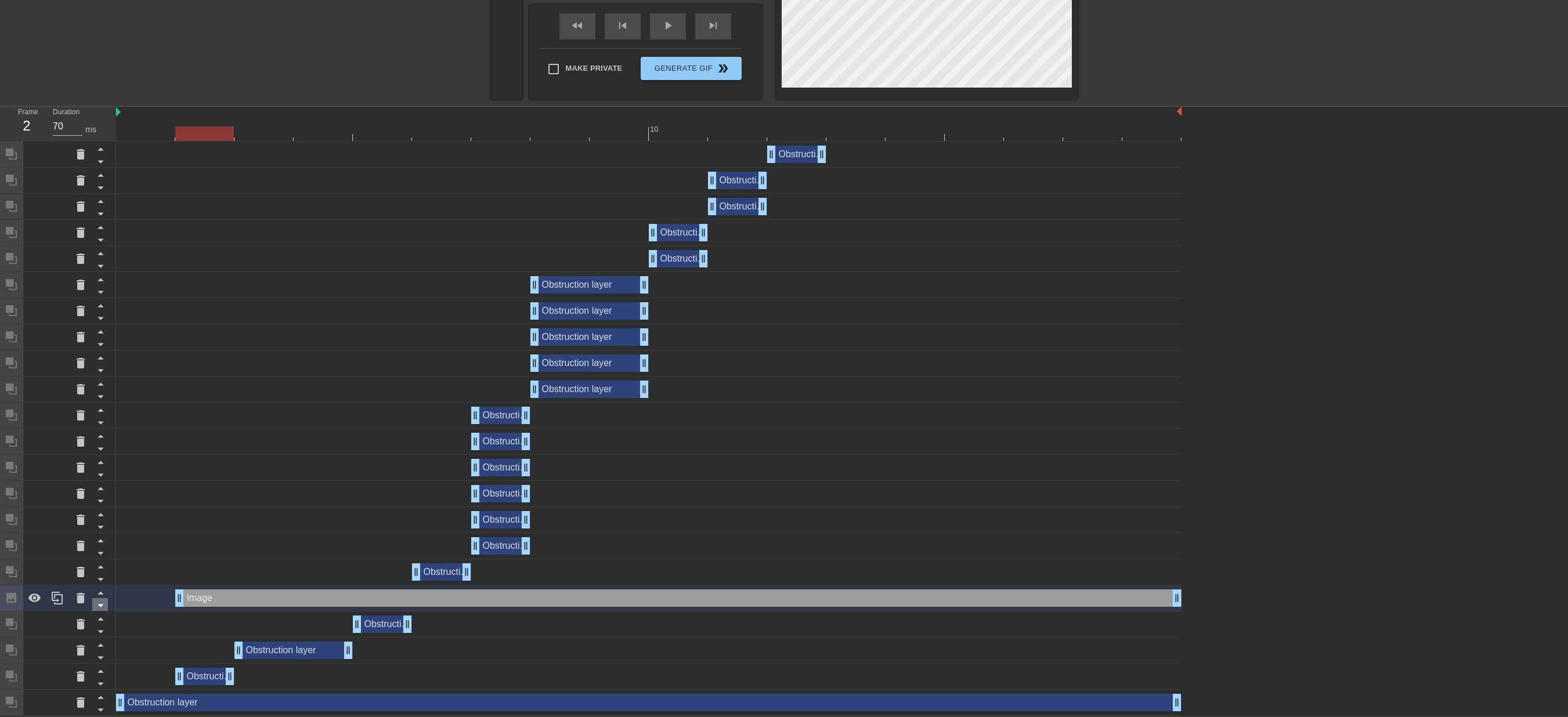
click at [100, 537] on icon at bounding box center [101, 605] width 14 height 14
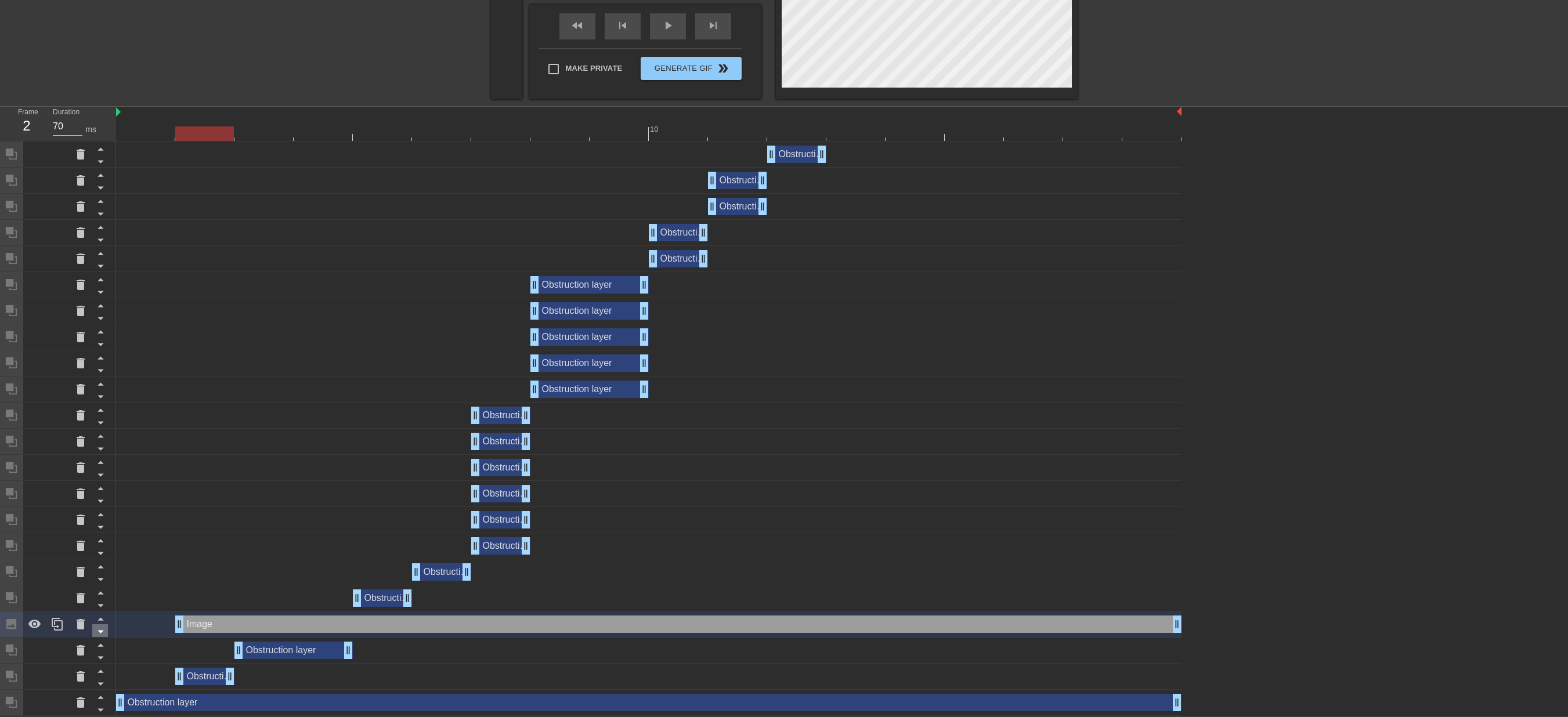
click at [99, 537] on icon at bounding box center [101, 632] width 6 height 3
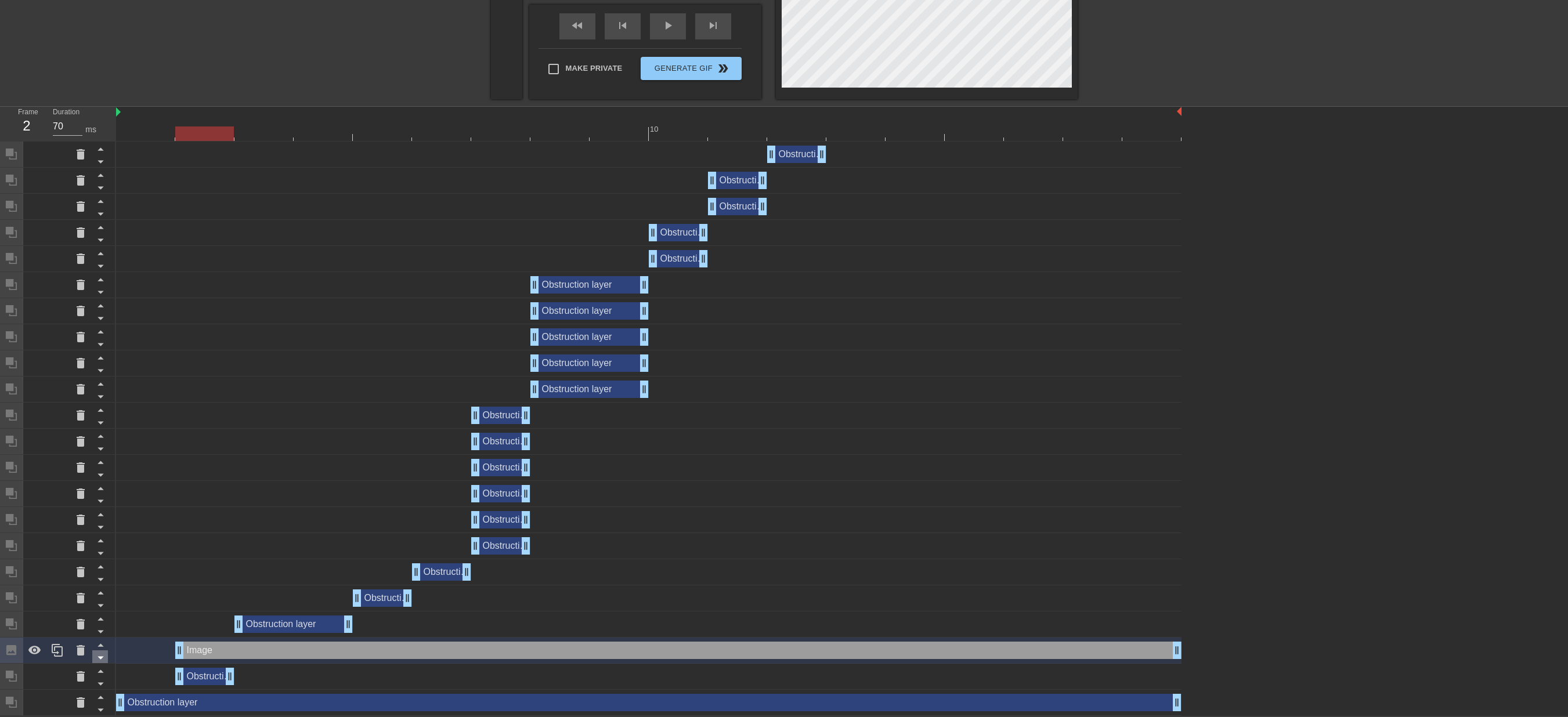
click at [101, 537] on icon at bounding box center [101, 657] width 14 height 14
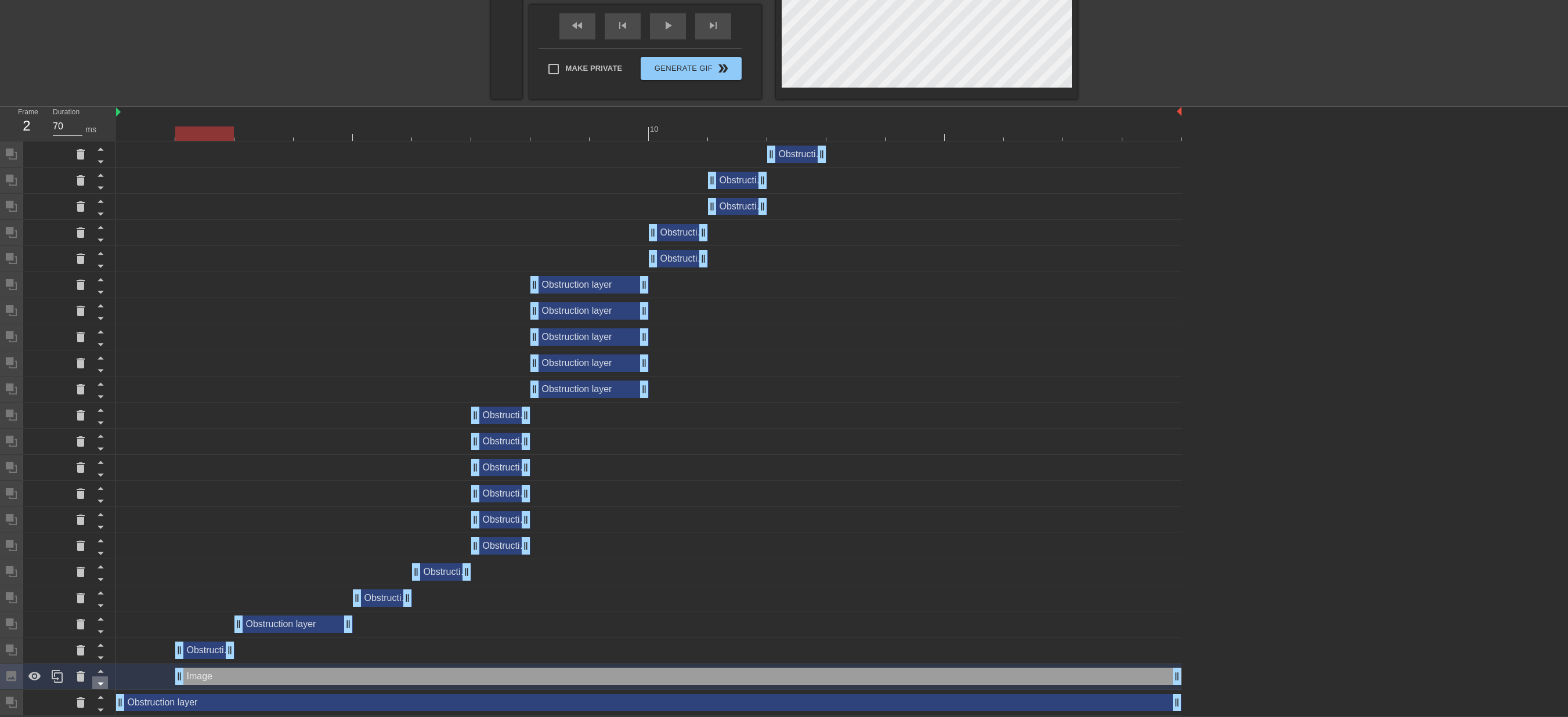
click at [106, 537] on icon at bounding box center [101, 683] width 14 height 14
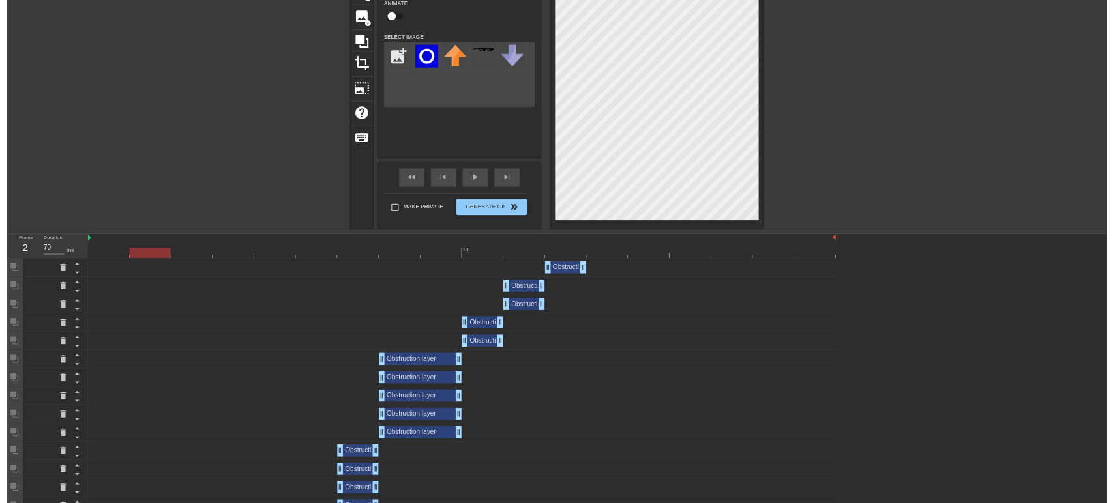
scroll to position [0, 0]
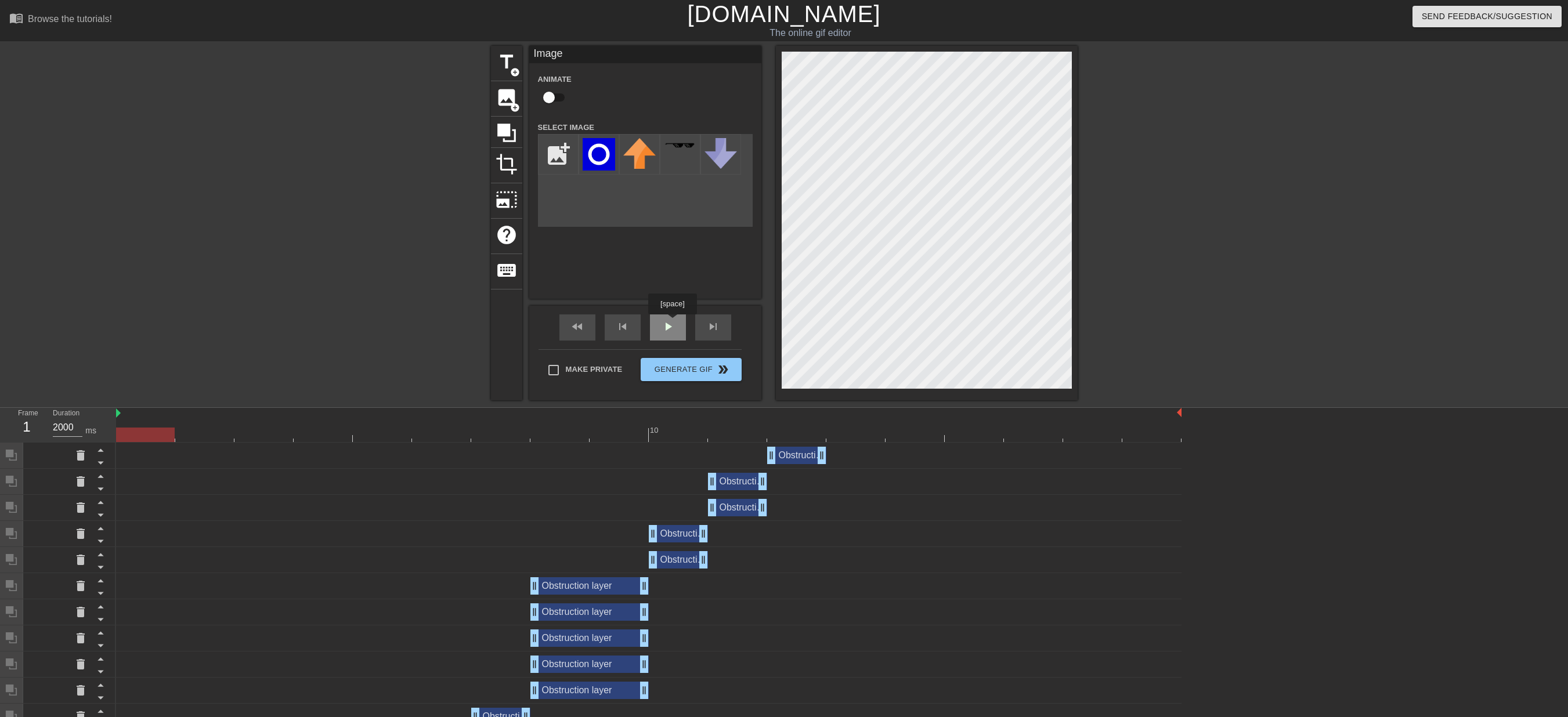
click at [672, 321] on span "play_arrow" at bounding box center [668, 326] width 14 height 14
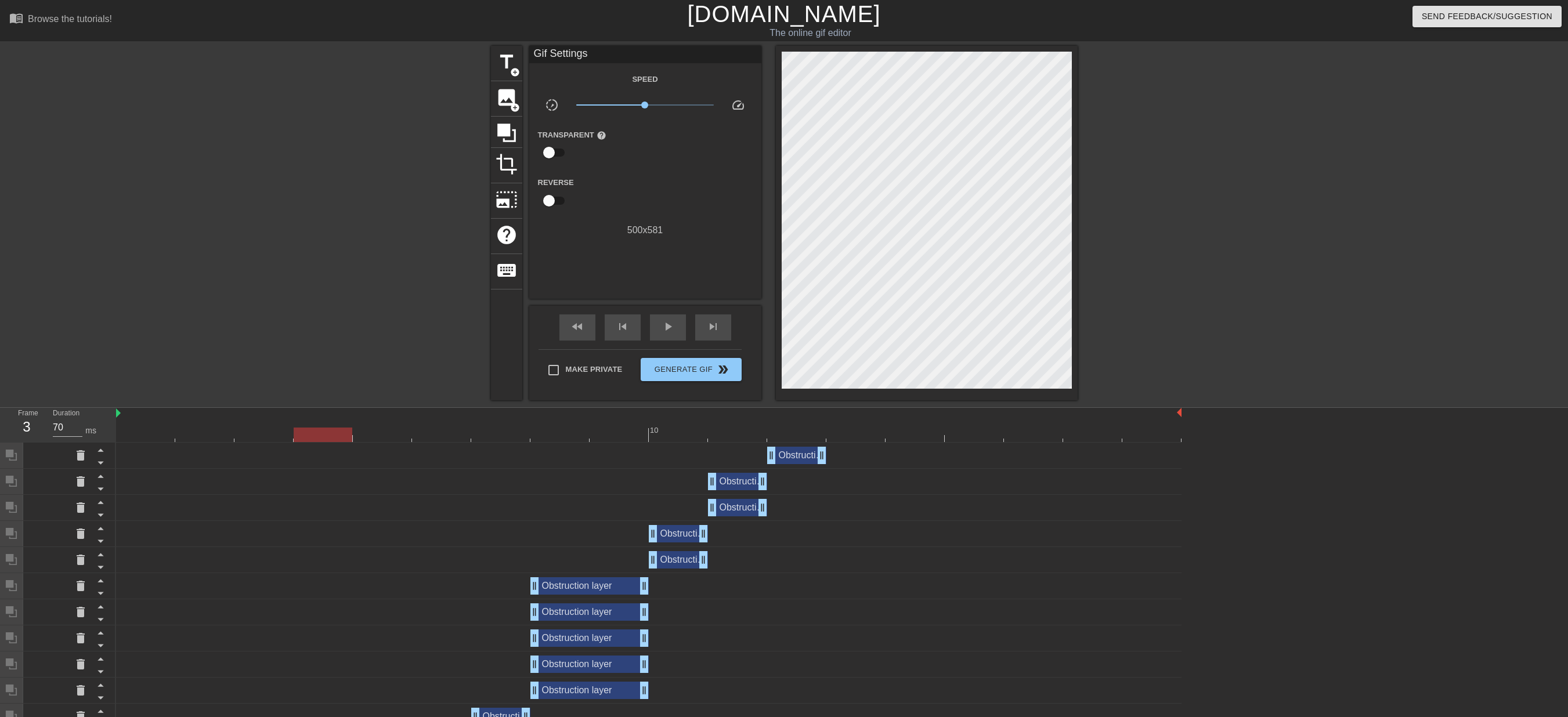
drag, startPoint x: 1139, startPoint y: 438, endPoint x: 291, endPoint y: 442, distance: 848.0
click at [291, 442] on div at bounding box center [648, 435] width 1065 height 14
drag, startPoint x: 241, startPoint y: 434, endPoint x: 298, endPoint y: 419, distance: 58.9
click at [298, 419] on div "10" at bounding box center [648, 424] width 1065 height 34
drag, startPoint x: 313, startPoint y: 433, endPoint x: 261, endPoint y: 439, distance: 52.3
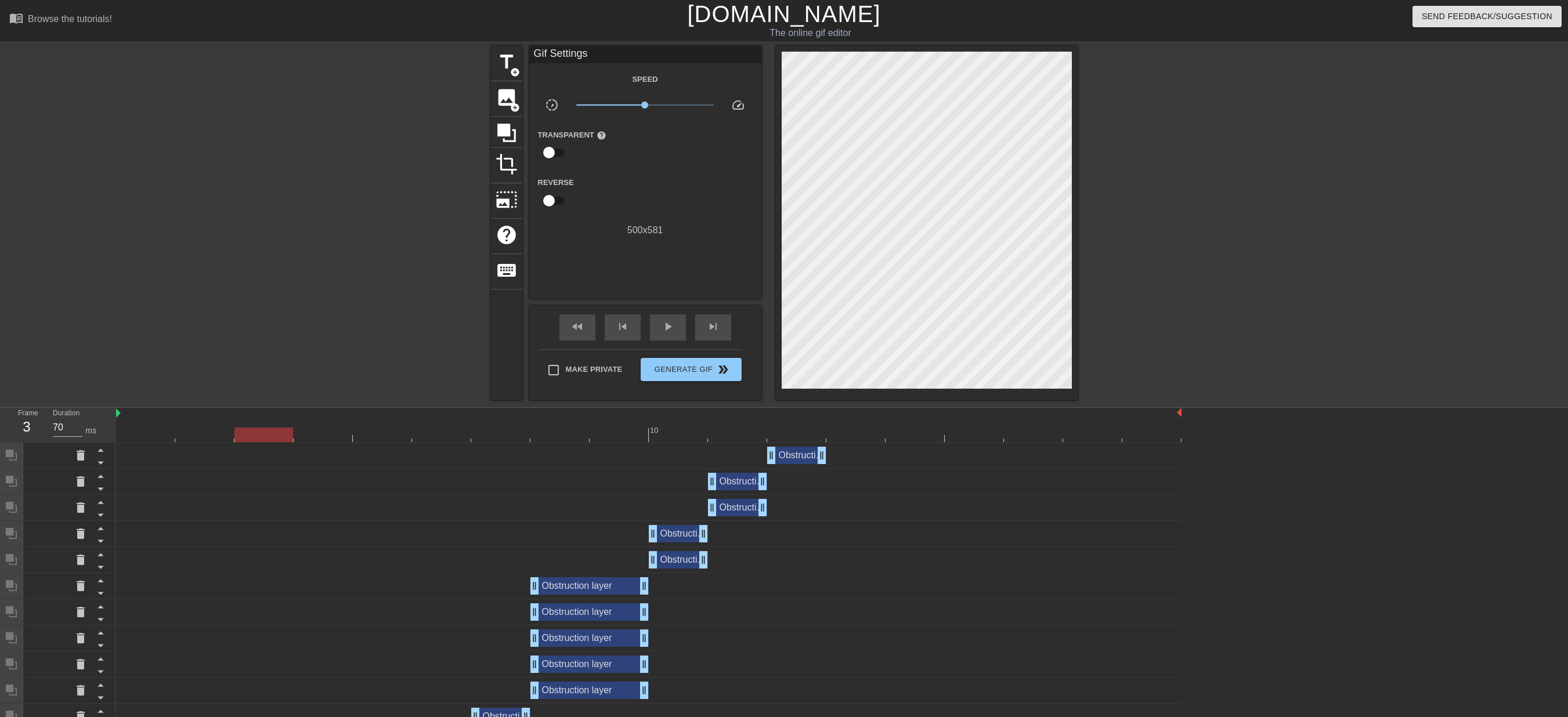
click at [260, 439] on div at bounding box center [263, 435] width 59 height 14
drag, startPoint x: 267, startPoint y: 438, endPoint x: 229, endPoint y: 438, distance: 38.0
click at [229, 438] on div at bounding box center [648, 435] width 1065 height 14
click at [505, 140] on icon at bounding box center [506, 133] width 22 height 22
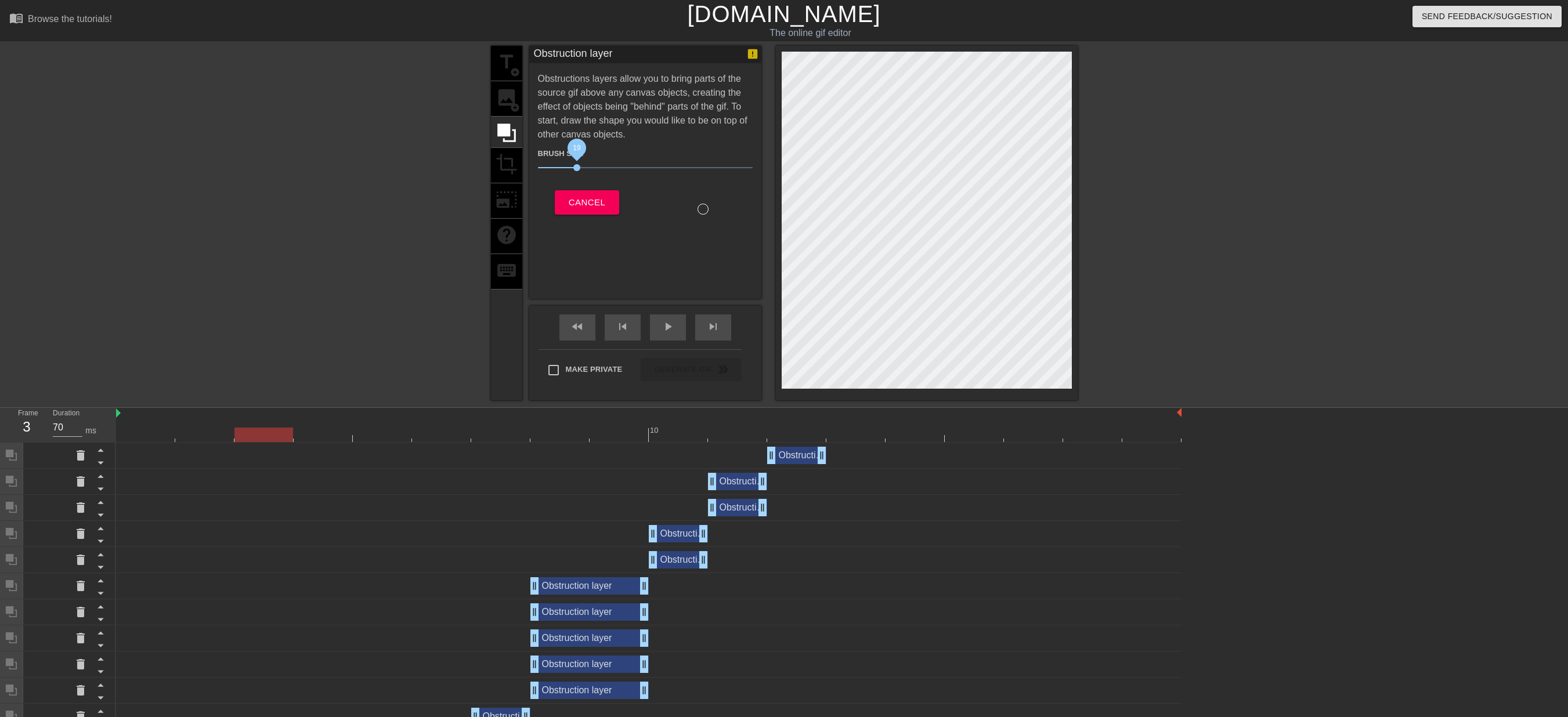
drag, startPoint x: 571, startPoint y: 168, endPoint x: 581, endPoint y: 169, distance: 10.0
click at [581, 169] on span "19" at bounding box center [645, 168] width 214 height 14
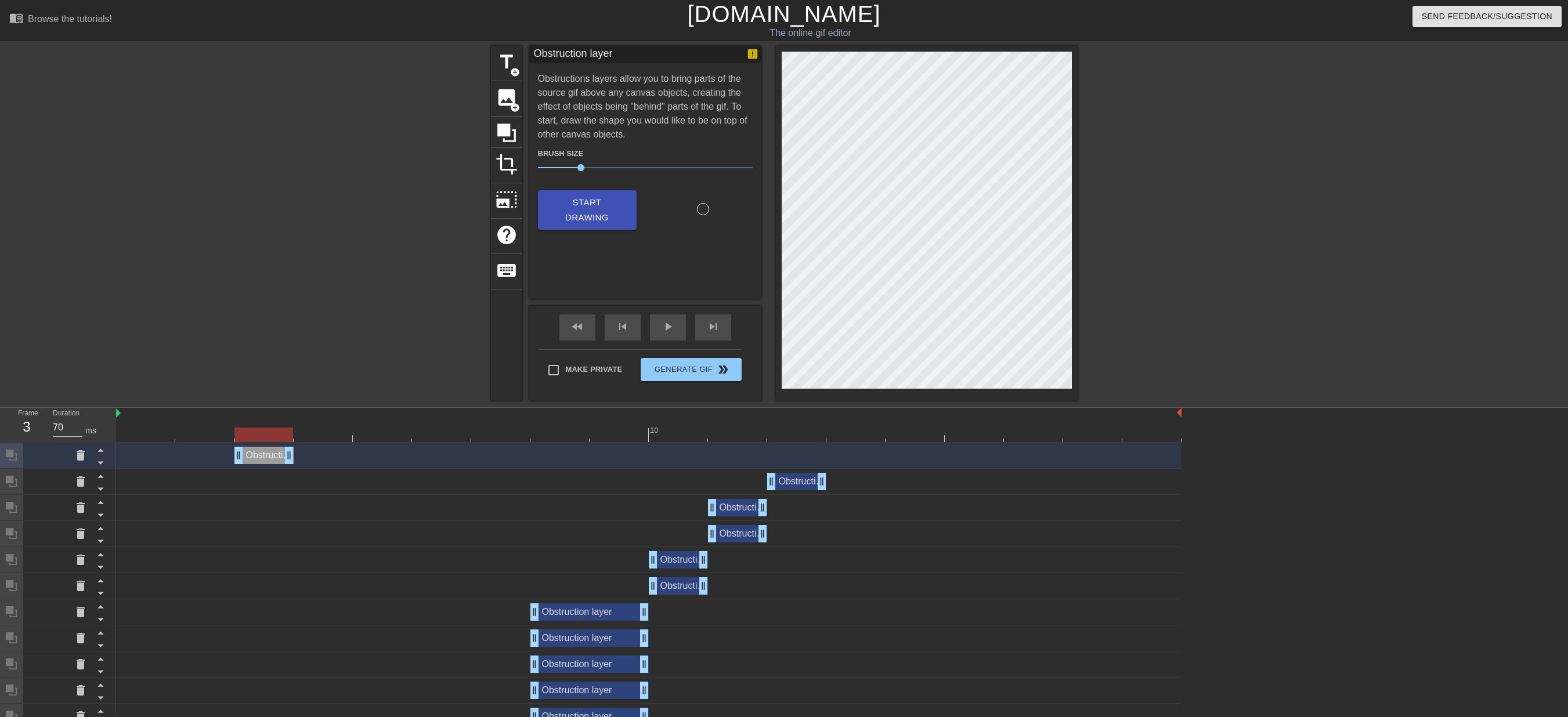
drag, startPoint x: 1176, startPoint y: 458, endPoint x: 279, endPoint y: 454, distance: 897.0
drag, startPoint x: 290, startPoint y: 461, endPoint x: 346, endPoint y: 460, distance: 56.0
click at [510, 136] on icon at bounding box center [506, 133] width 19 height 19
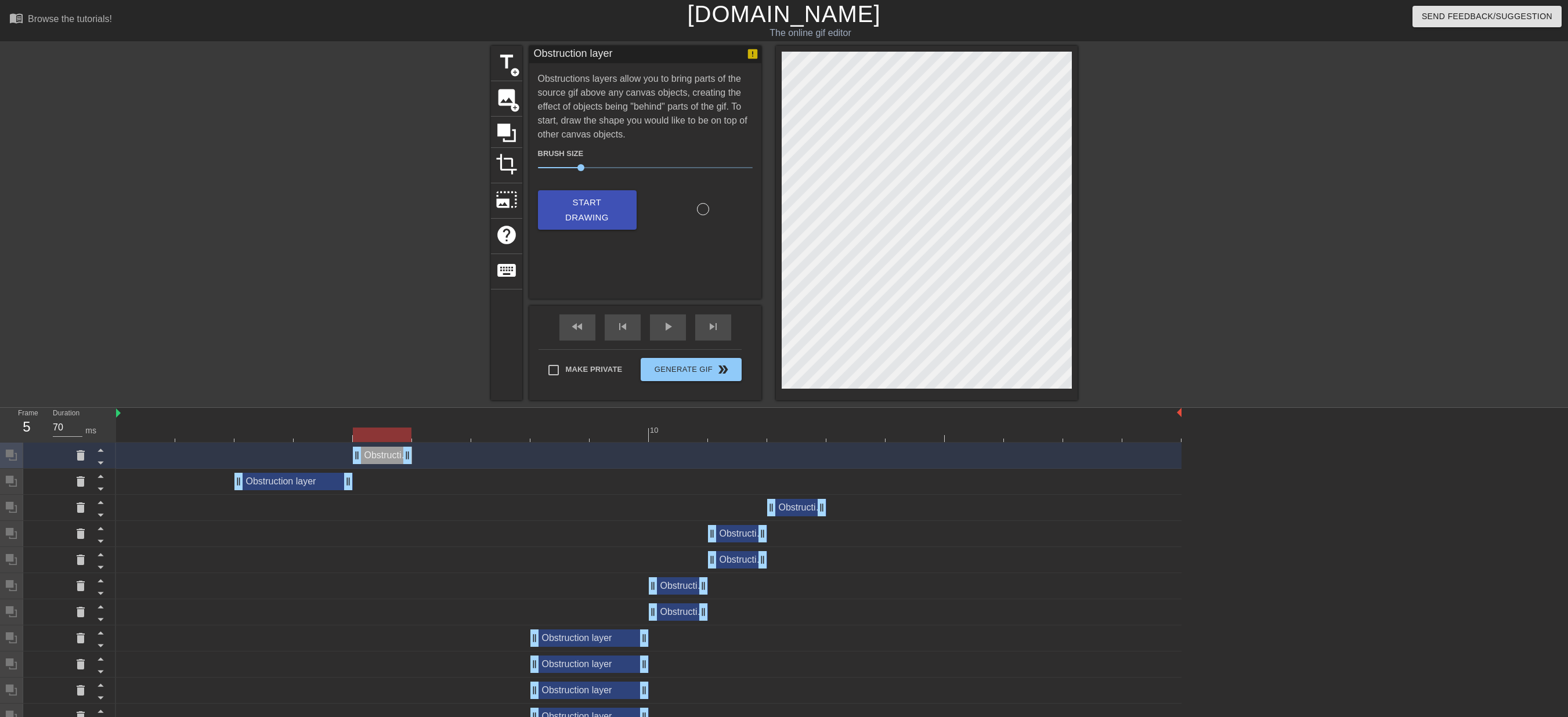
drag, startPoint x: 1175, startPoint y: 460, endPoint x: 404, endPoint y: 454, distance: 771.0
type input "70"
click at [690, 367] on span "Generate Gif double_arrow" at bounding box center [691, 370] width 91 height 14
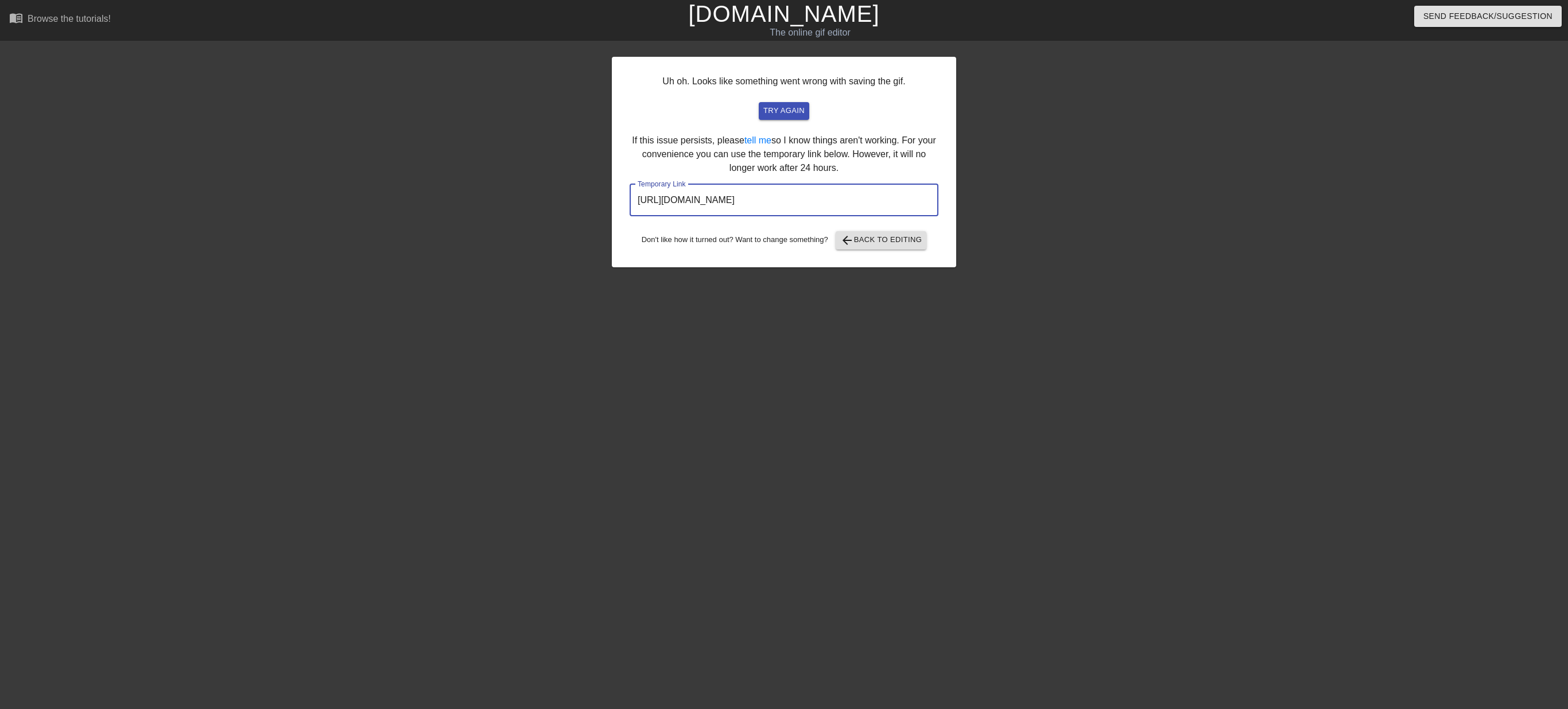
click at [815, 202] on input "[URL][DOMAIN_NAME]" at bounding box center [783, 200] width 309 height 33
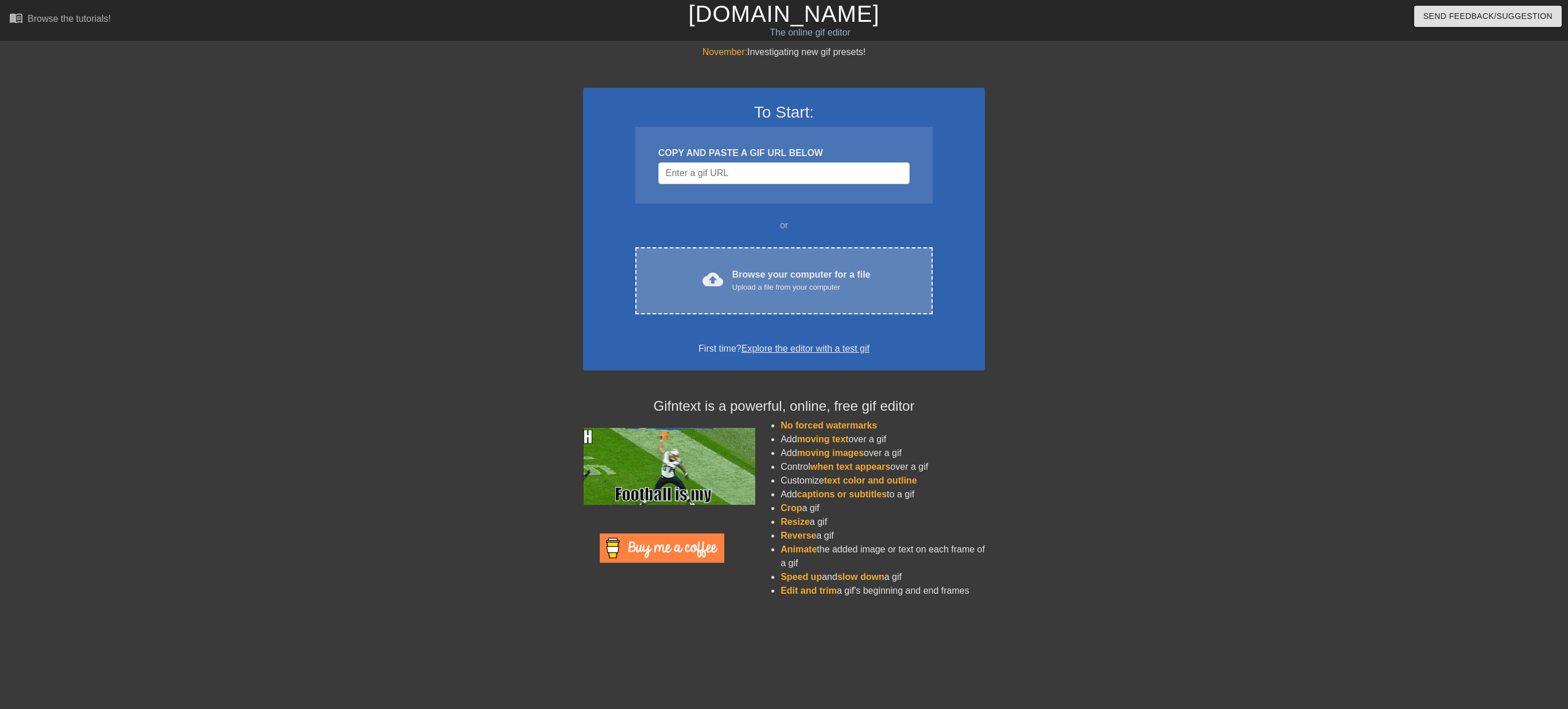
click at [784, 271] on div "Browse your computer for a file Upload a file from your computer" at bounding box center [801, 281] width 138 height 26
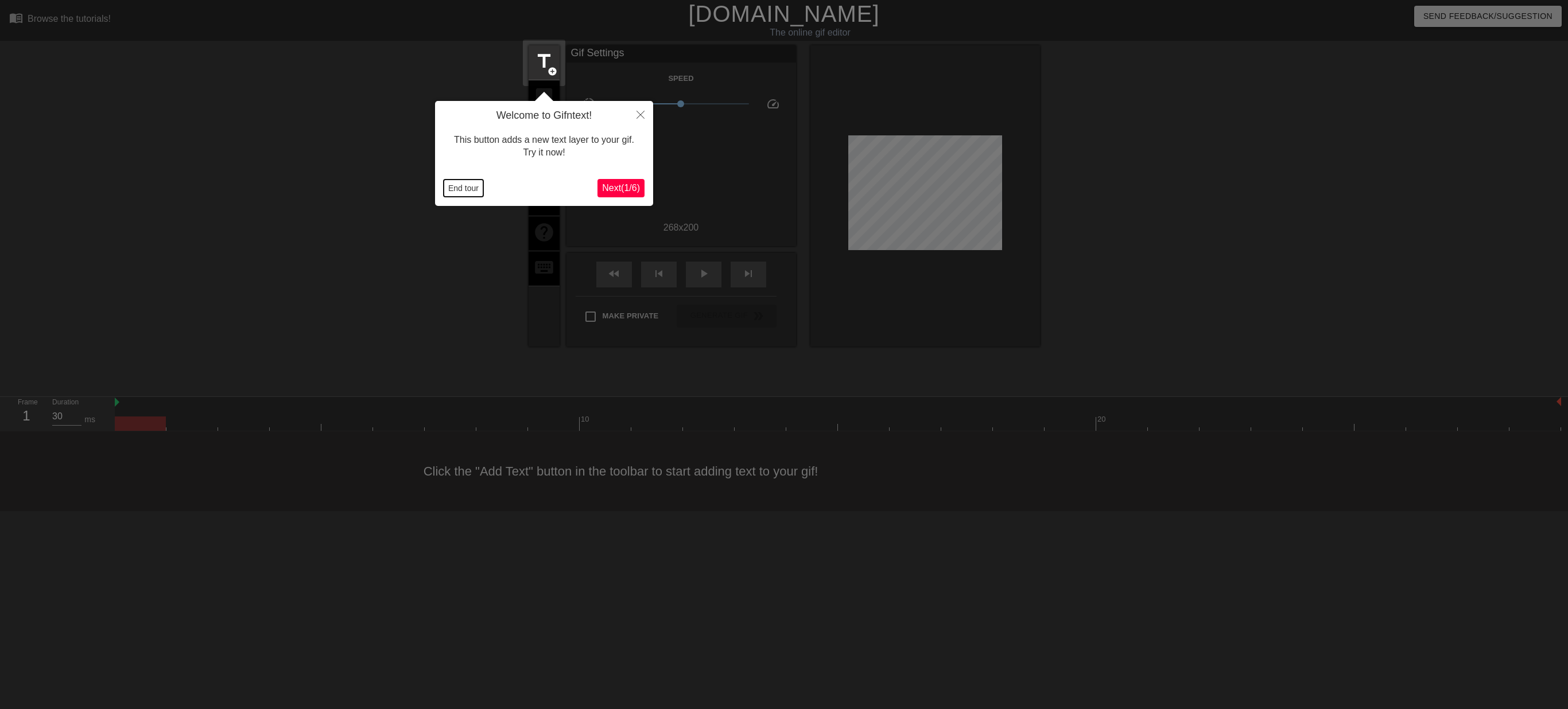
click at [464, 186] on button "End tour" at bounding box center [463, 188] width 40 height 18
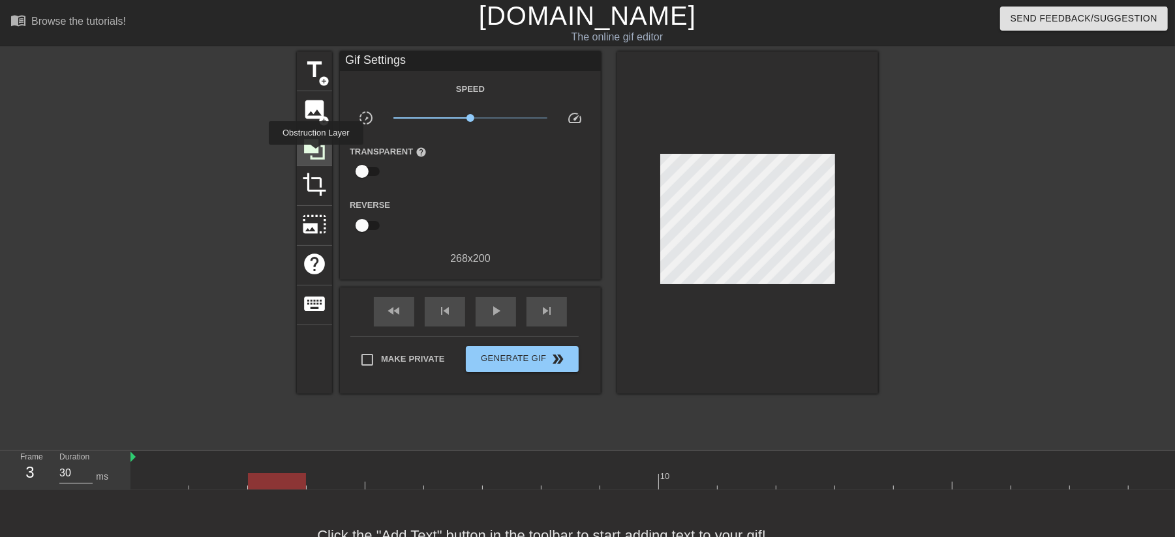
click at [316, 154] on icon at bounding box center [314, 149] width 25 height 25
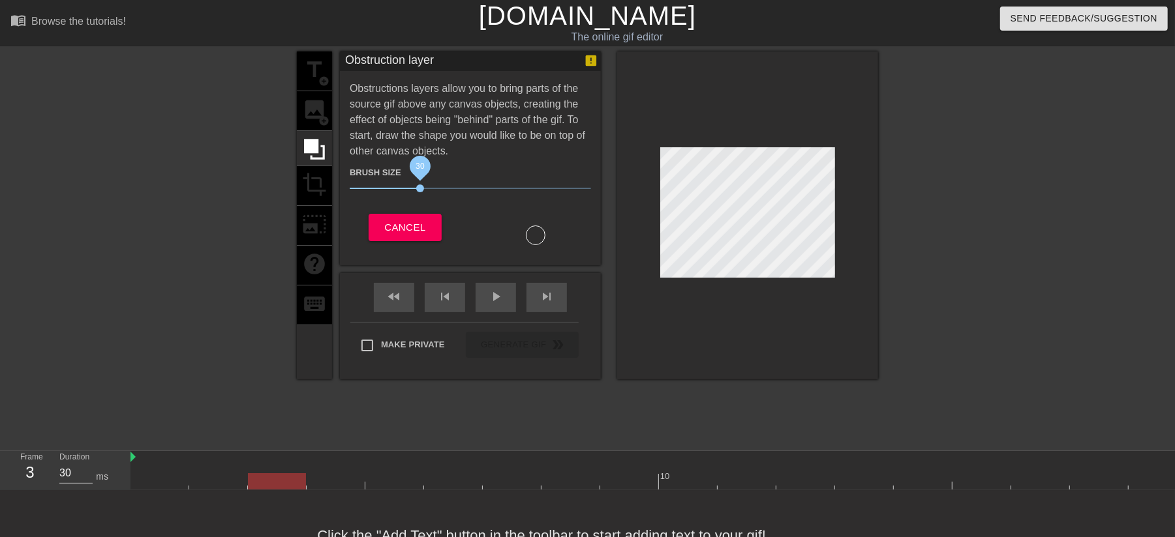
click at [420, 188] on span "30" at bounding box center [420, 189] width 8 height 8
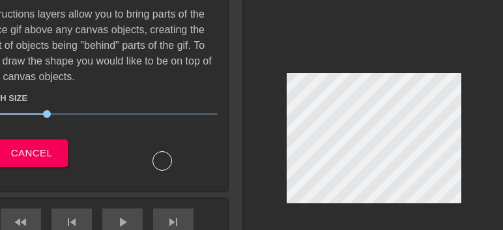
scroll to position [74, 31]
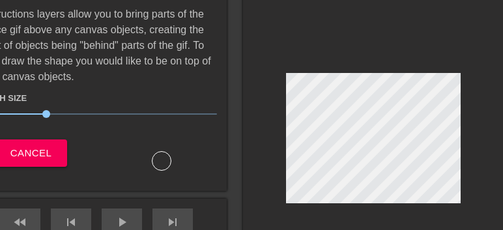
click at [470, 170] on div at bounding box center [373, 141] width 261 height 328
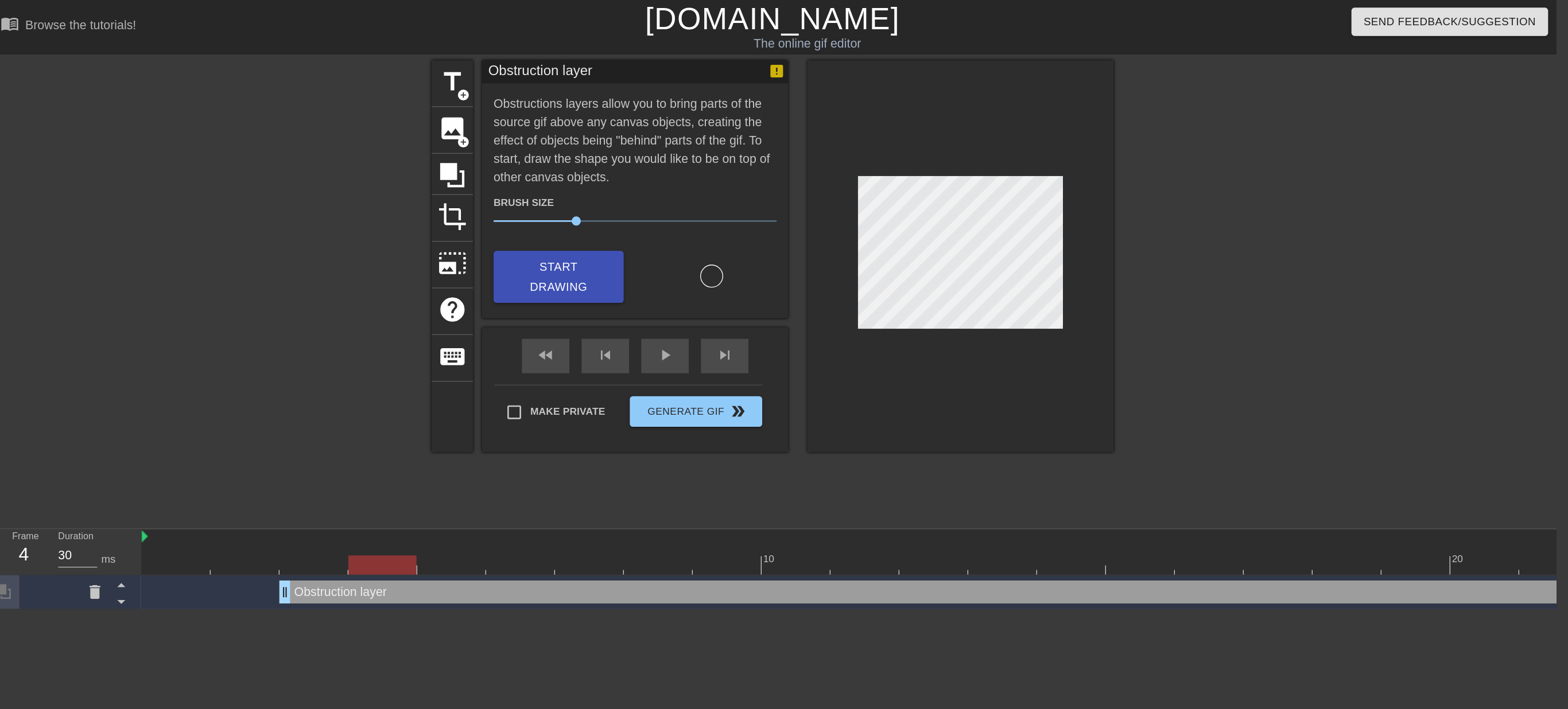
scroll to position [0, 9]
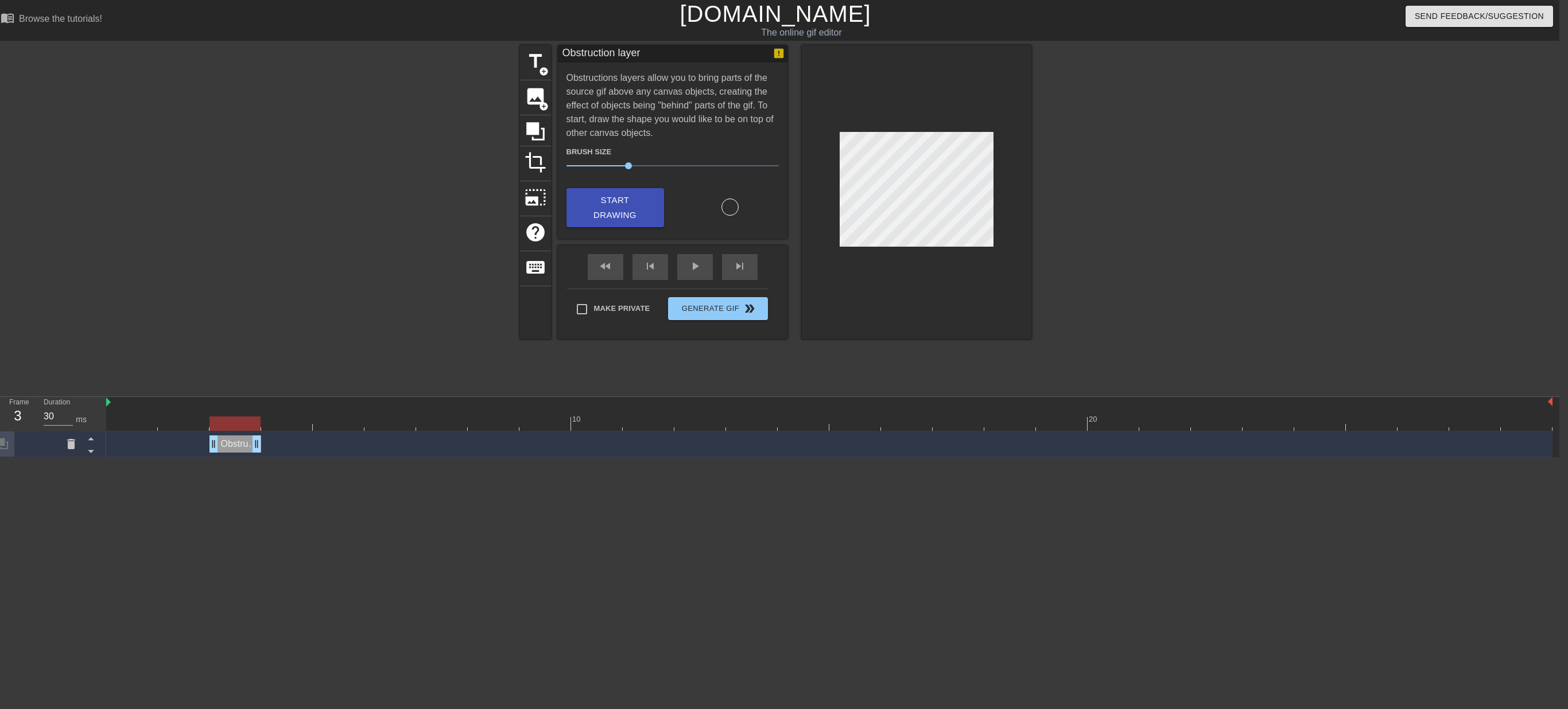
drag, startPoint x: 1543, startPoint y: 450, endPoint x: 268, endPoint y: 441, distance: 1275.0
click at [268, 441] on div "Obstruction layer drag_handle drag_handle" at bounding box center [829, 444] width 1446 height 18
click at [536, 135] on icon at bounding box center [535, 131] width 18 height 18
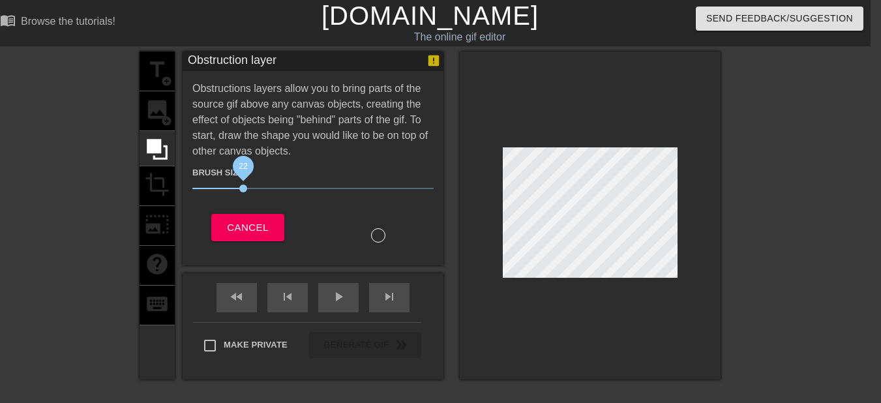
drag, startPoint x: 250, startPoint y: 188, endPoint x: 301, endPoint y: 206, distance: 53.2
click at [245, 189] on span "22" at bounding box center [312, 189] width 241 height 16
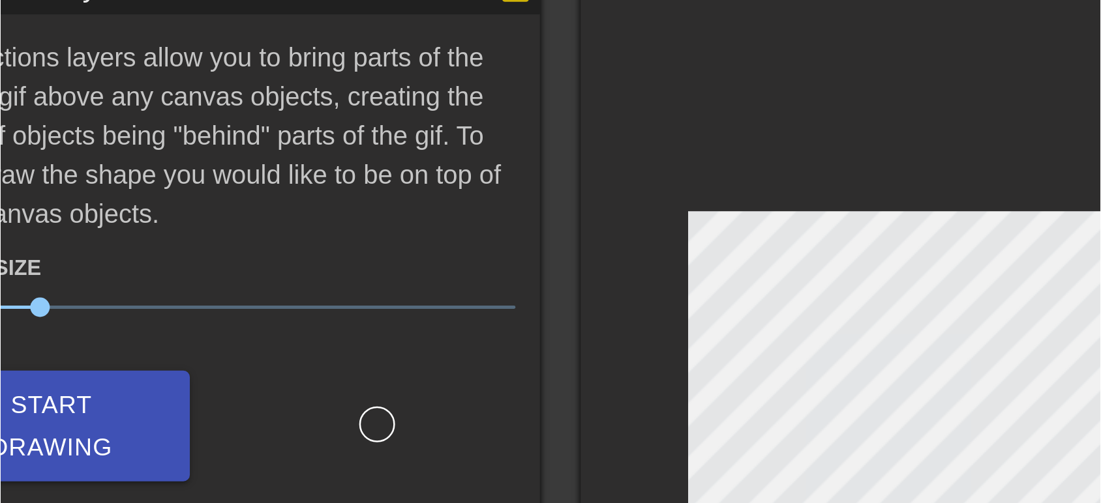
scroll to position [57, 10]
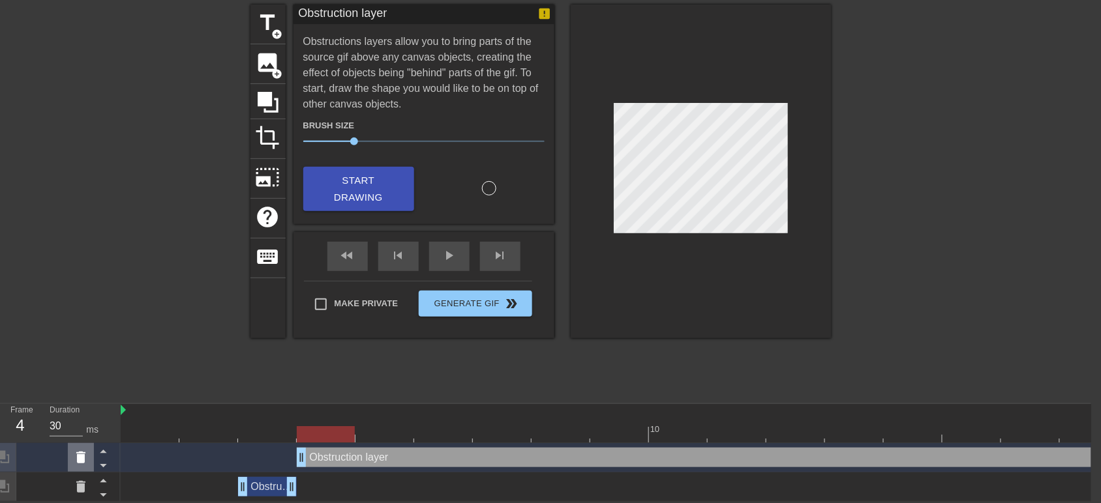
click at [80, 452] on icon at bounding box center [80, 458] width 9 height 12
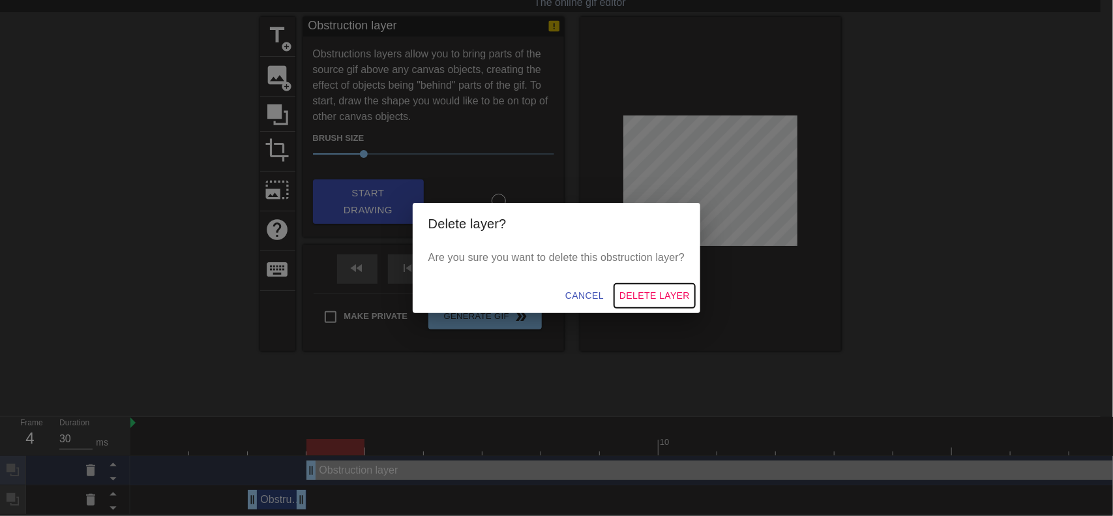
drag, startPoint x: 639, startPoint y: 305, endPoint x: 659, endPoint y: 303, distance: 20.3
click at [639, 305] on button "Delete Layer" at bounding box center [654, 296] width 81 height 24
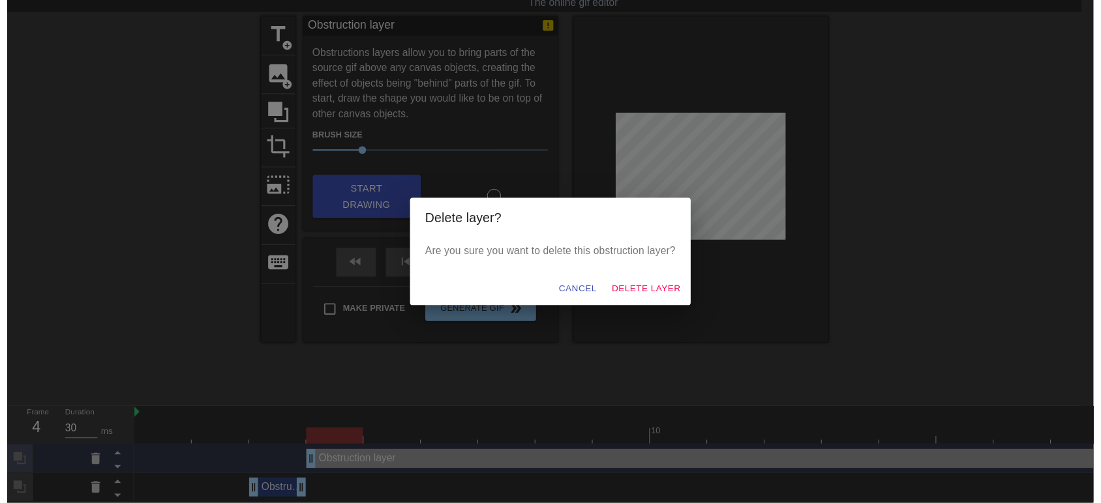
scroll to position [28, 0]
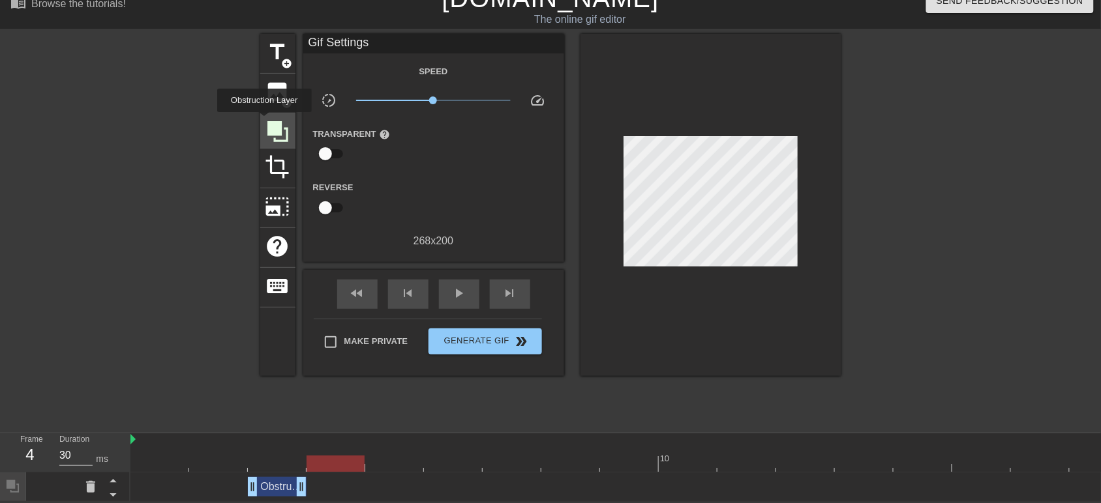
click at [272, 121] on icon at bounding box center [277, 131] width 21 height 21
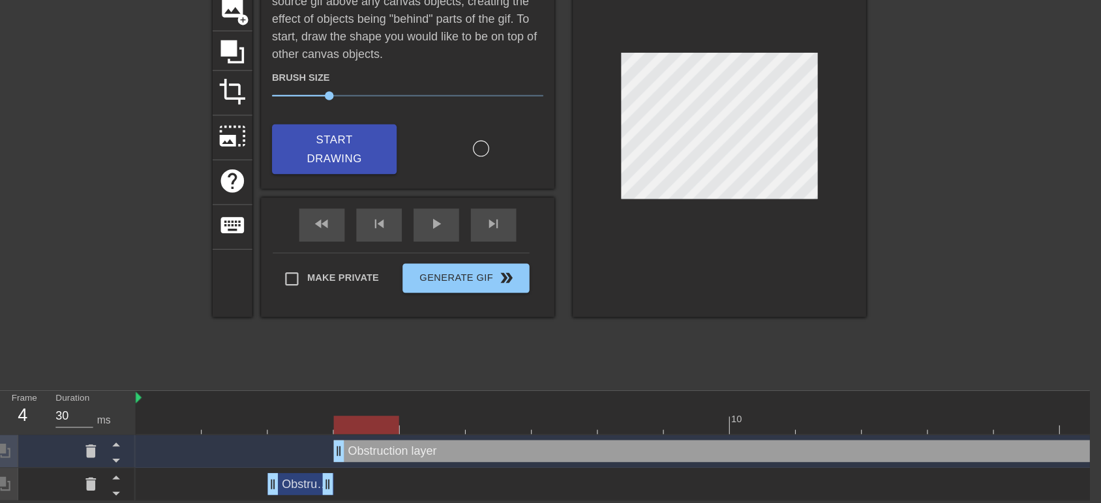
scroll to position [57, 10]
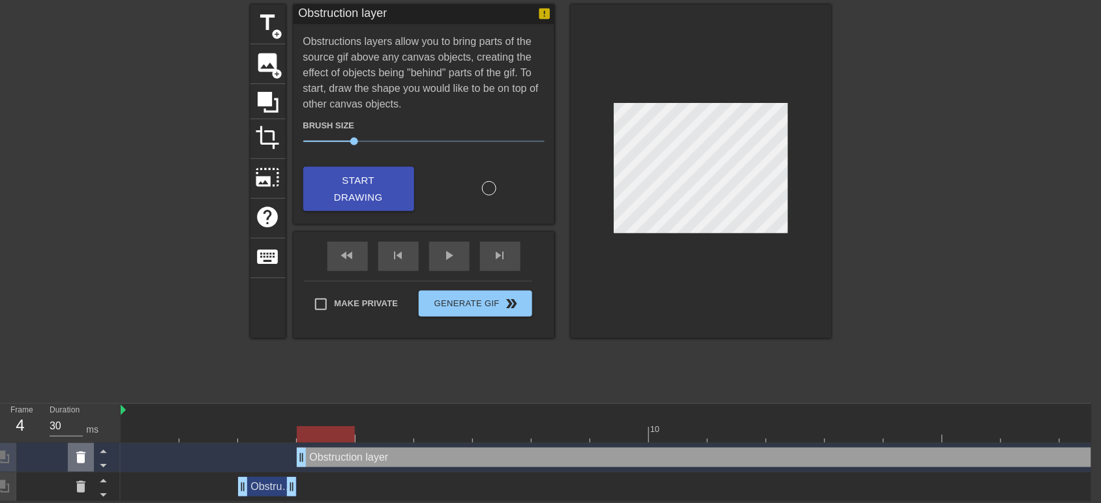
click at [82, 452] on icon at bounding box center [80, 458] width 9 height 12
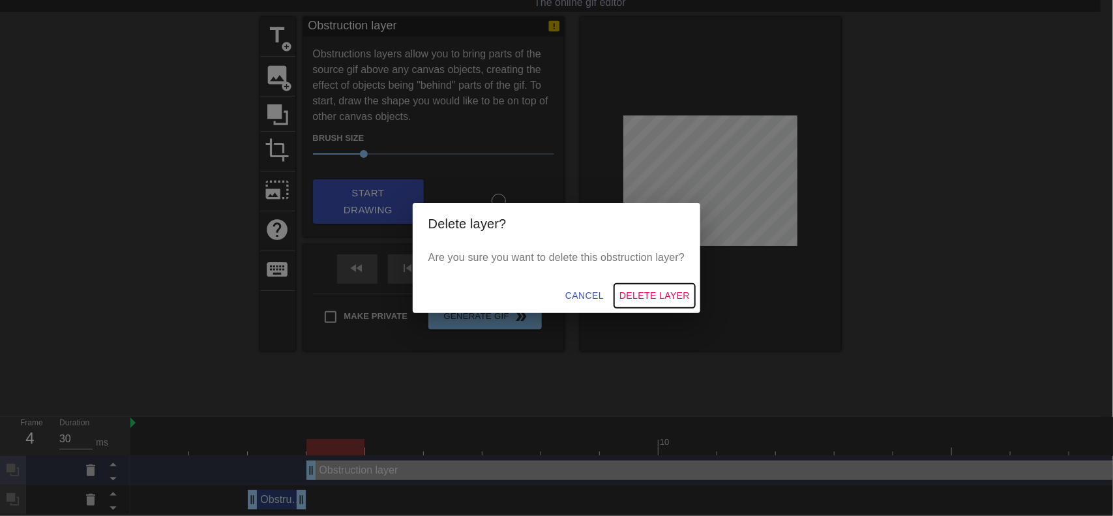
click at [685, 301] on span "Delete Layer" at bounding box center [655, 296] width 70 height 16
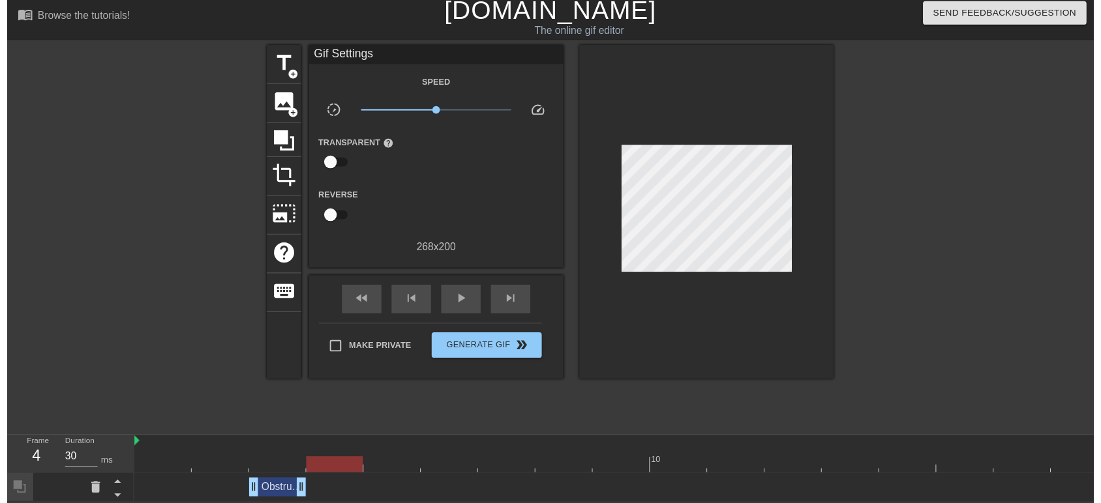
scroll to position [28, 0]
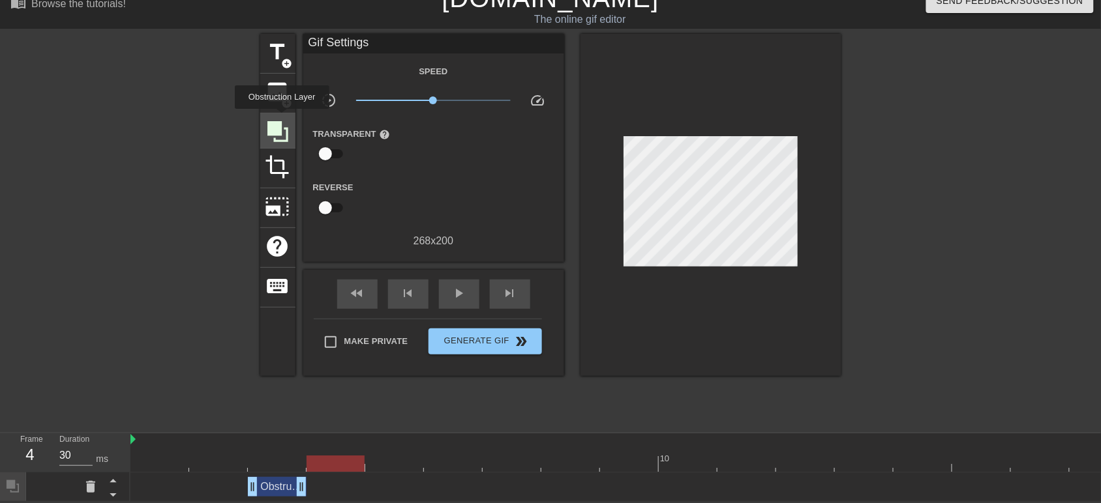
click at [280, 121] on icon at bounding box center [277, 131] width 21 height 21
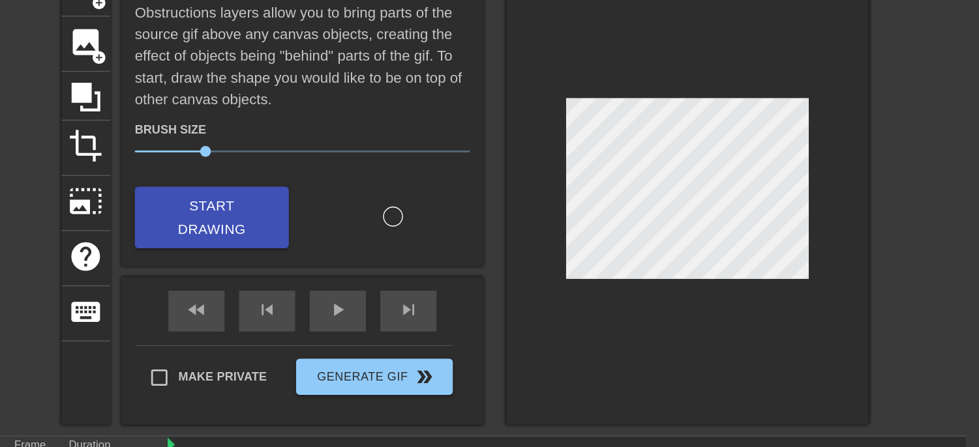
scroll to position [80, 10]
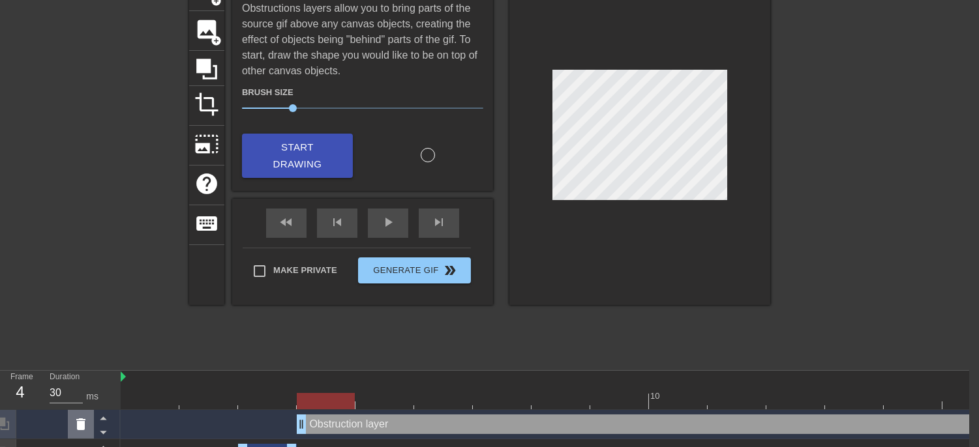
click at [87, 421] on icon at bounding box center [81, 425] width 16 height 16
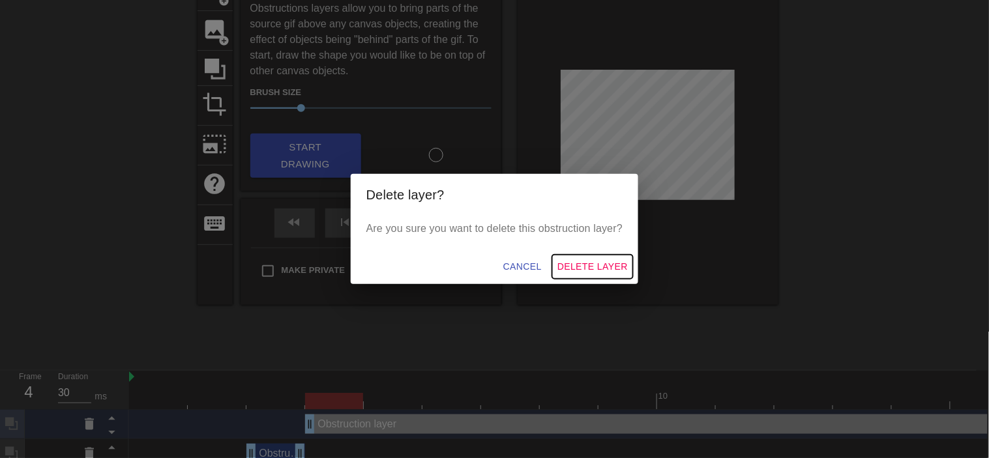
click at [620, 274] on span "Delete Layer" at bounding box center [593, 267] width 70 height 16
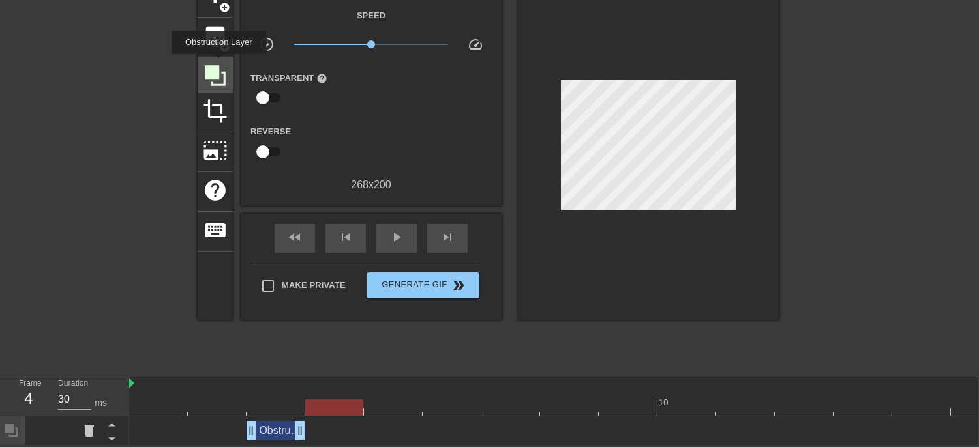
click at [213, 65] on icon at bounding box center [215, 75] width 21 height 21
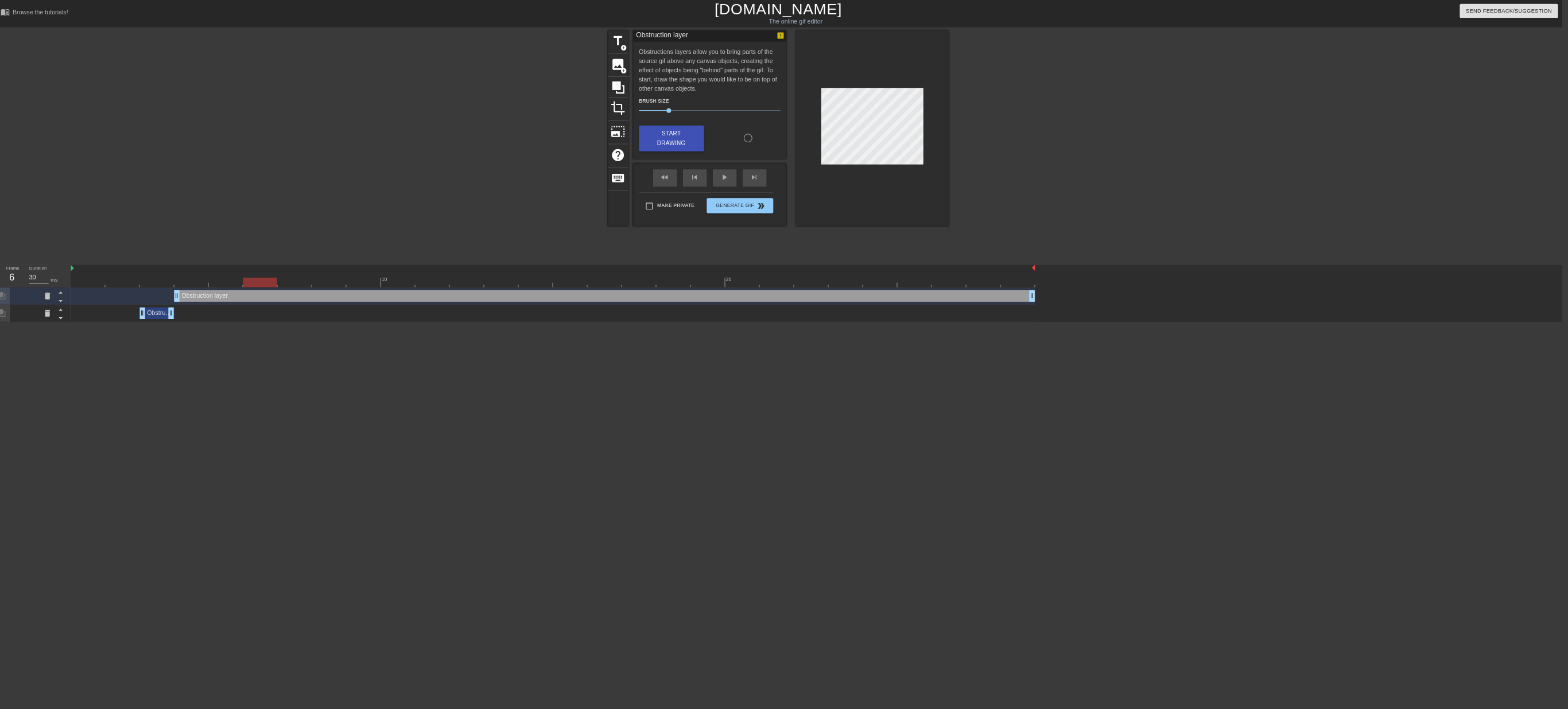
scroll to position [0, 9]
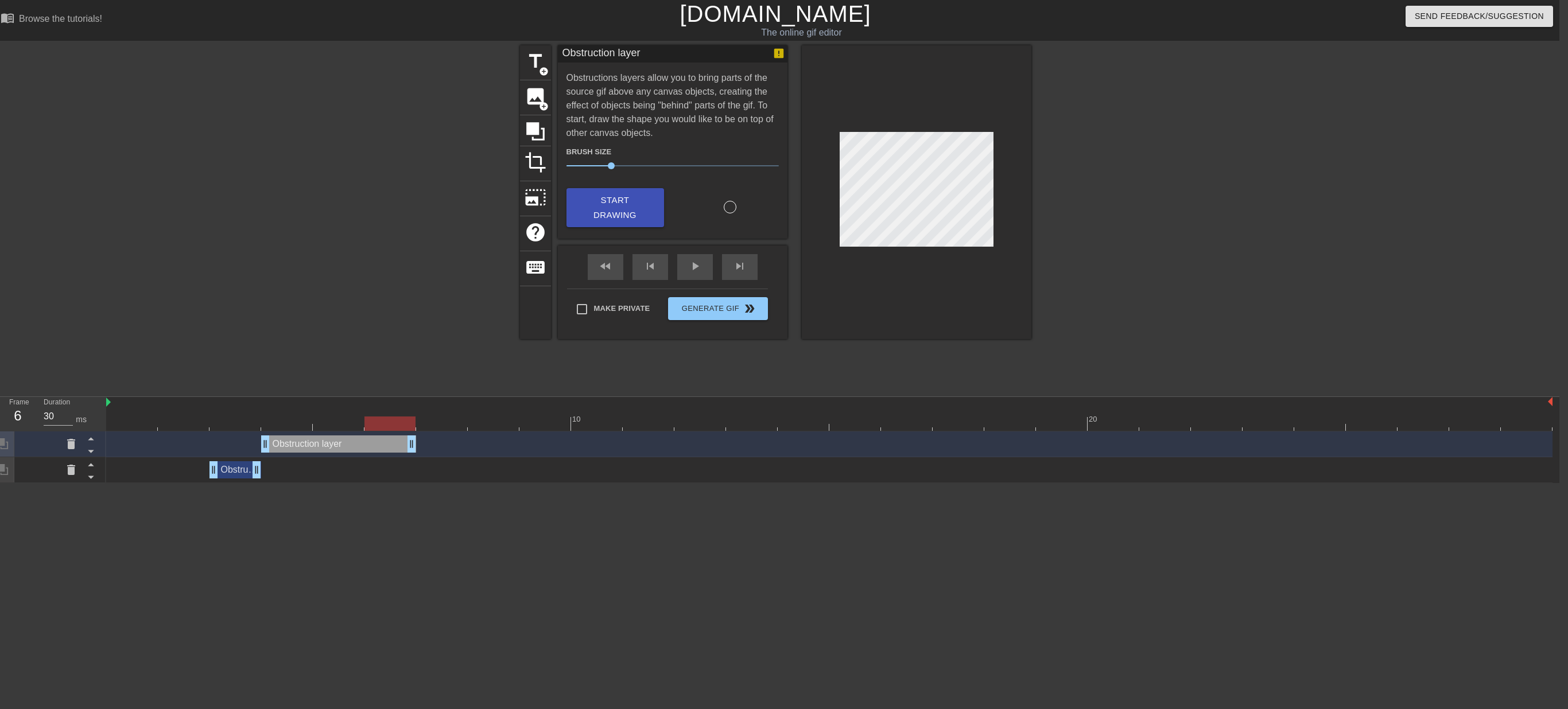
drag, startPoint x: 1549, startPoint y: 444, endPoint x: 431, endPoint y: 455, distance: 1118.1
click at [431, 455] on div "Obstruction layer drag_handle drag_handle" at bounding box center [829, 443] width 1446 height 26
drag, startPoint x: 410, startPoint y: 445, endPoint x: 464, endPoint y: 449, distance: 54.1
drag, startPoint x: 465, startPoint y: 444, endPoint x: 710, endPoint y: 440, distance: 245.0
drag, startPoint x: 721, startPoint y: 442, endPoint x: 524, endPoint y: 453, distance: 197.3
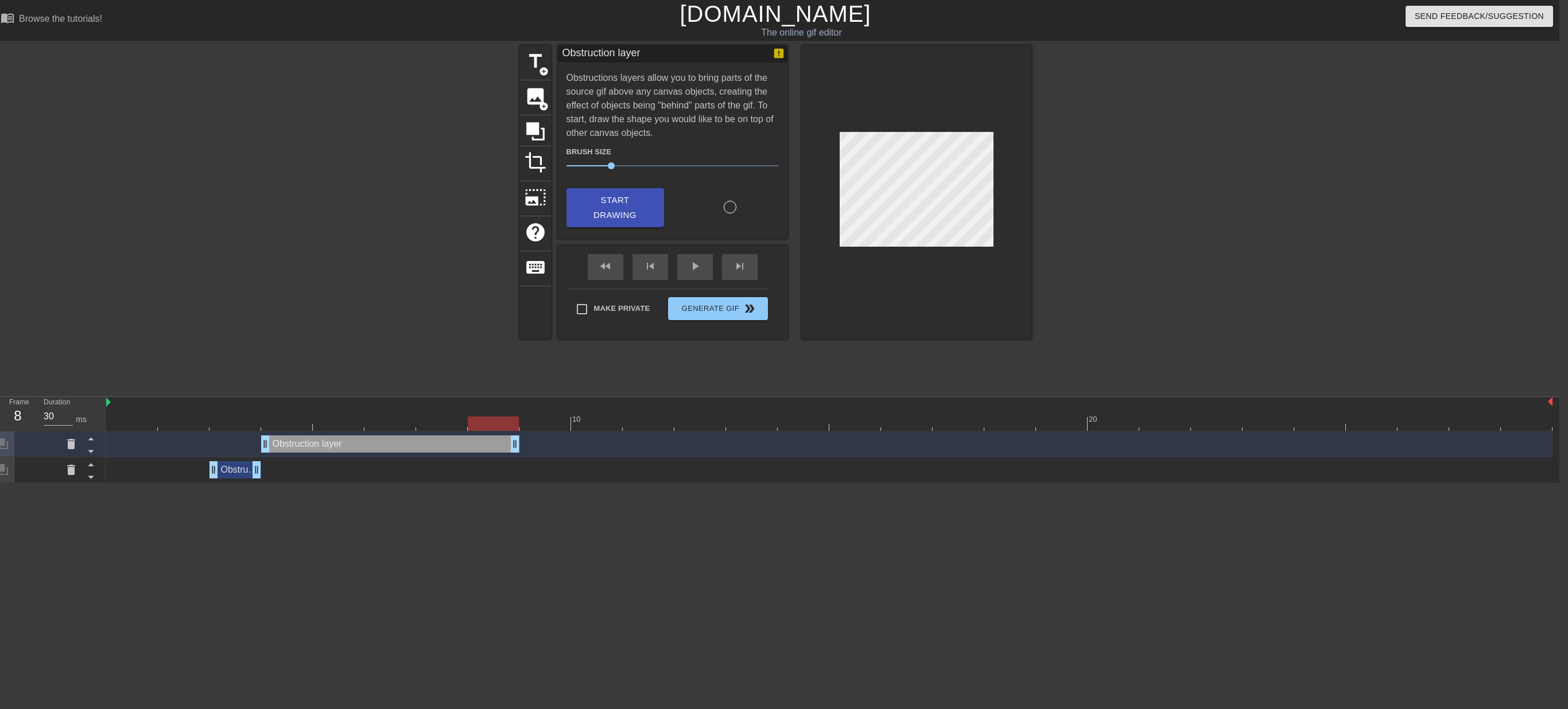
click at [524, 453] on div "Obstruction layer drag_handle drag_handle" at bounding box center [829, 443] width 1446 height 26
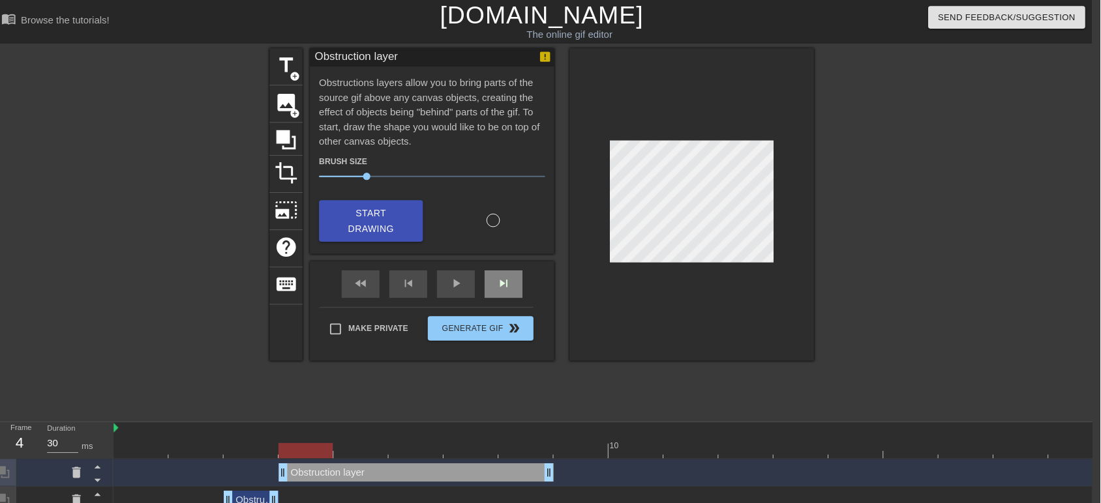
scroll to position [0, 10]
